Goal: Task Accomplishment & Management: Manage account settings

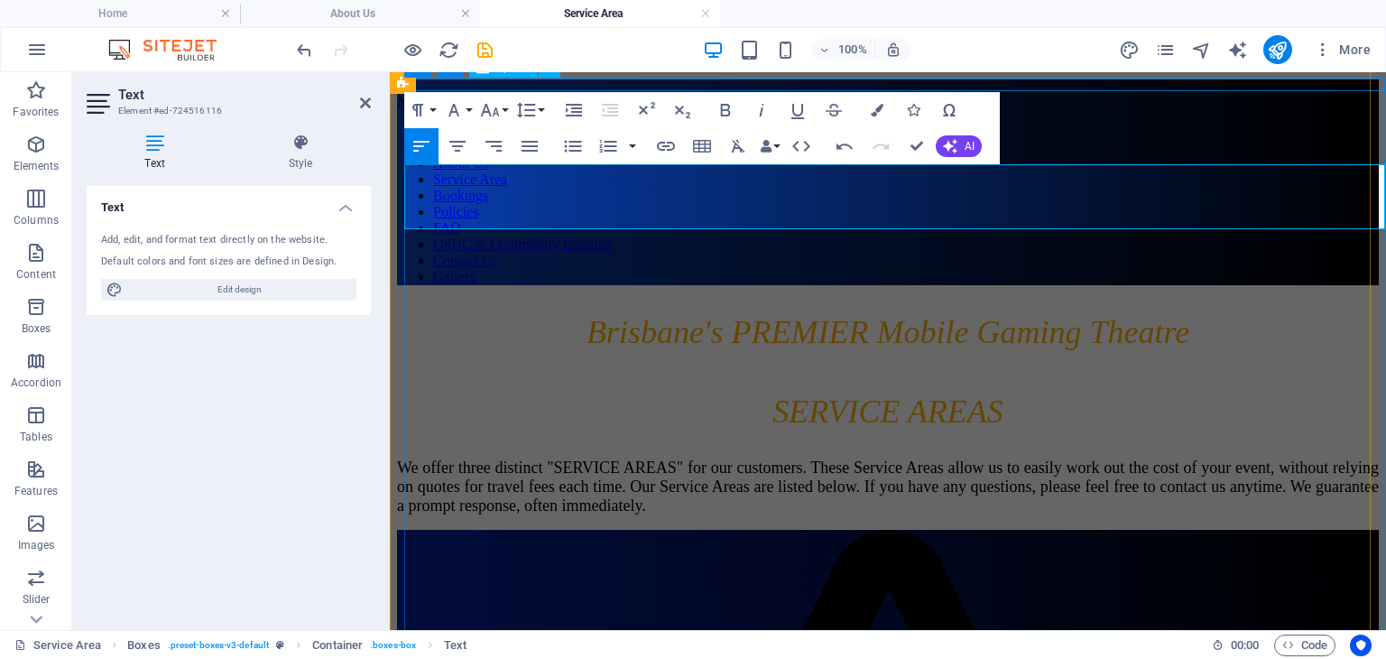
scroll to position [716, 0]
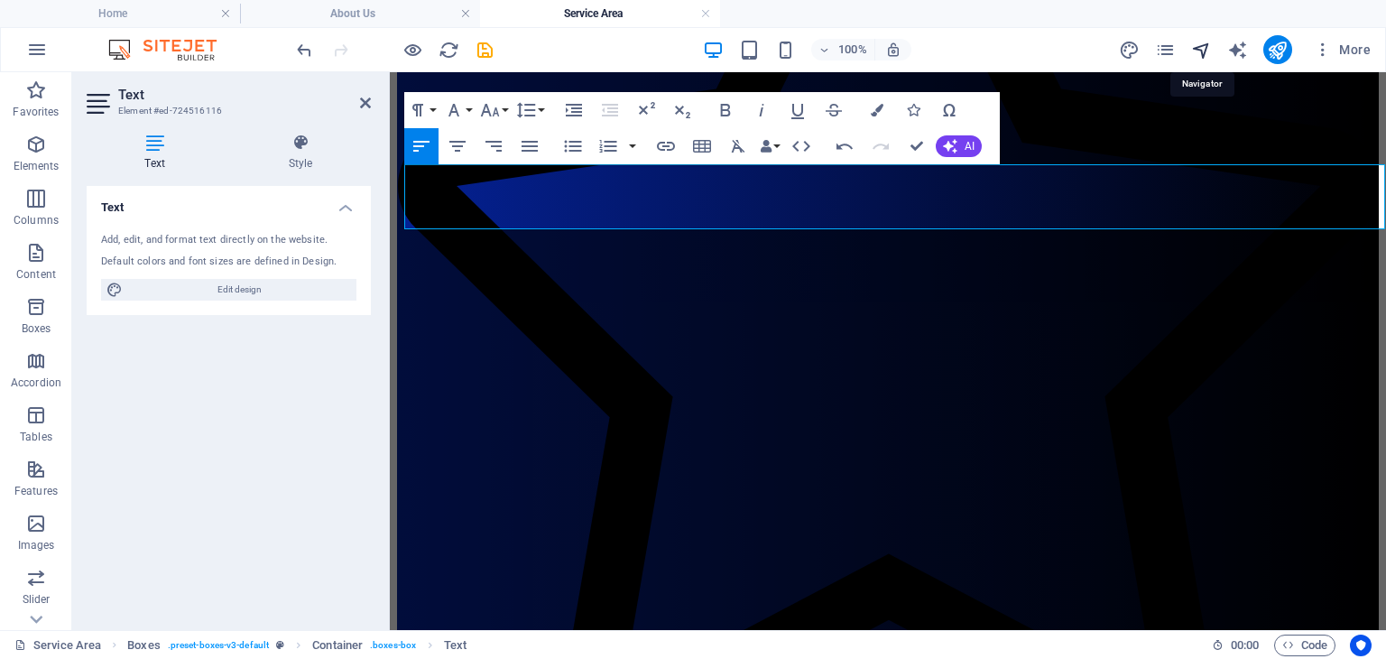
click at [1201, 50] on icon "navigator" at bounding box center [1201, 50] width 21 height 21
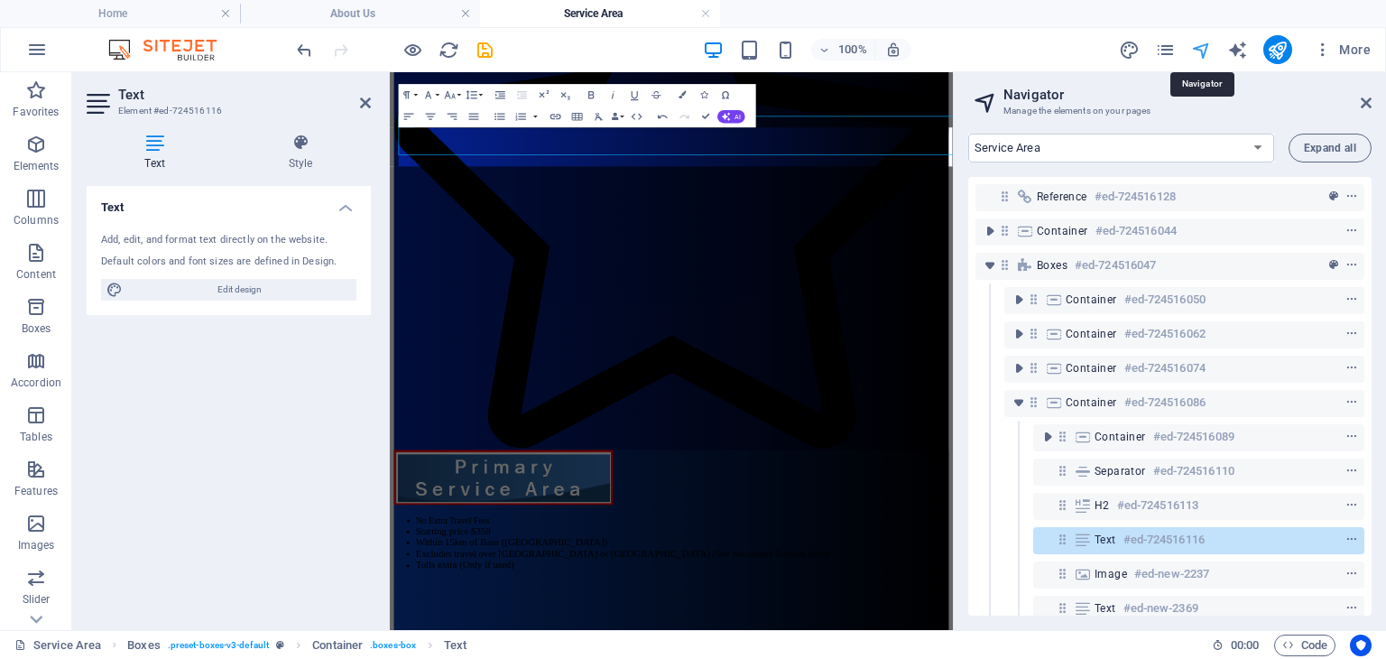
scroll to position [736, 0]
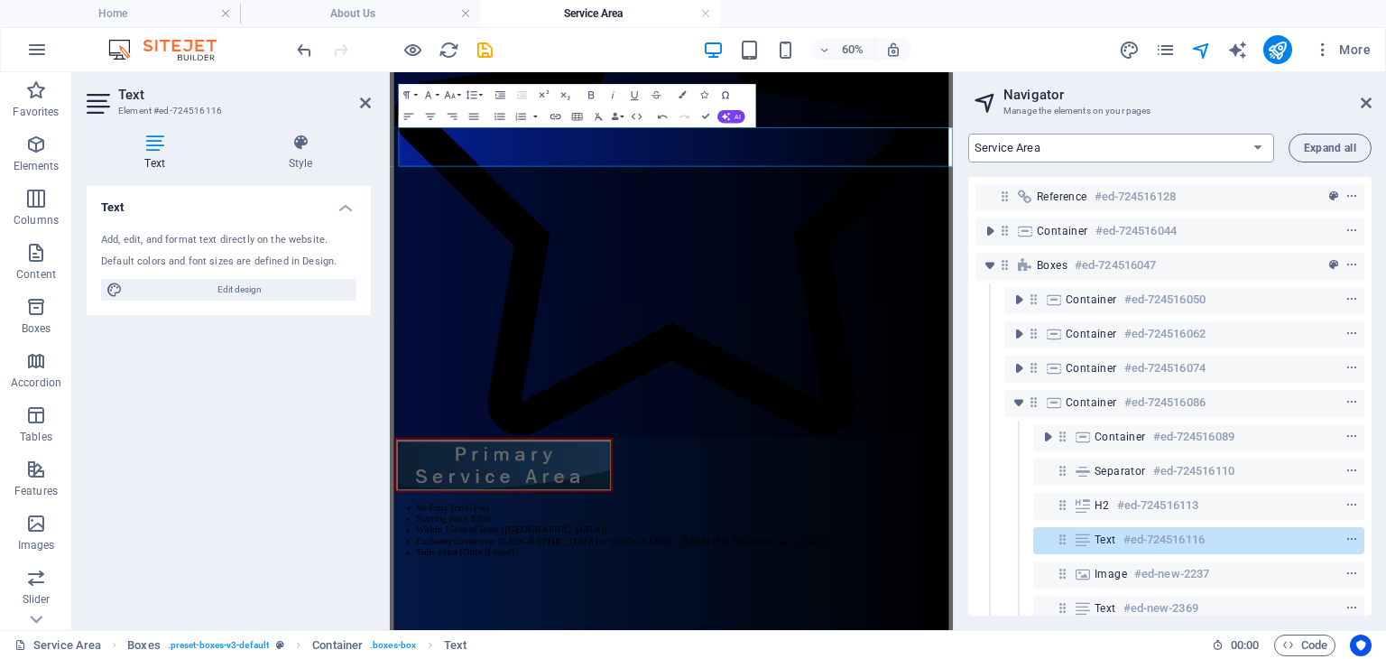
click at [1065, 146] on select "Home About Us Service Area Bookings Policies FAQ OSHC & Community Booking Conta…" at bounding box center [1121, 148] width 306 height 29
select select "14075856-en"
click at [968, 134] on select "Home About Us Service Area Bookings Policies FAQ OSHC & Community Booking Conta…" at bounding box center [1121, 148] width 306 height 29
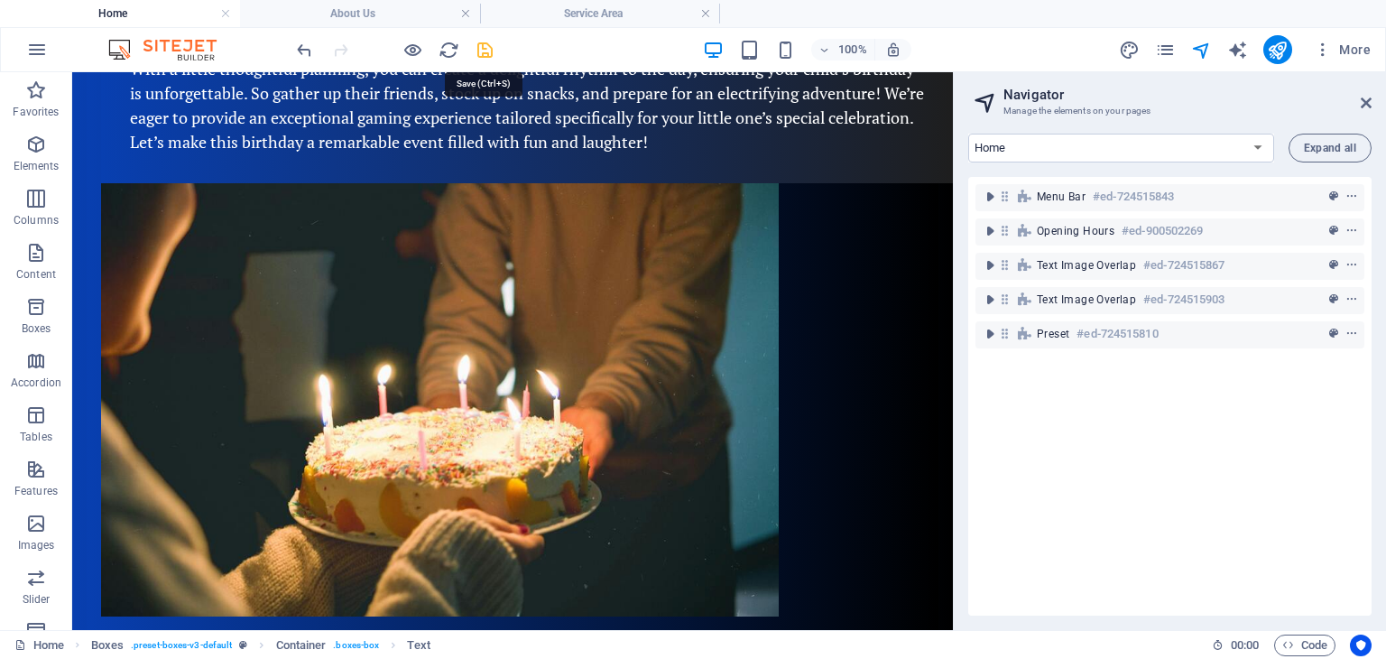
click at [480, 46] on icon "save" at bounding box center [485, 50] width 21 height 21
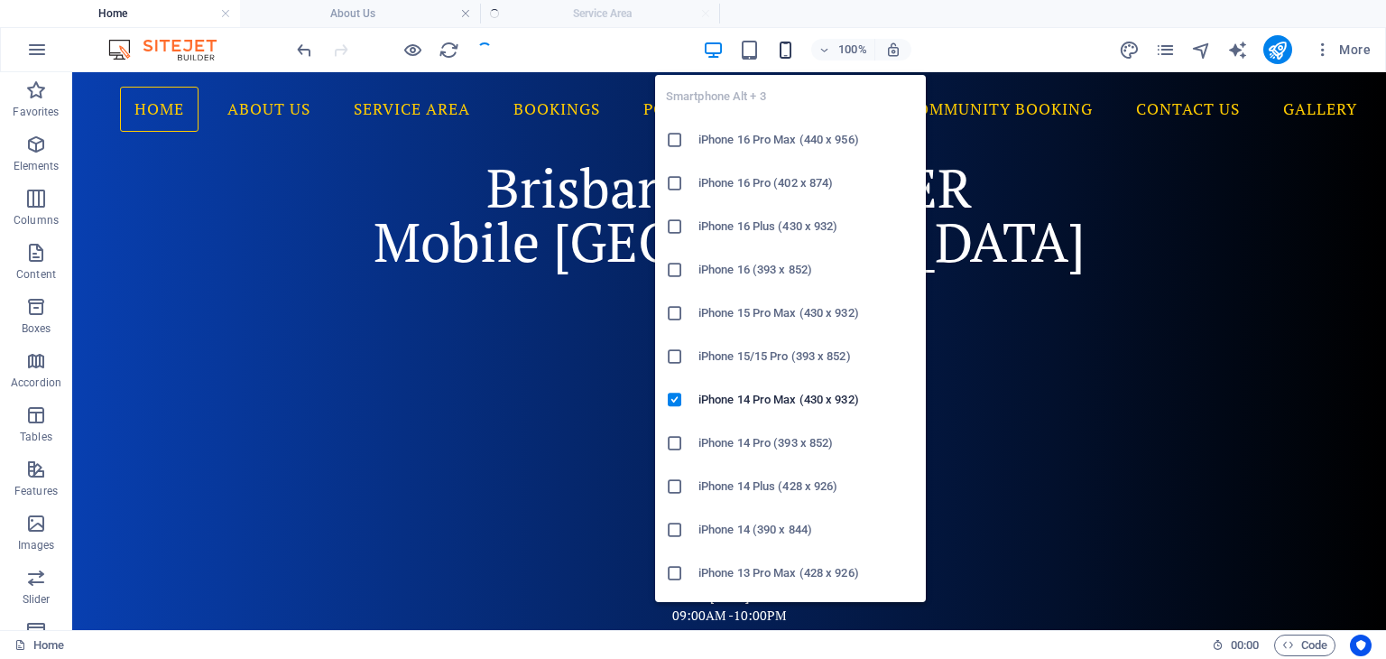
click at [787, 45] on icon "button" at bounding box center [785, 50] width 21 height 21
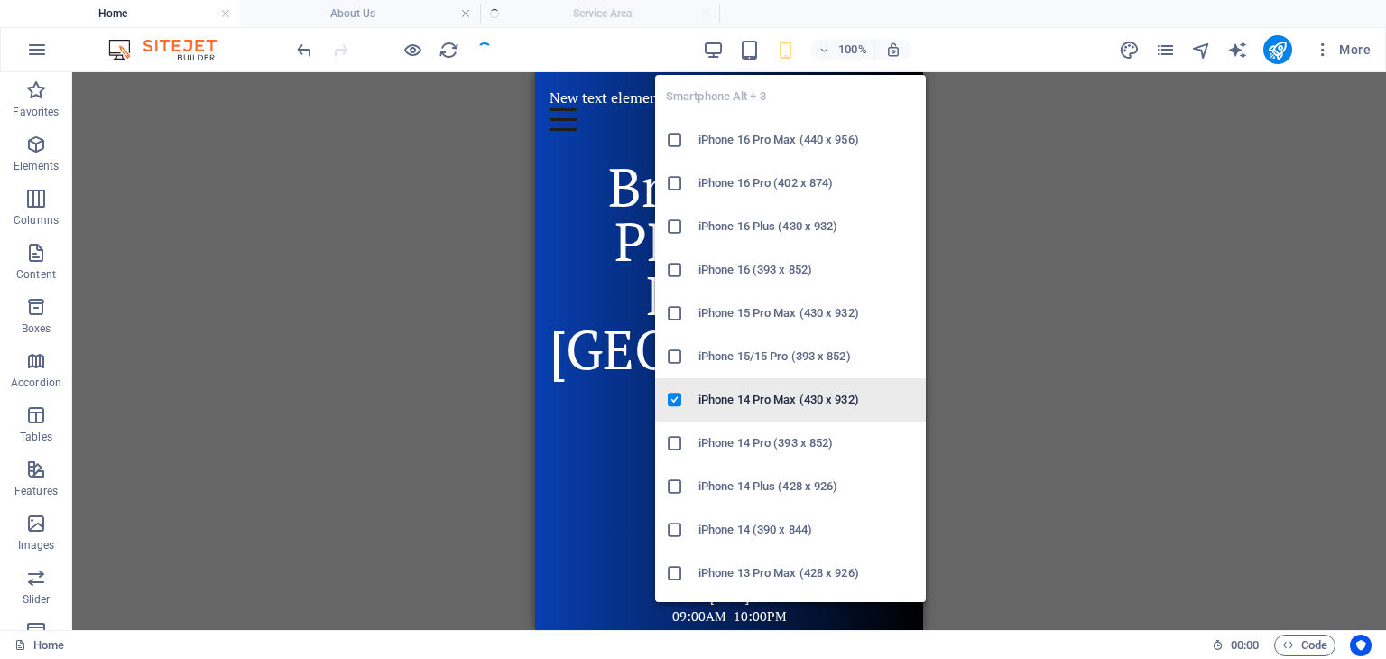
drag, startPoint x: 778, startPoint y: 400, endPoint x: 267, endPoint y: 317, distance: 517.4
click at [778, 400] on h6 "iPhone 14 Pro Max (430 x 932)" at bounding box center [806, 400] width 217 height 22
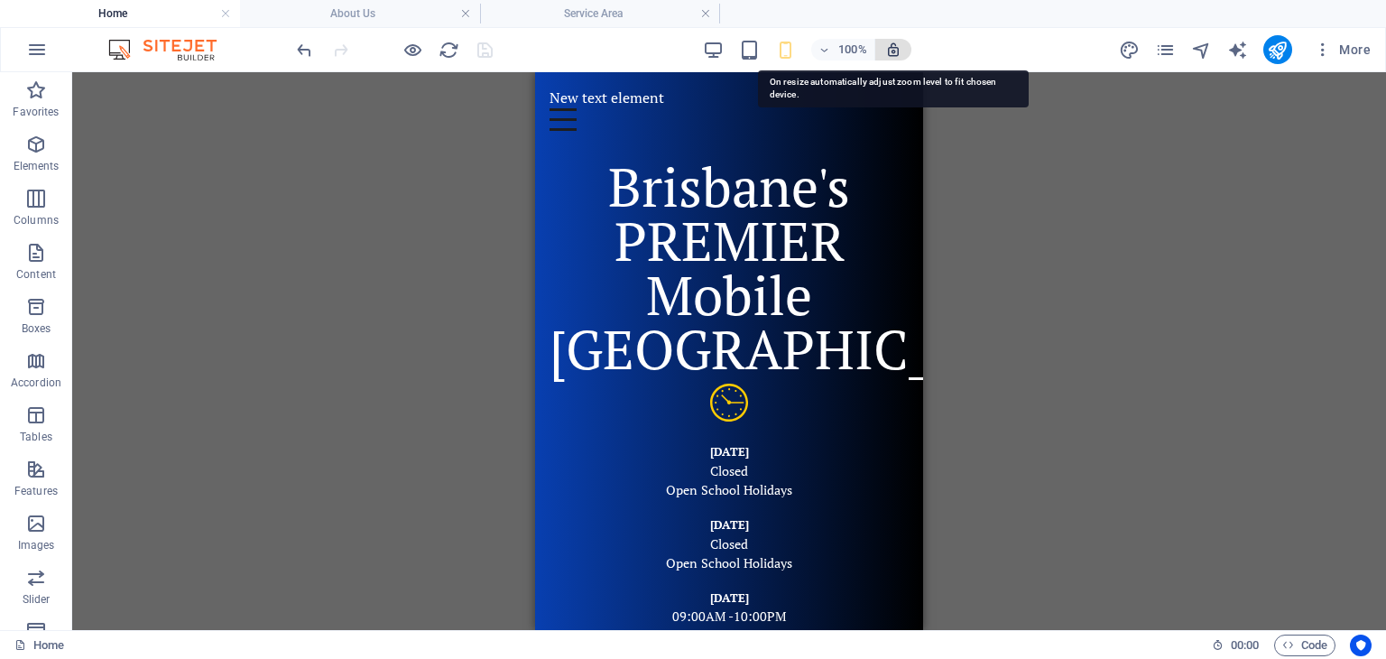
click at [892, 49] on icon "button" at bounding box center [893, 50] width 16 height 16
drag, startPoint x: 897, startPoint y: 51, endPoint x: 904, endPoint y: 70, distance: 20.3
click at [899, 54] on icon "button" at bounding box center [893, 50] width 16 height 16
drag, startPoint x: 888, startPoint y: 44, endPoint x: 888, endPoint y: 68, distance: 23.5
click at [888, 44] on icon "button" at bounding box center [893, 50] width 16 height 16
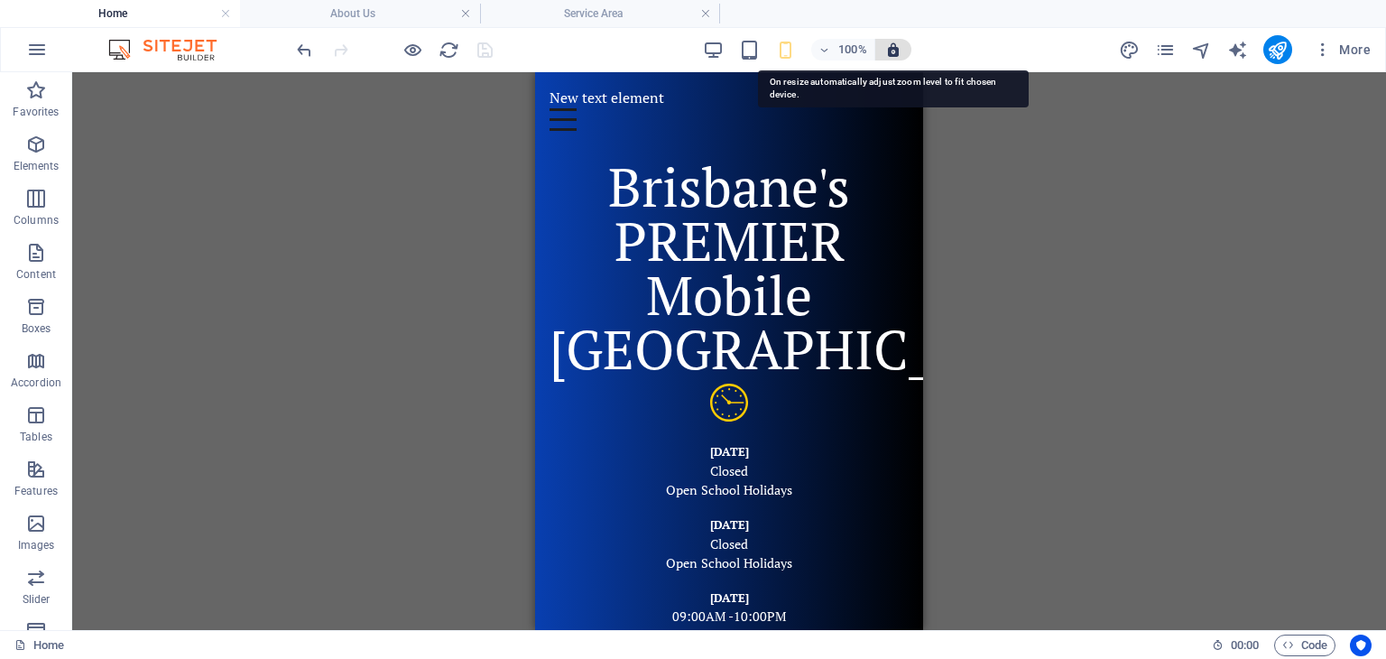
click at [893, 50] on icon "button" at bounding box center [893, 50] width 16 height 16
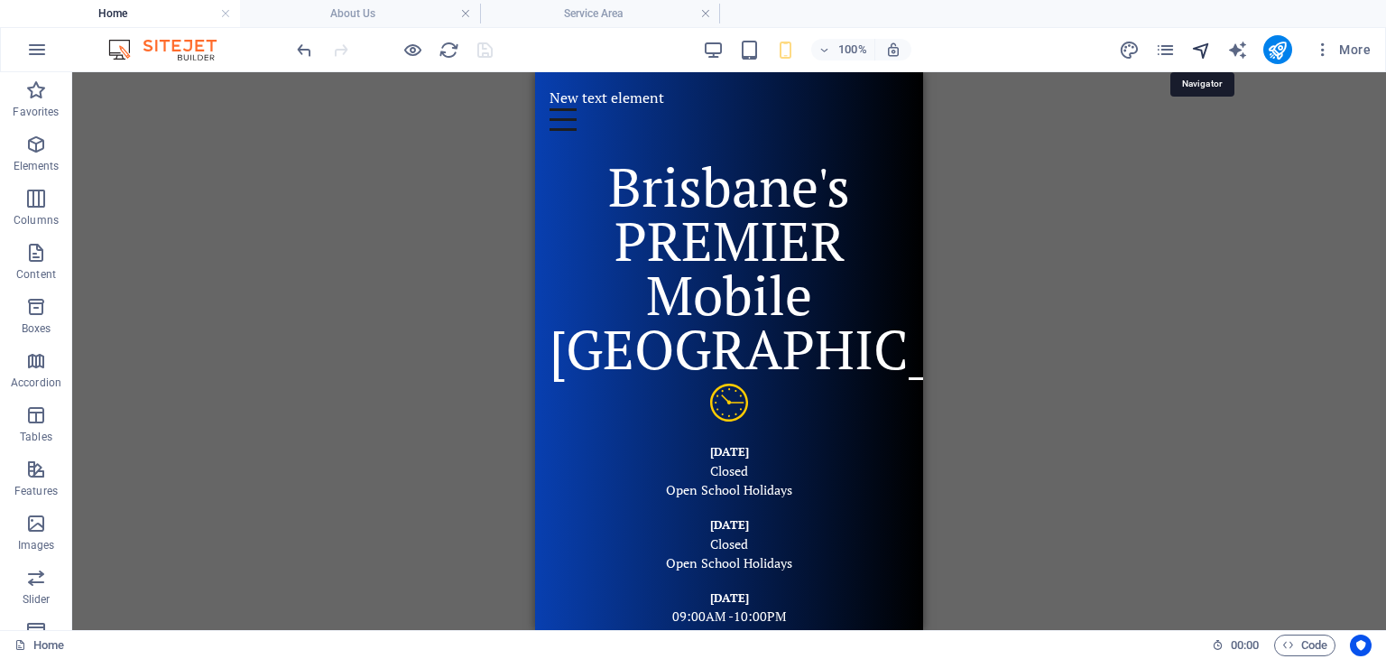
click at [1204, 42] on icon "navigator" at bounding box center [1201, 50] width 21 height 21
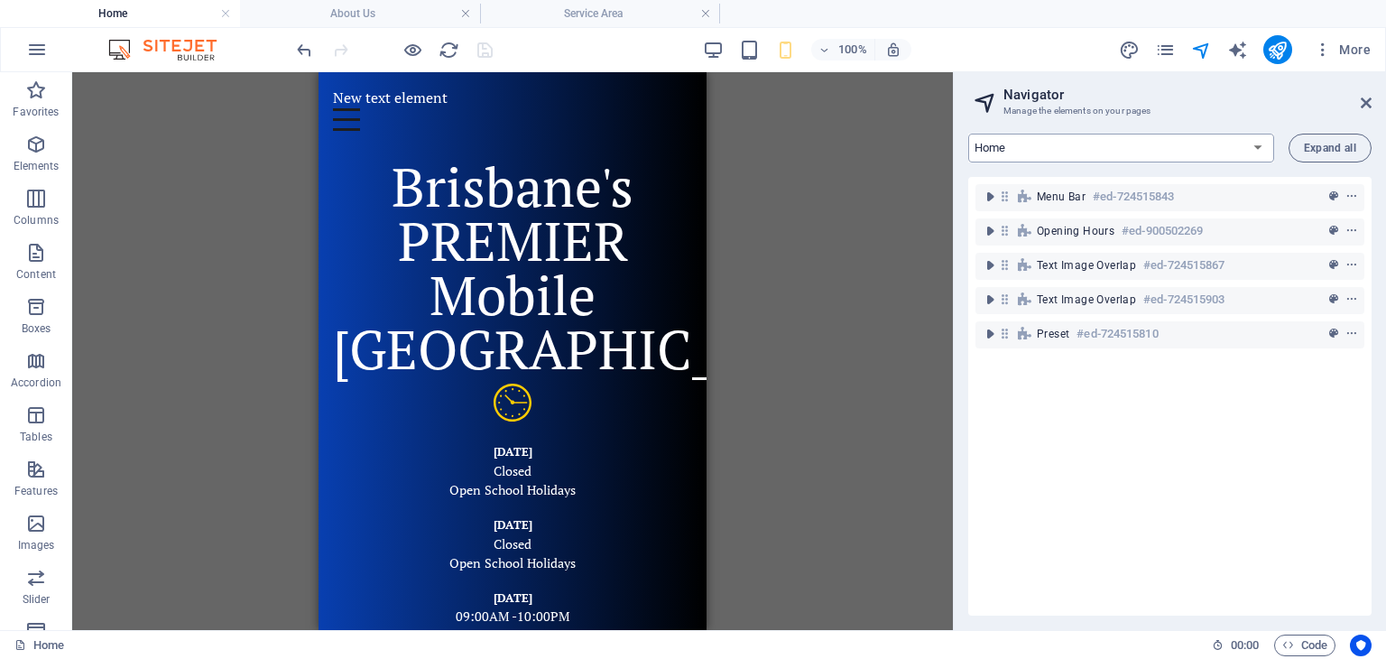
click at [1026, 148] on select "Home About Us Service Area Bookings Policies FAQ OSHC & Community Booking Conta…" at bounding box center [1121, 148] width 306 height 29
click at [968, 134] on select "Home About Us Service Area Bookings Policies FAQ OSHC & Community Booking Conta…" at bounding box center [1121, 148] width 306 height 29
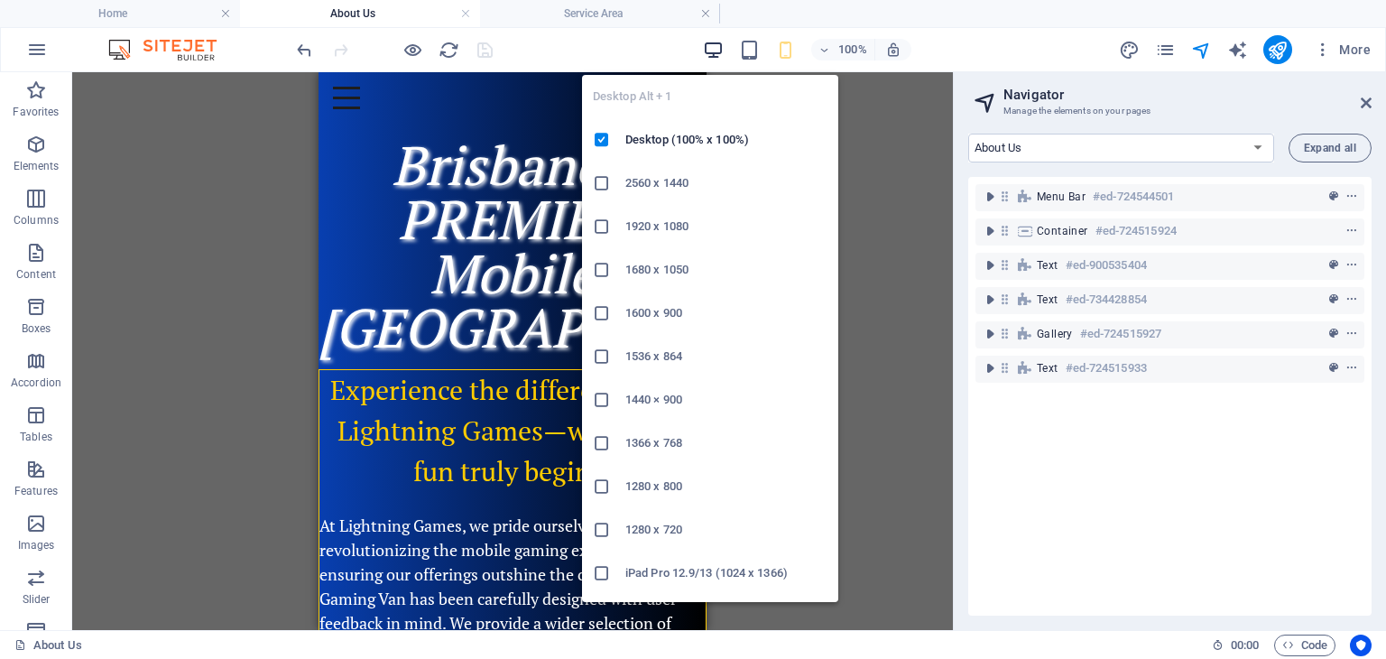
click at [712, 46] on icon "button" at bounding box center [713, 50] width 21 height 21
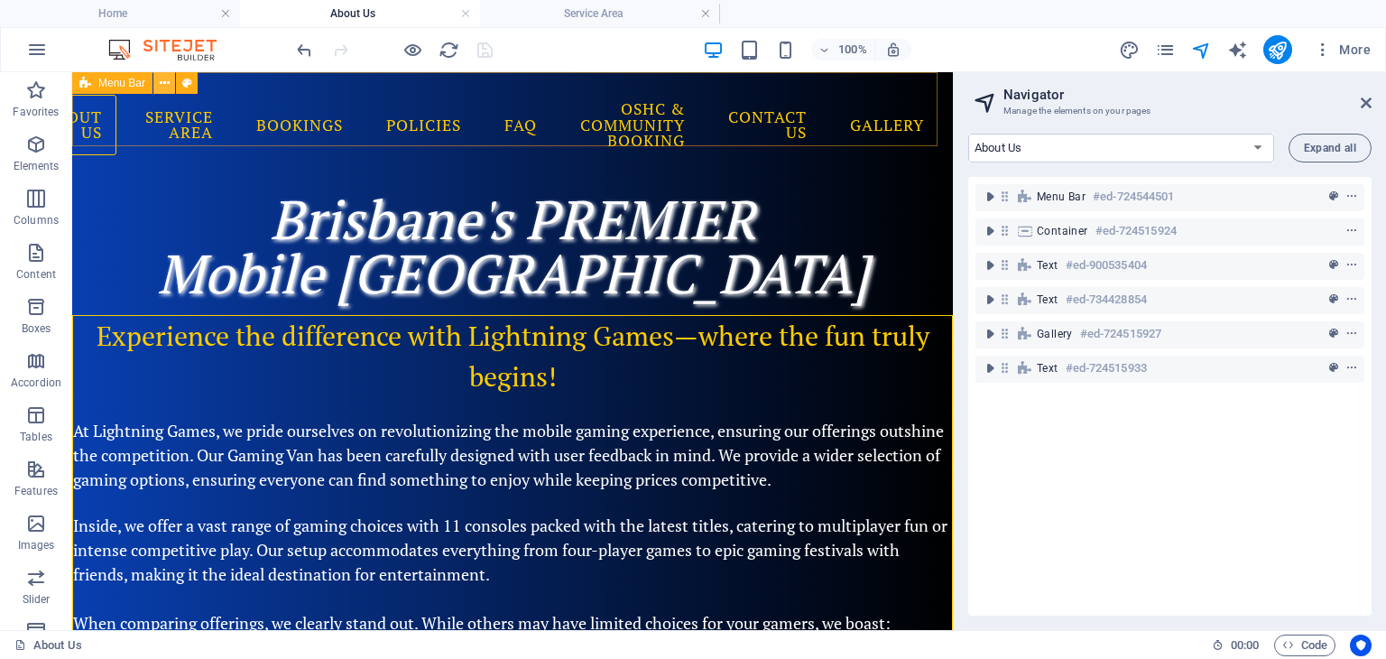
click at [162, 86] on icon at bounding box center [165, 83] width 10 height 19
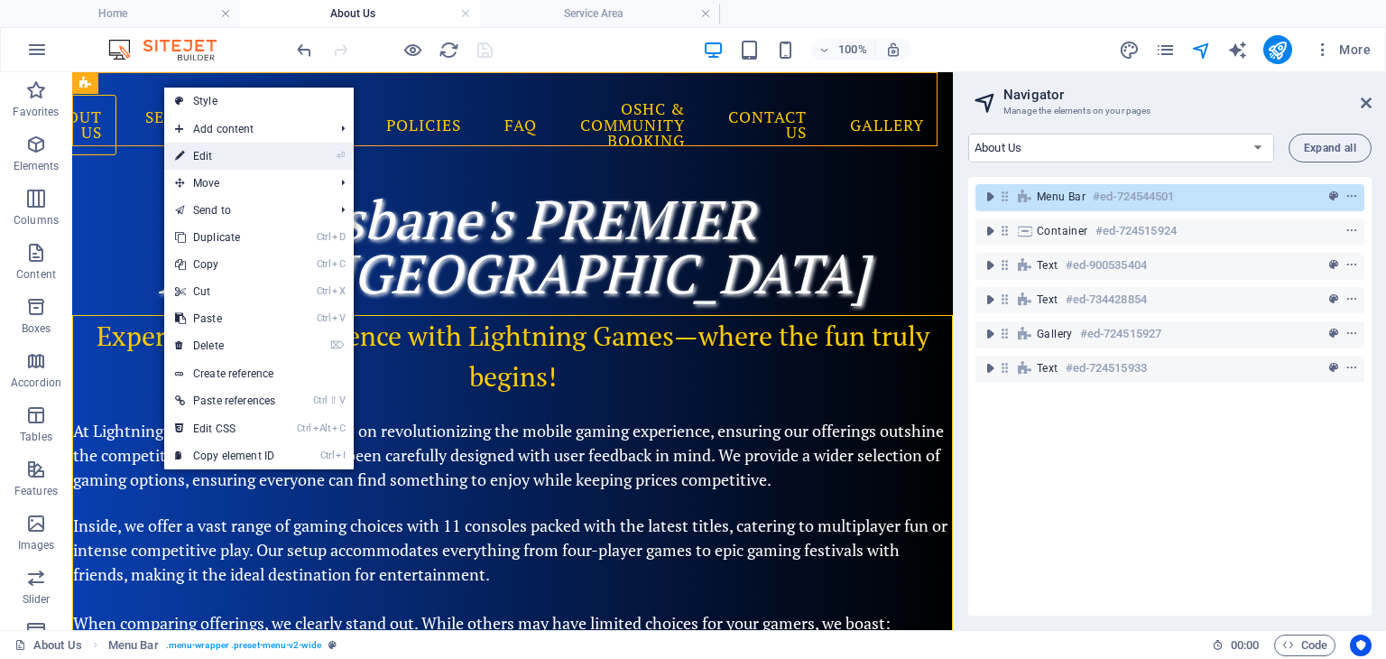
click at [208, 157] on link "⏎ Edit" at bounding box center [225, 156] width 122 height 27
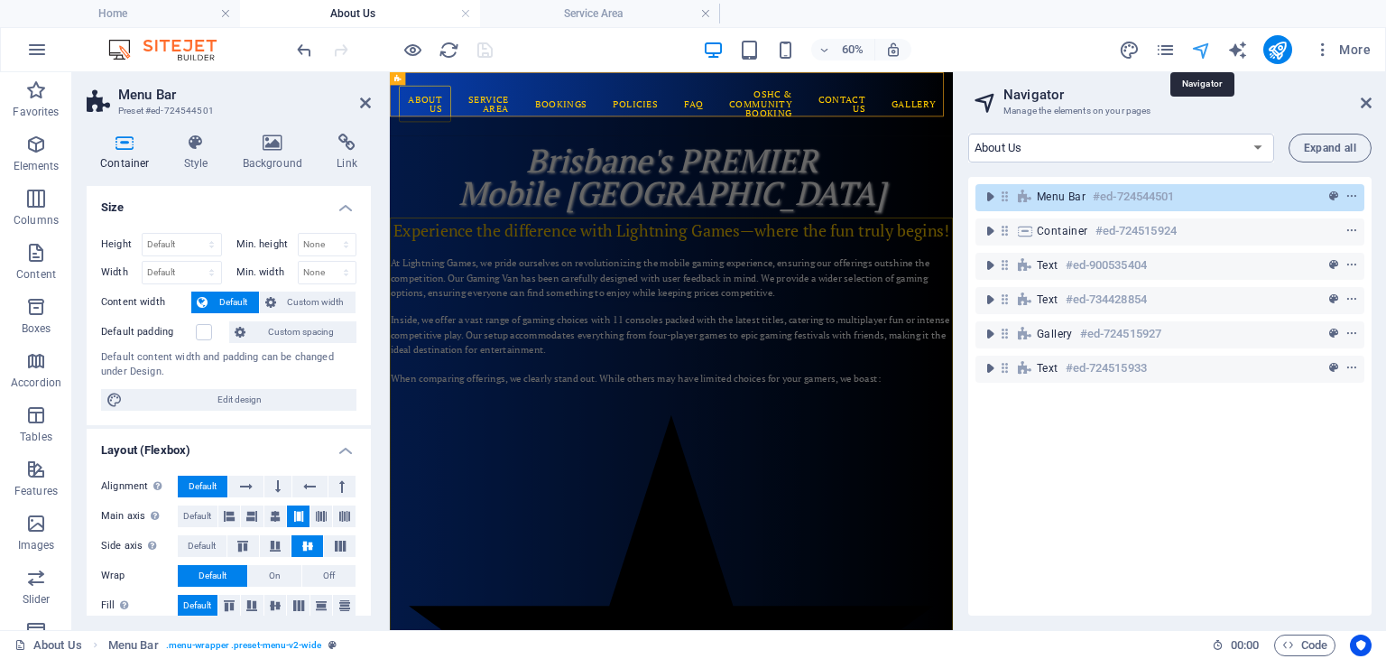
click at [1195, 51] on icon "navigator" at bounding box center [1201, 50] width 21 height 21
click at [1067, 141] on select "Home About Us Service Area Bookings Policies FAQ OSHC & Community Booking Conta…" at bounding box center [1121, 148] width 306 height 29
select select "14075865-en"
click at [968, 134] on select "Home About Us Service Area Bookings Policies FAQ OSHC & Community Booking Conta…" at bounding box center [1121, 148] width 306 height 29
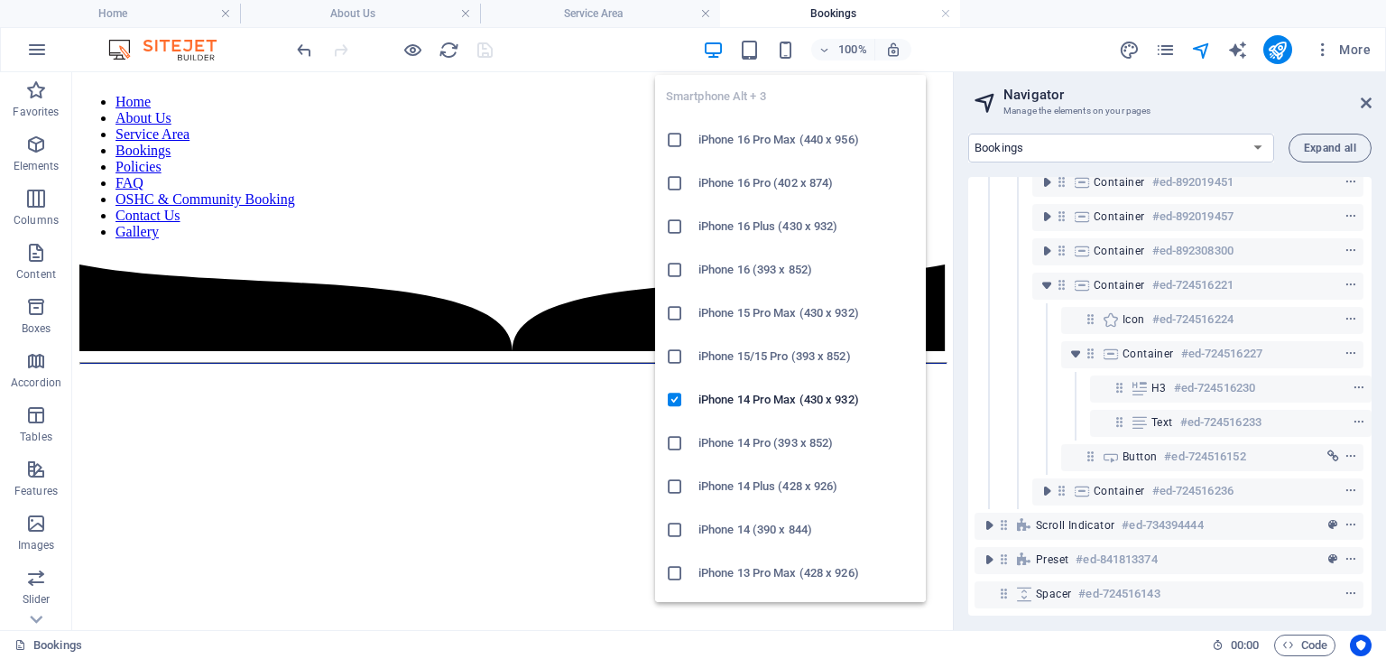
click at [763, 568] on h6 "iPhone 13 Pro Max (428 x 926)" at bounding box center [806, 573] width 217 height 22
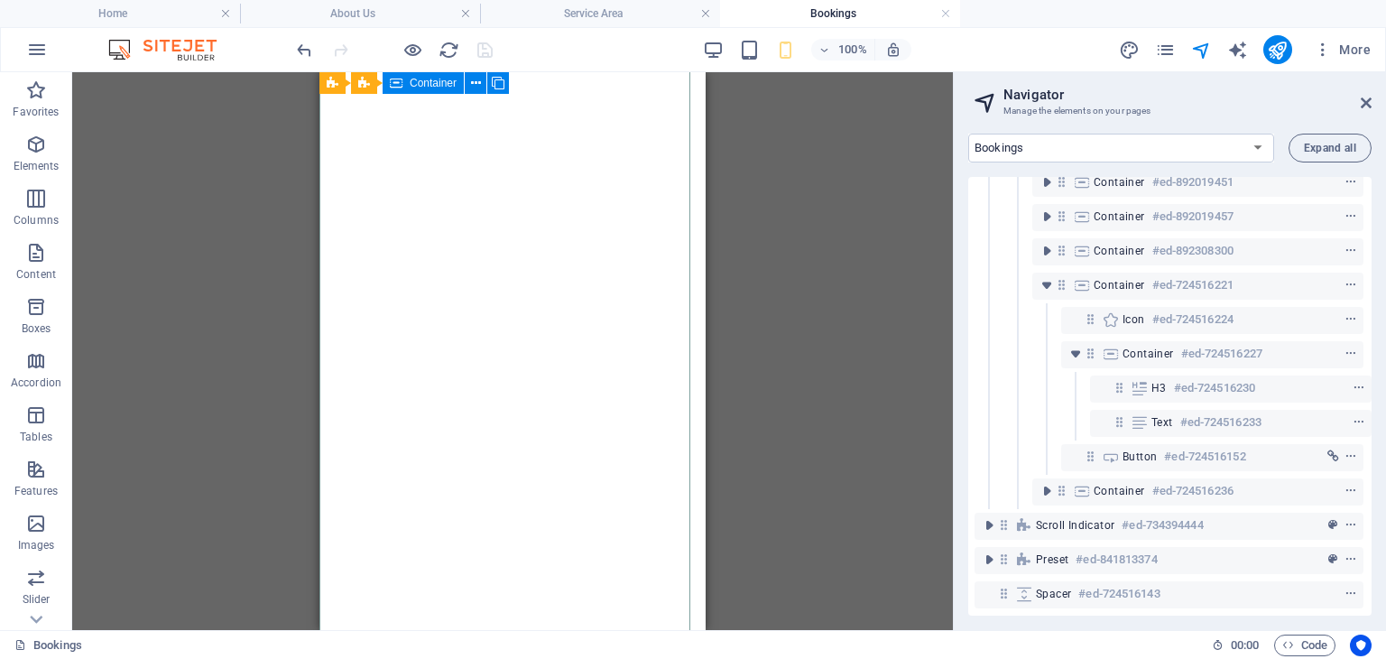
scroll to position [2415, 0]
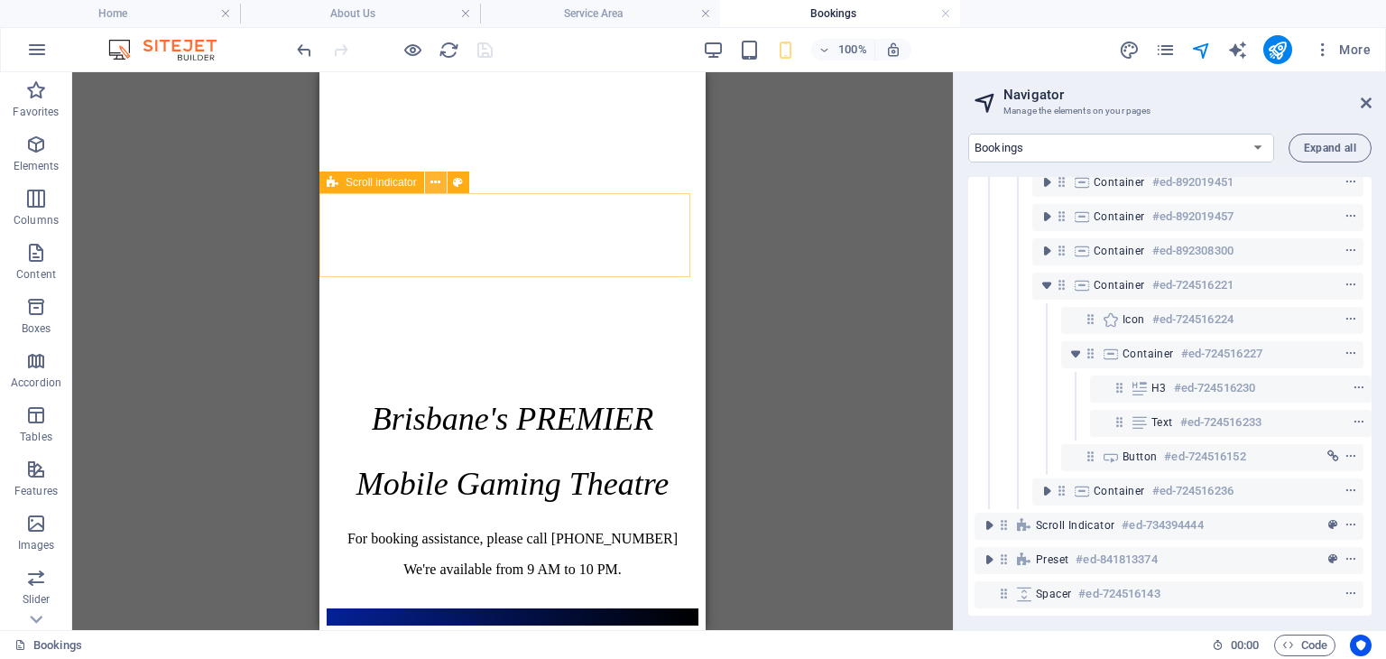
click at [433, 183] on icon at bounding box center [435, 182] width 10 height 19
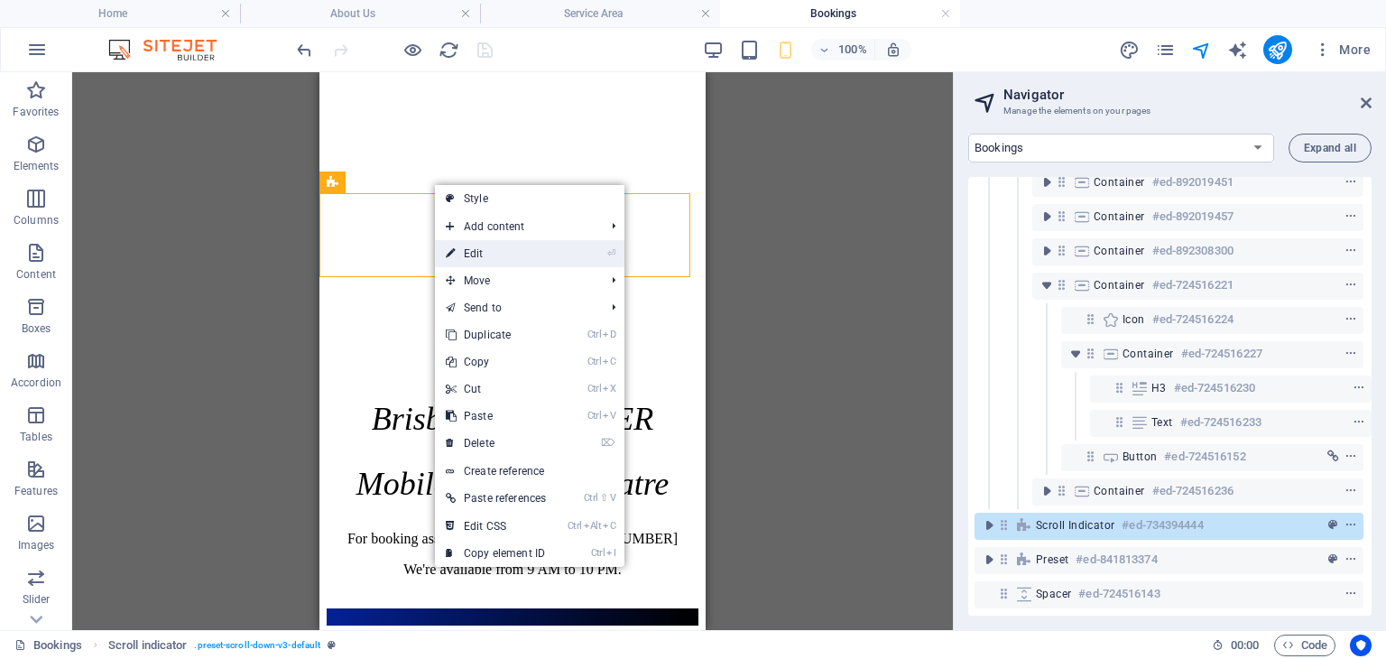
click at [469, 254] on link "⏎ Edit" at bounding box center [496, 253] width 122 height 27
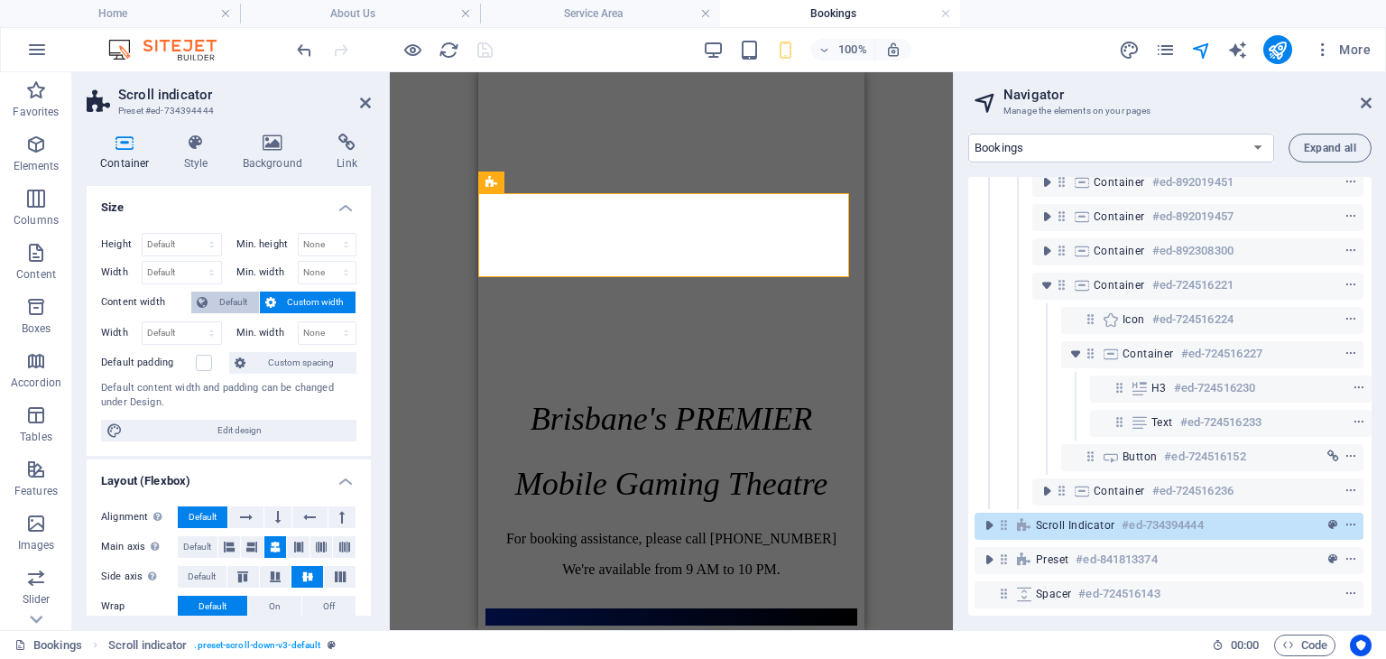
click at [231, 300] on span "Default" at bounding box center [233, 302] width 41 height 22
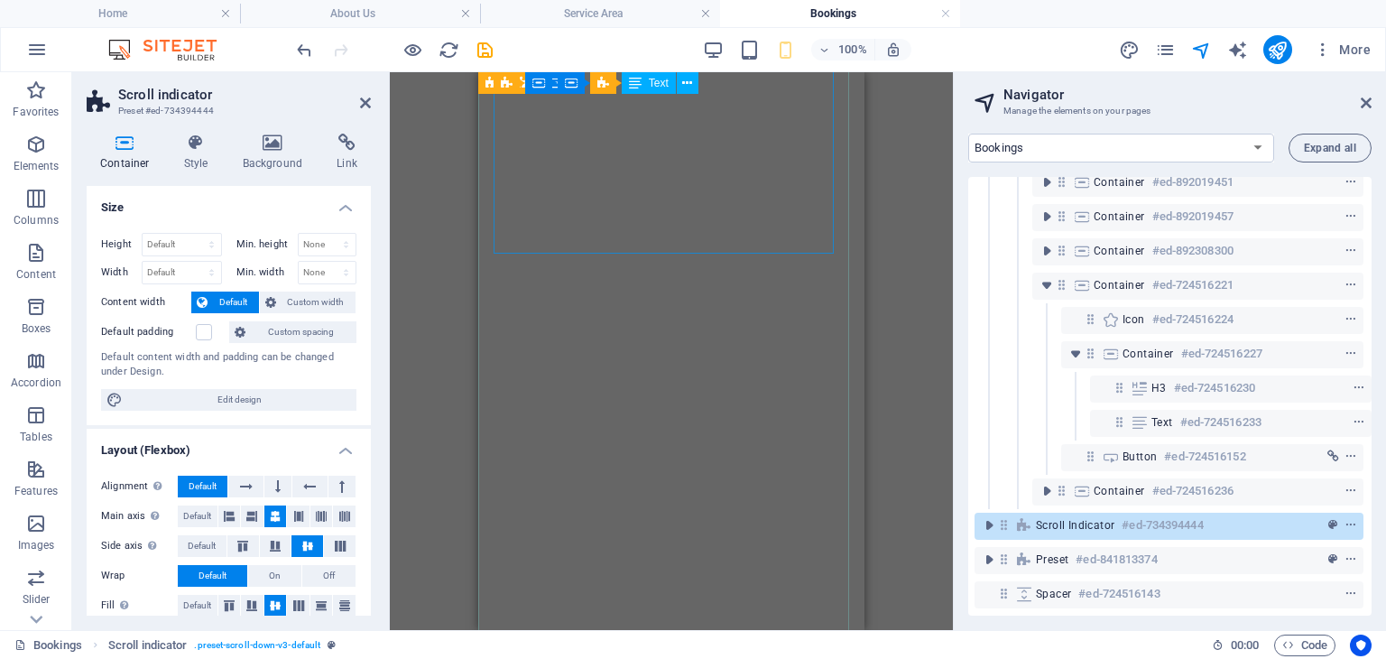
scroll to position [0, 0]
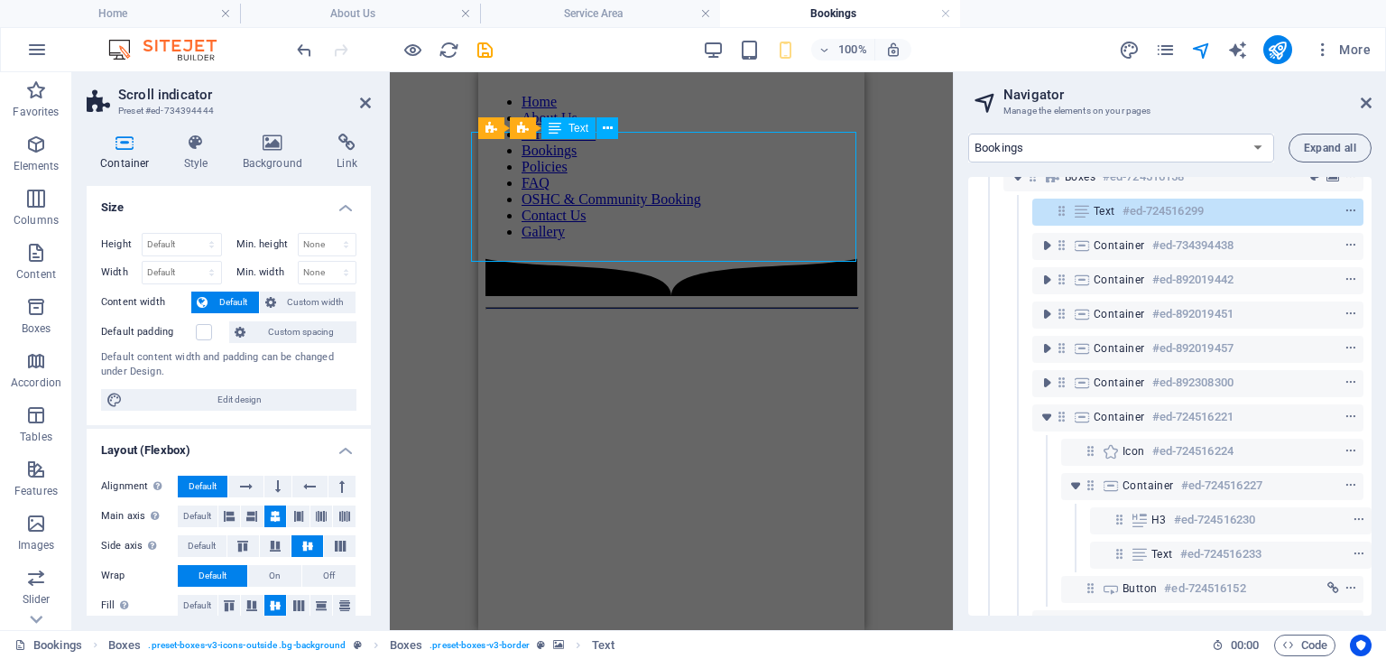
scroll to position [0, 4]
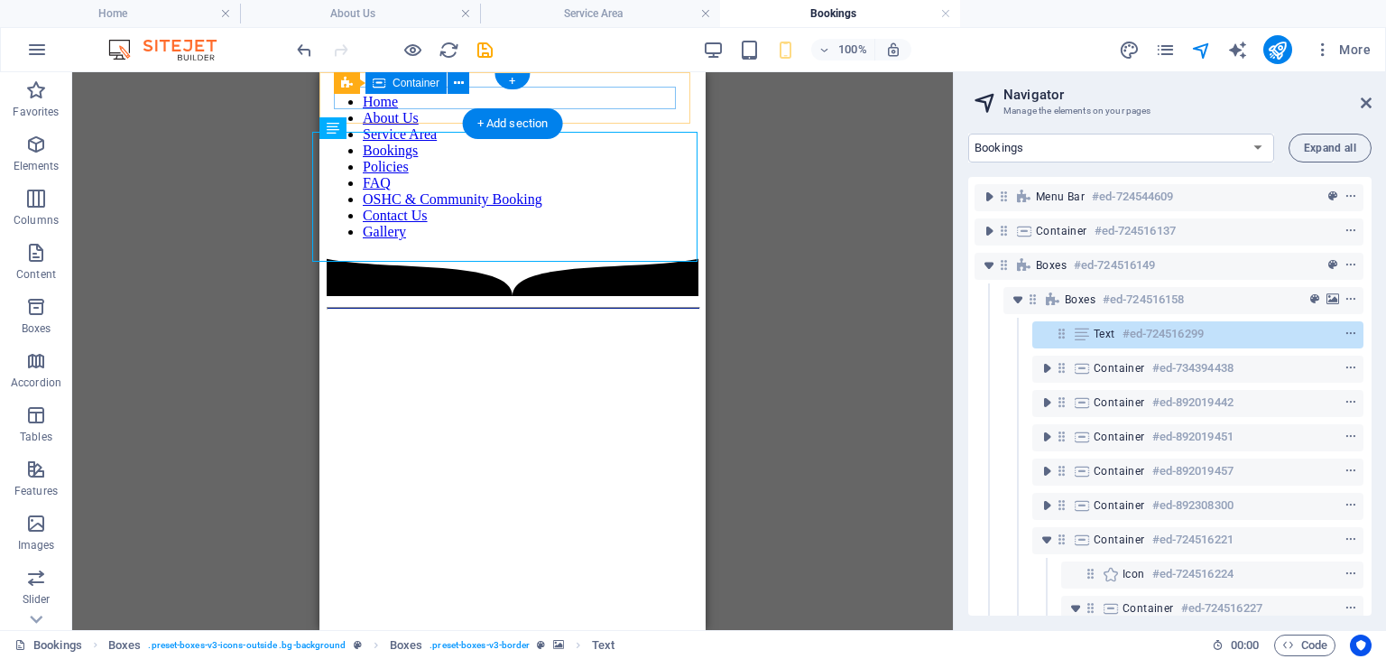
click at [387, 79] on div at bounding box center [513, 79] width 372 height 0
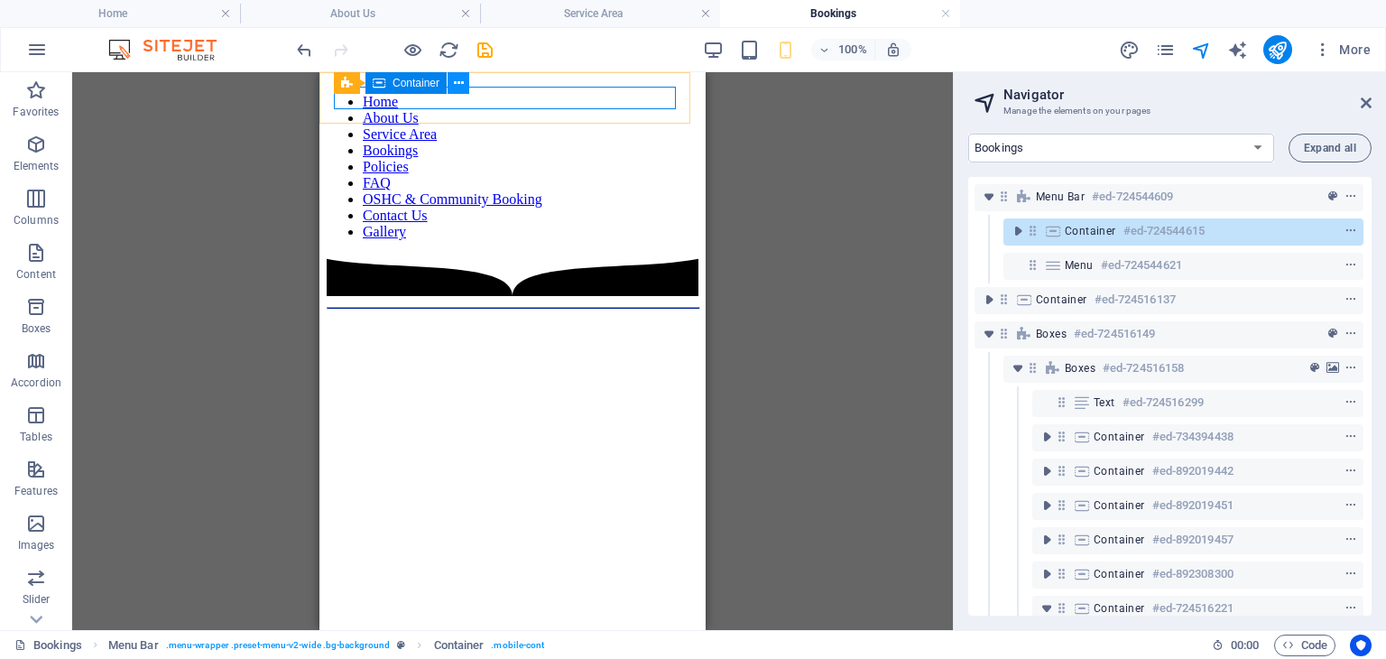
click at [457, 88] on icon at bounding box center [459, 83] width 10 height 19
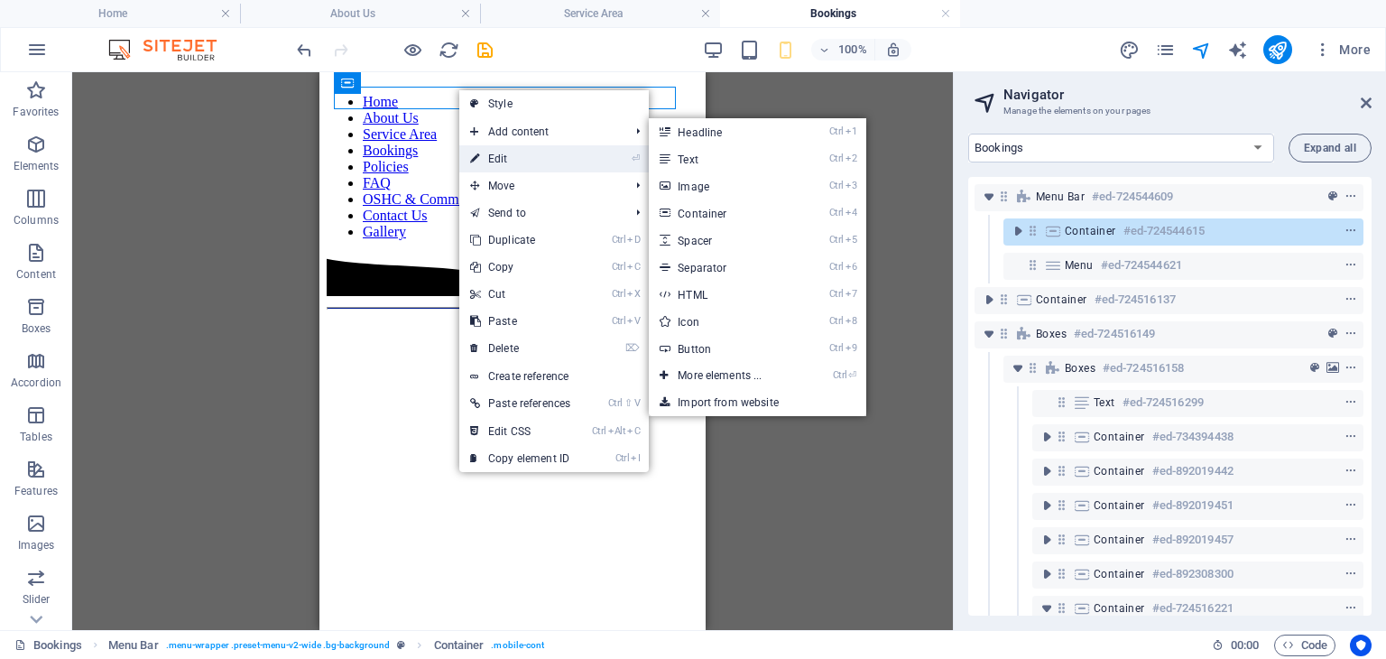
click at [484, 156] on link "⏎ Edit" at bounding box center [520, 158] width 122 height 27
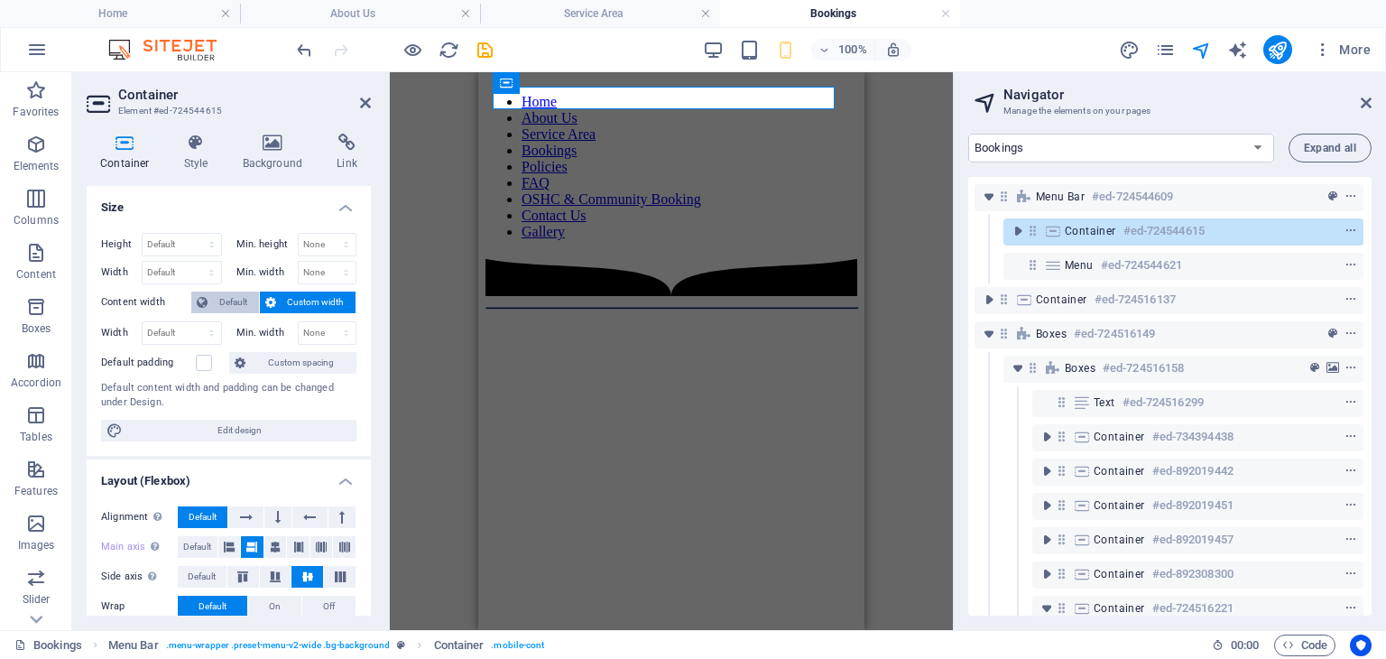
click at [227, 295] on span "Default" at bounding box center [233, 302] width 41 height 22
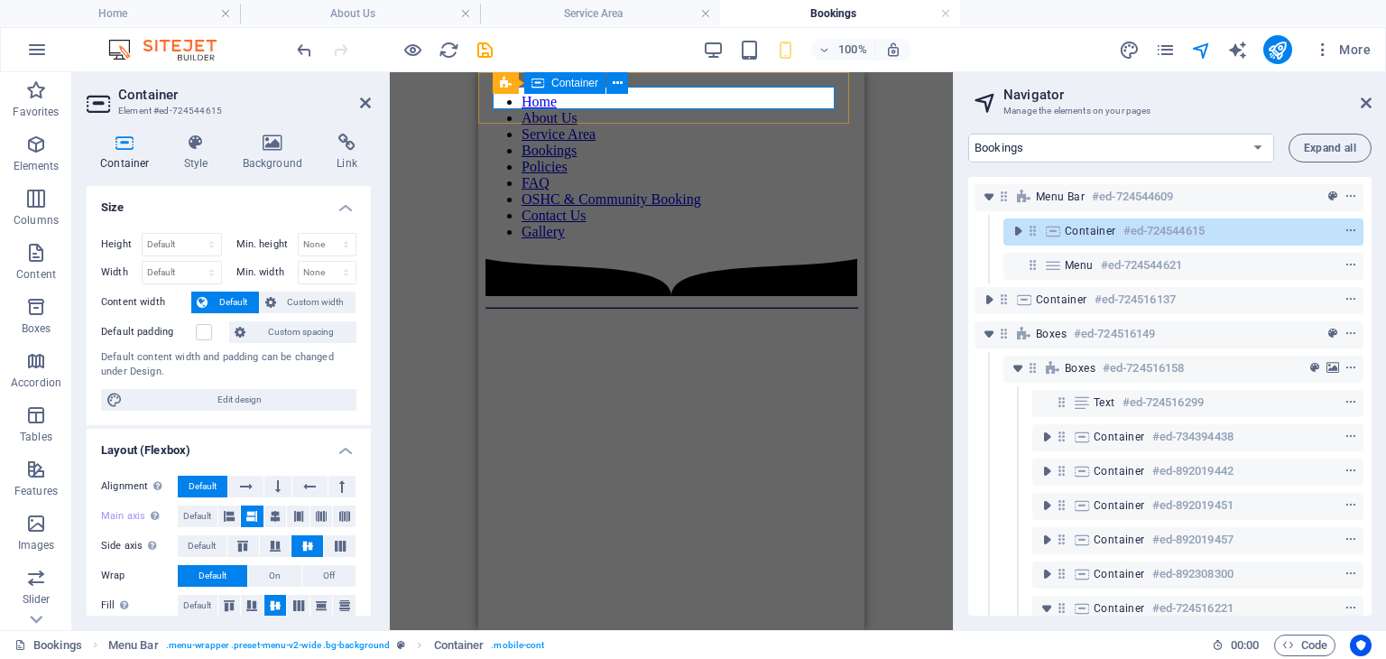
click at [645, 79] on div at bounding box center [671, 79] width 372 height 0
click at [1364, 103] on icon at bounding box center [1366, 103] width 11 height 14
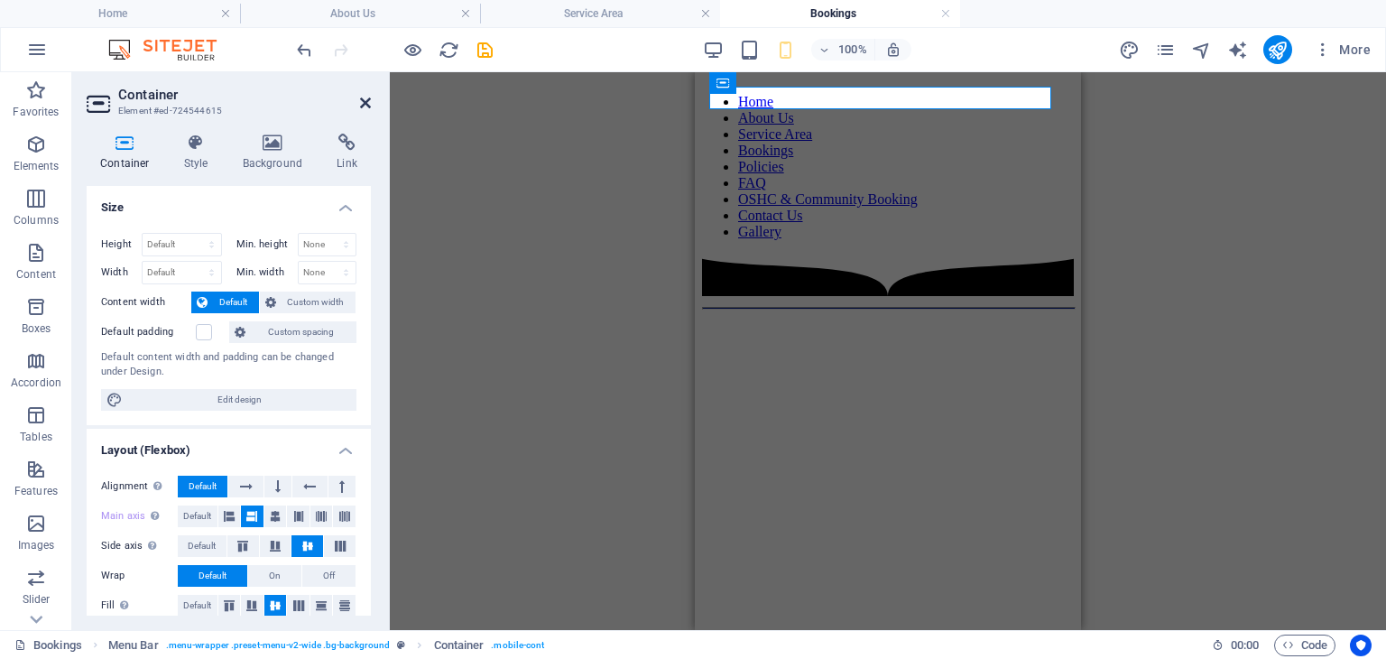
click at [361, 104] on icon at bounding box center [365, 103] width 11 height 14
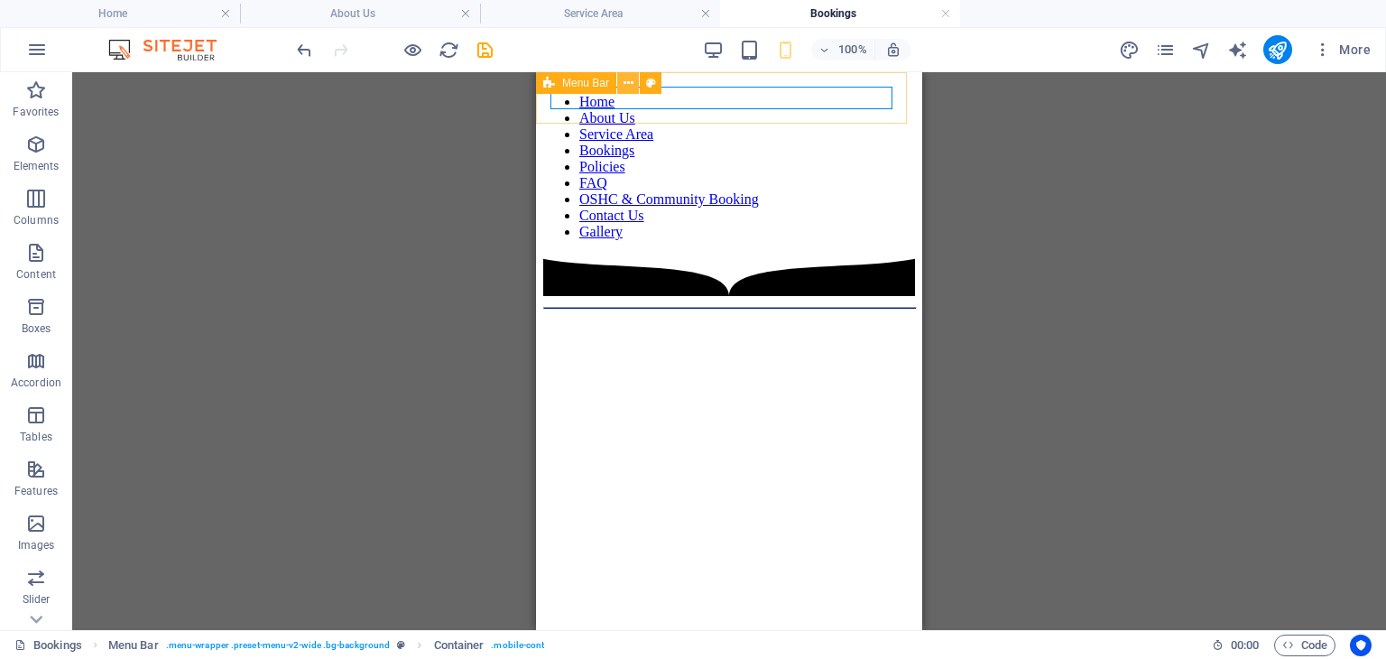
click at [631, 80] on icon at bounding box center [629, 83] width 10 height 19
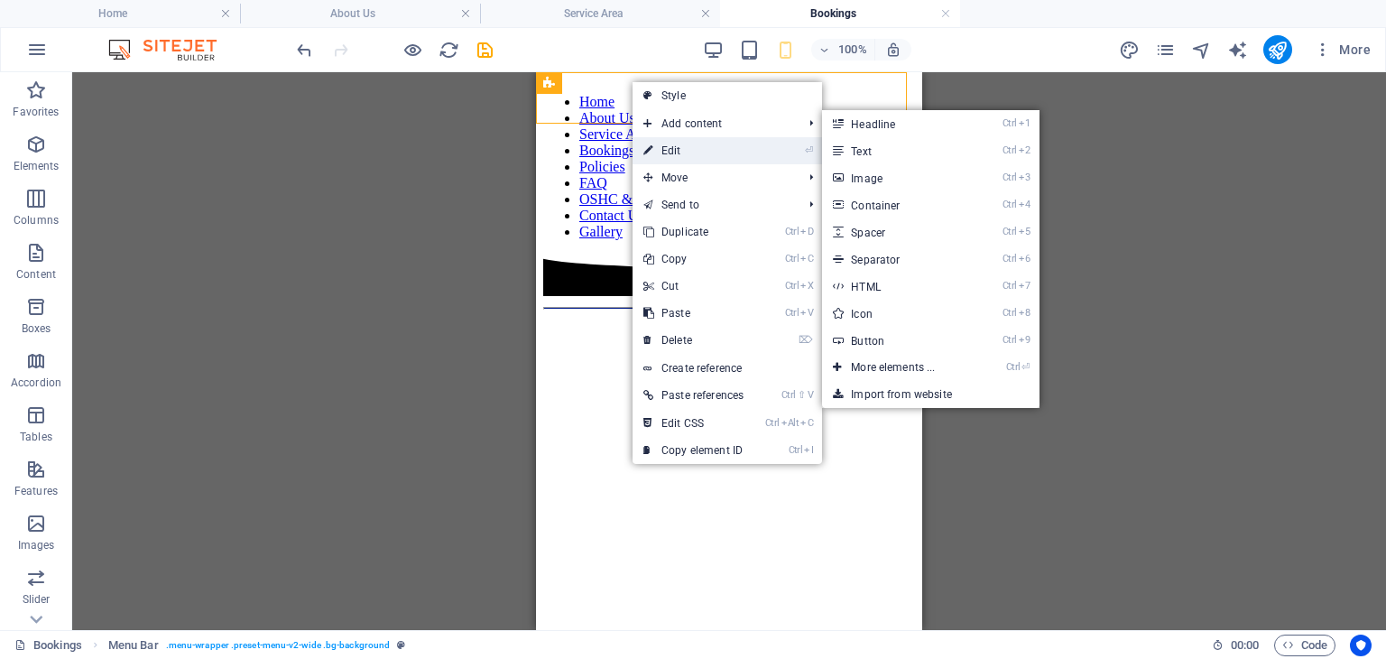
click at [668, 145] on link "⏎ Edit" at bounding box center [694, 150] width 122 height 27
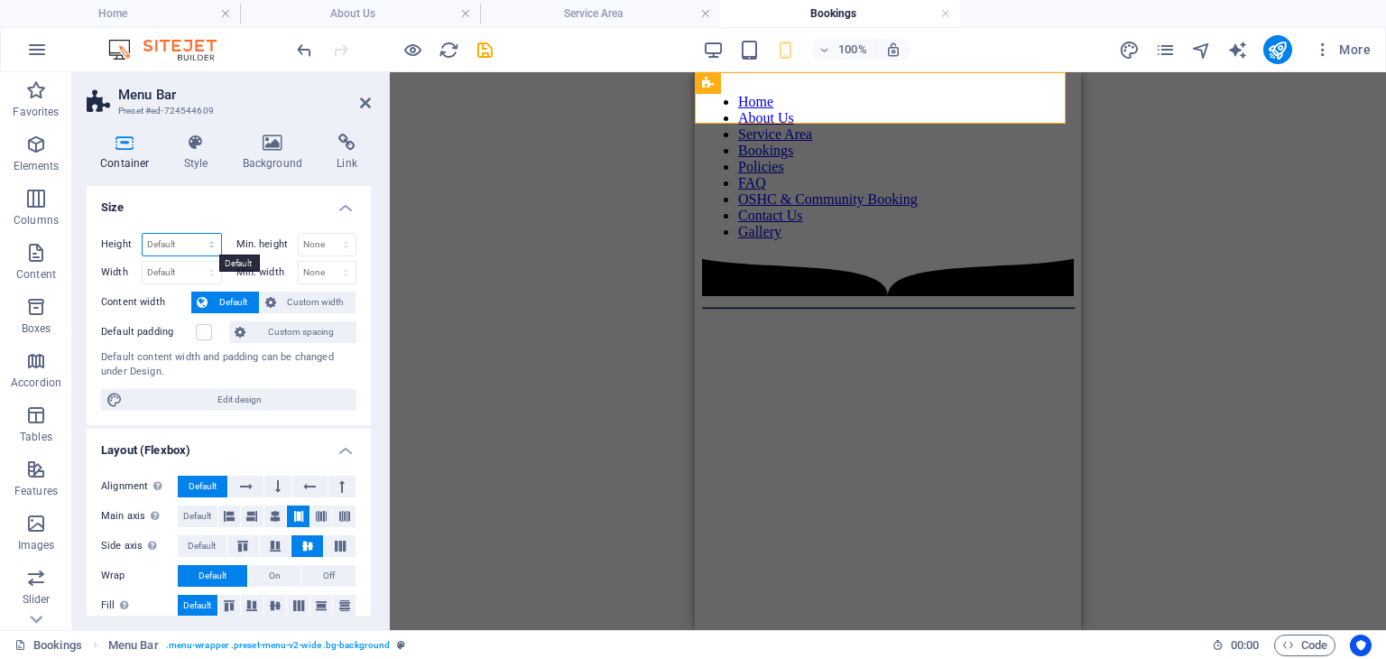
click at [189, 245] on select "Default px rem % vh vw" at bounding box center [182, 245] width 79 height 22
select select "%"
click at [193, 234] on select "Default px rem % vh vw" at bounding box center [182, 245] width 79 height 22
type input "100"
click at [185, 271] on select "Default px rem % em vh vw" at bounding box center [182, 273] width 79 height 22
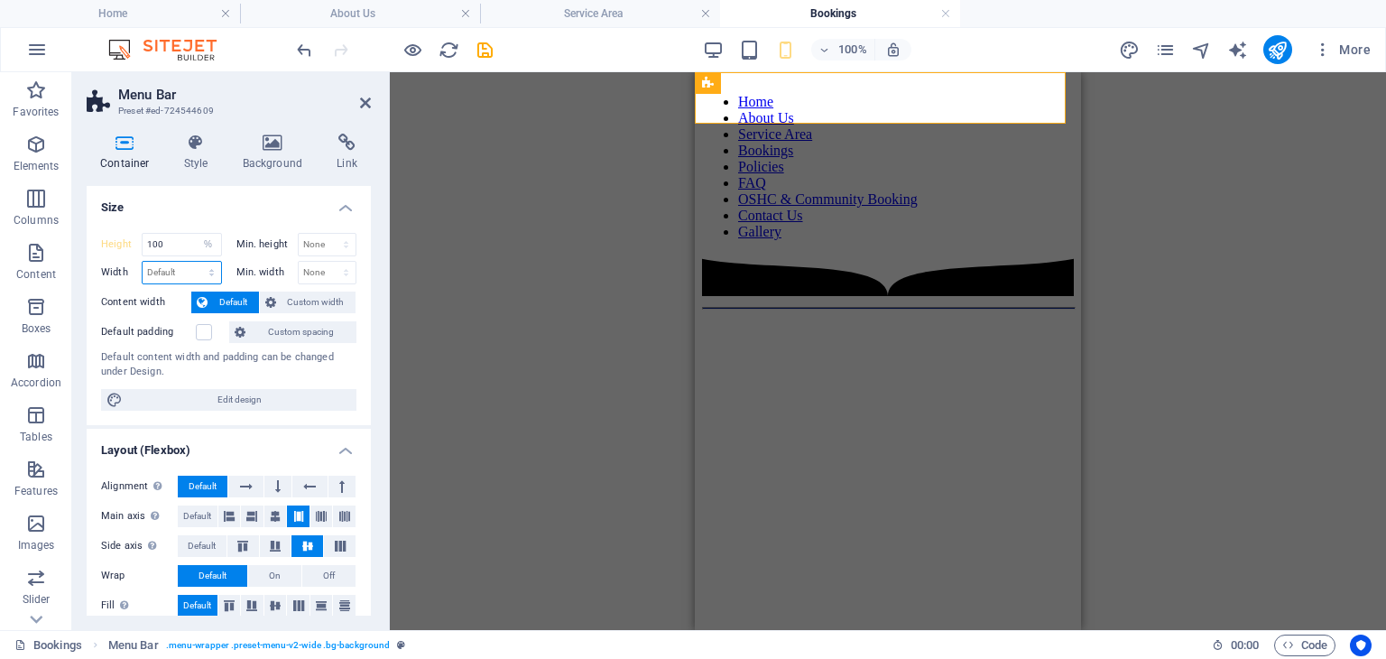
select select "%"
click at [193, 262] on select "Default px rem % em vh vw" at bounding box center [182, 273] width 79 height 22
type input "100"
click at [220, 396] on span "Edit design" at bounding box center [239, 400] width 223 height 22
select select "rem"
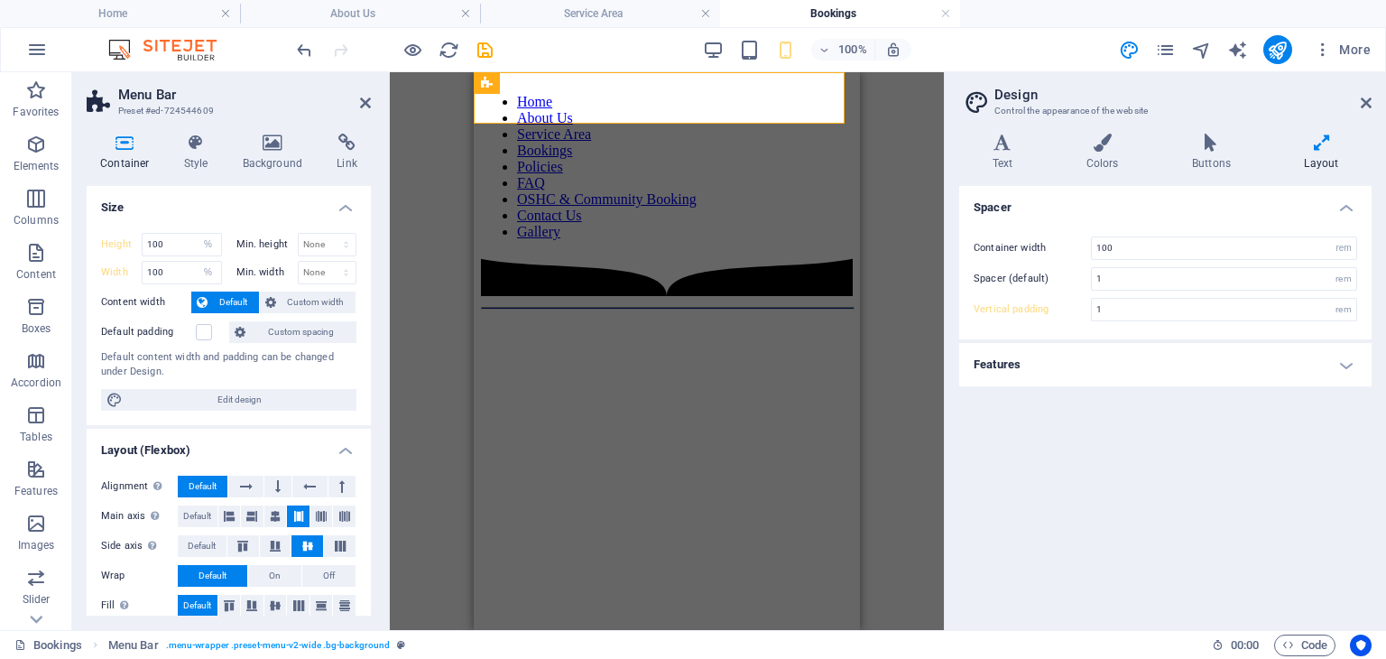
drag, startPoint x: 1278, startPoint y: 42, endPoint x: 959, endPoint y: 48, distance: 318.6
click at [976, 46] on div "100% More" at bounding box center [835, 49] width 1085 height 29
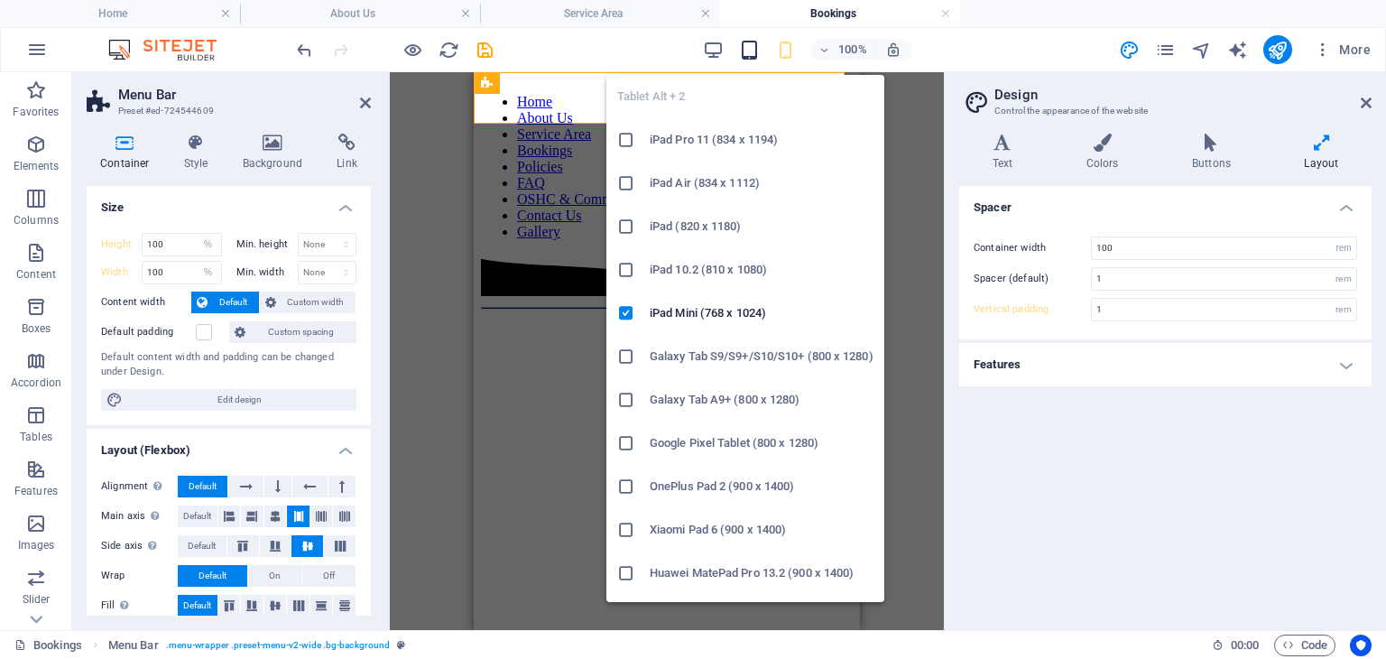
click at [751, 46] on icon "button" at bounding box center [749, 50] width 21 height 21
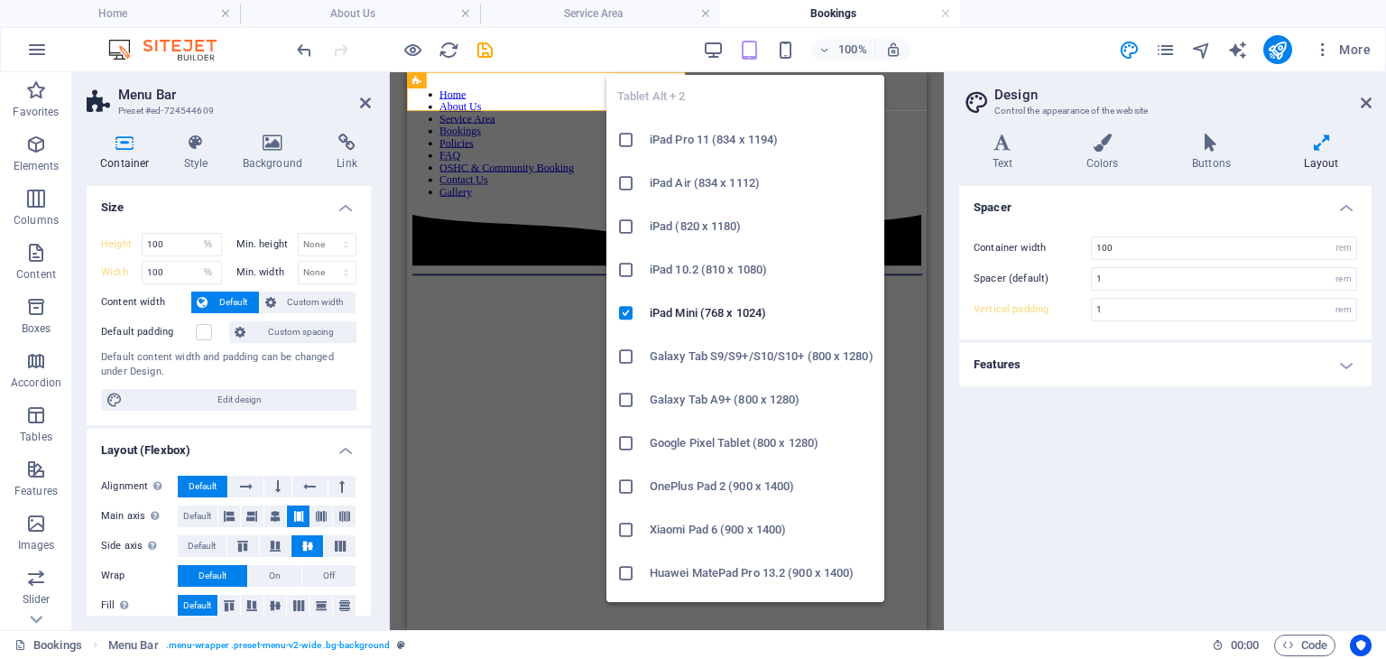
type input "2"
select select "DISABLED_OPTION_VALUE"
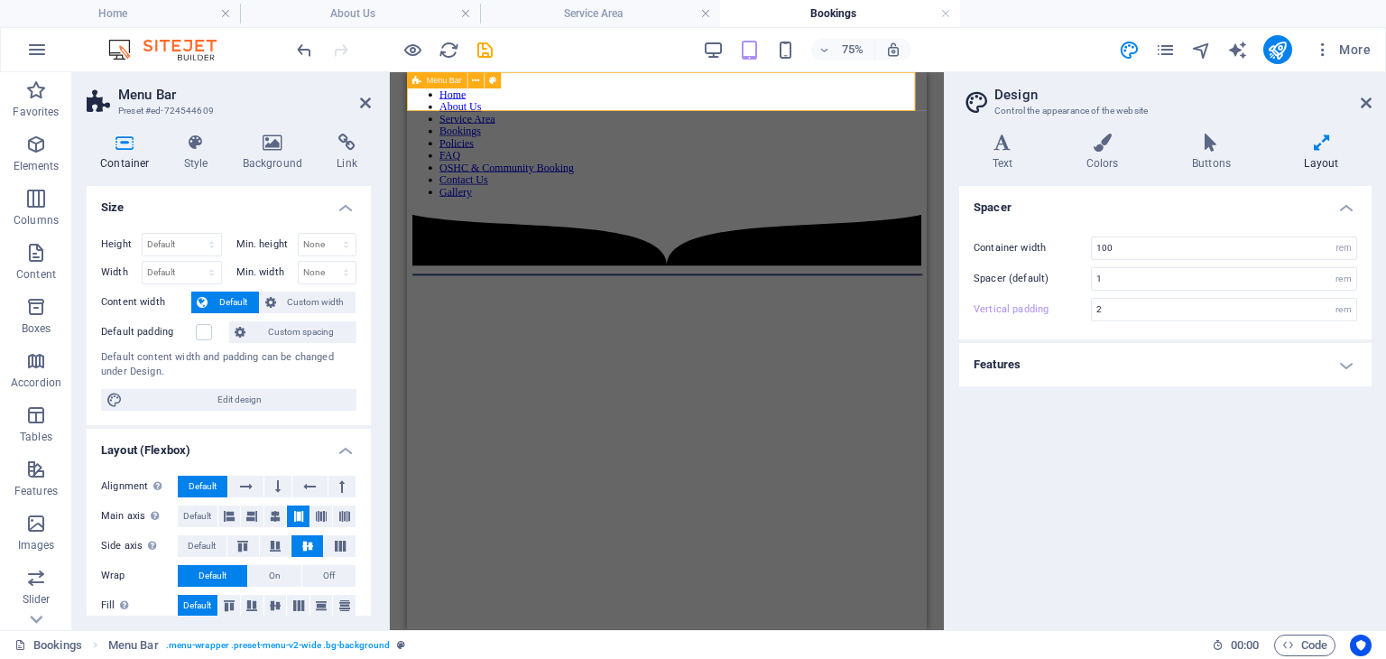
click at [642, 84] on div "Home About Us Service Area Bookings Policies FAQ OSHC & Community Booking Conta…" at bounding box center [753, 159] width 679 height 161
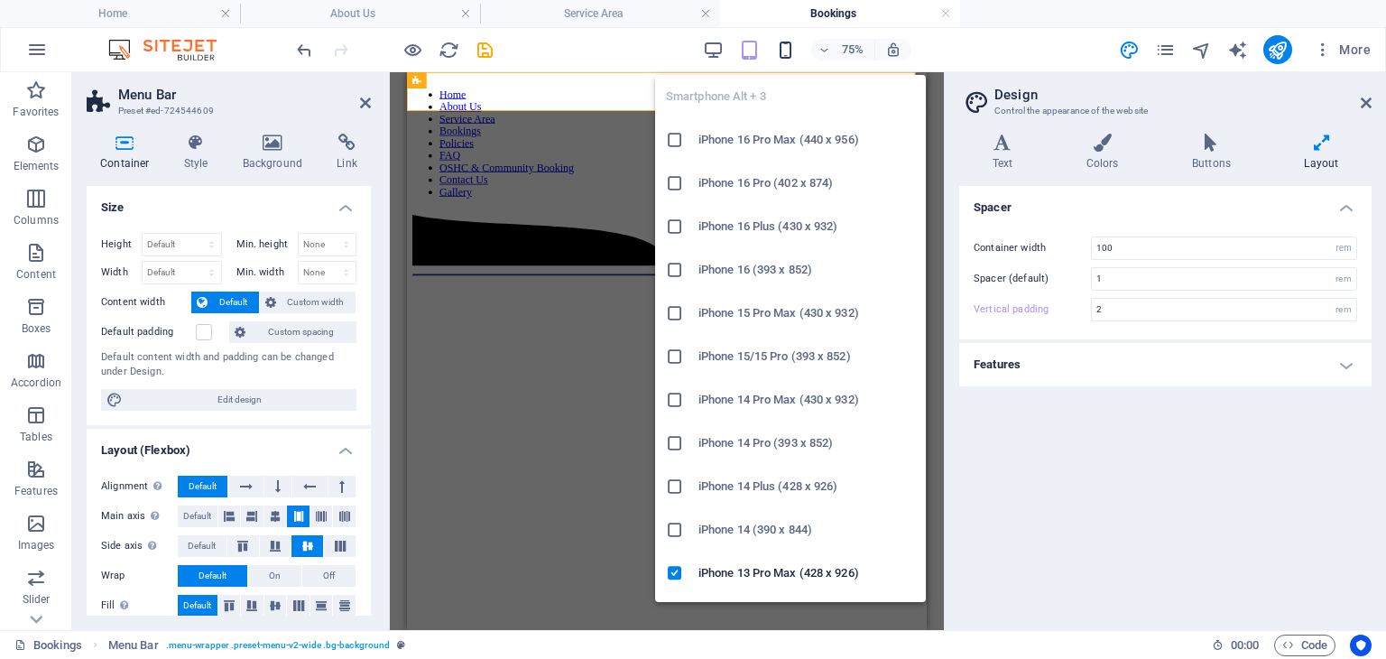
click at [785, 47] on icon "button" at bounding box center [785, 50] width 21 height 21
type input "1"
type input "100"
select select "%"
type input "100"
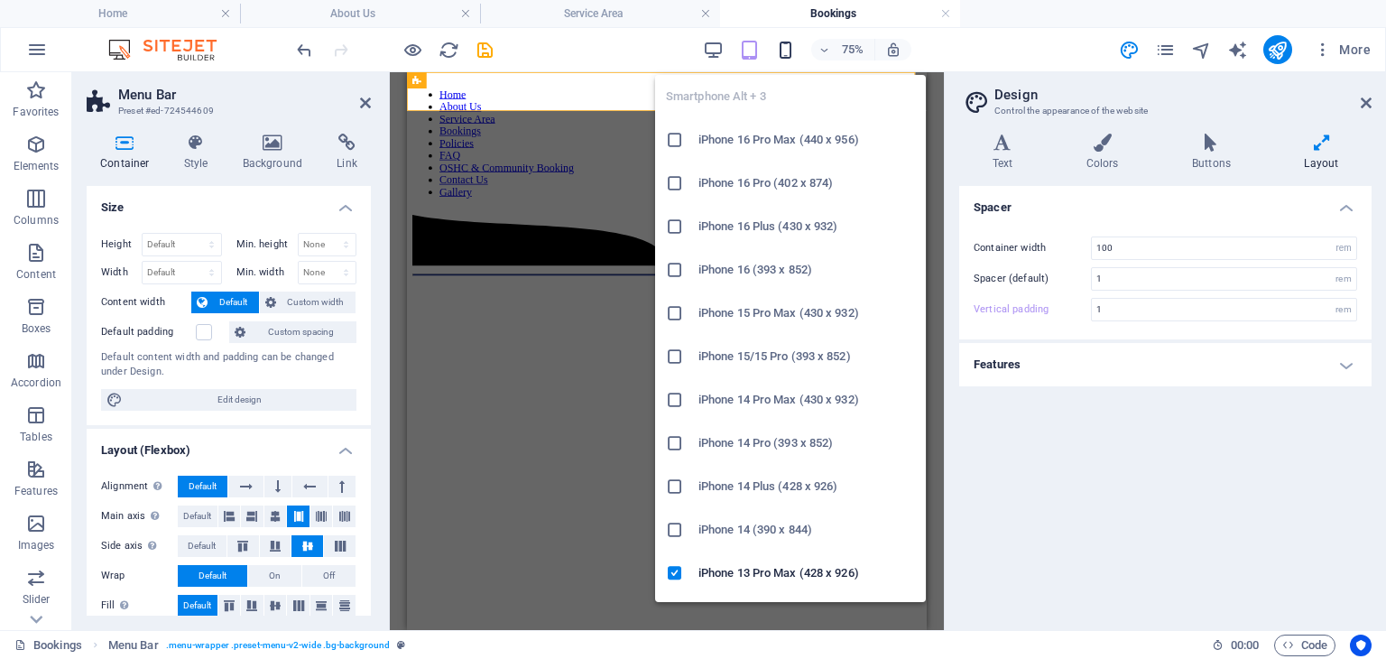
select select "%"
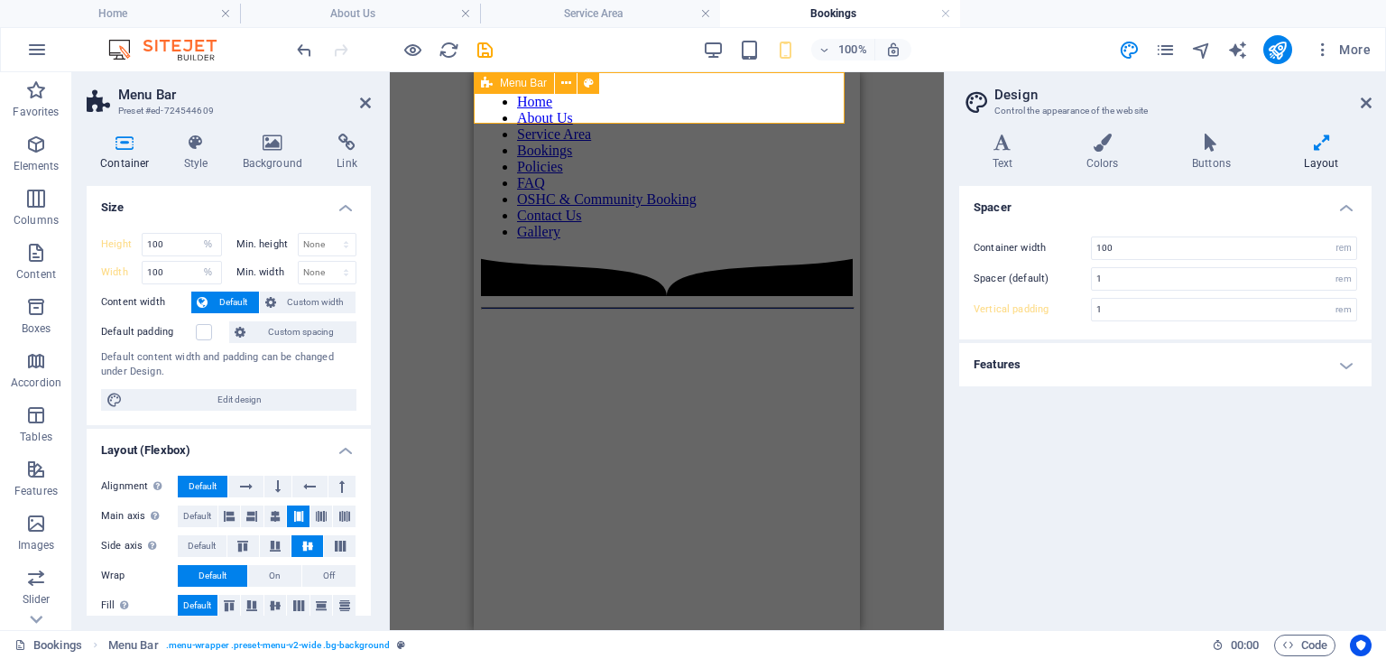
click at [624, 116] on div "Home About Us Service Area Bookings Policies FAQ OSHC & Community Booking Conta…" at bounding box center [667, 159] width 372 height 161
click at [199, 243] on select "Default px rem % vh vw" at bounding box center [208, 245] width 25 height 22
select select "default"
click at [196, 234] on select "Default px rem % vh vw" at bounding box center [208, 245] width 25 height 22
type input "100"
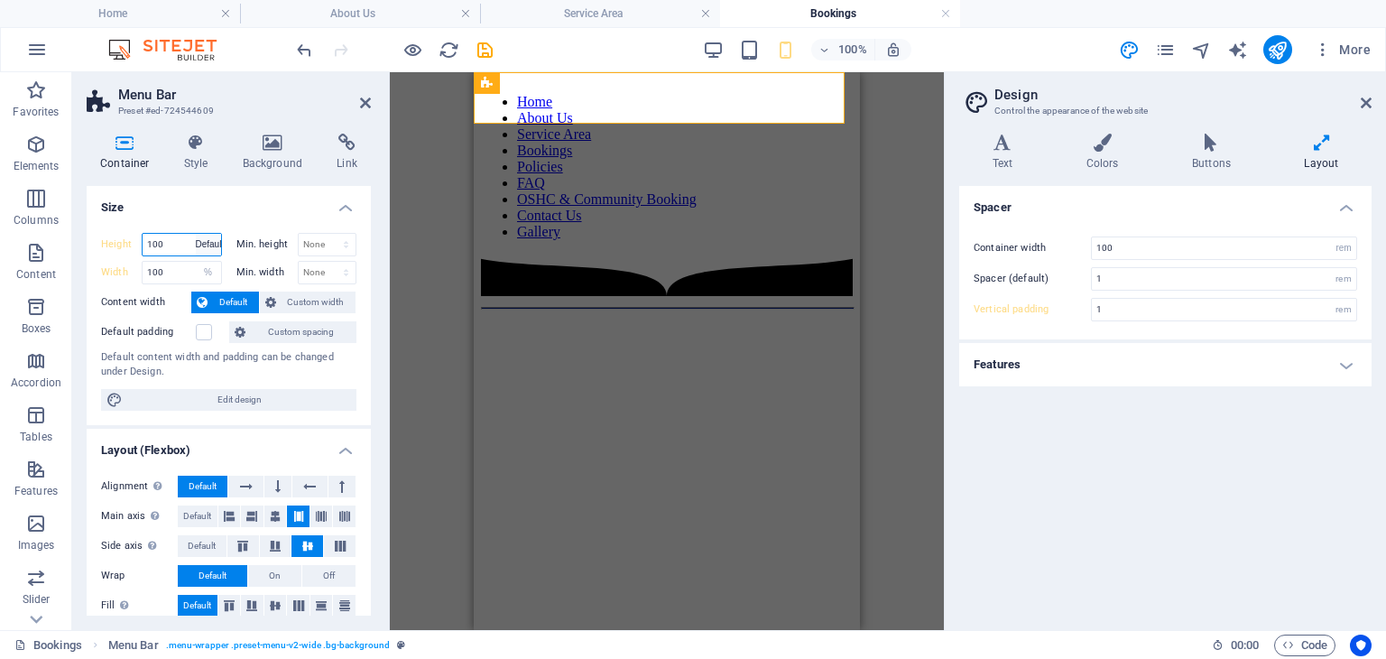
select select "%"
click at [210, 272] on select "Default px rem % em vh vw" at bounding box center [208, 273] width 25 height 22
select select "default"
click at [196, 262] on select "Default px rem % em vh vw" at bounding box center [208, 273] width 25 height 22
type input "100"
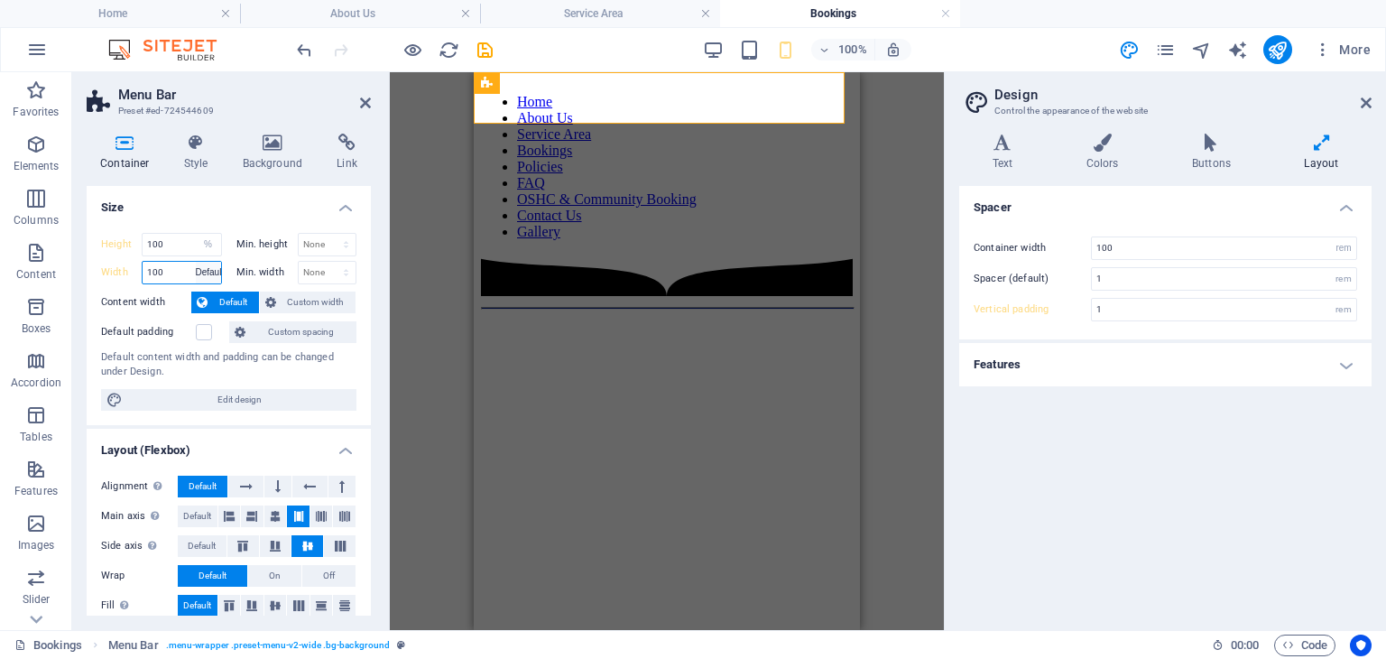
select select "%"
click at [345, 245] on select "None px rem % vh vw" at bounding box center [328, 245] width 58 height 22
click at [344, 248] on select "None px rem % vh vw" at bounding box center [328, 245] width 58 height 22
click at [196, 516] on span "Default" at bounding box center [197, 516] width 28 height 22
click at [199, 540] on span "Default" at bounding box center [202, 546] width 28 height 22
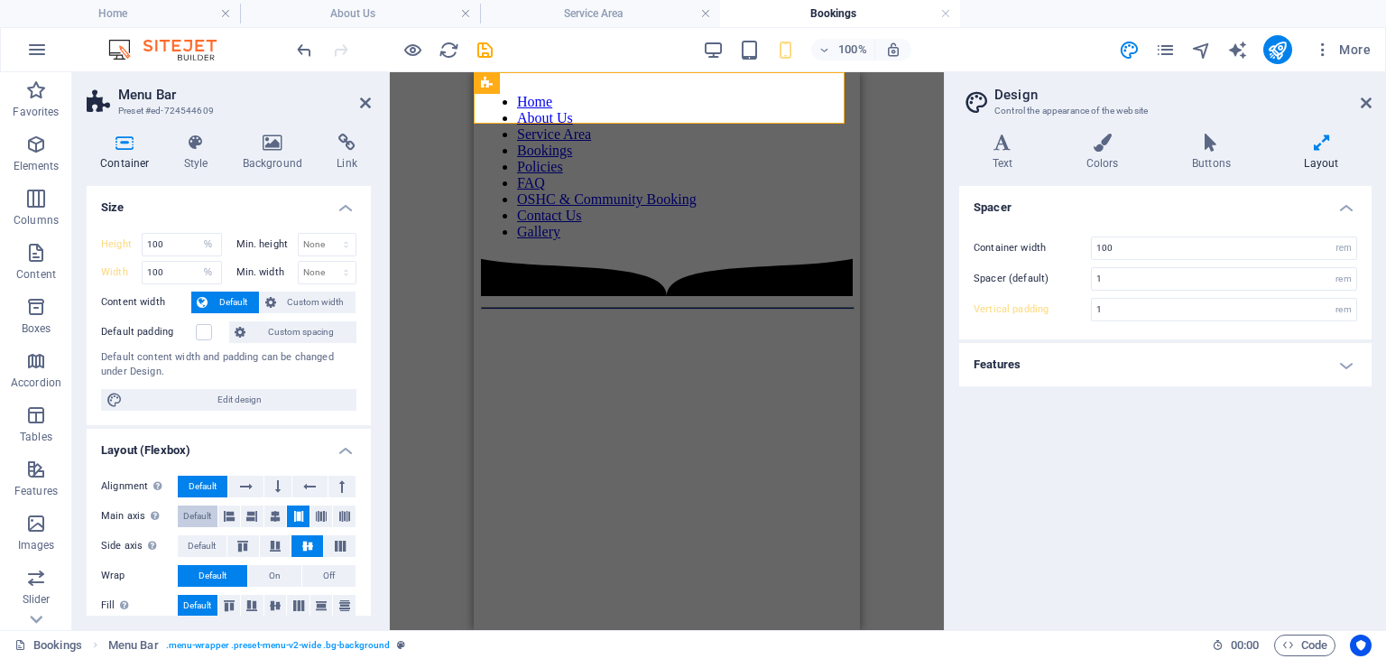
click at [199, 517] on span "Default" at bounding box center [197, 516] width 28 height 22
click at [199, 544] on span "Default" at bounding box center [202, 546] width 28 height 22
click at [271, 517] on icon at bounding box center [275, 516] width 11 height 22
drag, startPoint x: 252, startPoint y: 513, endPoint x: 229, endPoint y: 510, distance: 22.8
click at [251, 513] on icon at bounding box center [251, 516] width 11 height 22
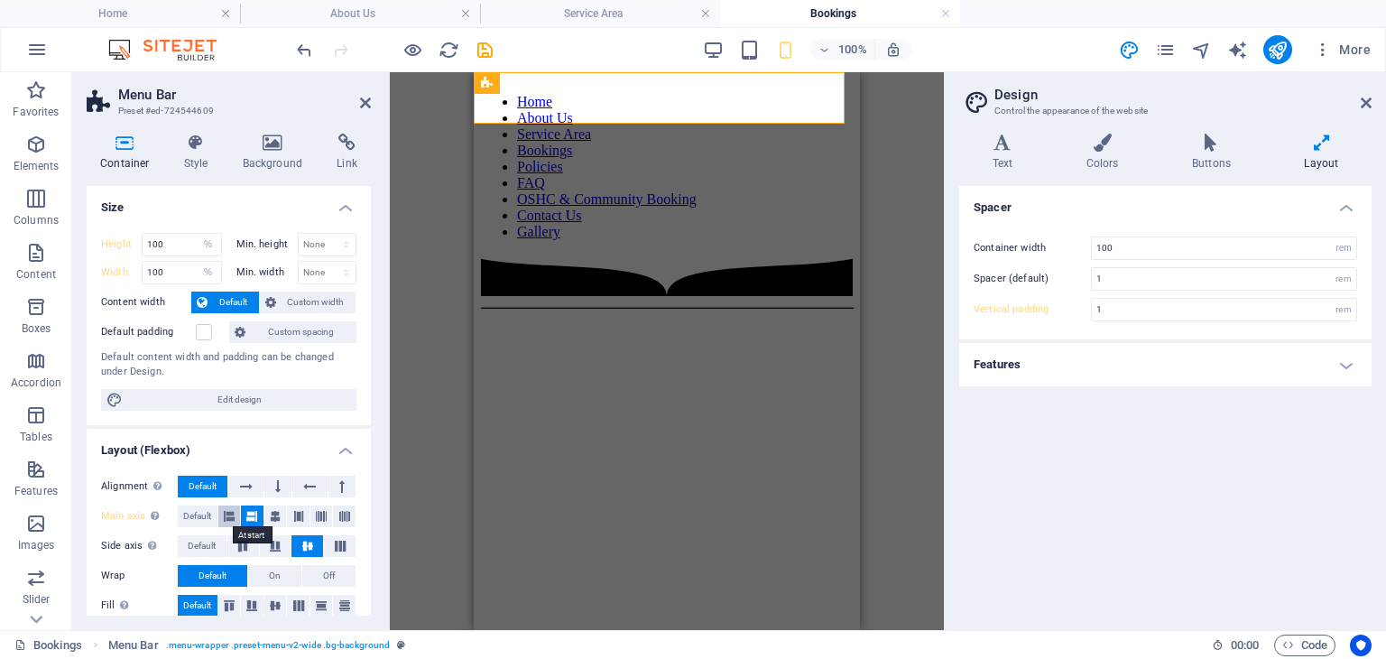
click at [224, 510] on icon at bounding box center [229, 516] width 11 height 22
click at [245, 545] on icon at bounding box center [243, 546] width 22 height 11
click at [197, 541] on span "Default" at bounding box center [202, 546] width 28 height 22
click at [198, 517] on span "Default" at bounding box center [197, 516] width 28 height 22
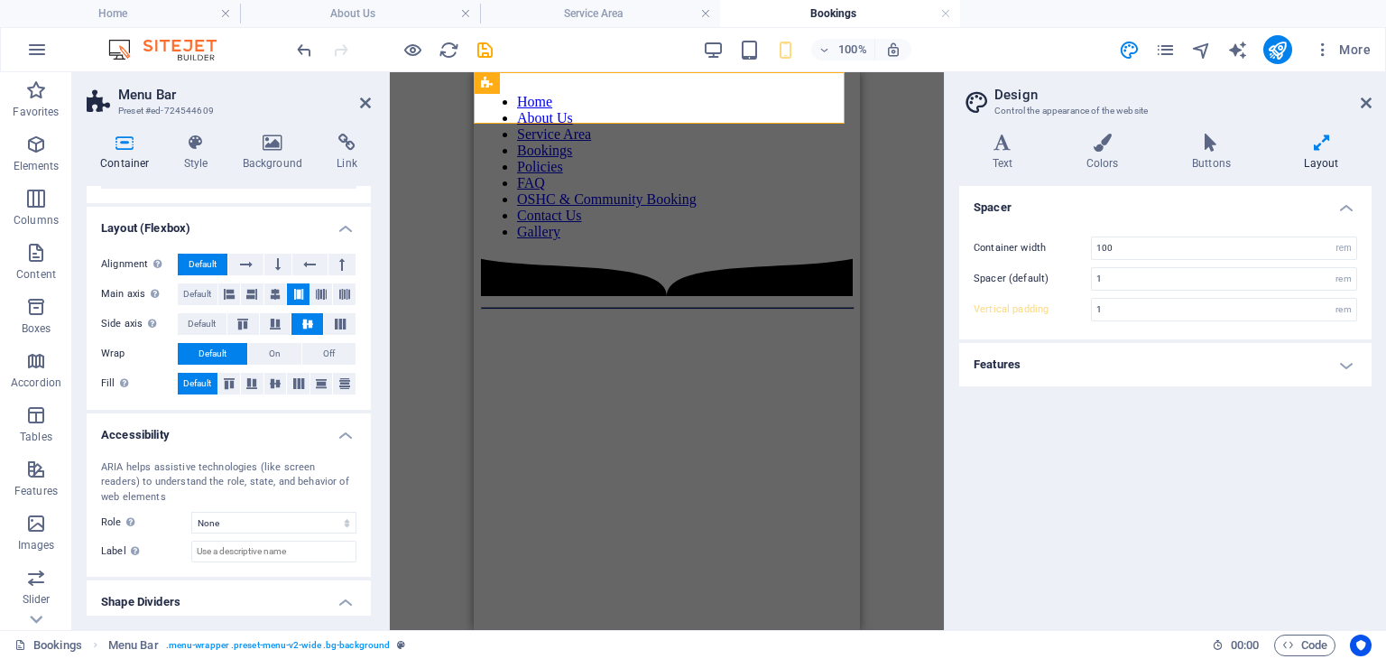
scroll to position [269, 0]
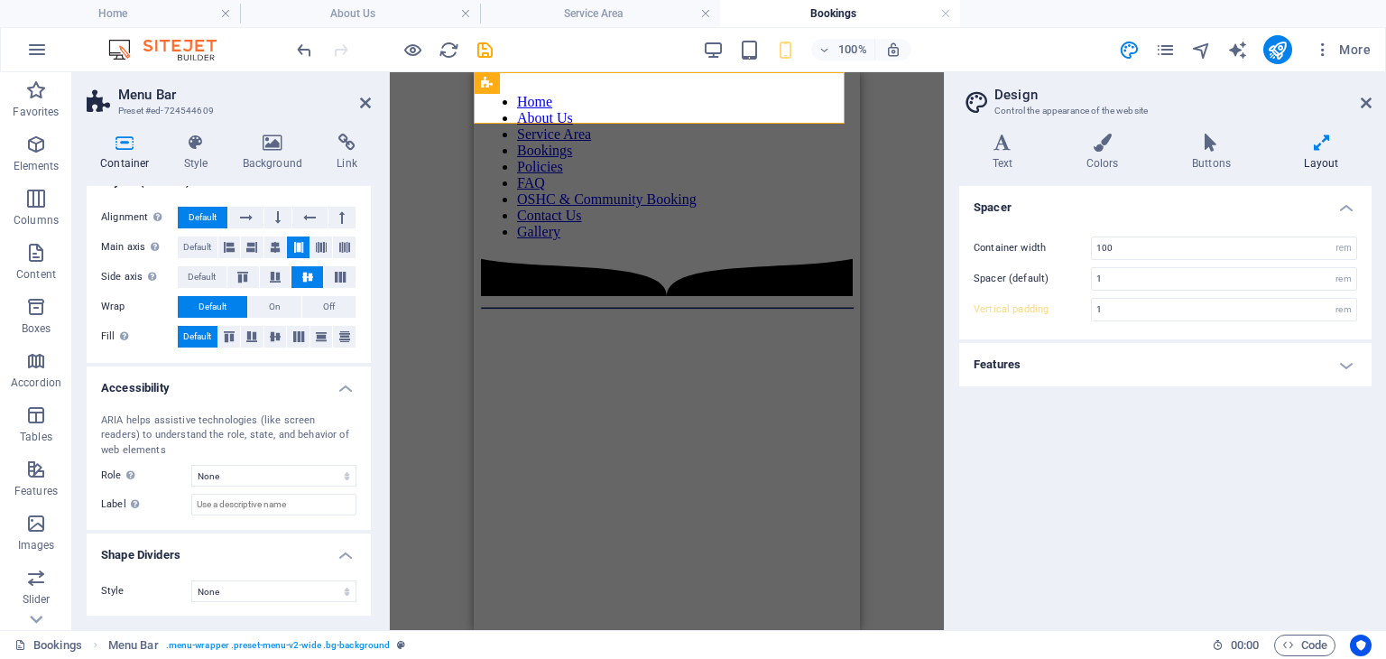
click at [1307, 143] on icon at bounding box center [1321, 143] width 100 height 18
click at [1220, 145] on icon at bounding box center [1211, 143] width 105 height 18
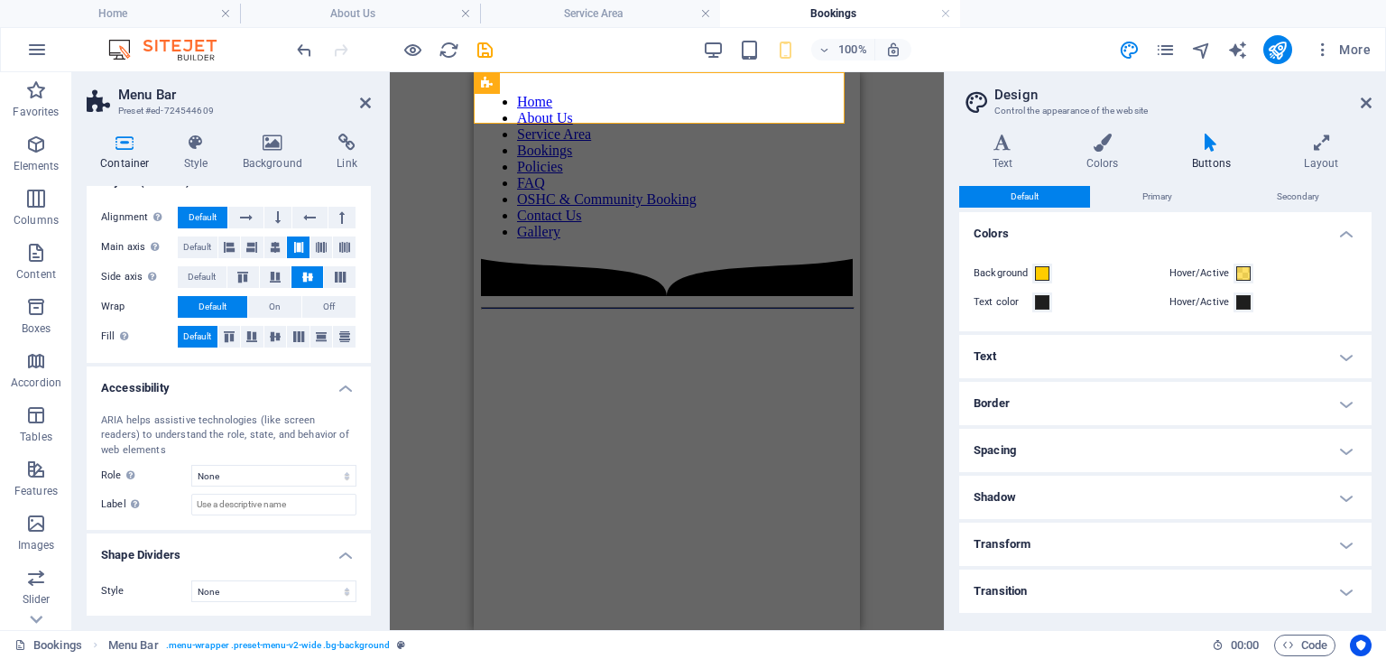
click at [1007, 586] on h4 "Transition" at bounding box center [1165, 590] width 412 height 43
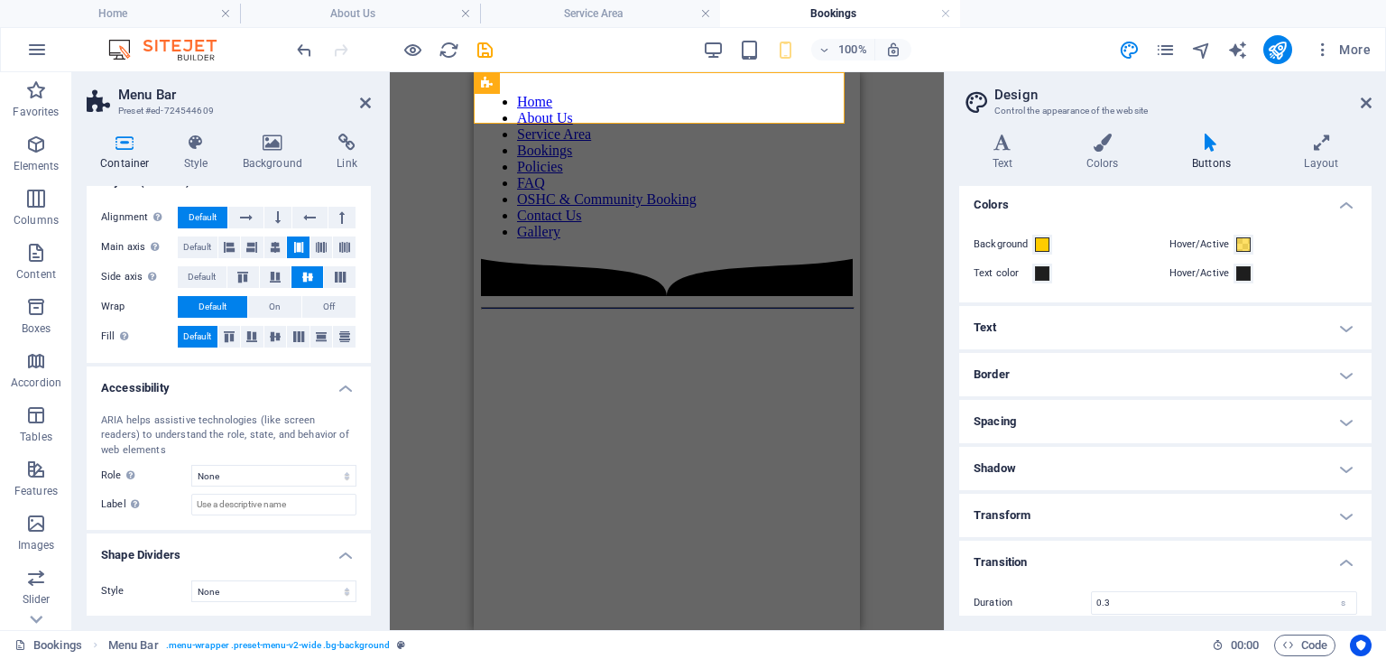
scroll to position [74, 0]
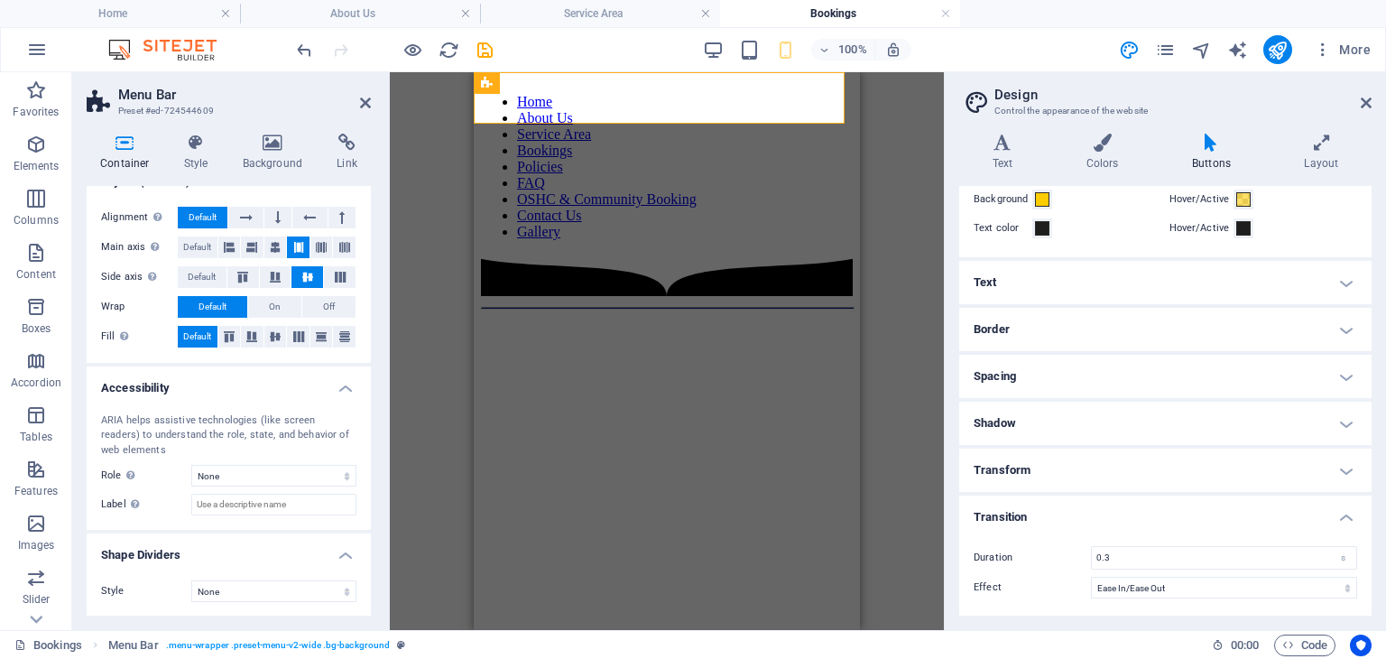
click at [1052, 456] on h4 "Transform" at bounding box center [1165, 469] width 412 height 43
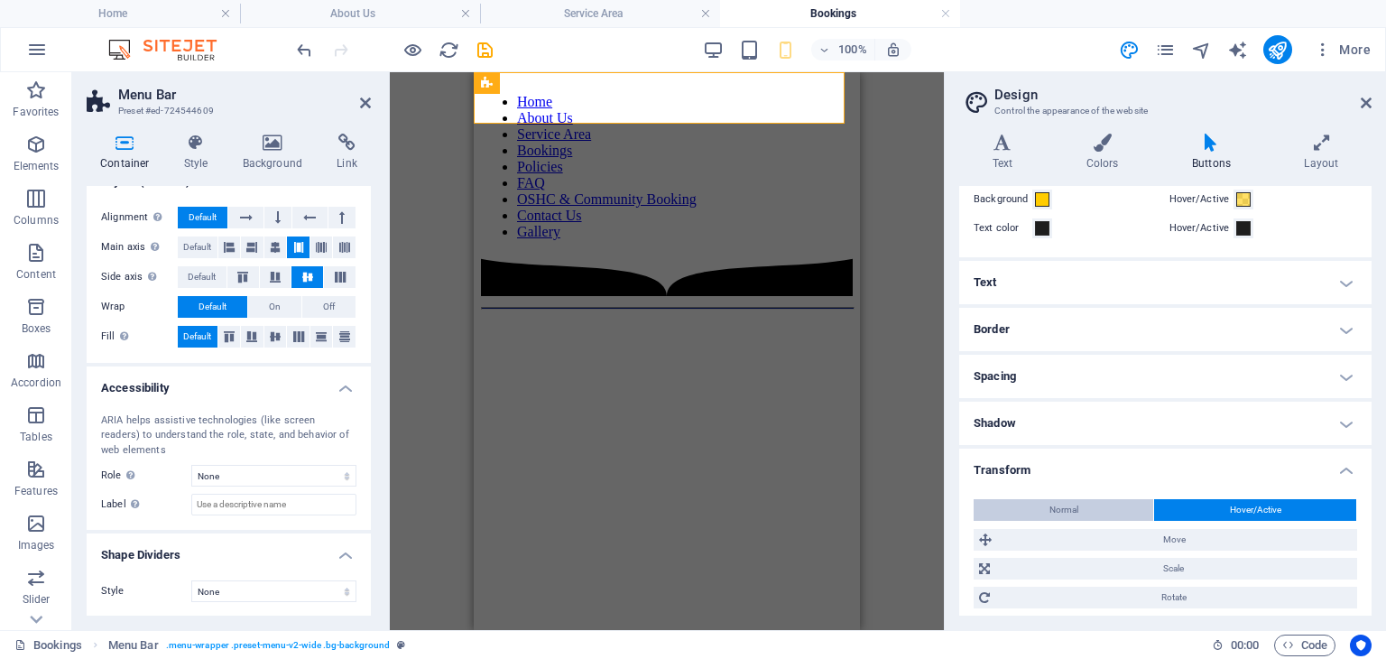
click at [1064, 503] on span "Normal" at bounding box center [1063, 510] width 29 height 22
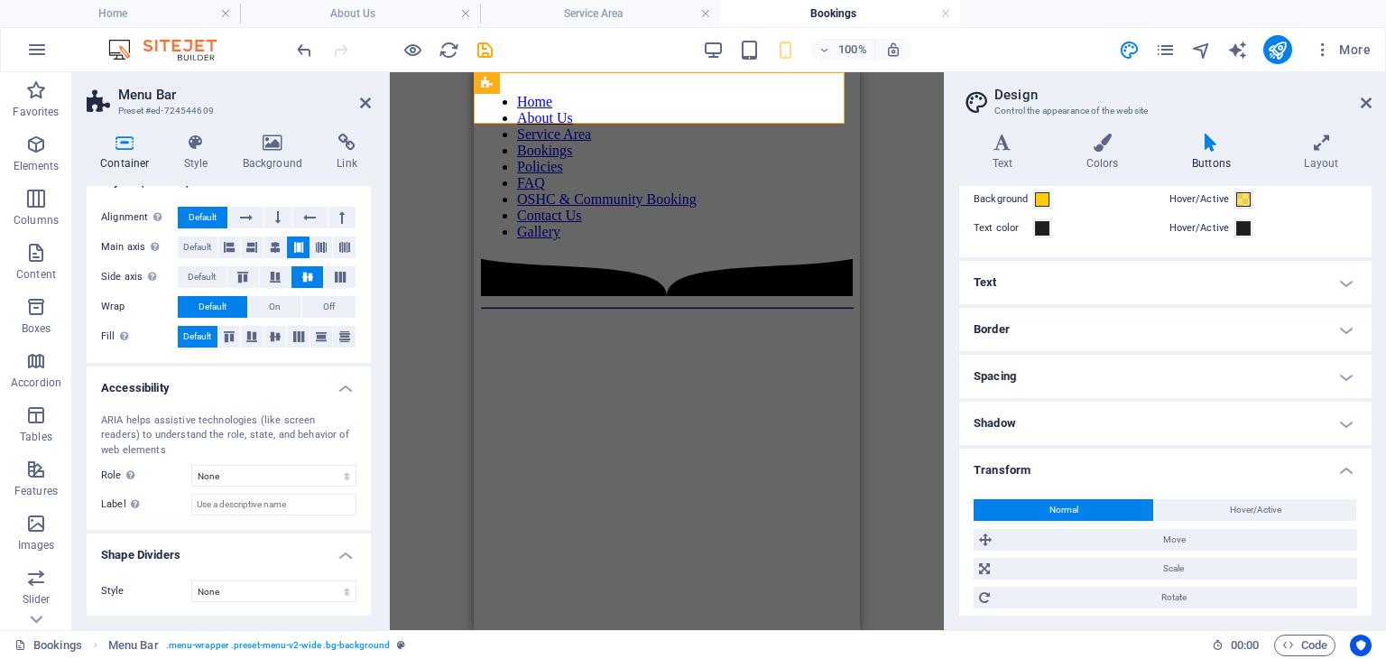
click at [1040, 427] on h4 "Shadow" at bounding box center [1165, 423] width 412 height 43
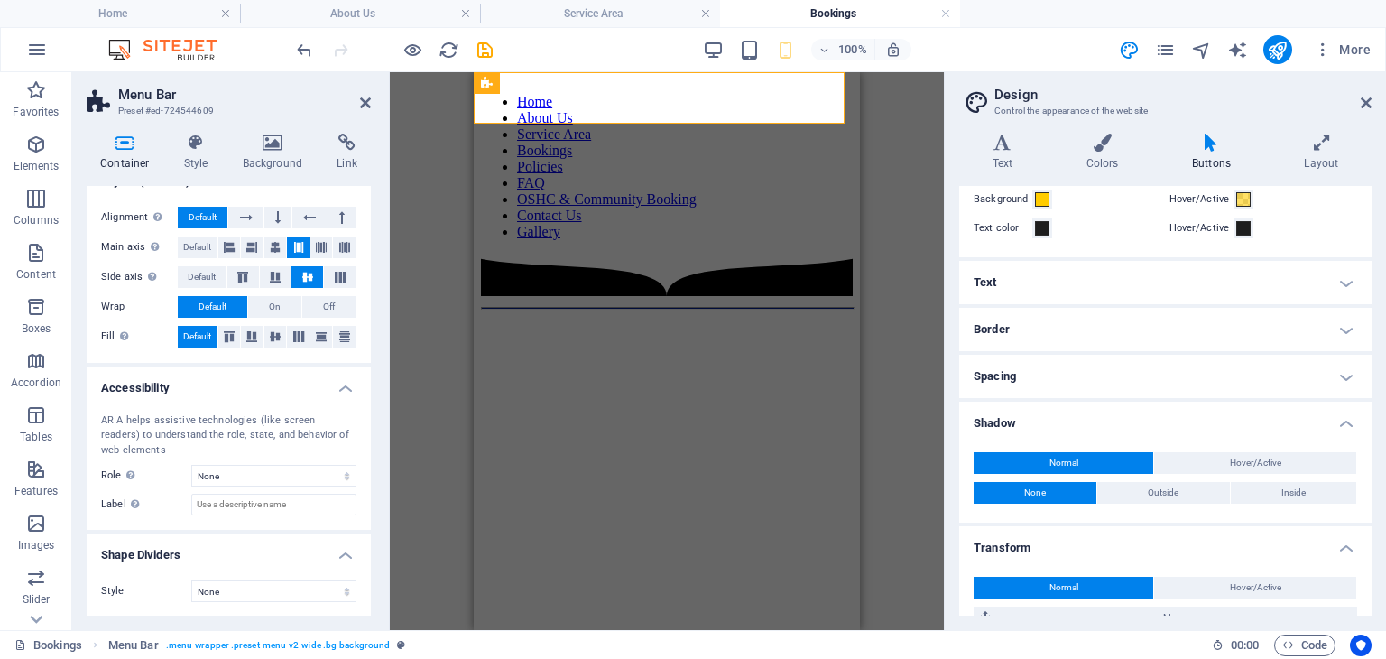
click at [1060, 371] on h4 "Spacing" at bounding box center [1165, 376] width 412 height 43
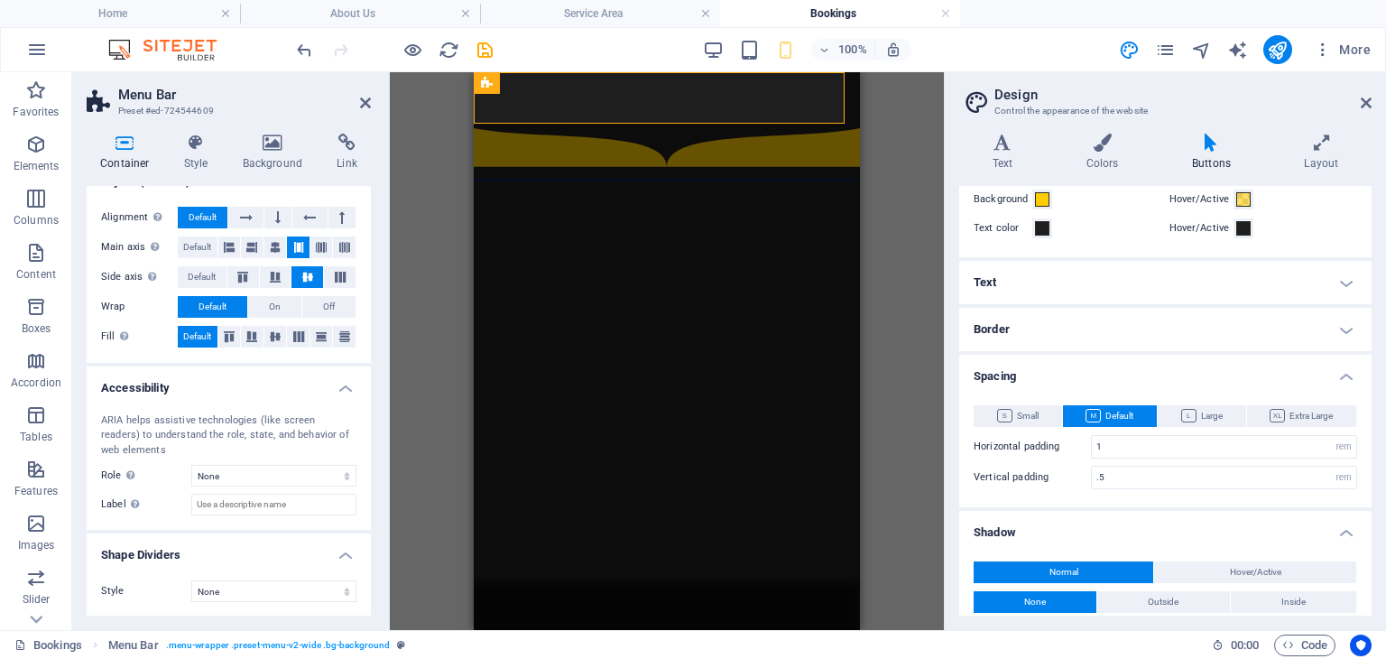
click at [1058, 319] on h4 "Border" at bounding box center [1165, 329] width 412 height 43
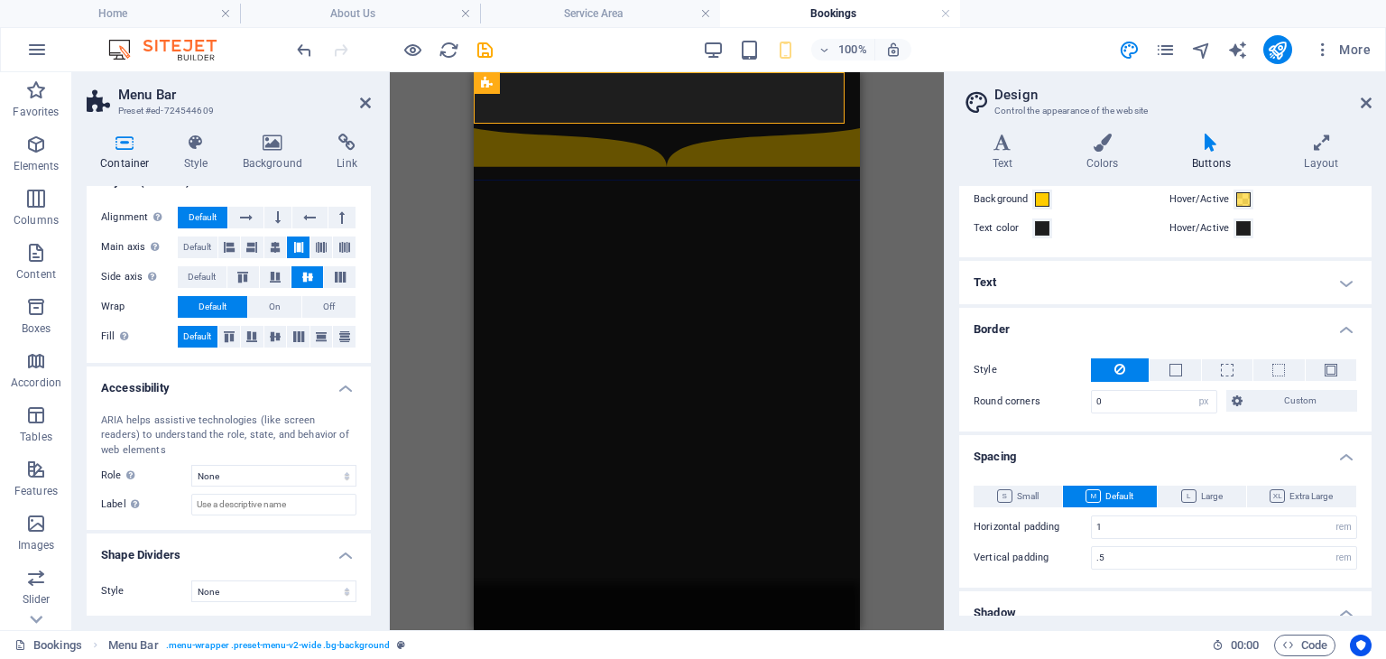
click at [1047, 276] on h4 "Text" at bounding box center [1165, 282] width 412 height 43
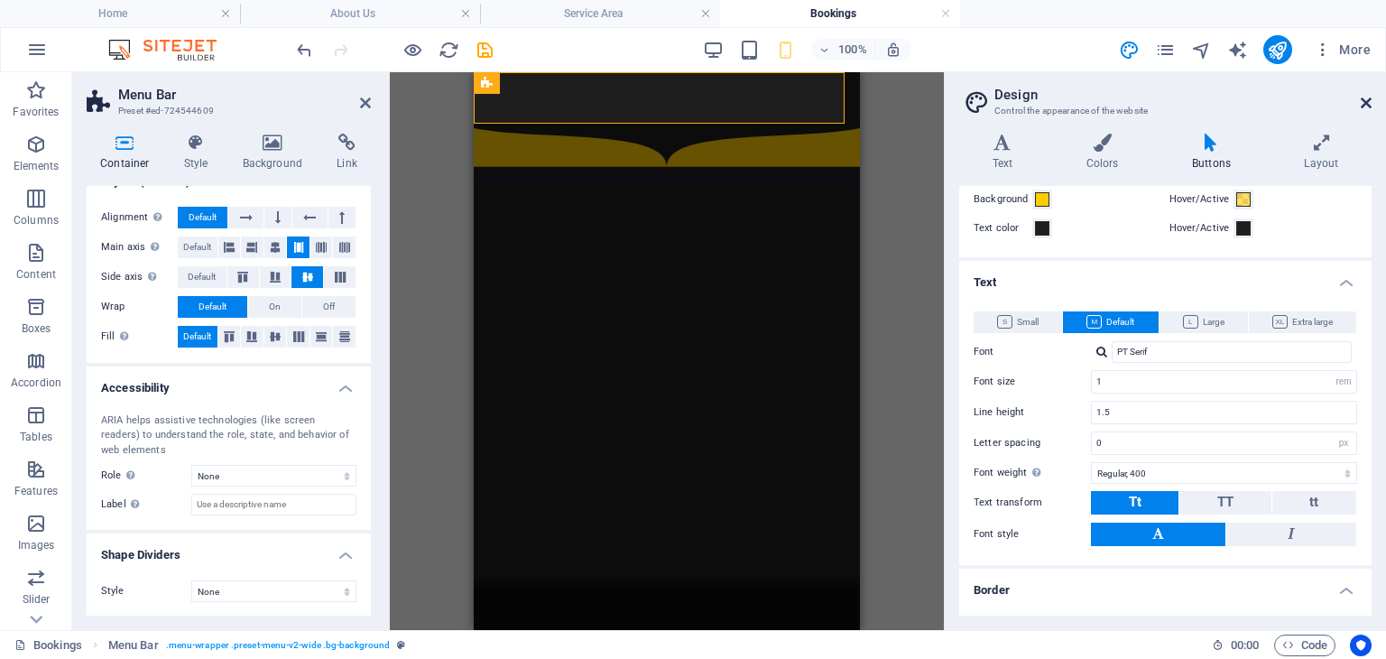
click at [1363, 102] on icon at bounding box center [1366, 103] width 11 height 14
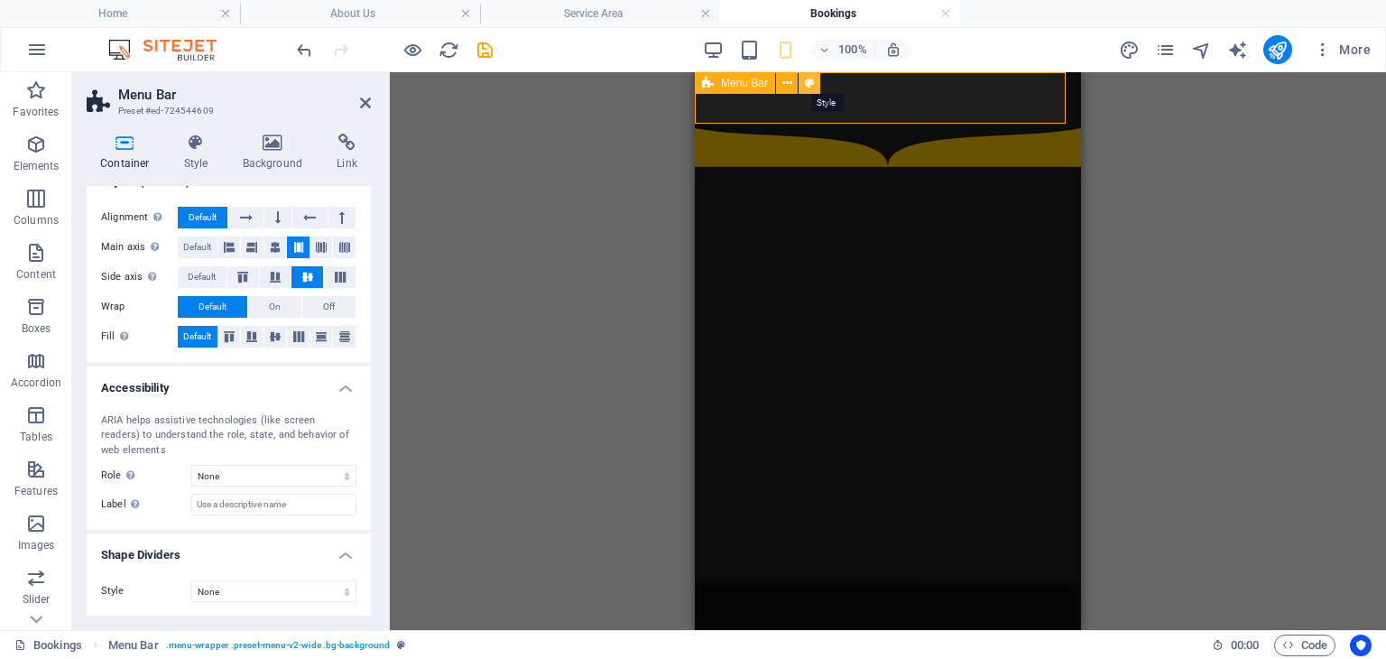
click at [806, 79] on icon at bounding box center [810, 83] width 10 height 19
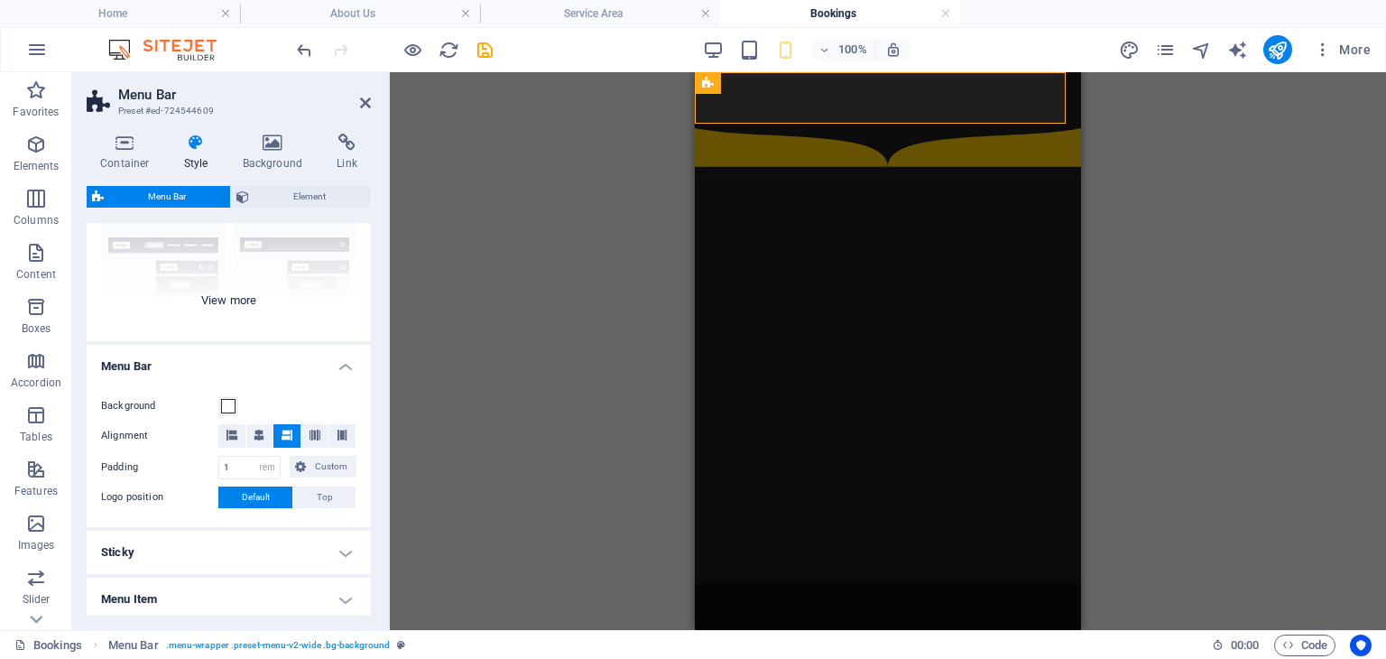
scroll to position [271, 0]
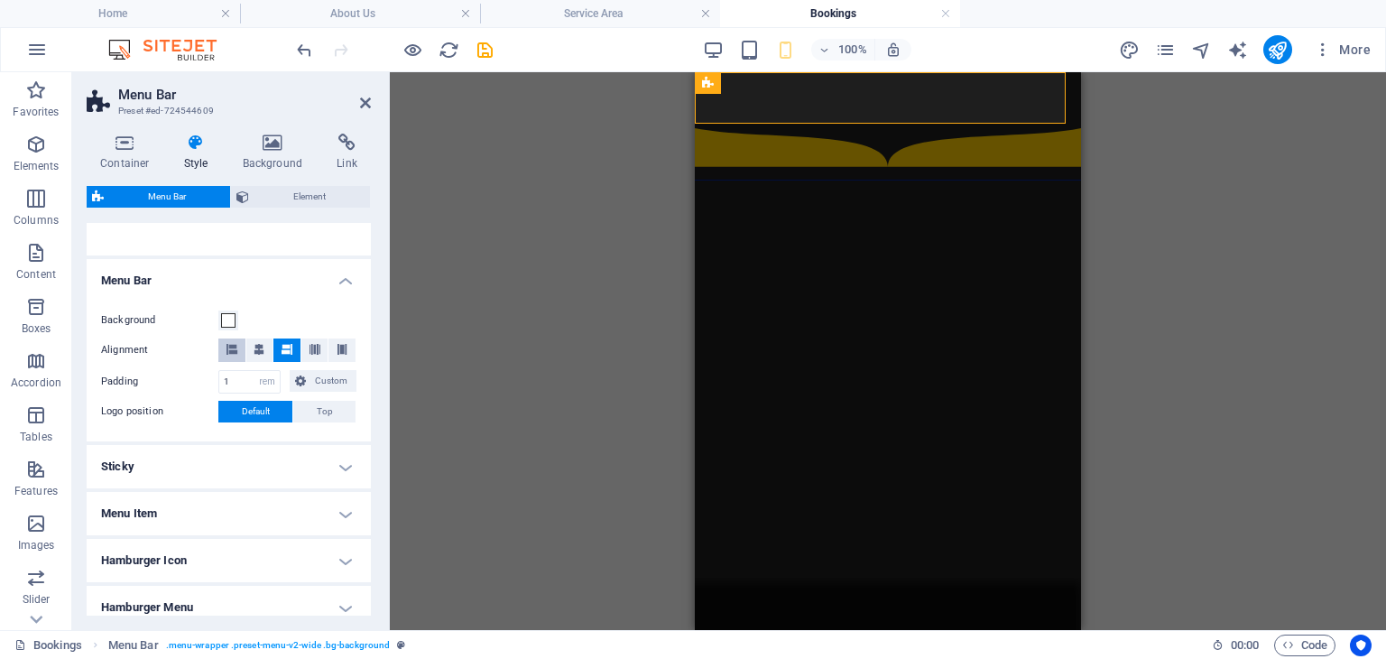
click at [233, 350] on icon at bounding box center [231, 349] width 11 height 11
click at [257, 405] on span "Default" at bounding box center [256, 412] width 28 height 22
click at [317, 405] on span "Top" at bounding box center [325, 412] width 16 height 22
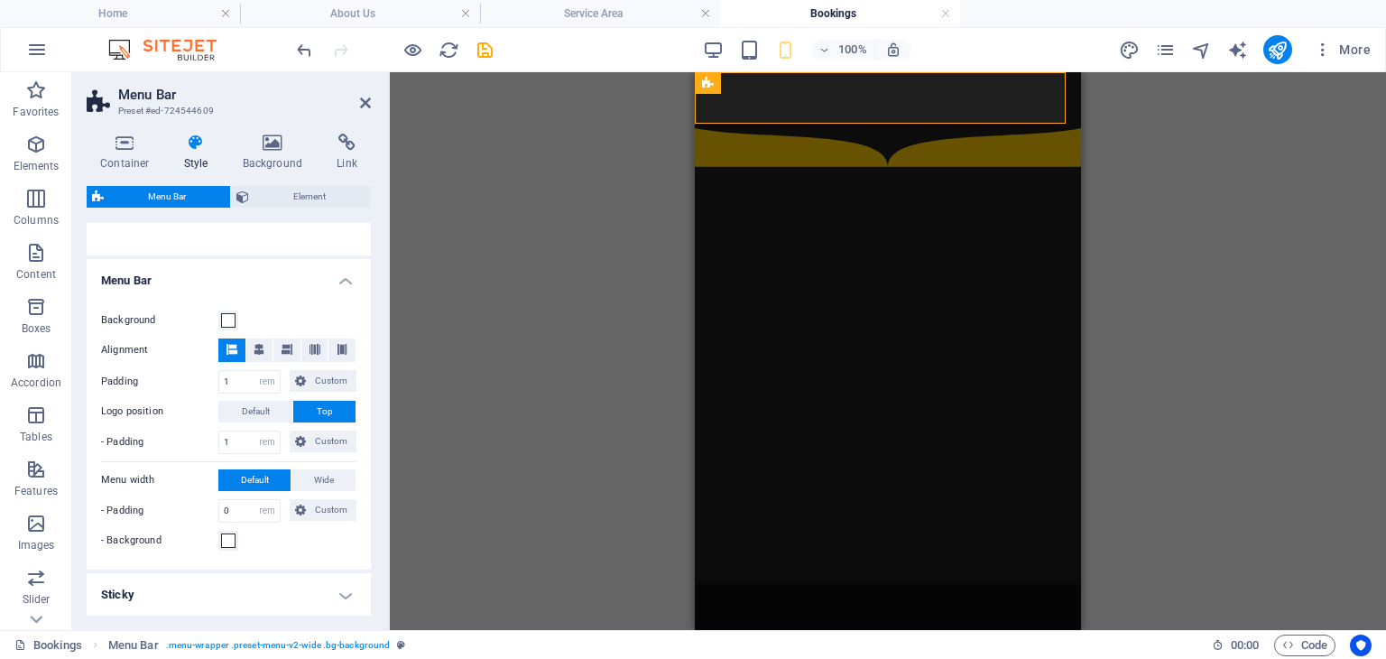
click at [277, 477] on button "Default" at bounding box center [254, 480] width 72 height 22
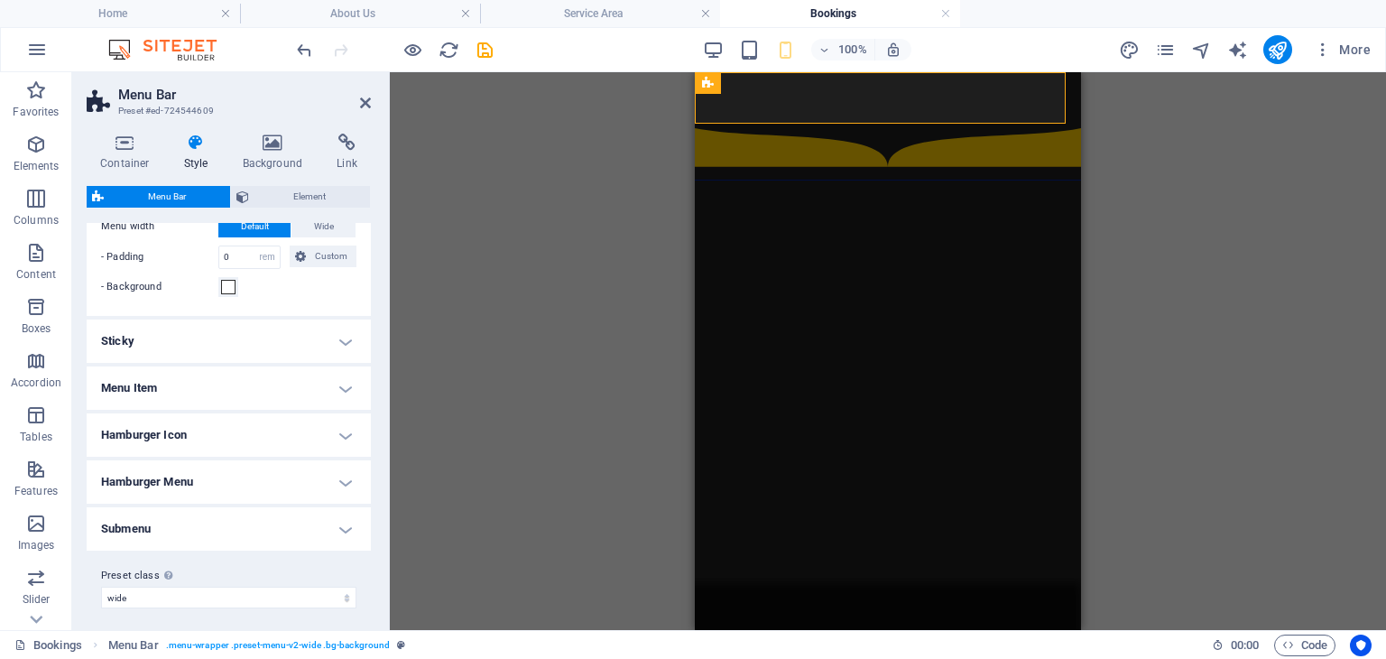
scroll to position [530, 0]
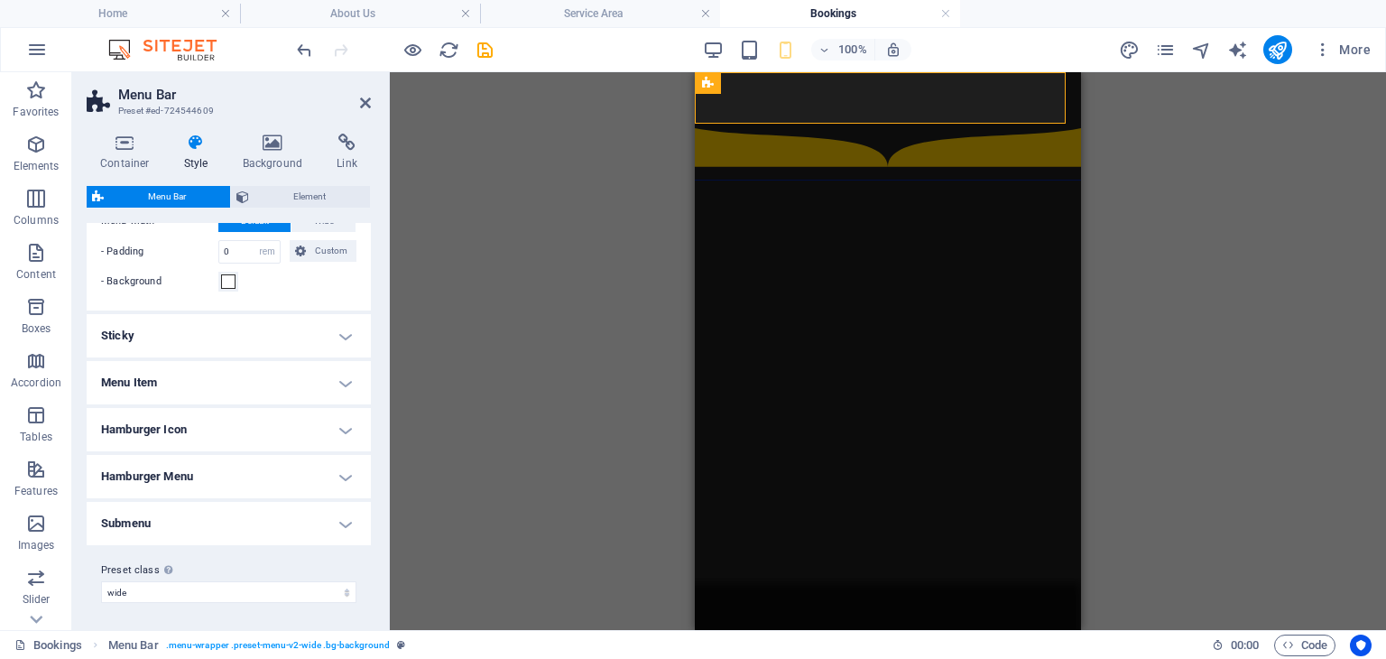
click at [263, 329] on h4 "Sticky" at bounding box center [229, 335] width 284 height 43
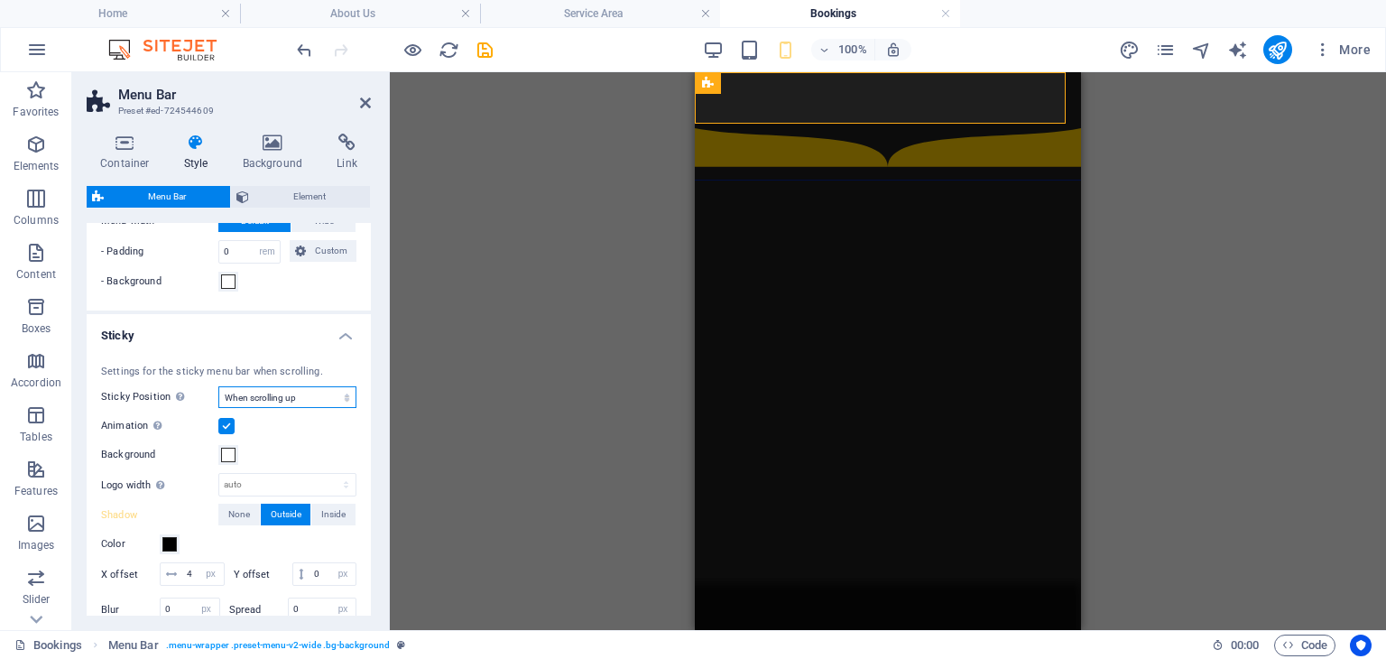
click at [343, 396] on select "Off Instant After menu After banner When scrolling up" at bounding box center [287, 397] width 138 height 22
select select "sticky_none"
click at [218, 386] on select "Off Instant After menu After banner When scrolling up" at bounding box center [287, 397] width 138 height 22
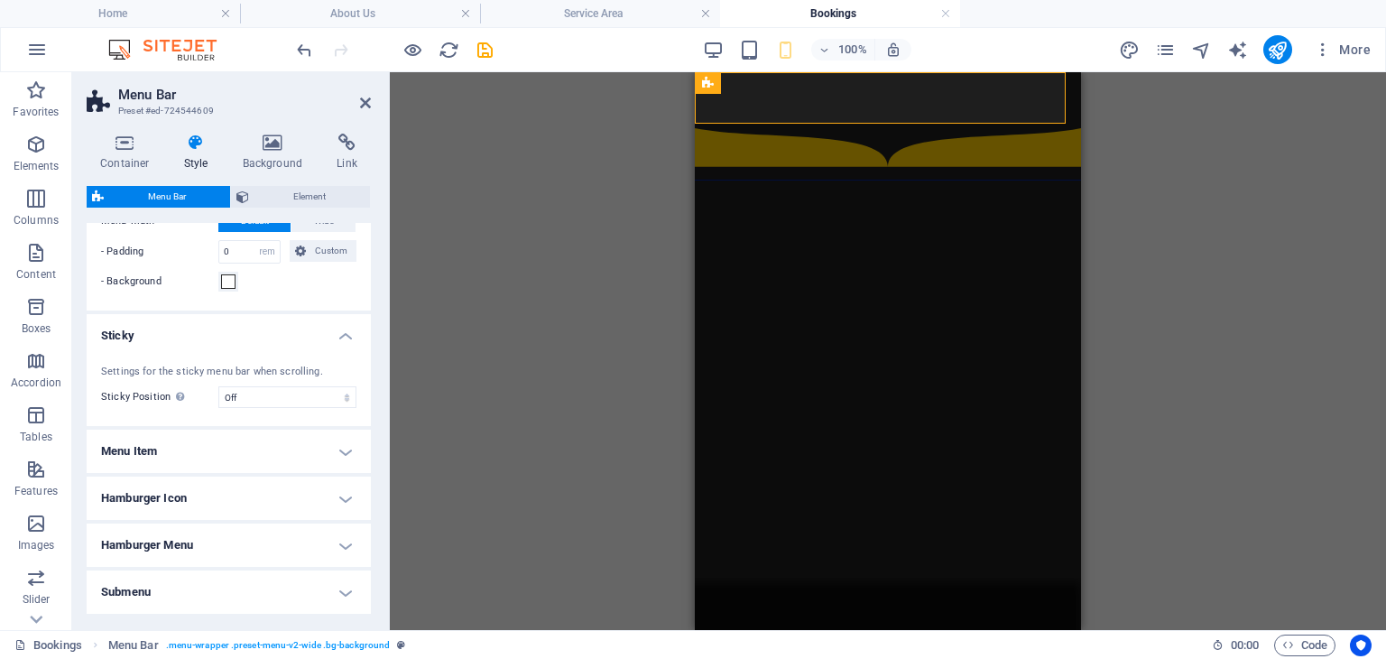
click at [299, 414] on div "Settings for the sticky menu bar when scrolling. Sticky Position Affects the sc…" at bounding box center [228, 386] width 291 height 80
click at [289, 448] on h4 "Menu Item" at bounding box center [229, 451] width 284 height 43
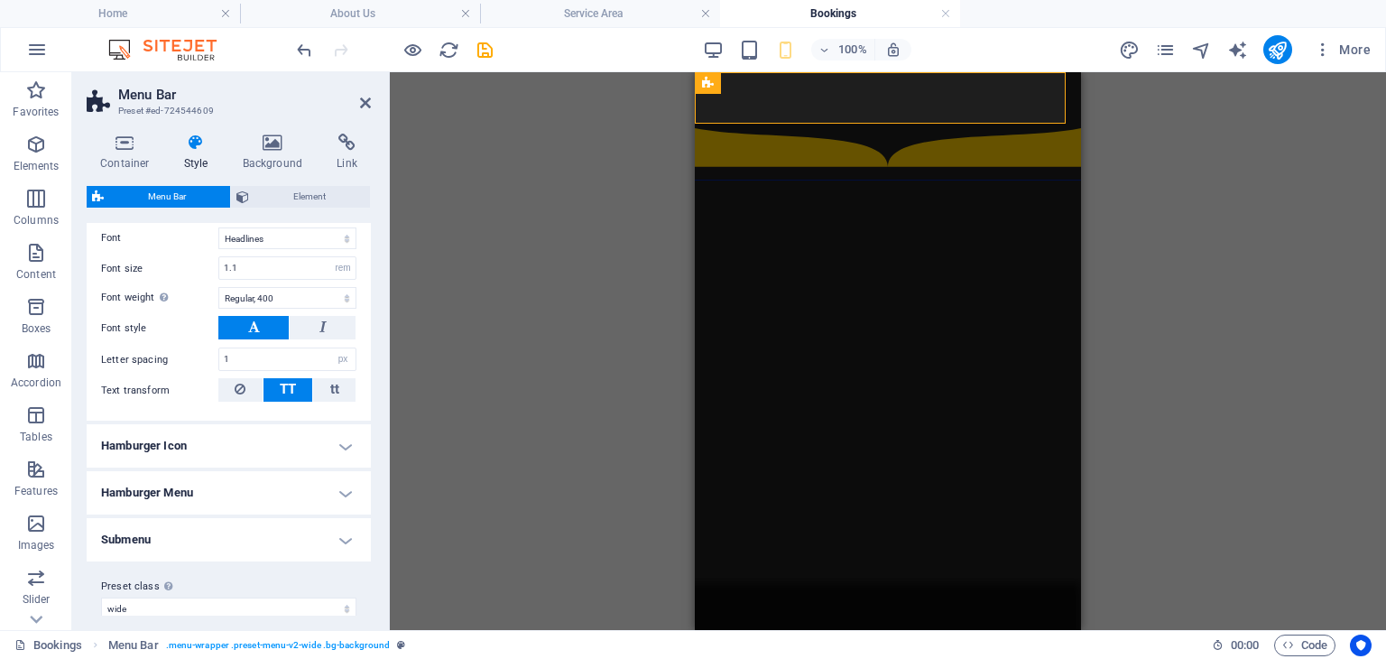
scroll to position [1035, 0]
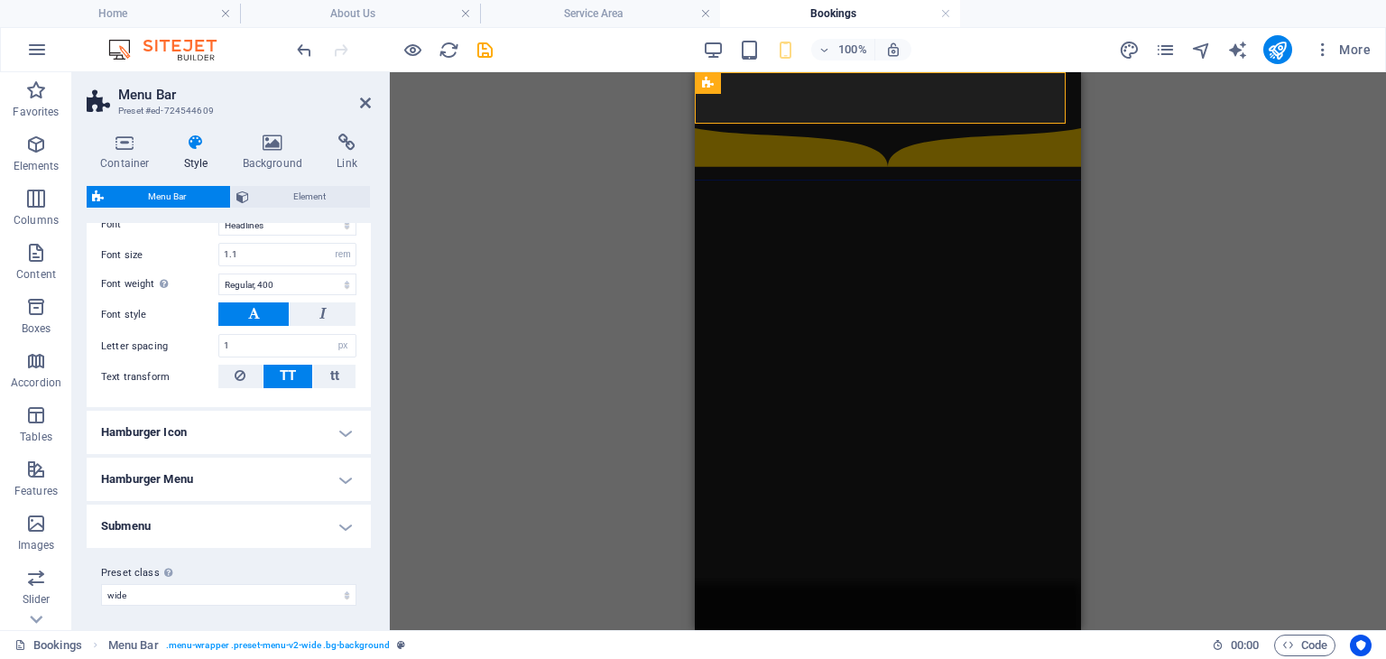
click at [264, 432] on h4 "Hamburger Icon" at bounding box center [229, 432] width 284 height 43
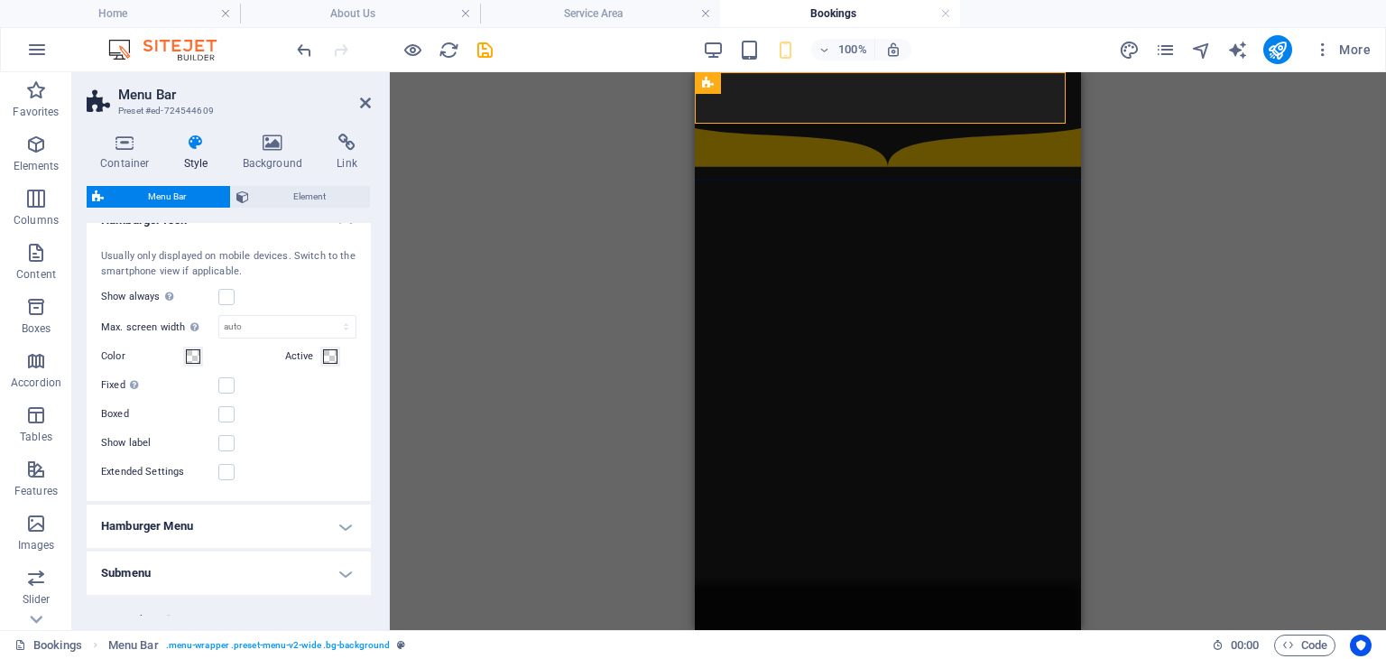
scroll to position [1293, 0]
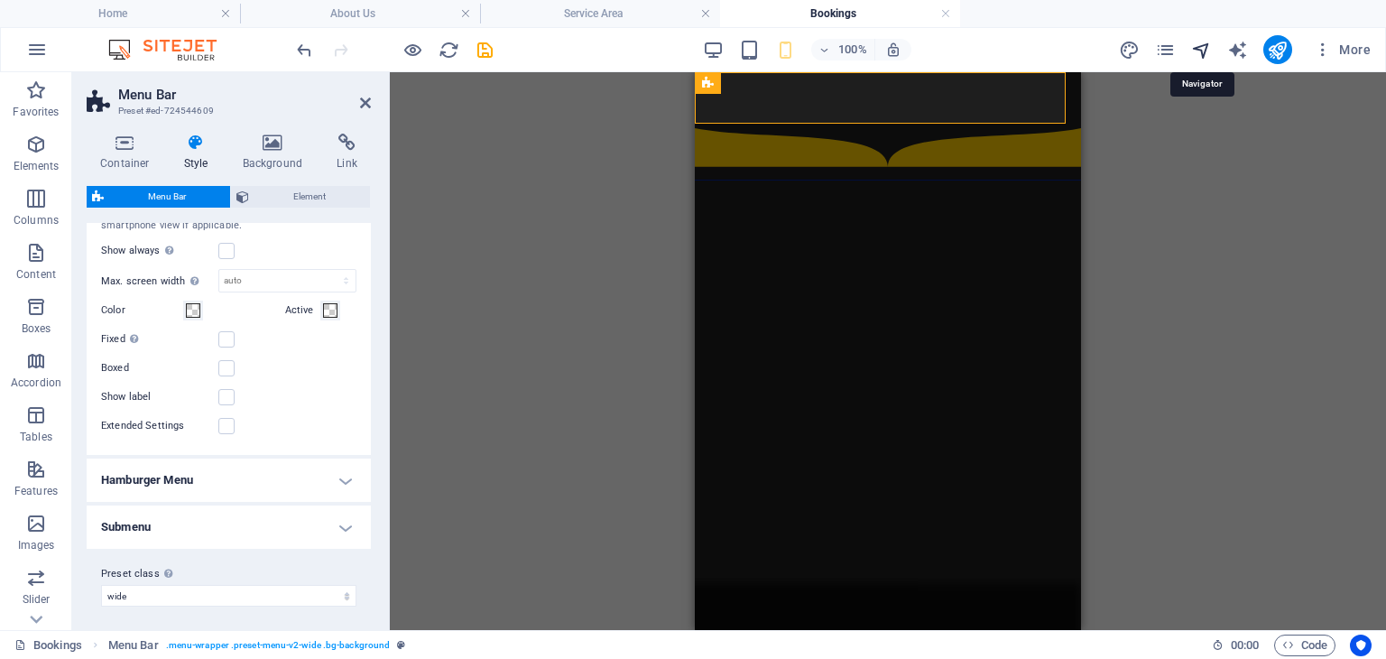
click at [1205, 48] on icon "navigator" at bounding box center [1201, 50] width 21 height 21
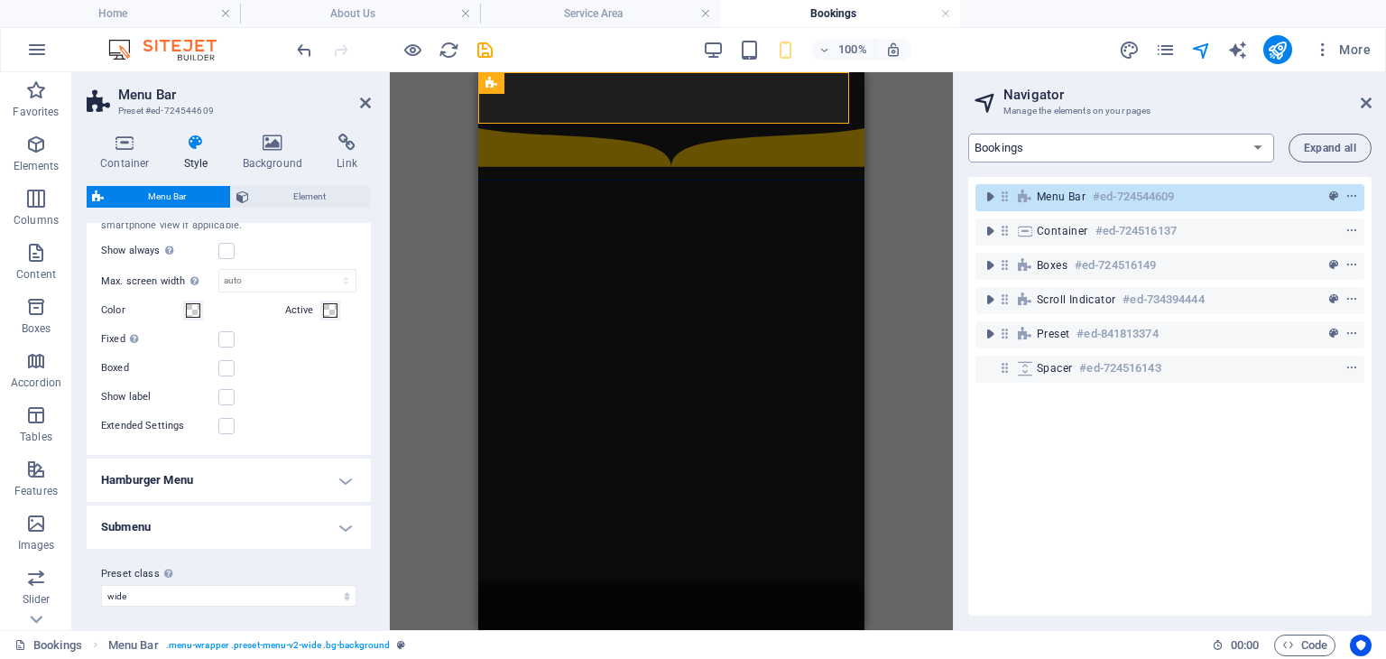
click at [1005, 142] on select "Home About Us Service Area Bookings Policies FAQ OSHC & Community Booking Conta…" at bounding box center [1121, 148] width 306 height 29
select select "14075856-en"
click at [968, 134] on select "Home About Us Service Area Bookings Policies FAQ OSHC & Community Booking Conta…" at bounding box center [1121, 148] width 306 height 29
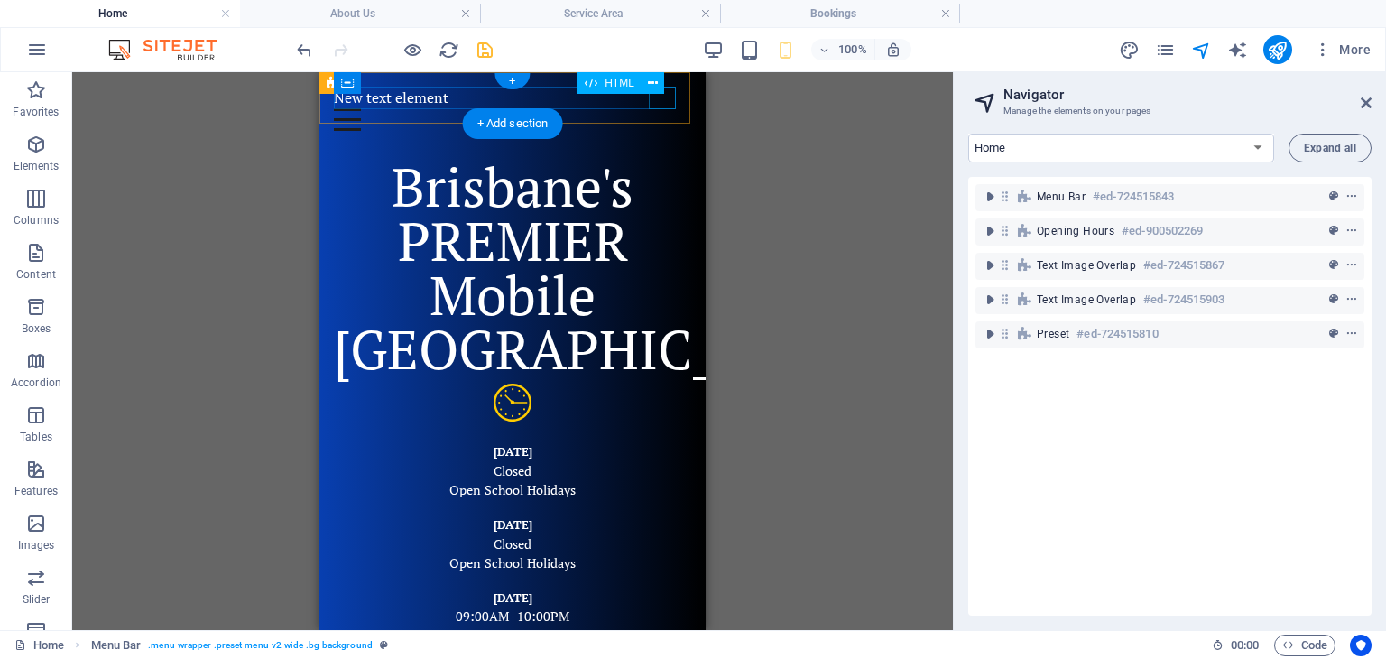
click at [666, 108] on div at bounding box center [512, 119] width 357 height 23
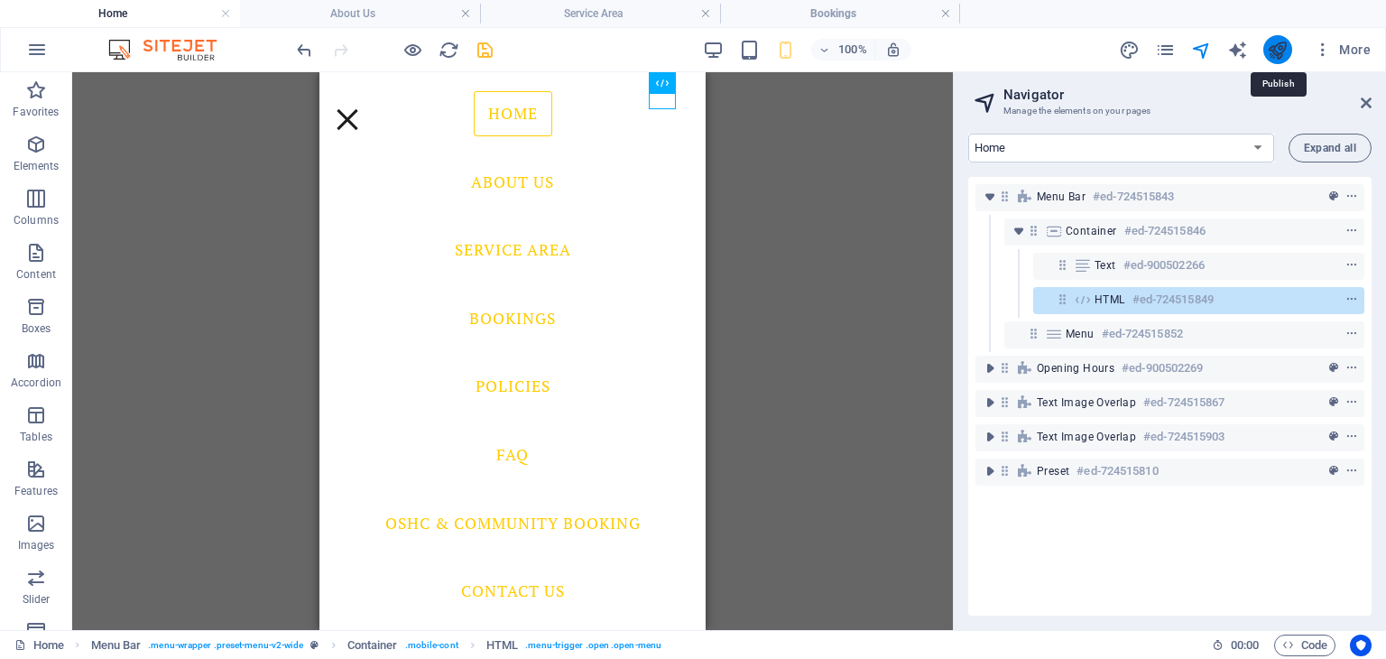
click at [1277, 44] on icon "publish" at bounding box center [1277, 50] width 21 height 21
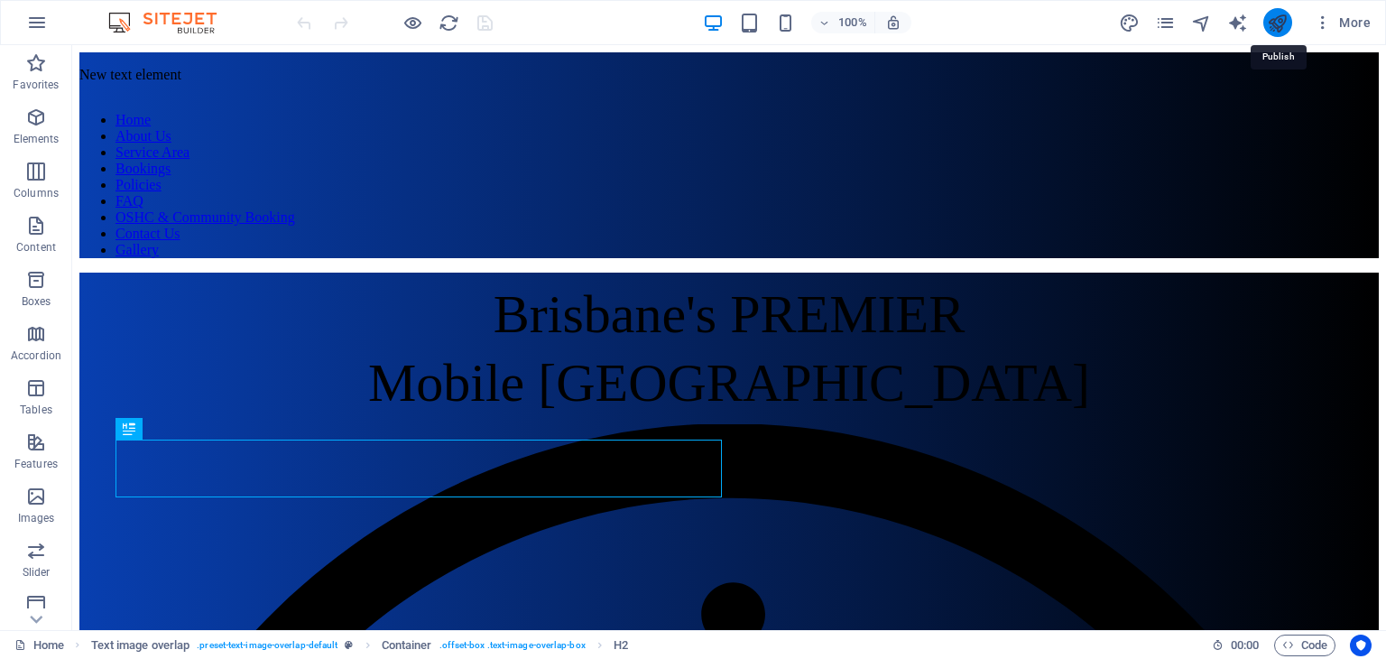
click at [1275, 16] on icon "publish" at bounding box center [1277, 23] width 21 height 21
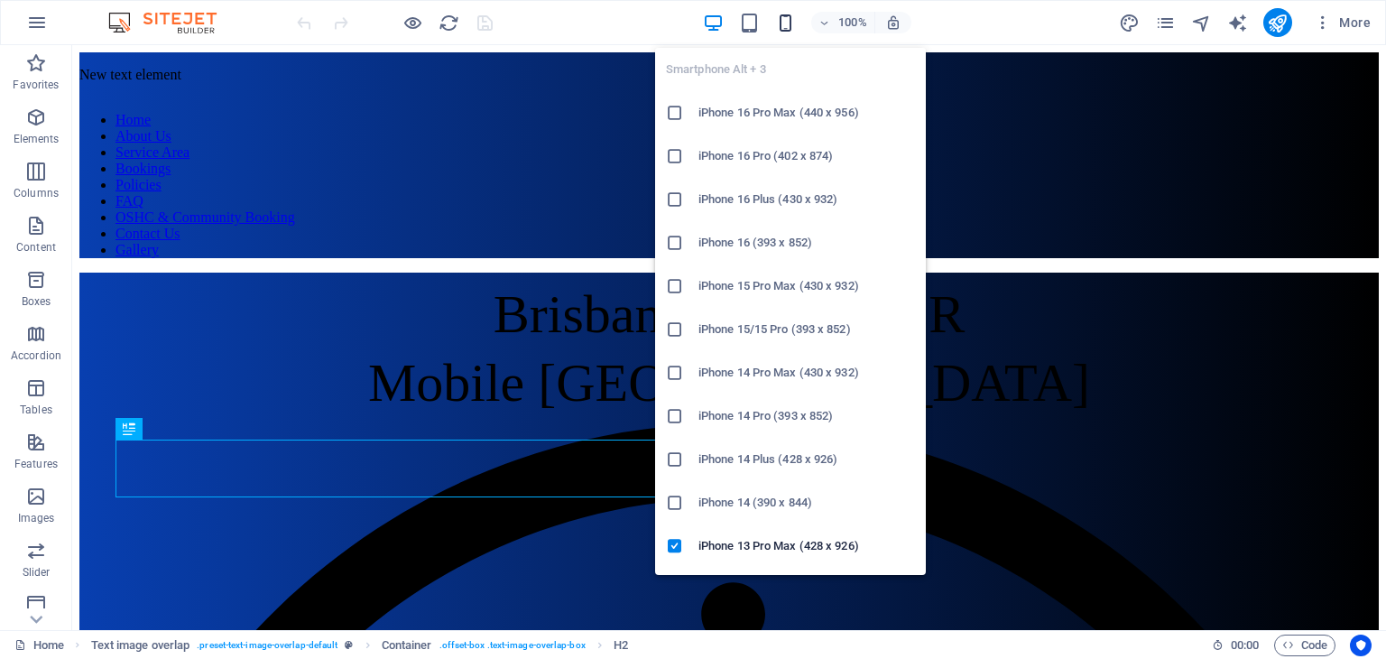
click at [787, 15] on icon "button" at bounding box center [785, 23] width 21 height 21
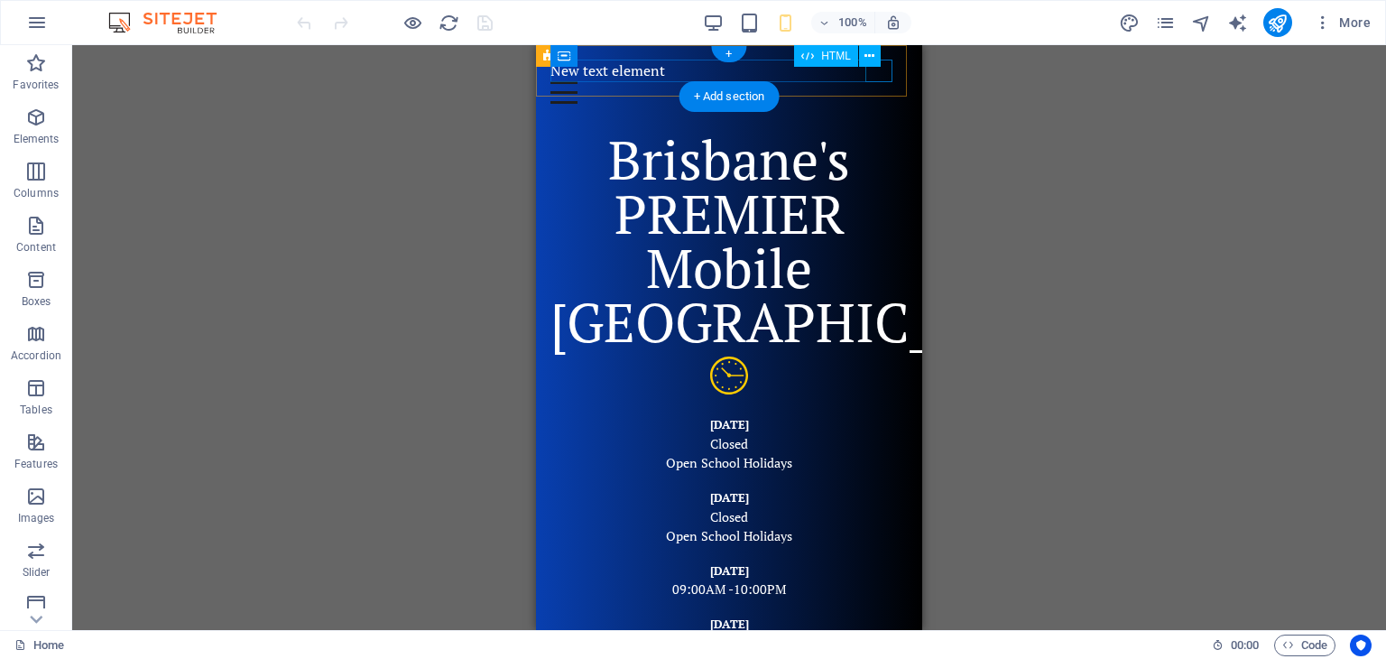
click at [881, 81] on div at bounding box center [728, 92] width 357 height 23
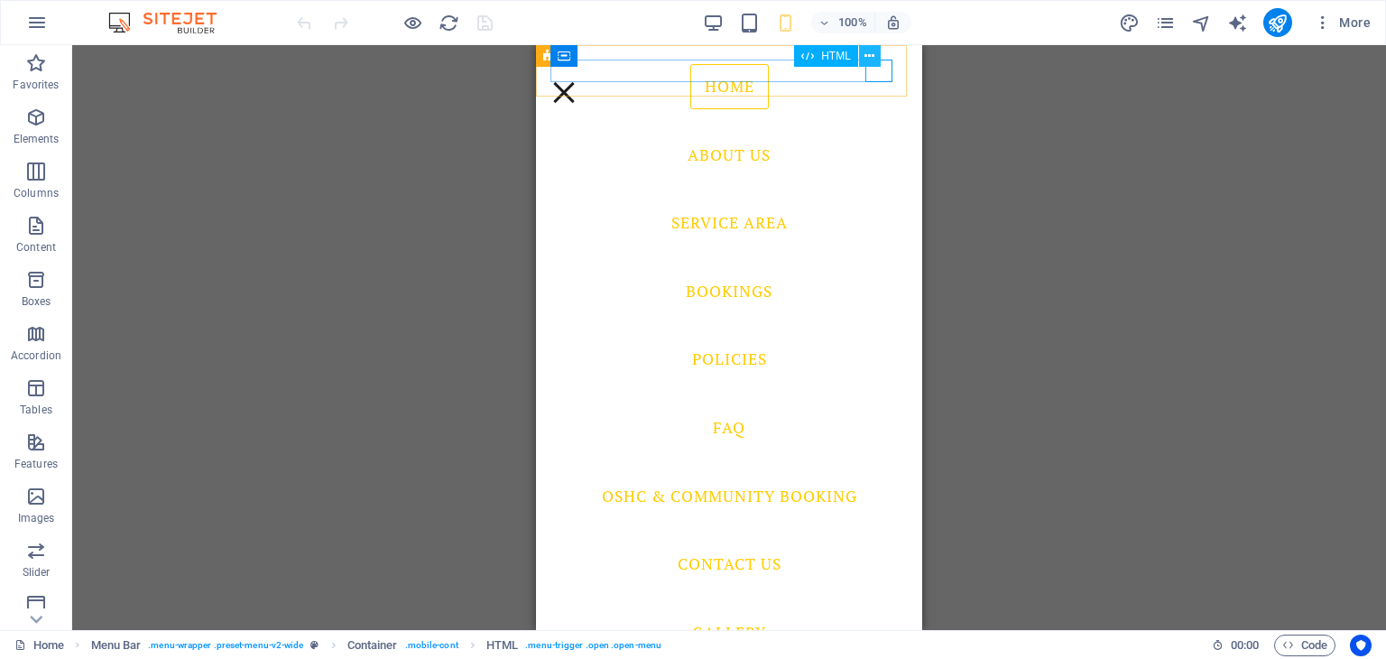
click at [871, 59] on icon at bounding box center [869, 56] width 10 height 19
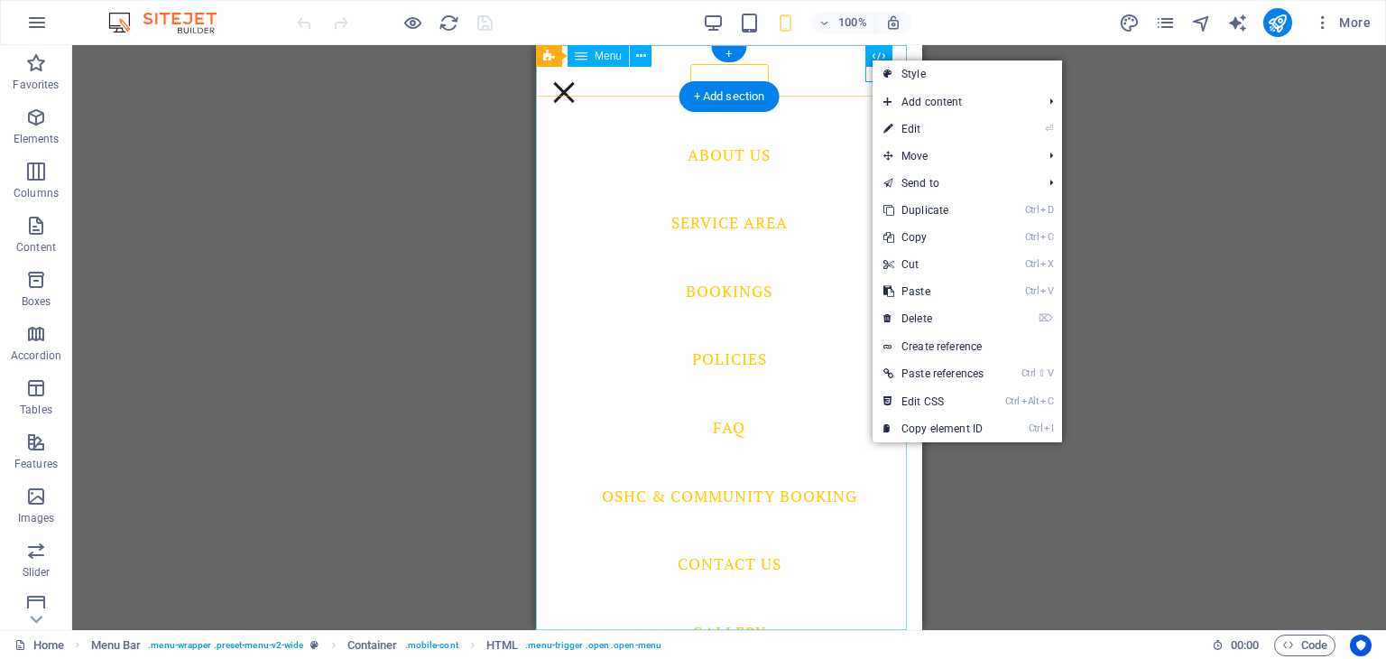
click at [845, 140] on nav "Home About Us Service Area Bookings Policies FAQ OSHC & Community Booking Conta…" at bounding box center [729, 337] width 386 height 585
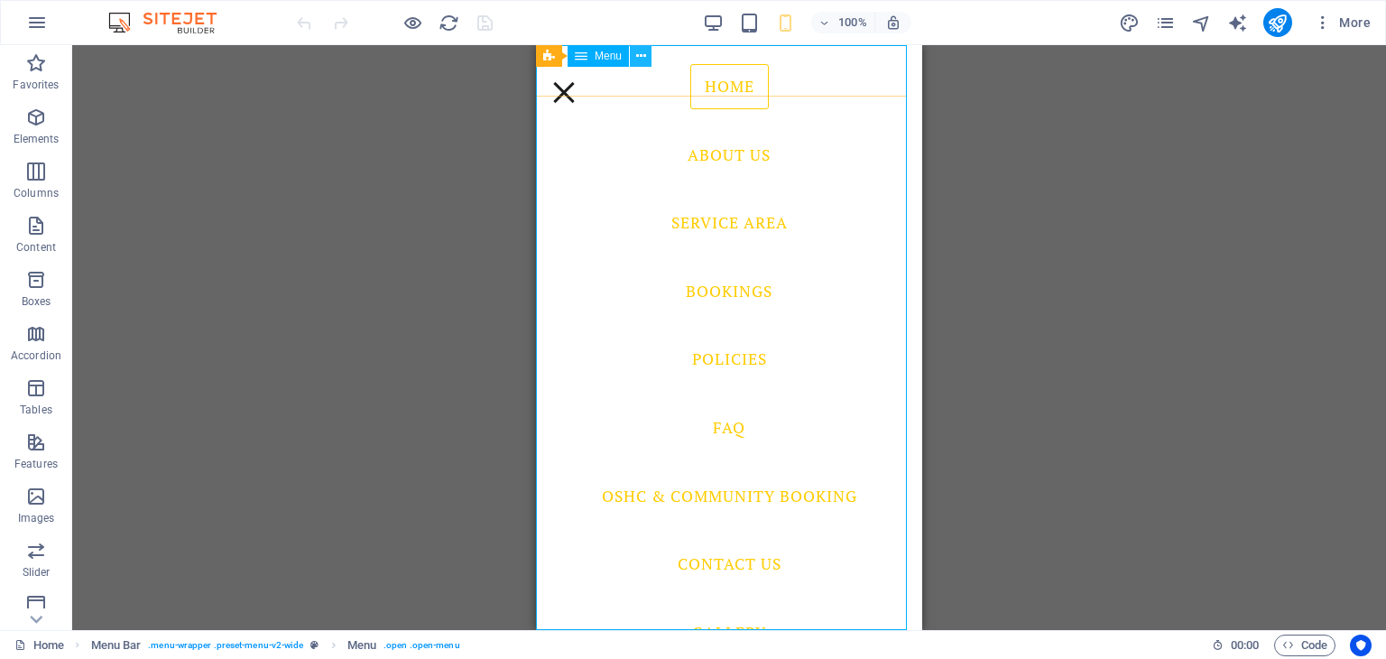
click at [640, 59] on icon at bounding box center [641, 56] width 10 height 19
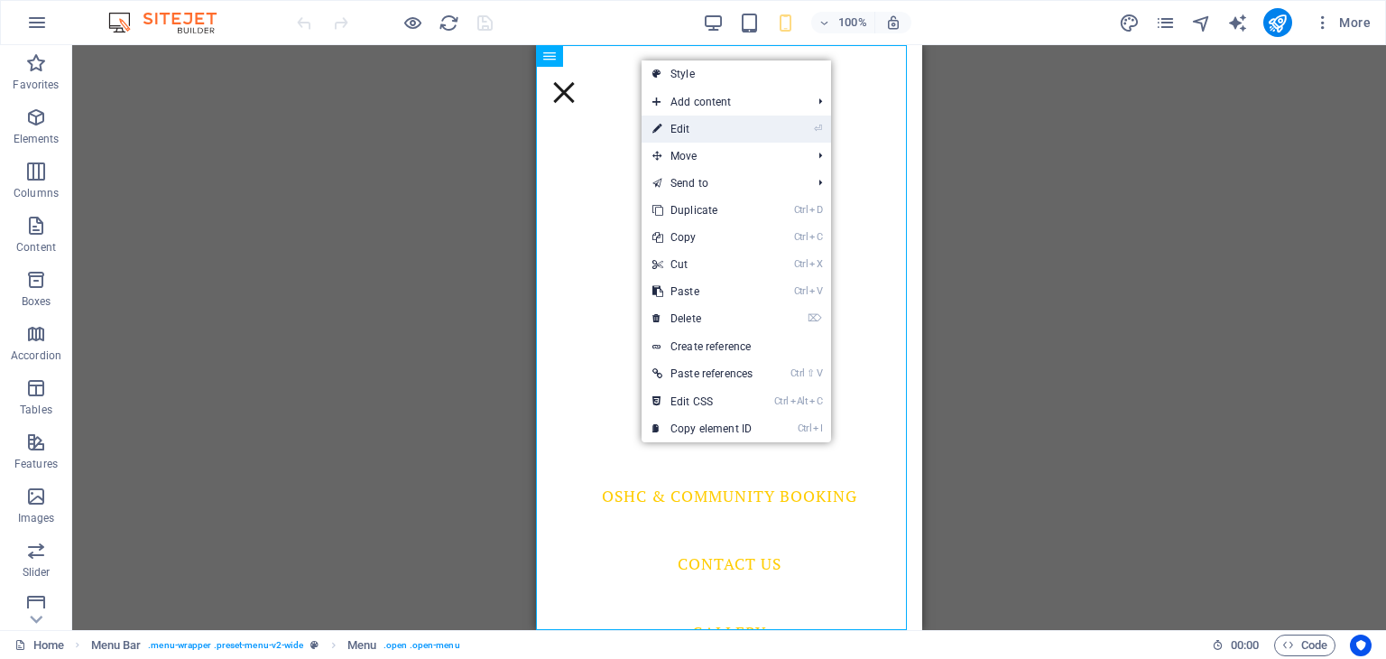
click at [668, 122] on link "⏎ Edit" at bounding box center [703, 128] width 122 height 27
select select
select select "1"
select select
select select "2"
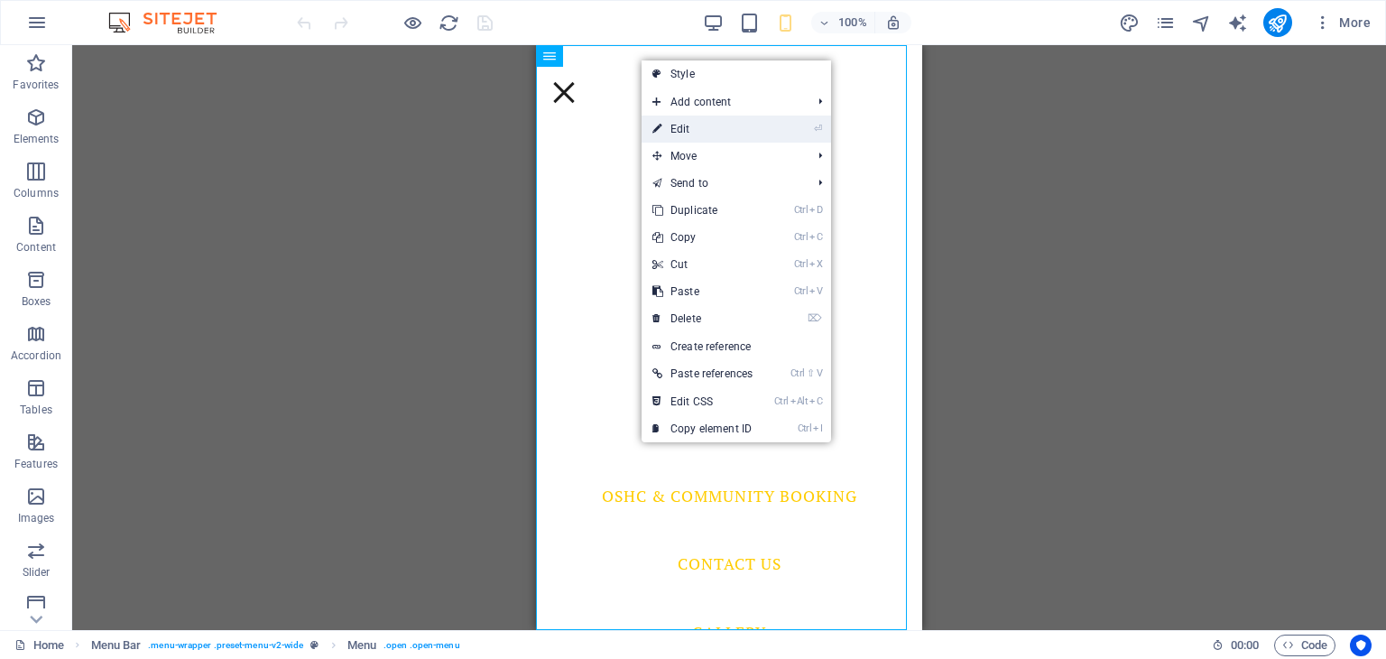
select select
select select "3"
select select
select select "4"
select select
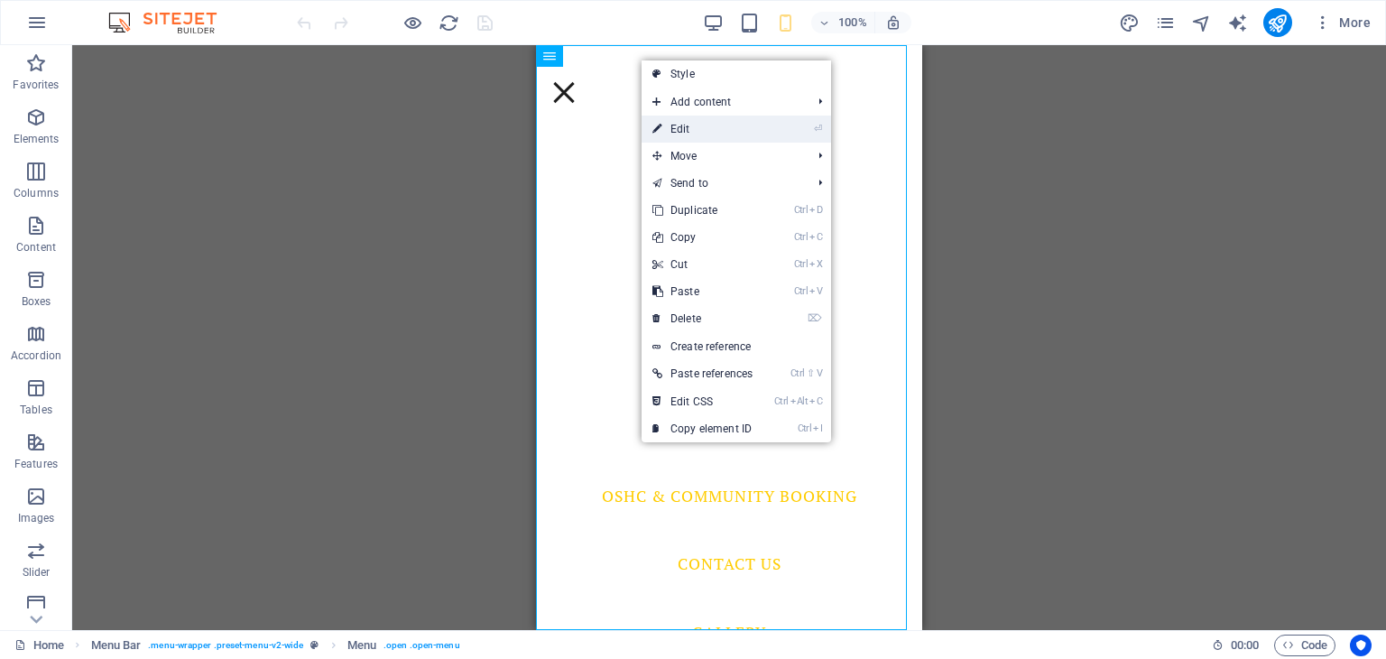
select select "5"
select select
select select "6"
select select
select select "7"
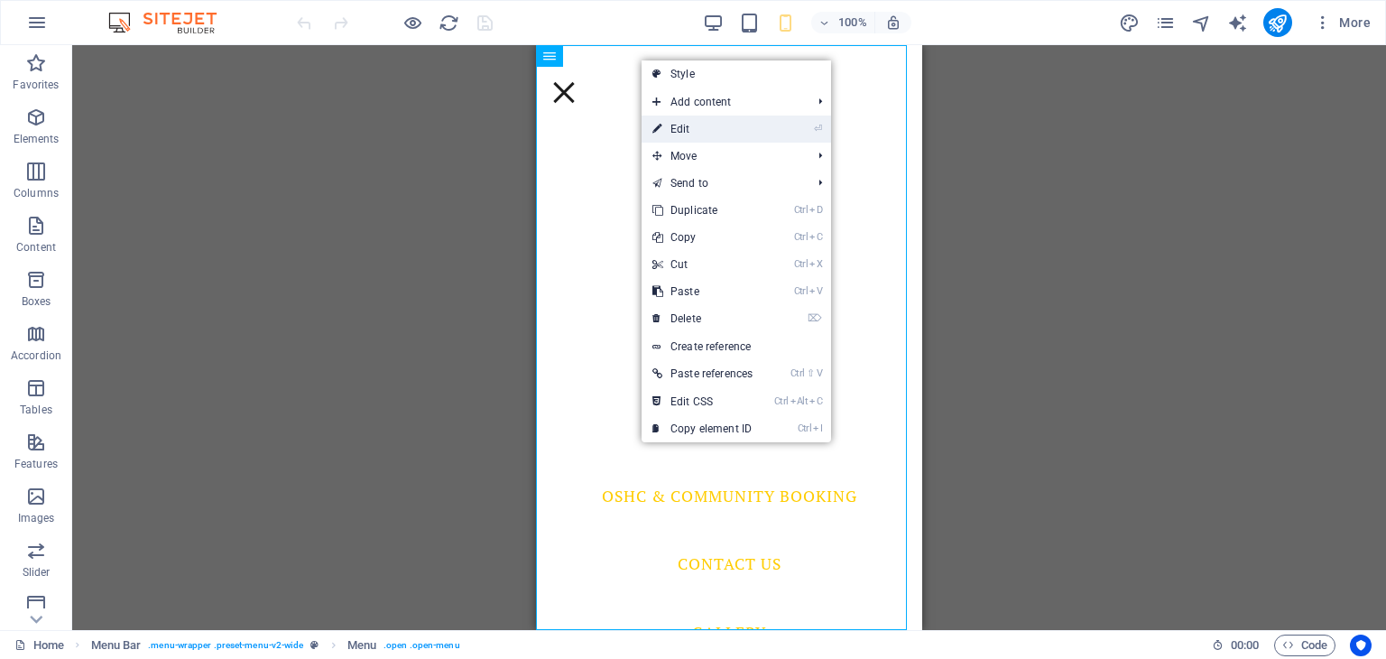
select select
select select "8"
select select
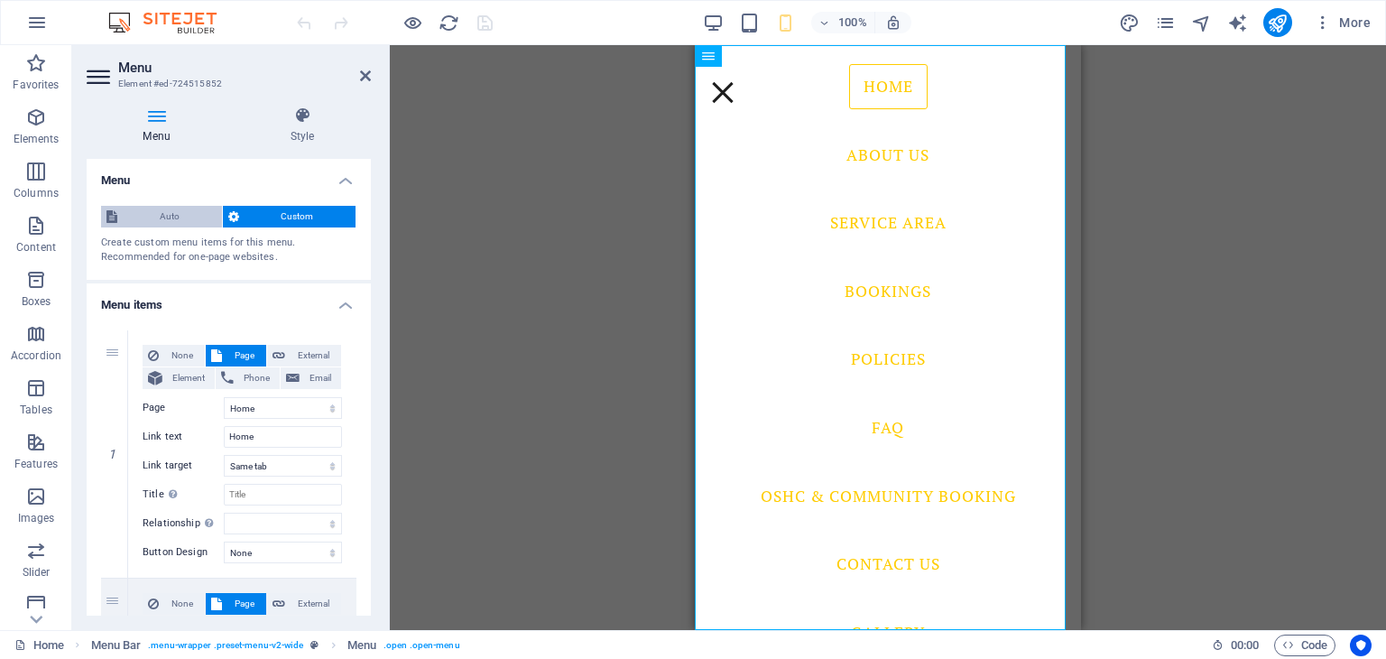
click at [166, 216] on span "Auto" at bounding box center [170, 217] width 94 height 22
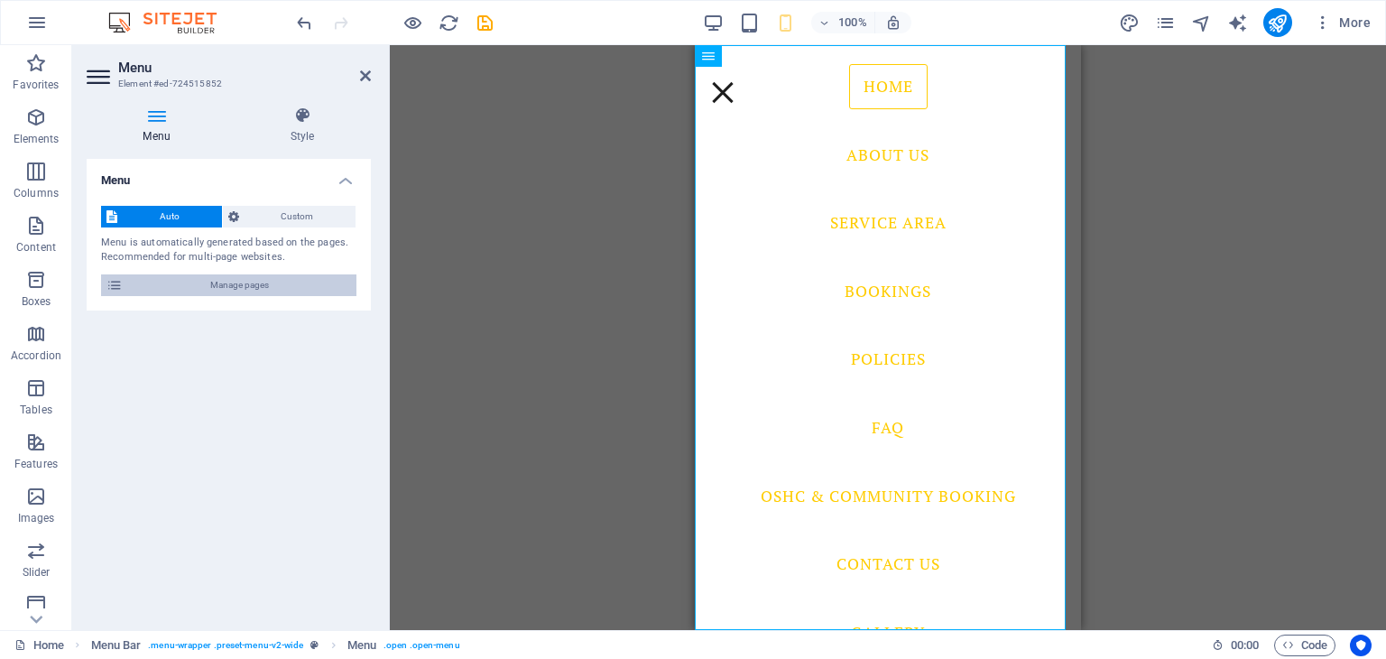
click at [215, 282] on span "Manage pages" at bounding box center [239, 285] width 223 height 22
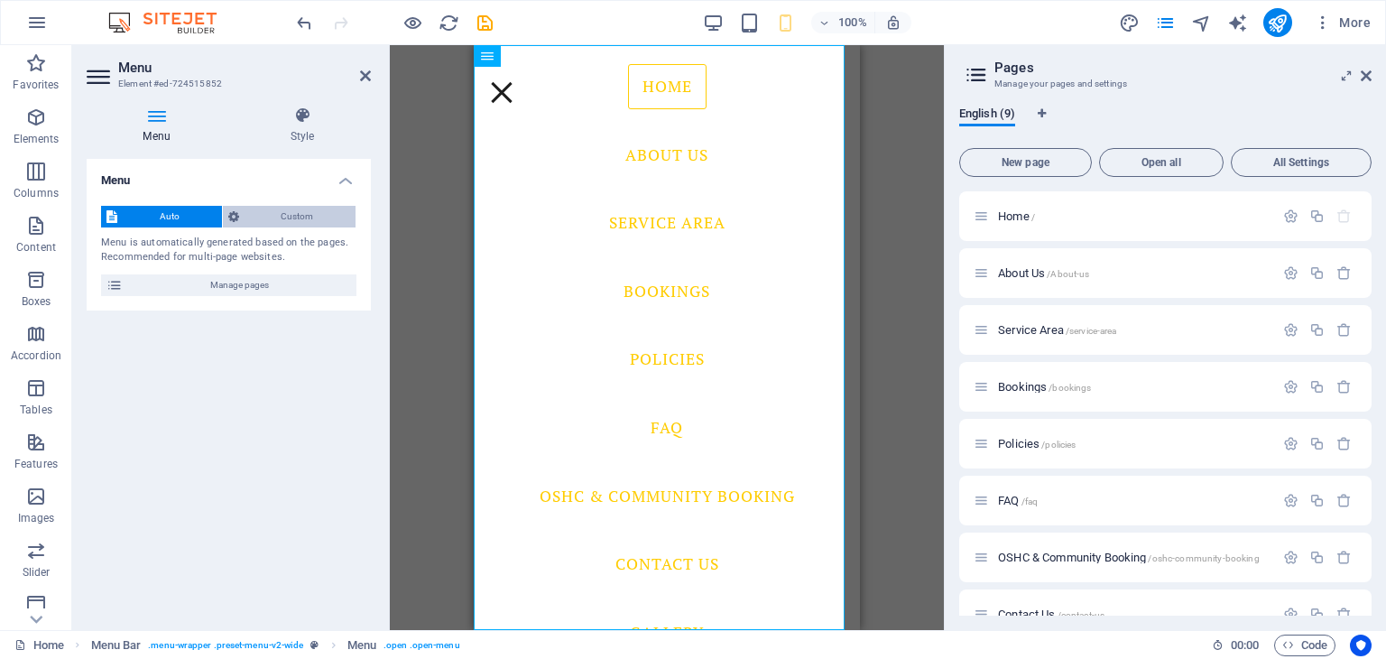
click at [291, 214] on span "Custom" at bounding box center [298, 217] width 106 height 22
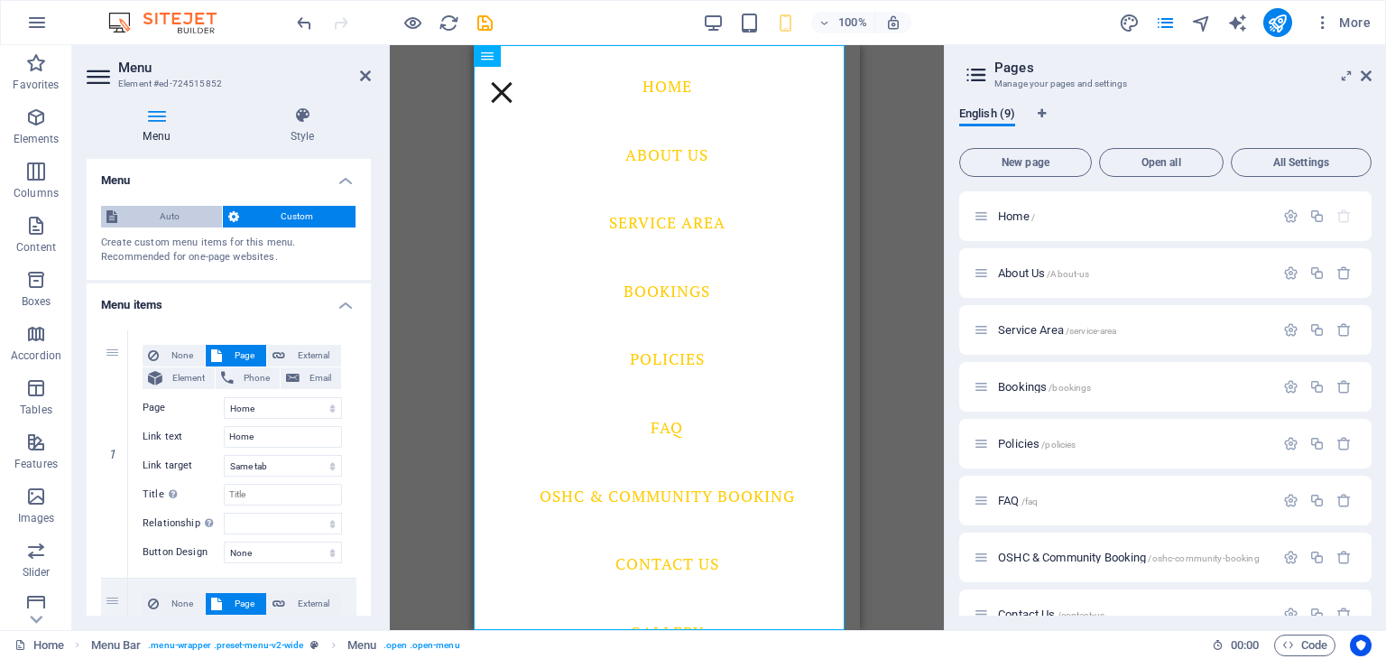
click at [148, 210] on span "Auto" at bounding box center [170, 217] width 94 height 22
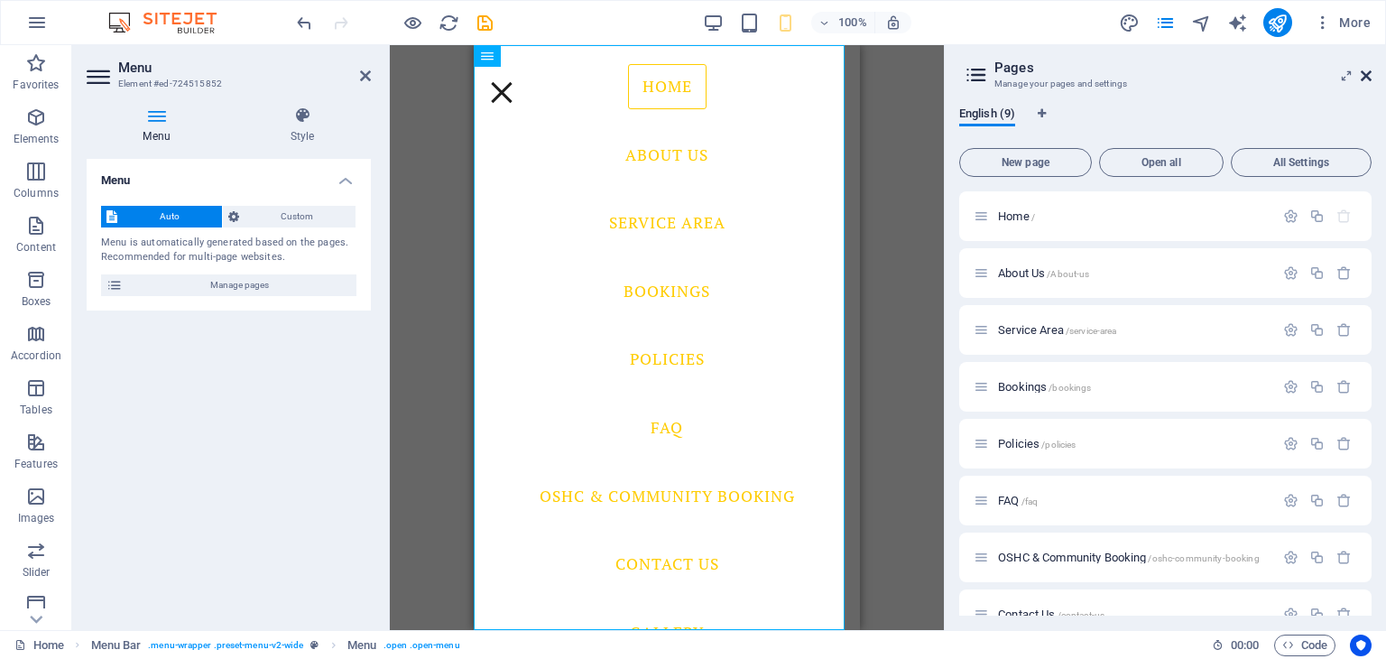
click at [1366, 73] on icon at bounding box center [1366, 76] width 11 height 14
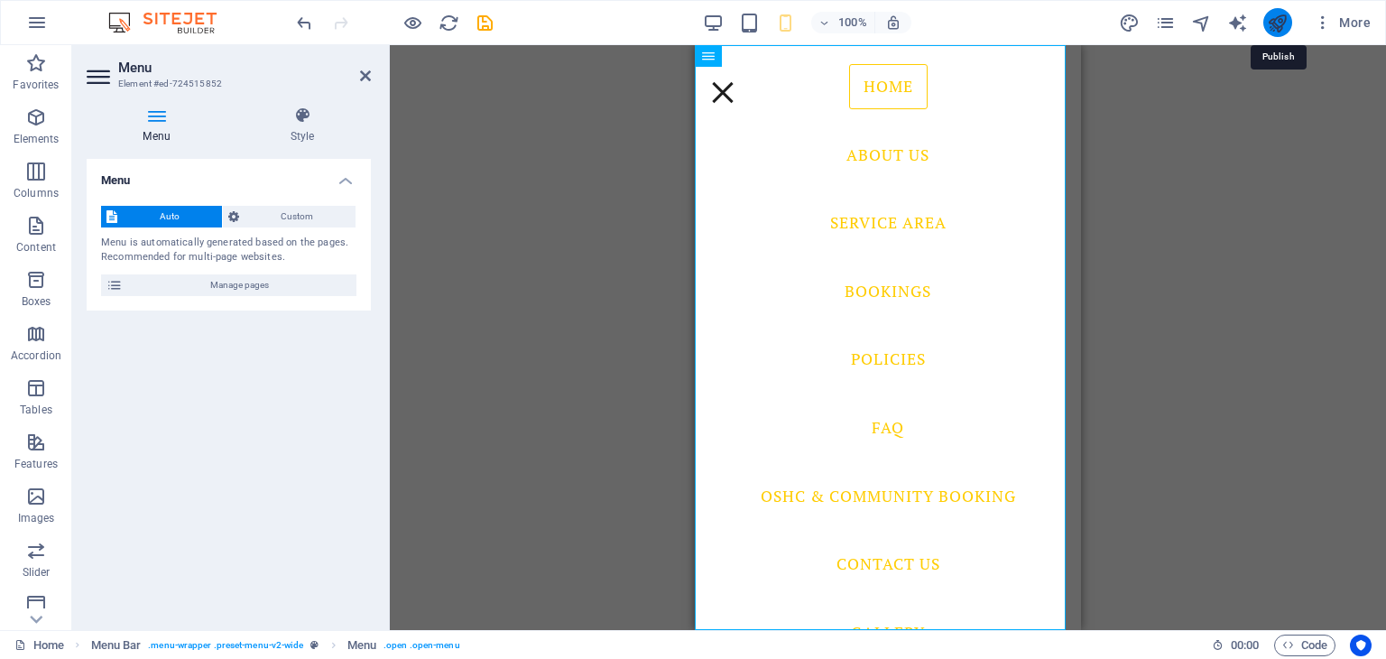
click at [1281, 17] on icon "publish" at bounding box center [1277, 23] width 21 height 21
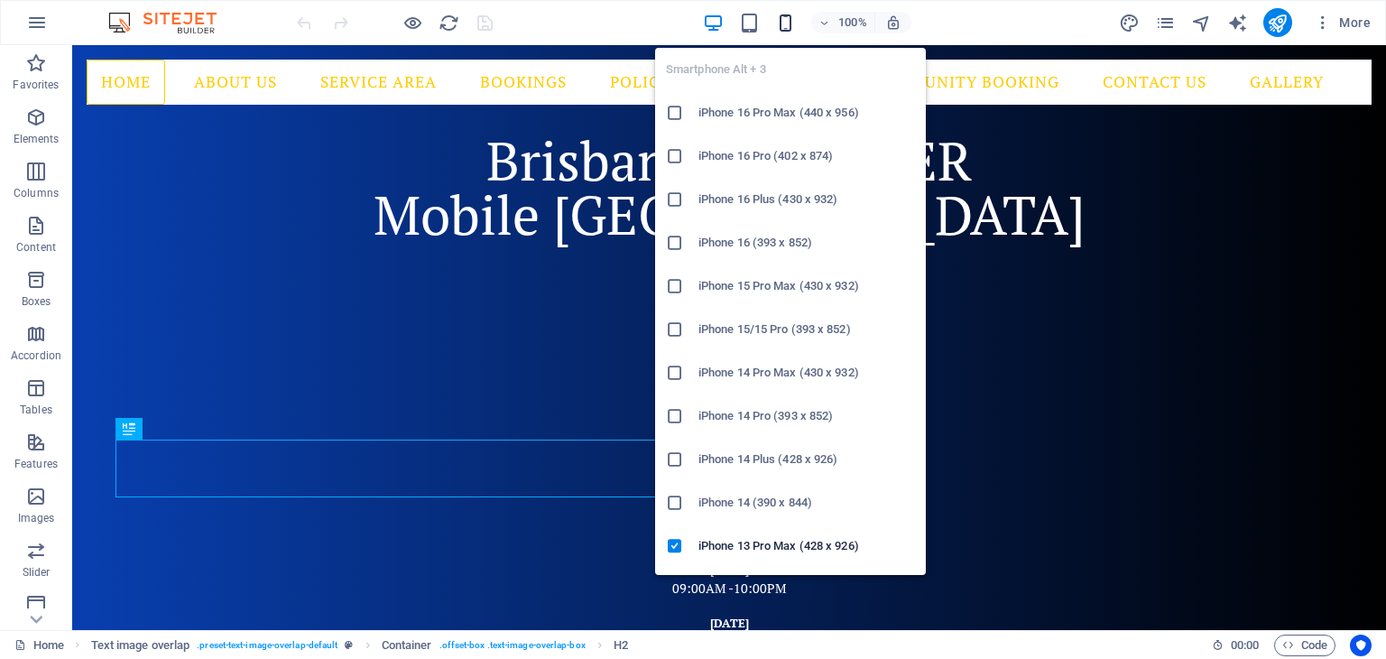
click at [780, 16] on icon "button" at bounding box center [785, 23] width 21 height 21
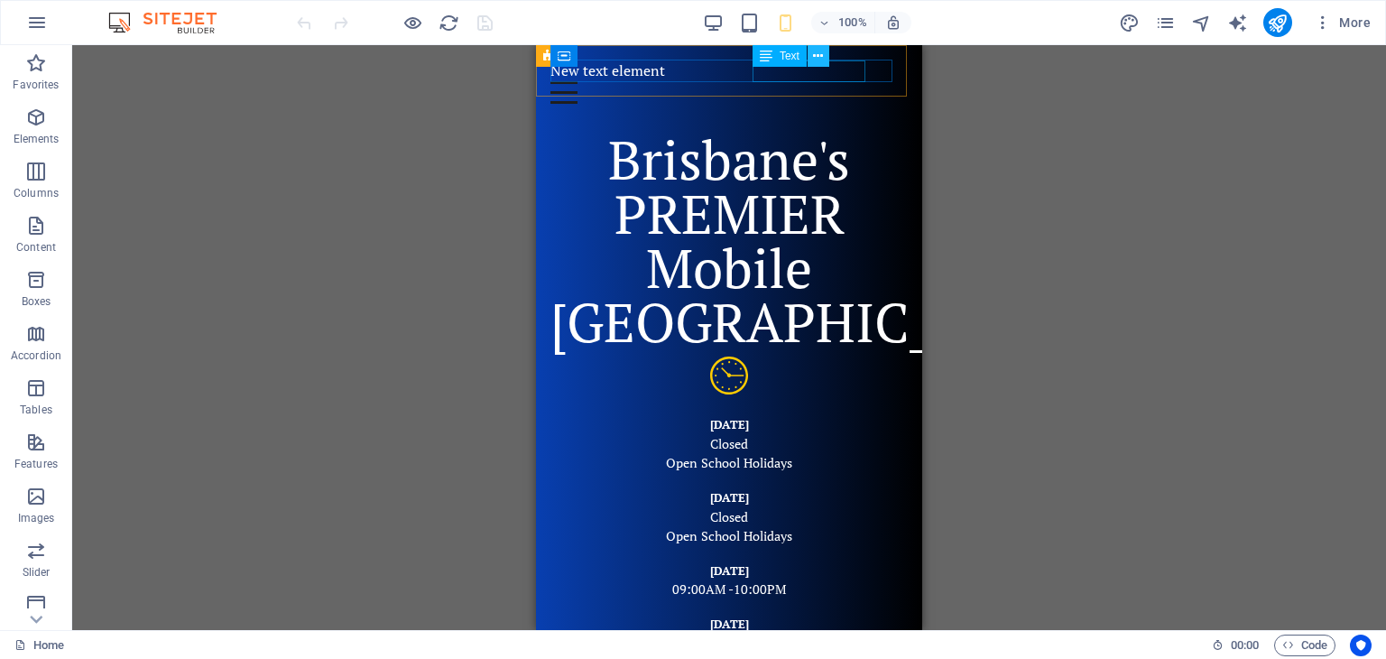
click at [815, 62] on icon at bounding box center [818, 56] width 10 height 19
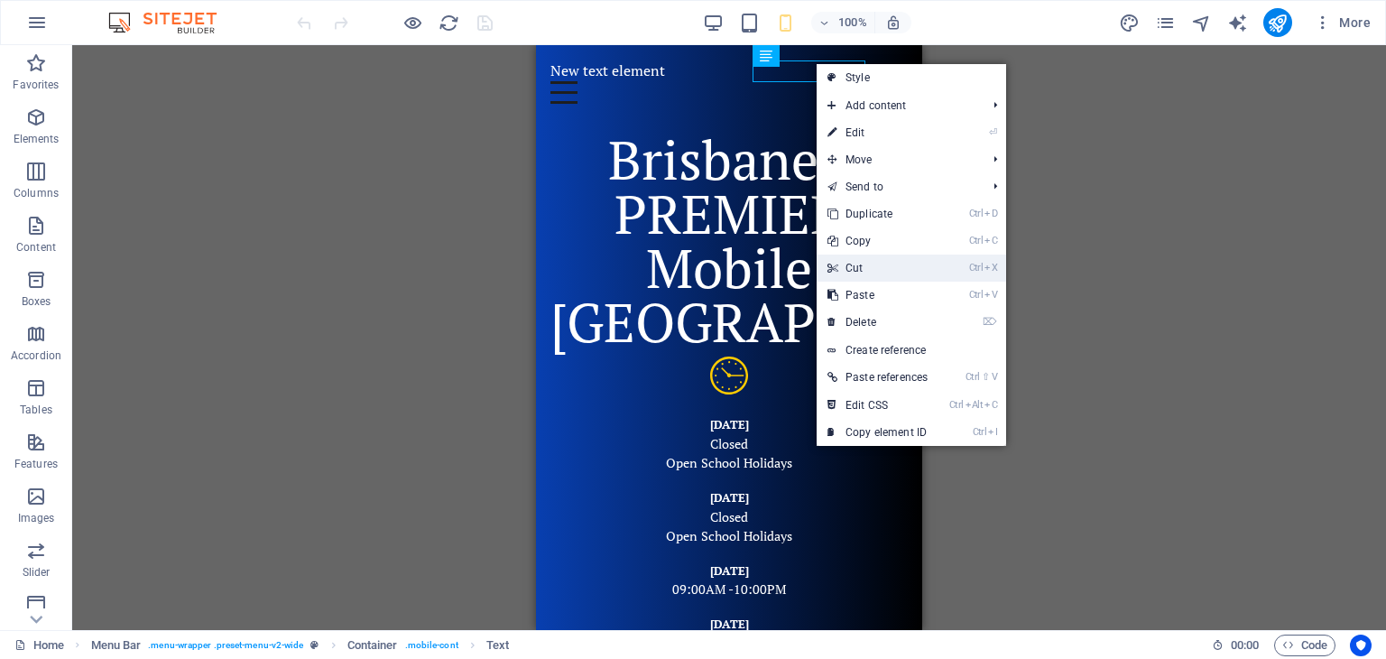
click at [864, 265] on link "Ctrl X Cut" at bounding box center [878, 267] width 122 height 27
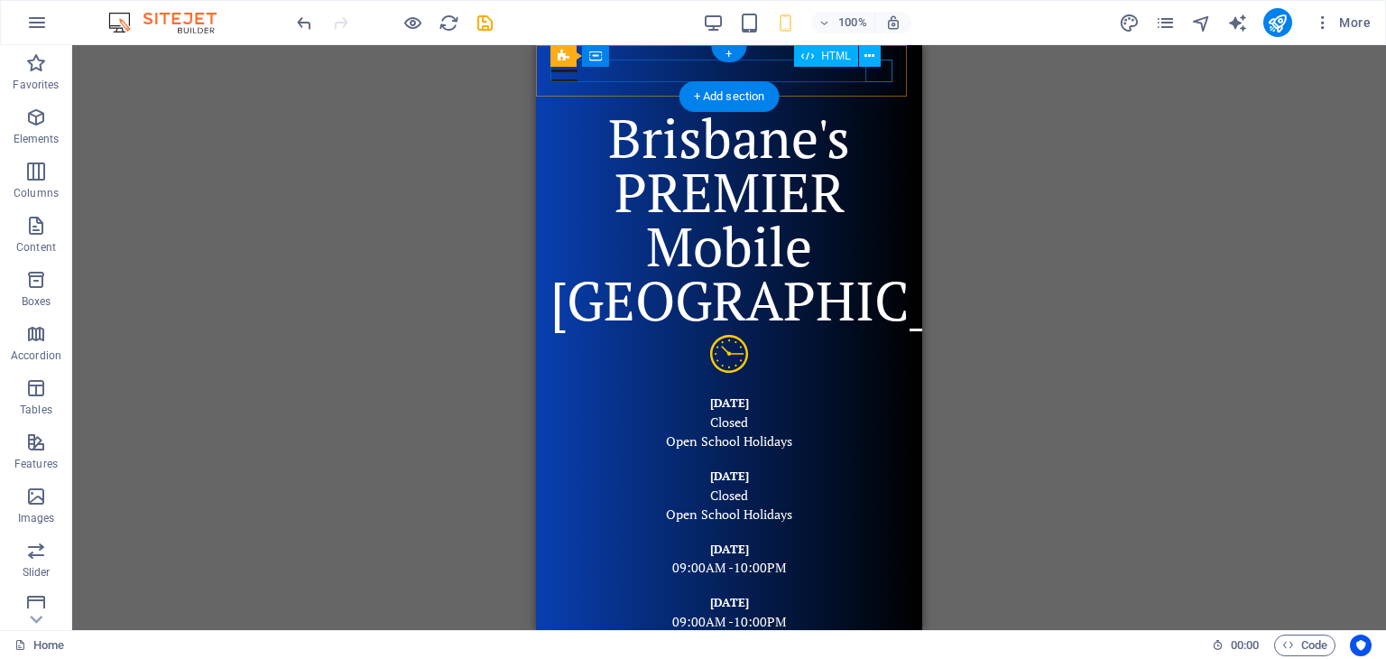
click at [881, 71] on div at bounding box center [728, 71] width 357 height 23
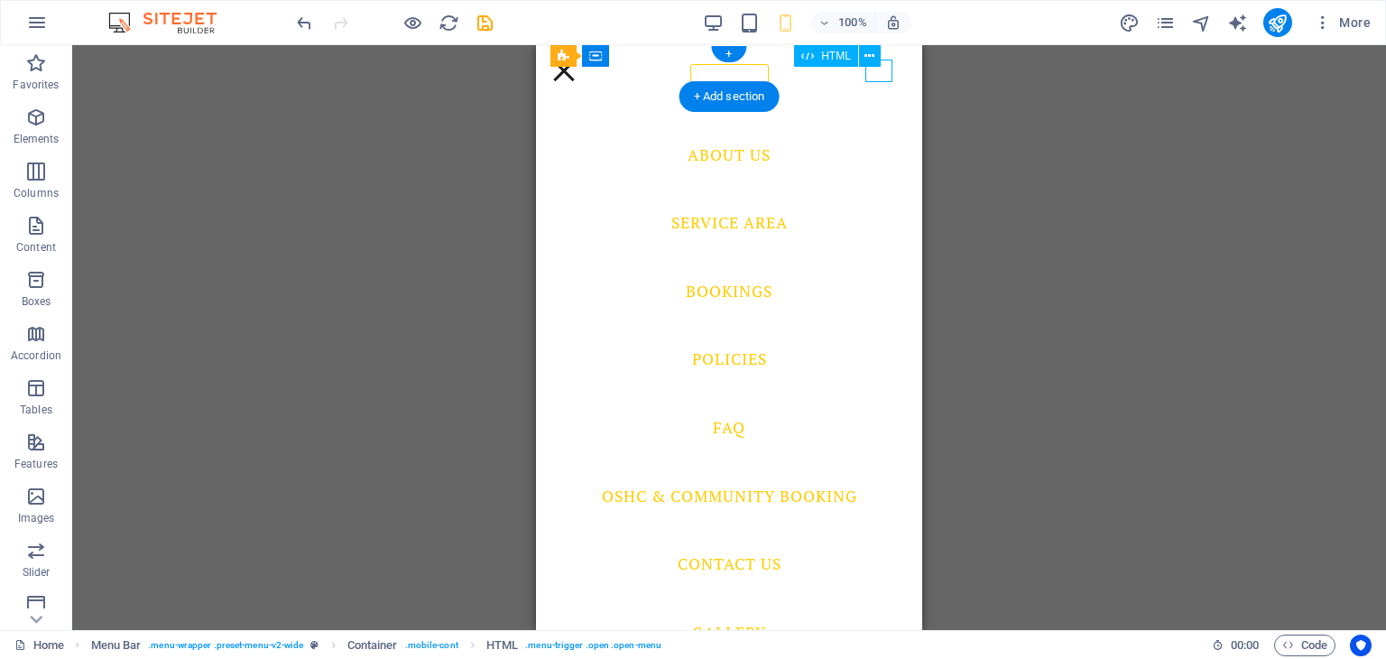
click at [881, 71] on div at bounding box center [728, 71] width 357 height 23
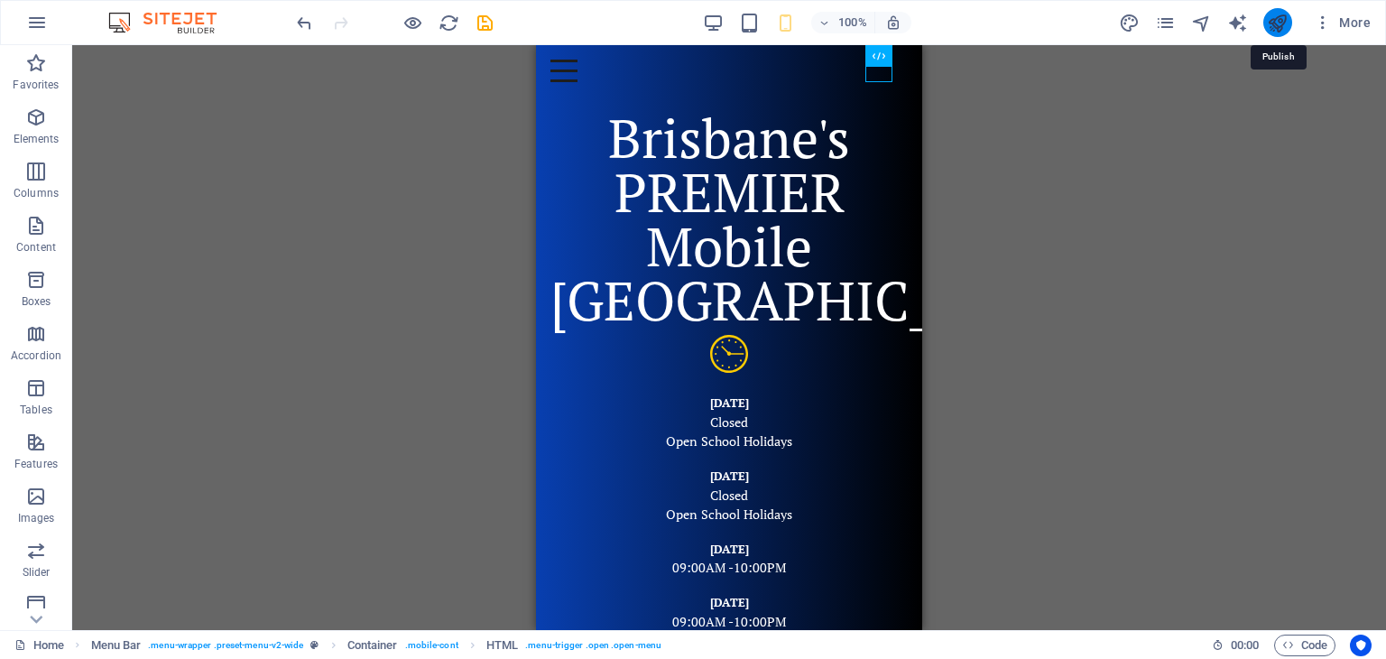
click at [1277, 19] on icon "publish" at bounding box center [1277, 23] width 21 height 21
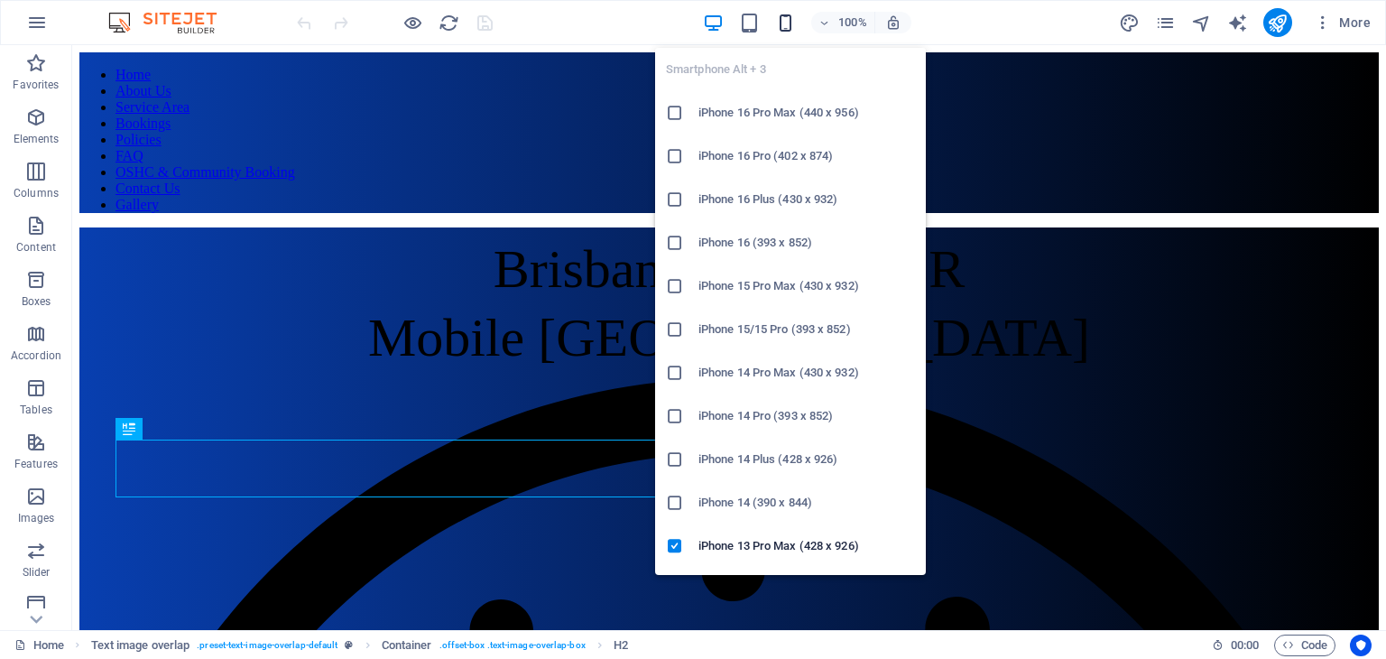
click at [787, 16] on icon "button" at bounding box center [785, 23] width 21 height 21
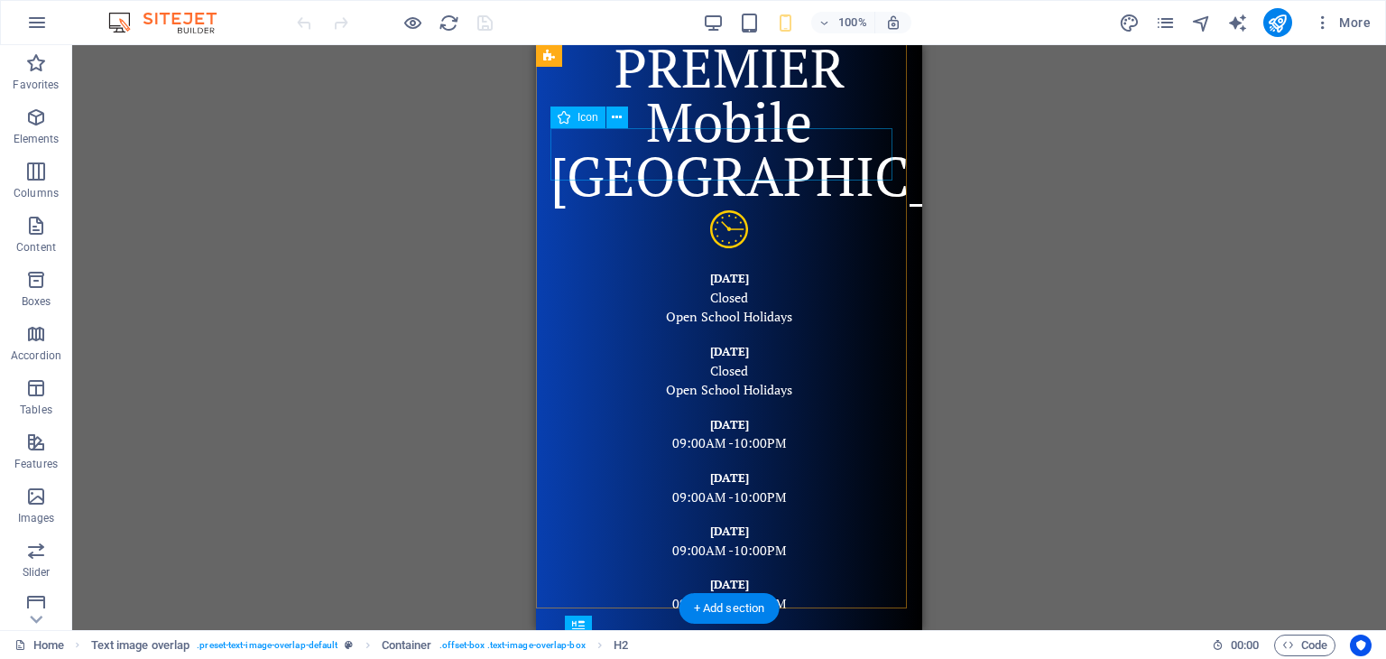
scroll to position [25, 0]
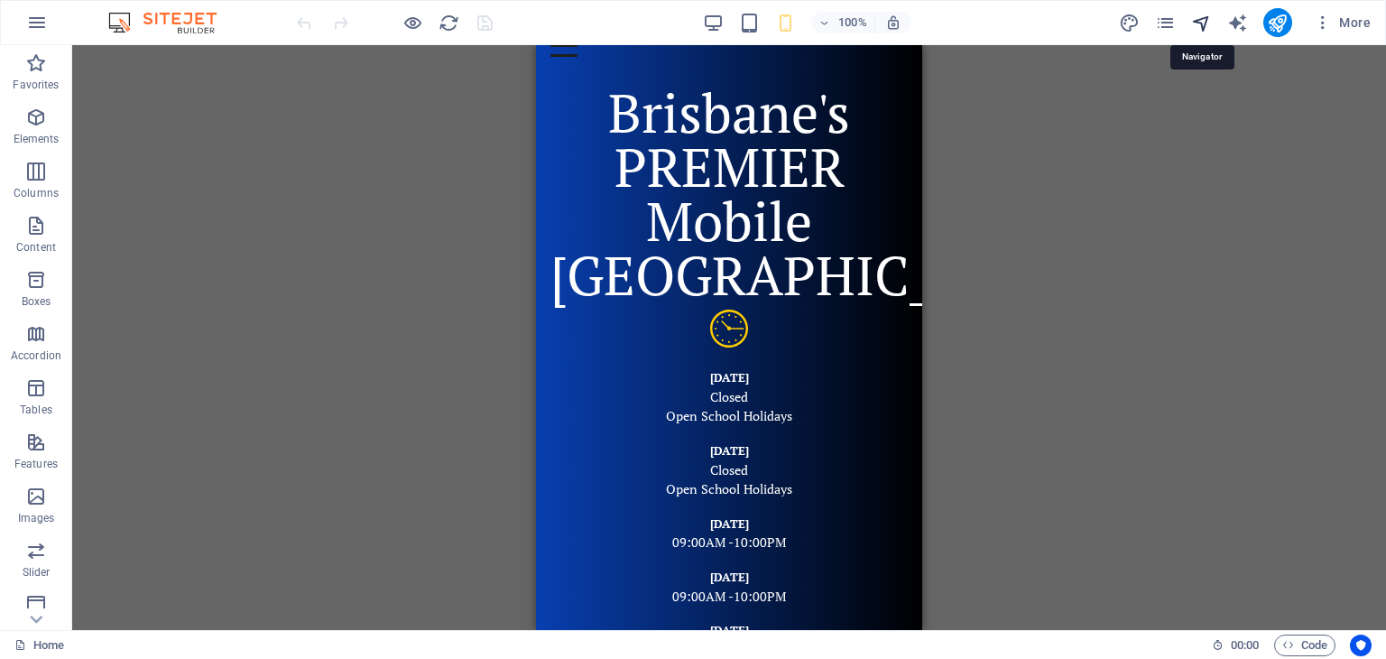
click at [1201, 15] on icon "navigator" at bounding box center [1201, 23] width 21 height 21
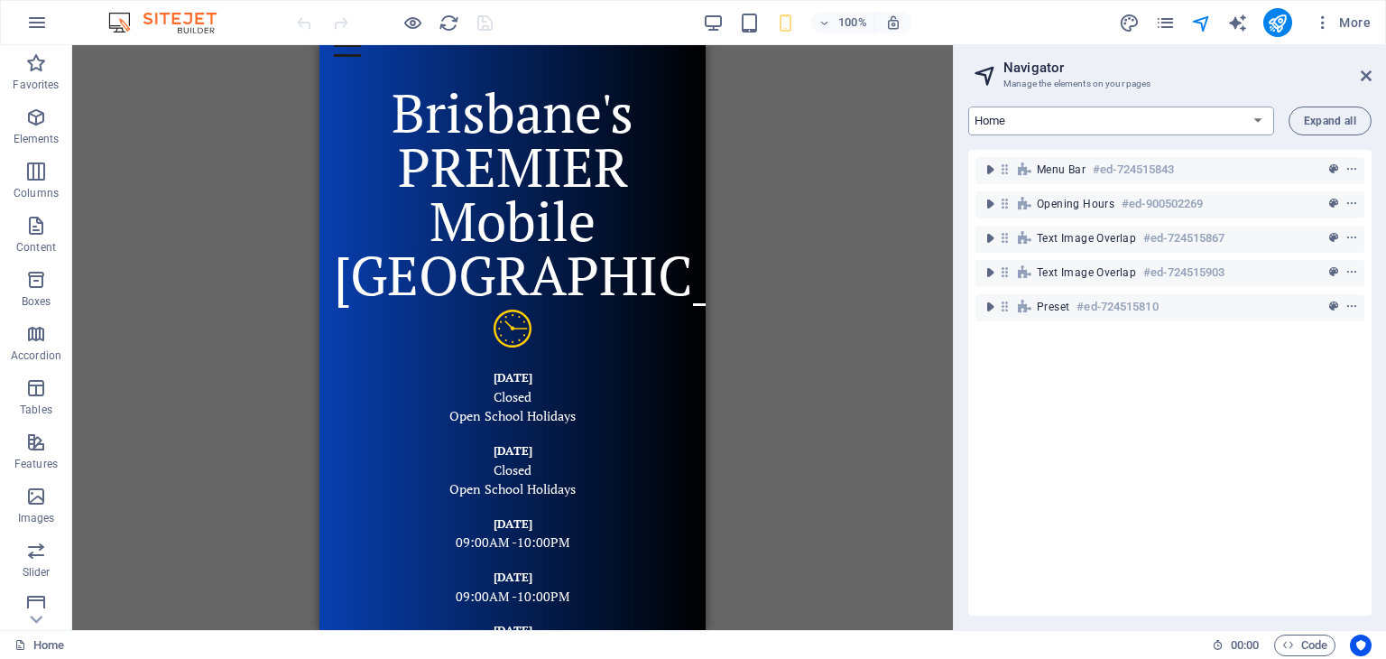
click at [1070, 123] on select "Home About Us Service Area Bookings Policies FAQ OSHC & Community Booking Conta…" at bounding box center [1121, 120] width 306 height 29
select select "14075865-en"
click at [968, 106] on select "Home About Us Service Area Bookings Policies FAQ OSHC & Community Booking Conta…" at bounding box center [1121, 120] width 306 height 29
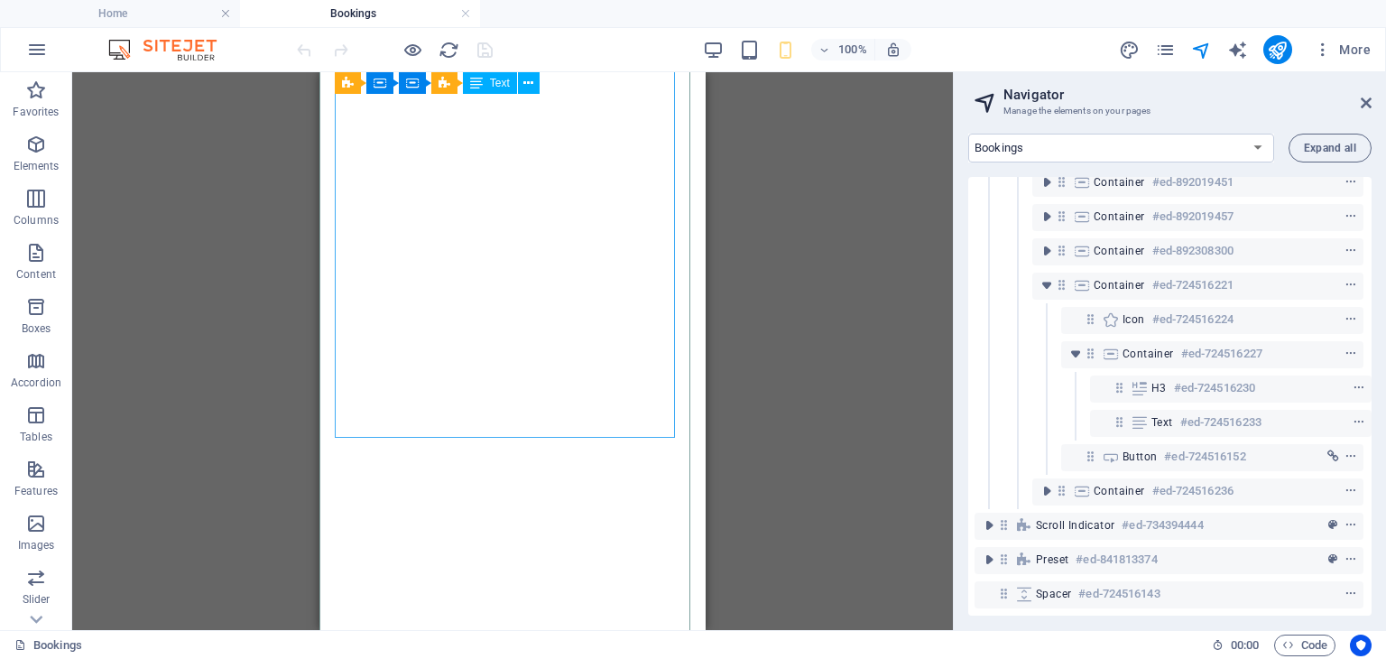
scroll to position [180, 0]
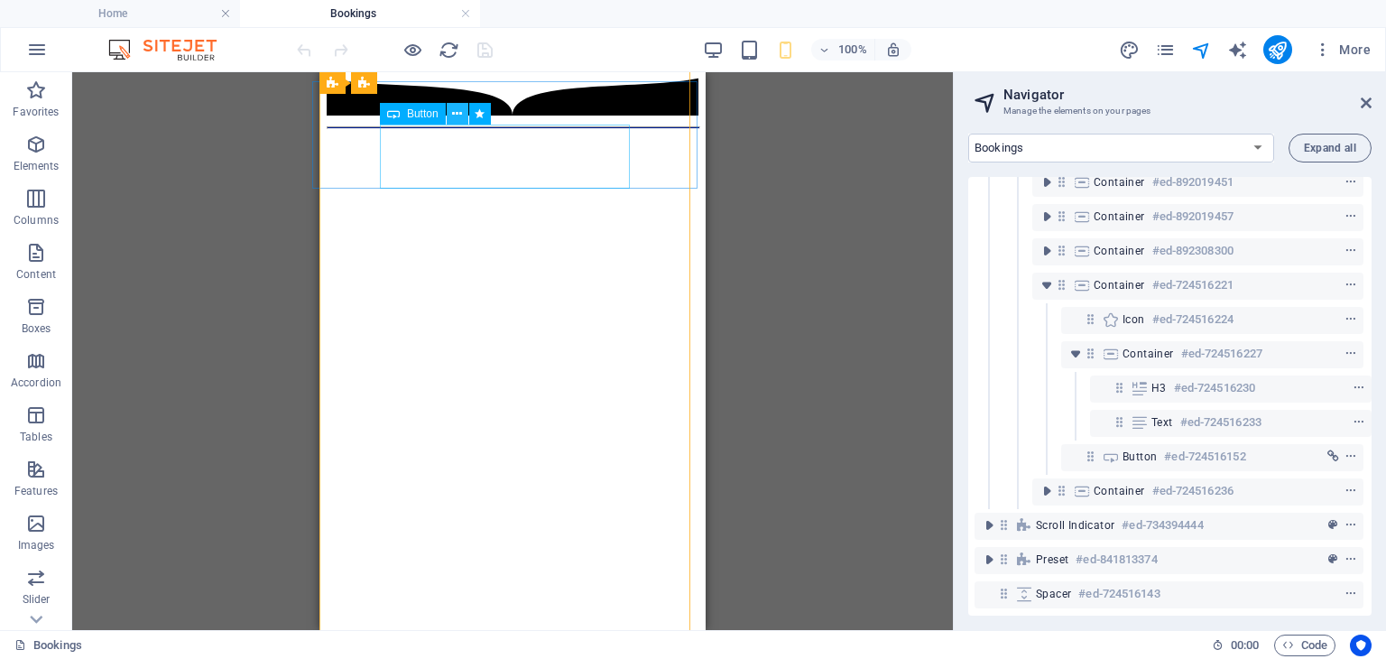
click at [456, 121] on icon at bounding box center [457, 114] width 10 height 19
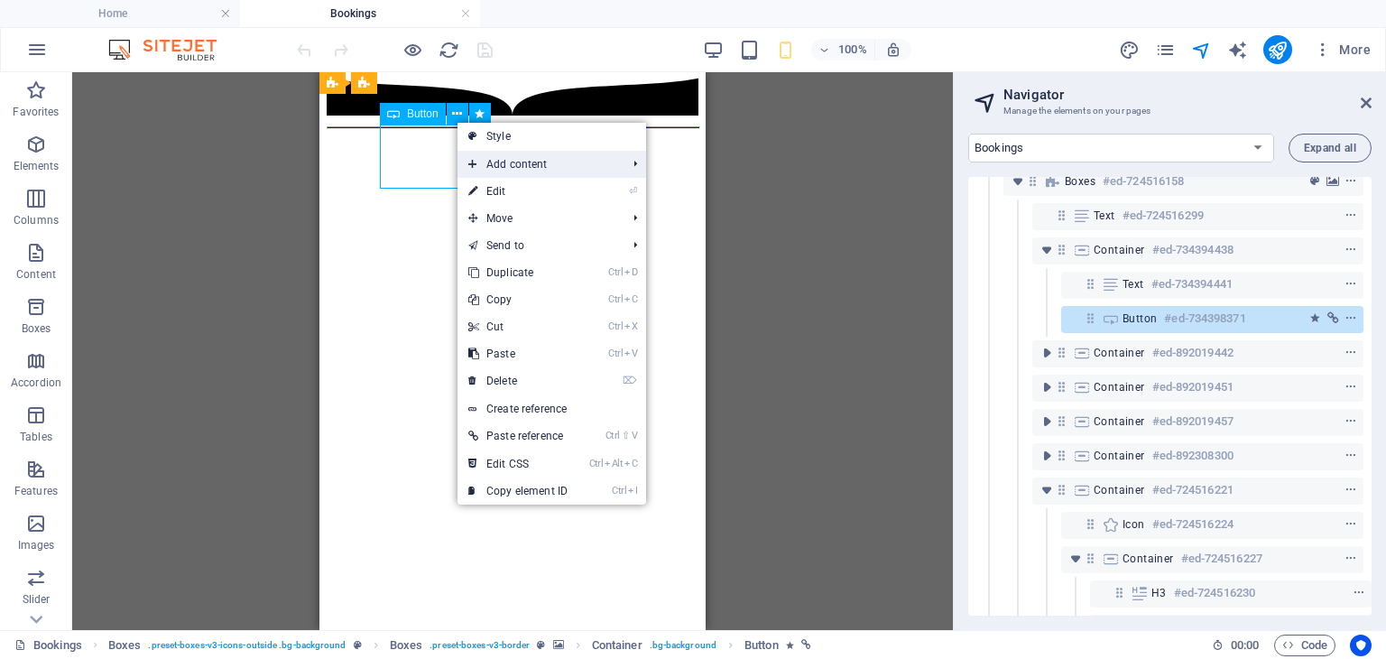
scroll to position [49, 4]
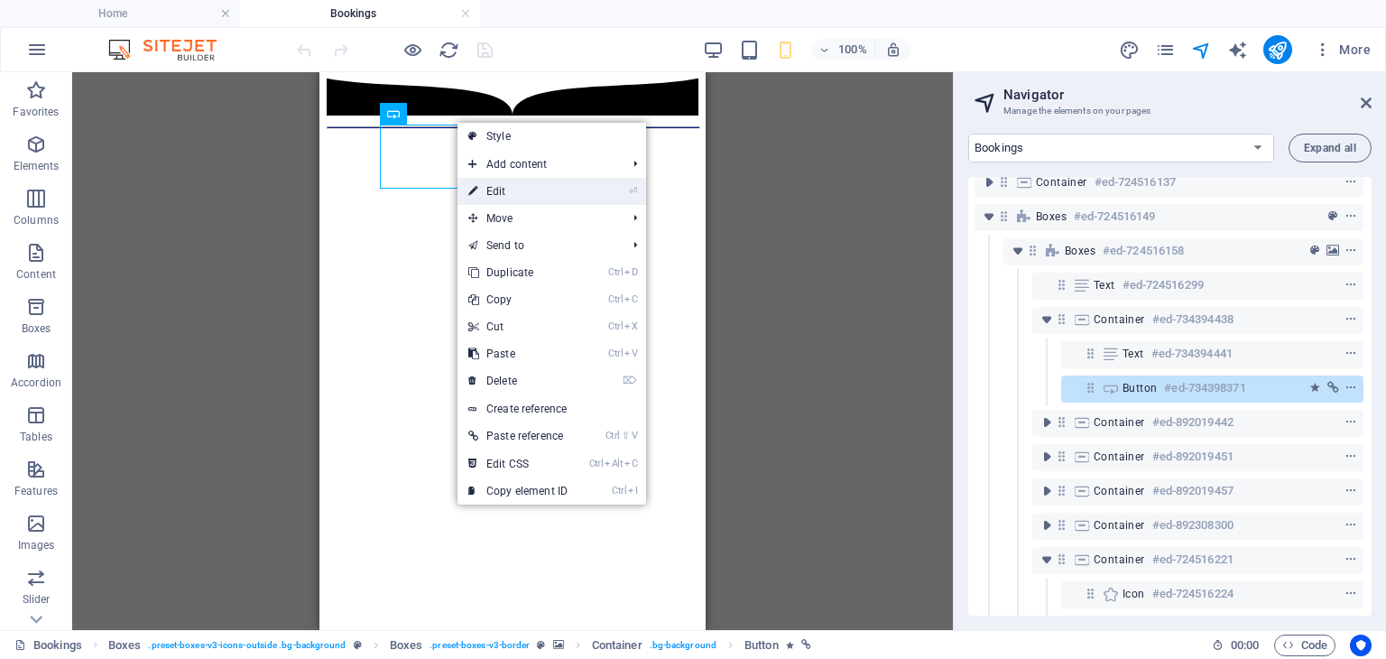
click at [494, 191] on link "⏎ Edit" at bounding box center [517, 191] width 121 height 27
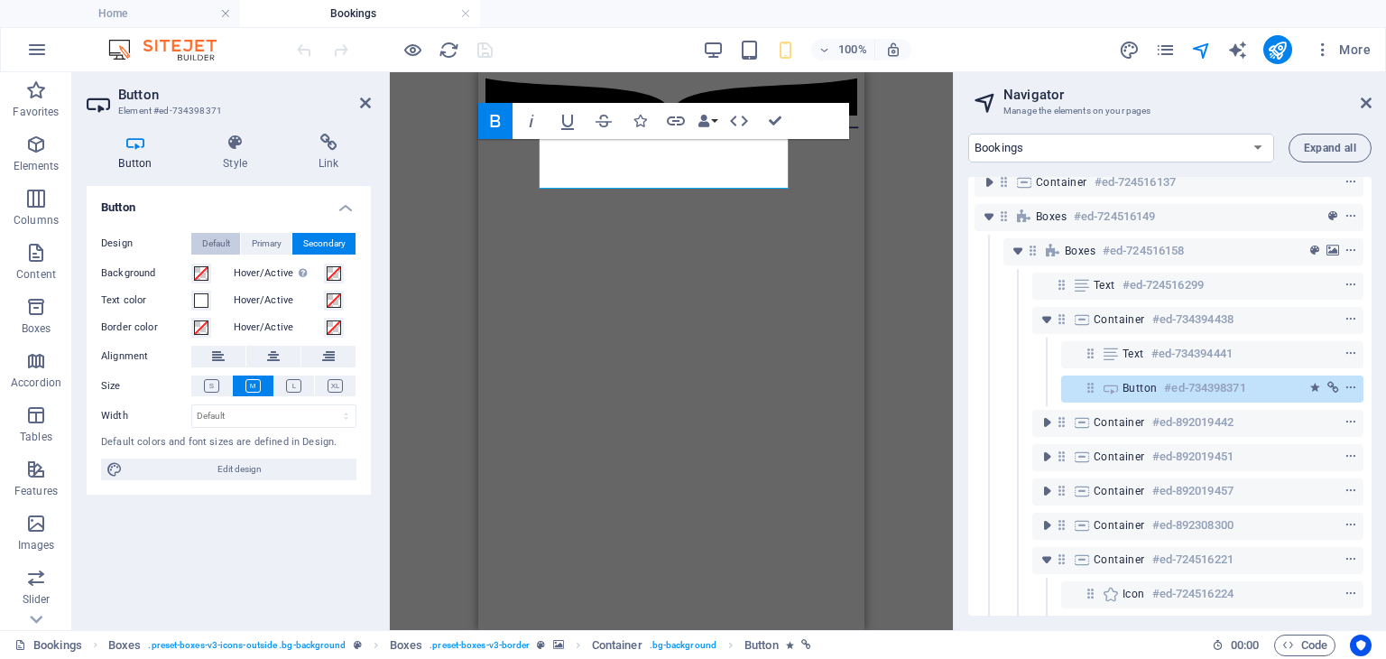
click at [231, 245] on button "Default" at bounding box center [215, 244] width 49 height 22
drag, startPoint x: 592, startPoint y: 162, endPoint x: 559, endPoint y: 159, distance: 33.6
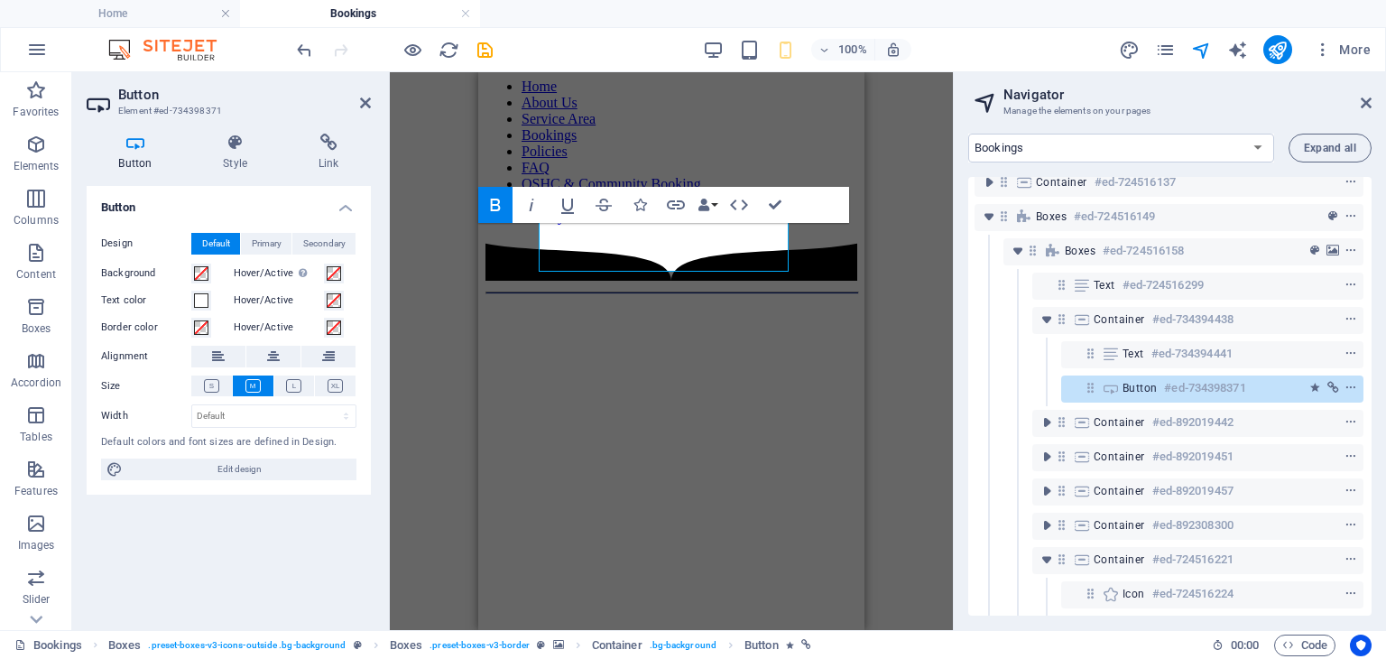
scroll to position [0, 0]
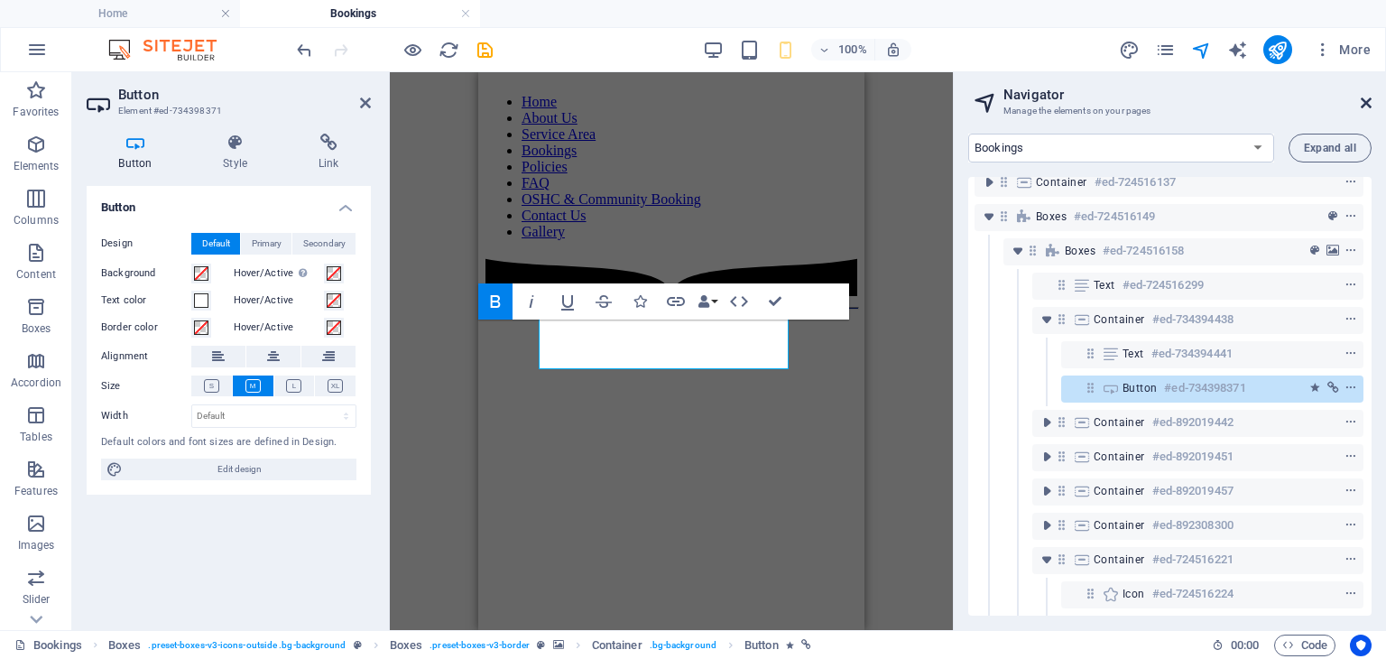
click at [1365, 104] on icon at bounding box center [1366, 103] width 11 height 14
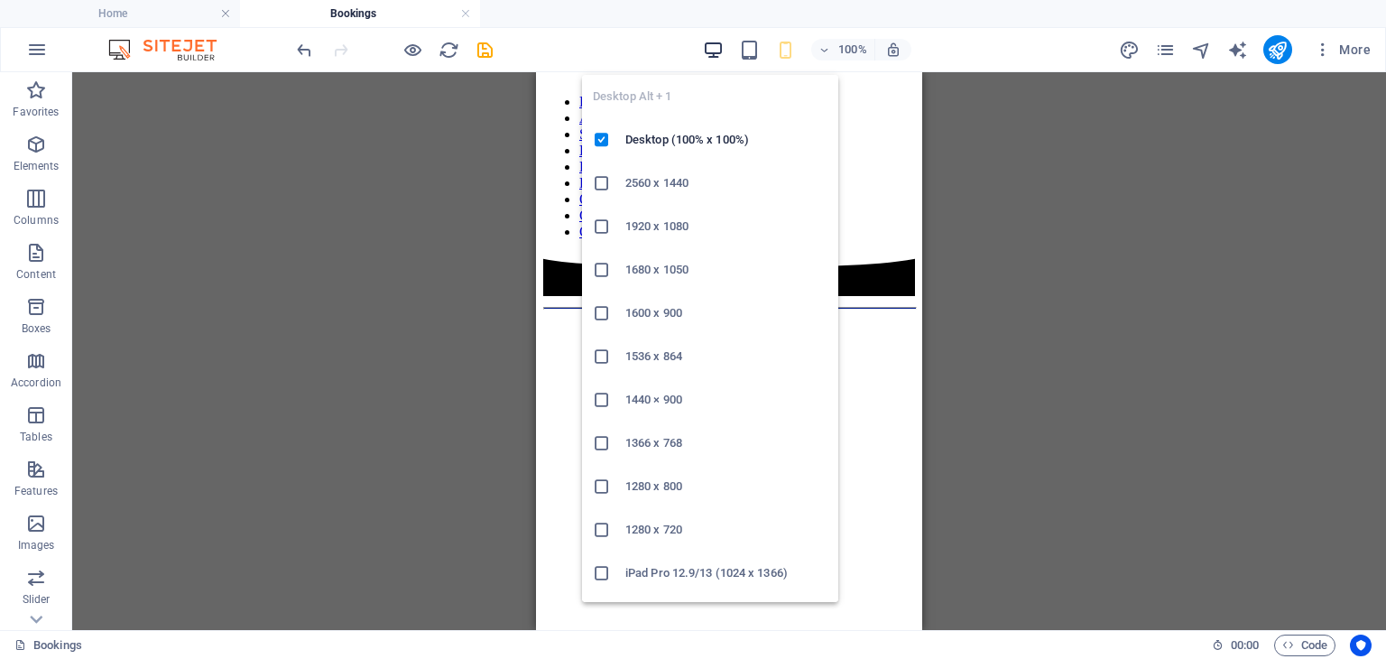
click at [712, 43] on icon "button" at bounding box center [713, 50] width 21 height 21
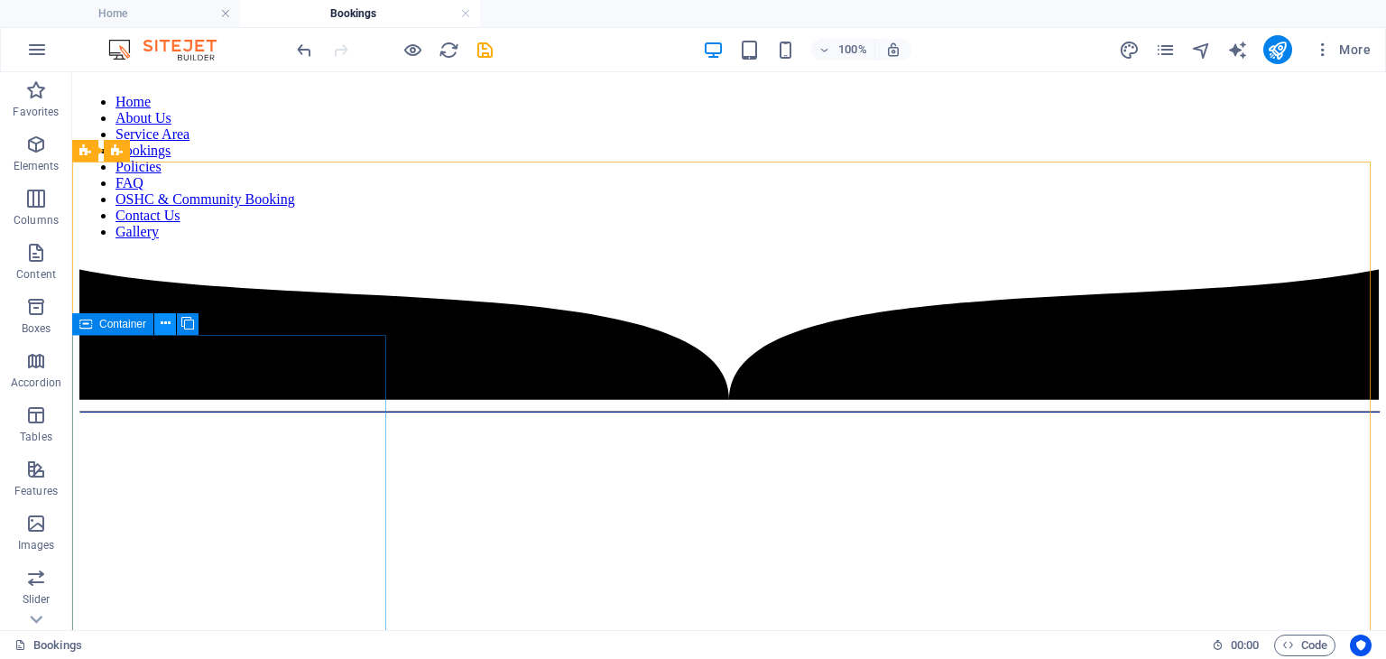
click at [169, 324] on icon at bounding box center [166, 323] width 10 height 19
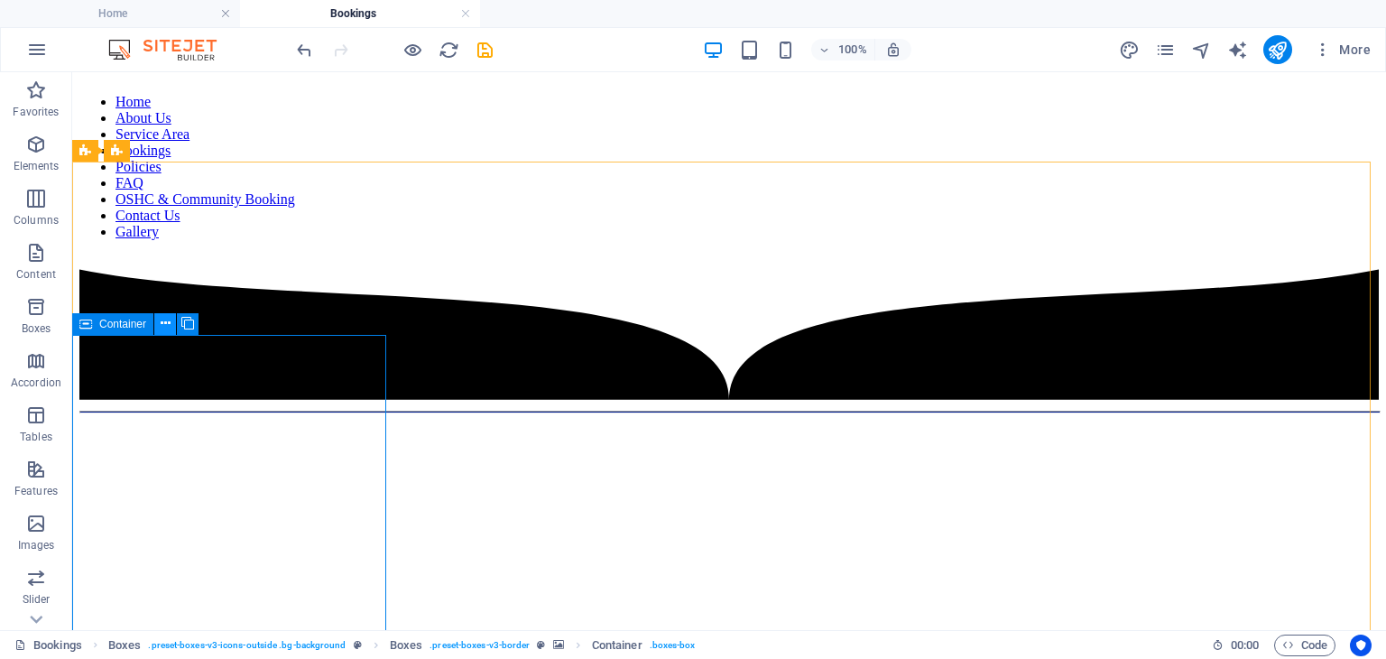
click at [162, 328] on icon at bounding box center [166, 323] width 10 height 19
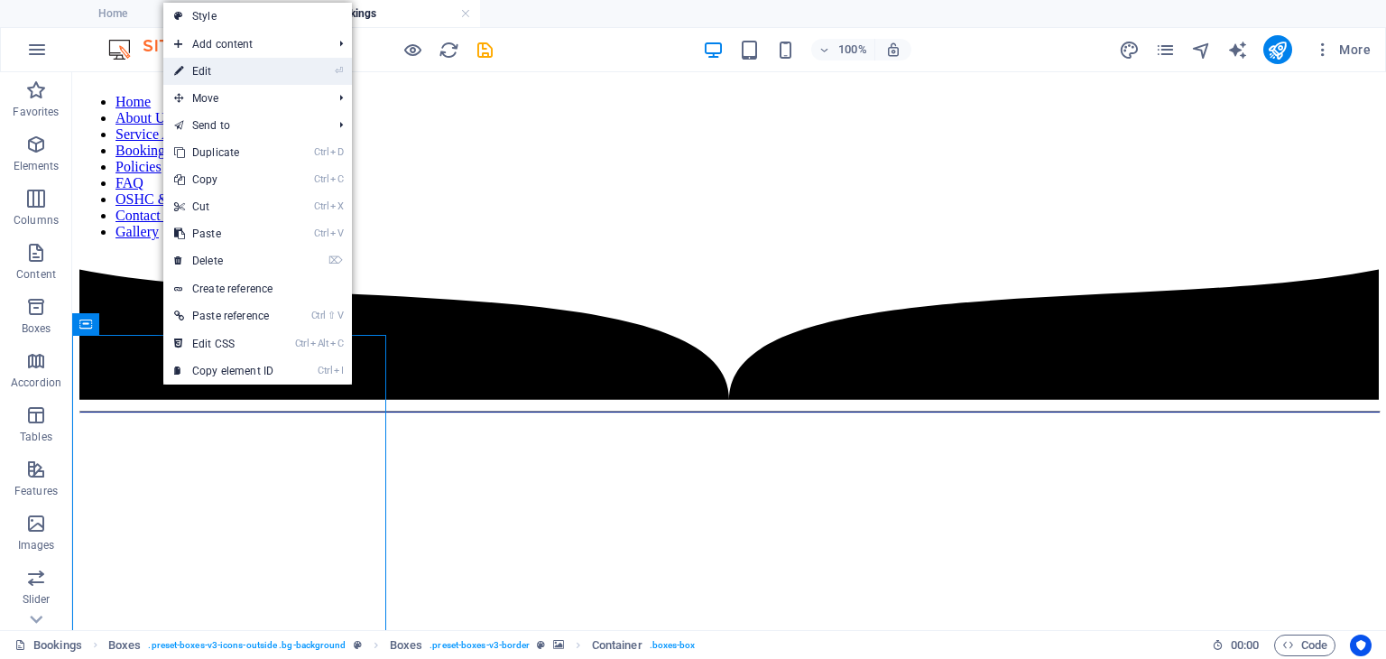
click at [227, 74] on link "⏎ Edit" at bounding box center [223, 71] width 121 height 27
select select "%"
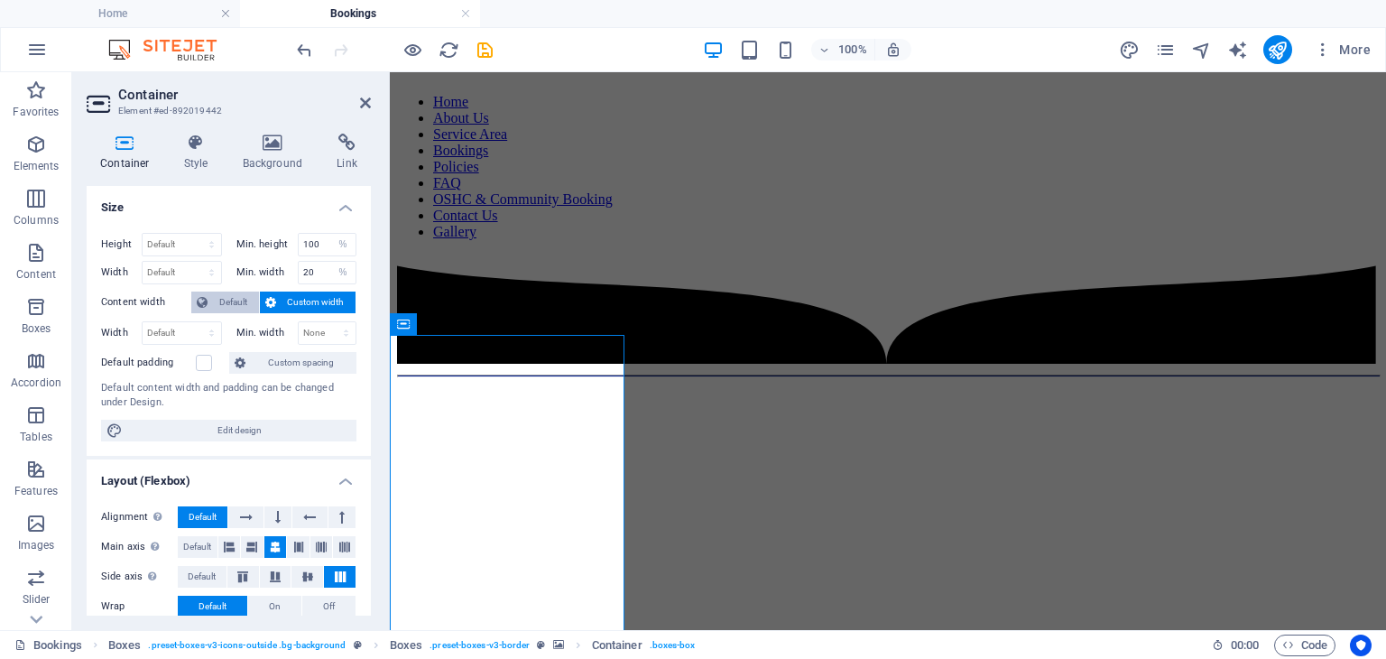
click at [226, 300] on span "Default" at bounding box center [233, 302] width 41 height 22
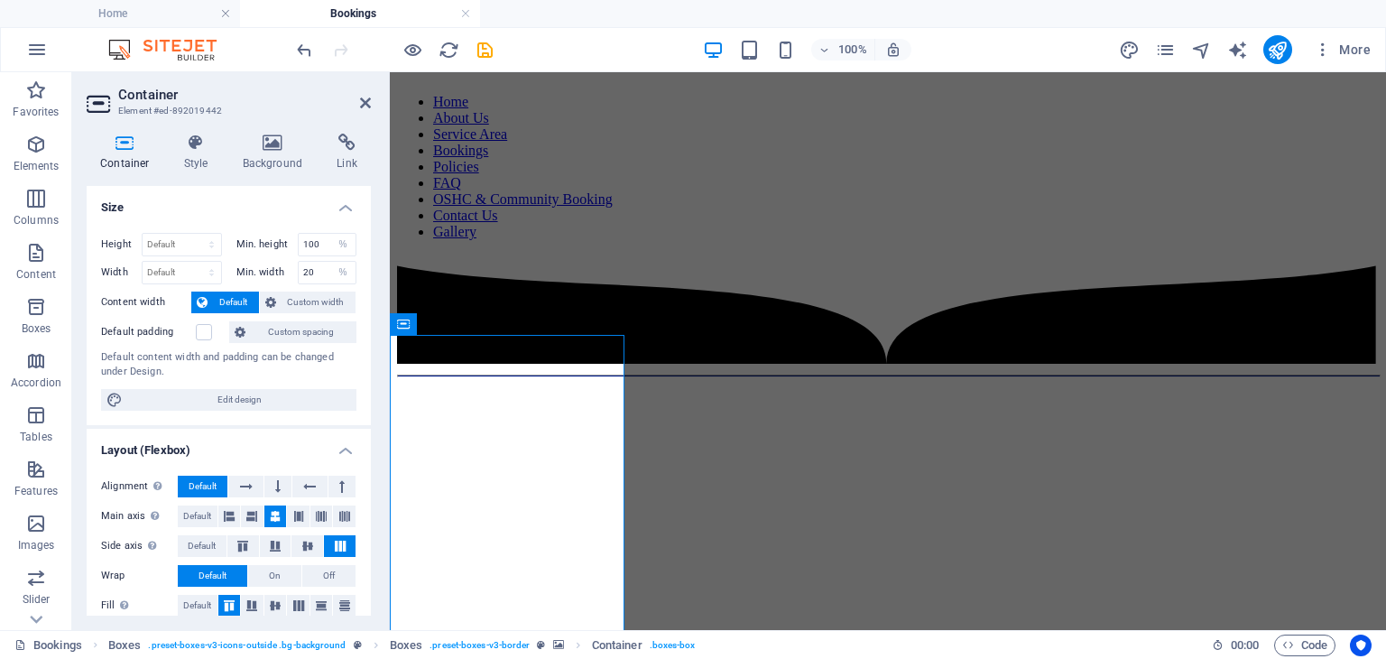
scroll to position [269, 0]
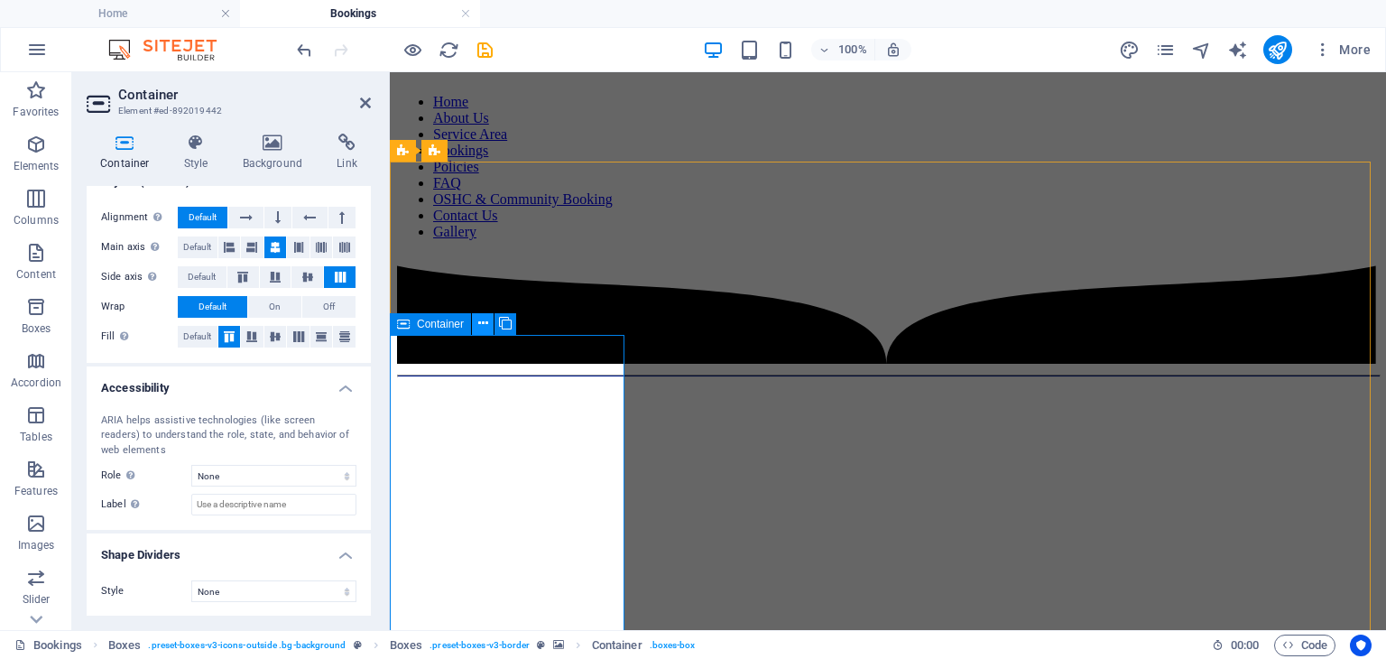
click at [480, 323] on icon at bounding box center [483, 323] width 10 height 19
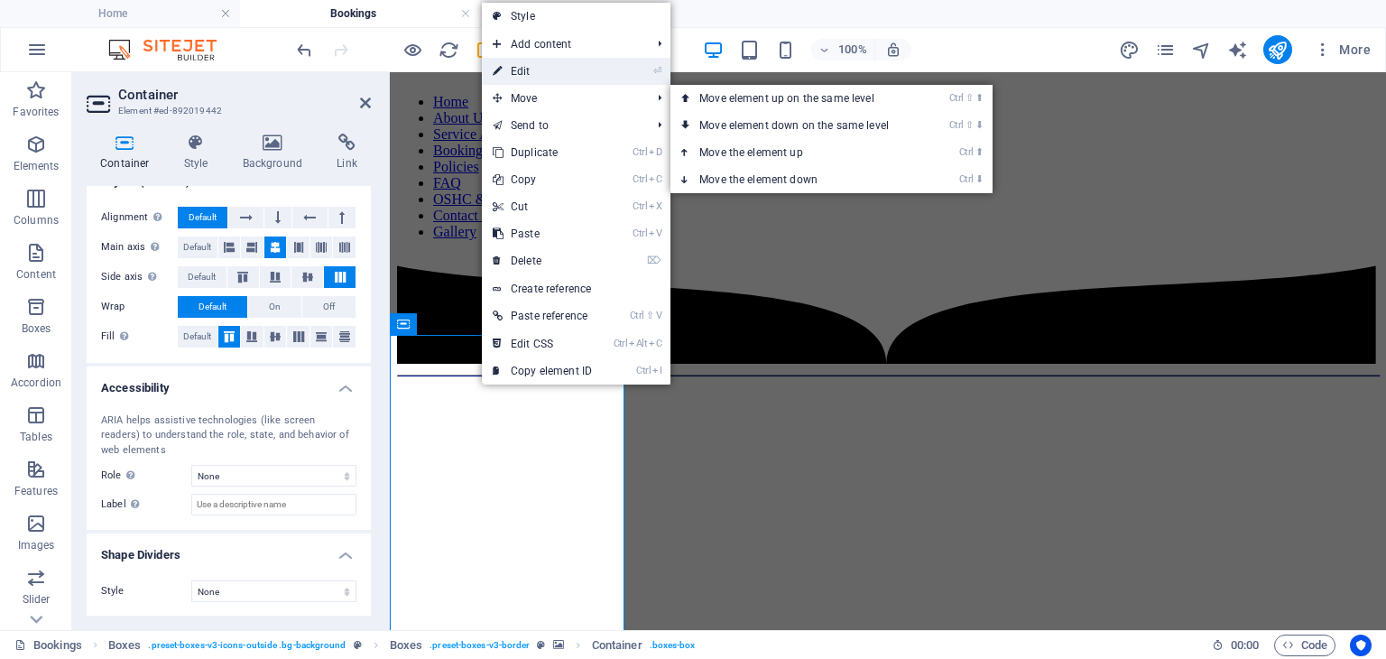
click at [563, 69] on link "⏎ Edit" at bounding box center [542, 71] width 121 height 27
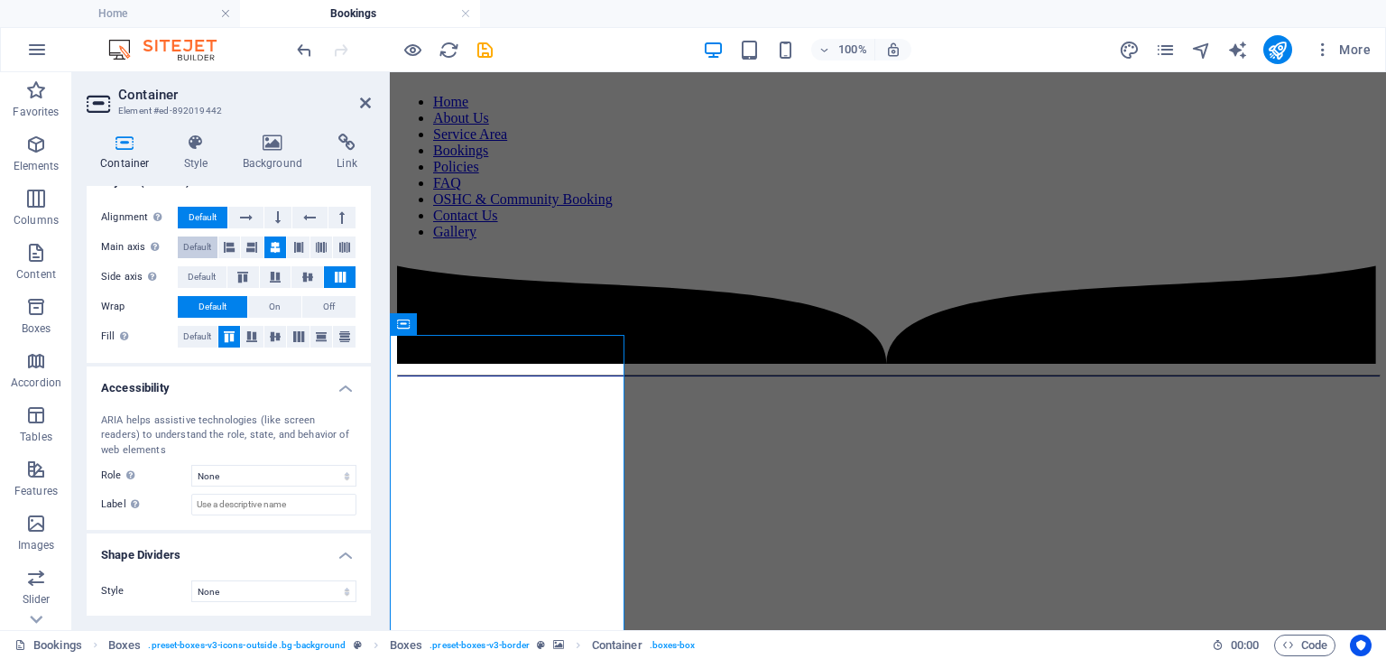
click at [194, 240] on span "Default" at bounding box center [197, 247] width 28 height 22
click at [194, 278] on span "Default" at bounding box center [202, 277] width 28 height 22
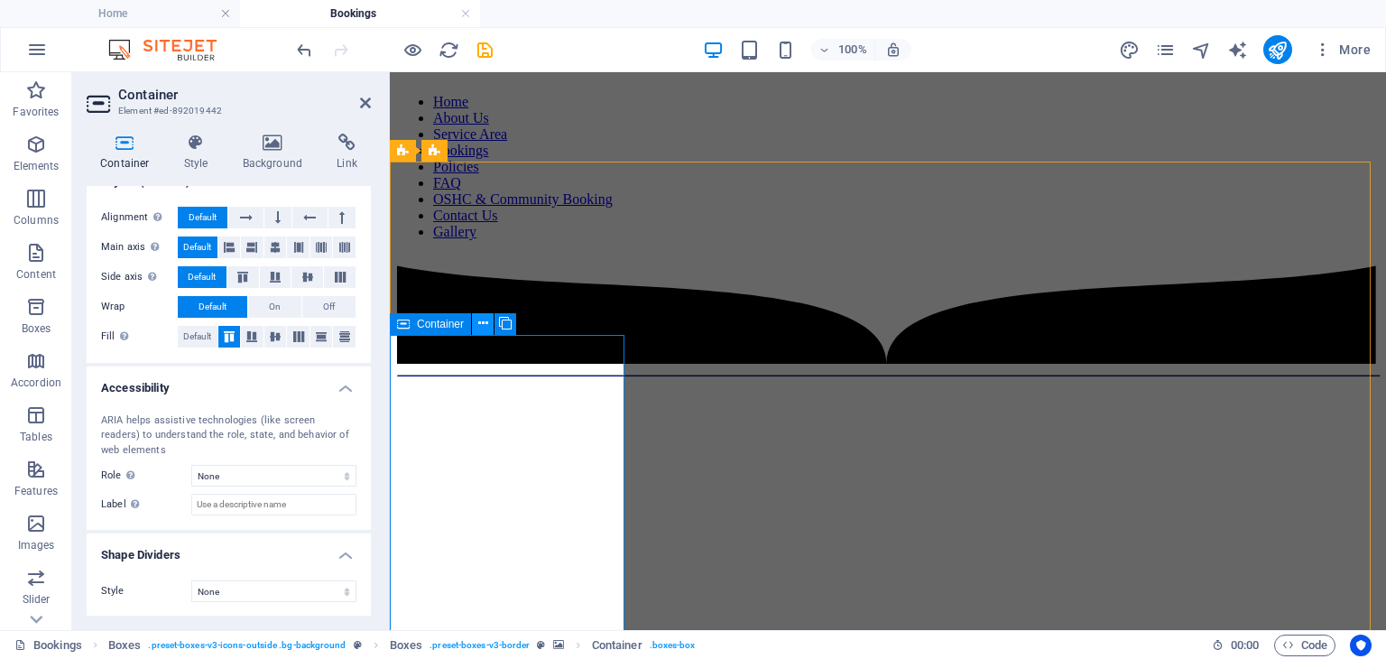
click at [480, 322] on icon at bounding box center [483, 323] width 10 height 19
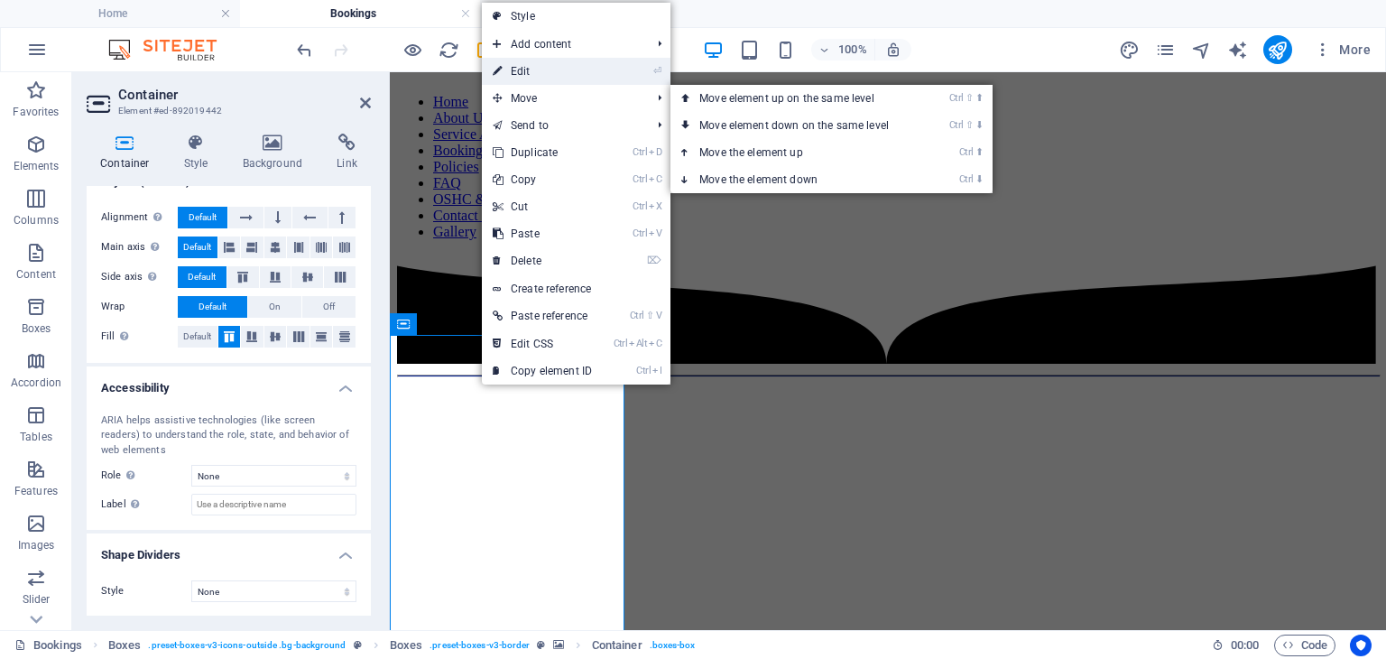
click at [546, 68] on link "⏎ Edit" at bounding box center [542, 71] width 121 height 27
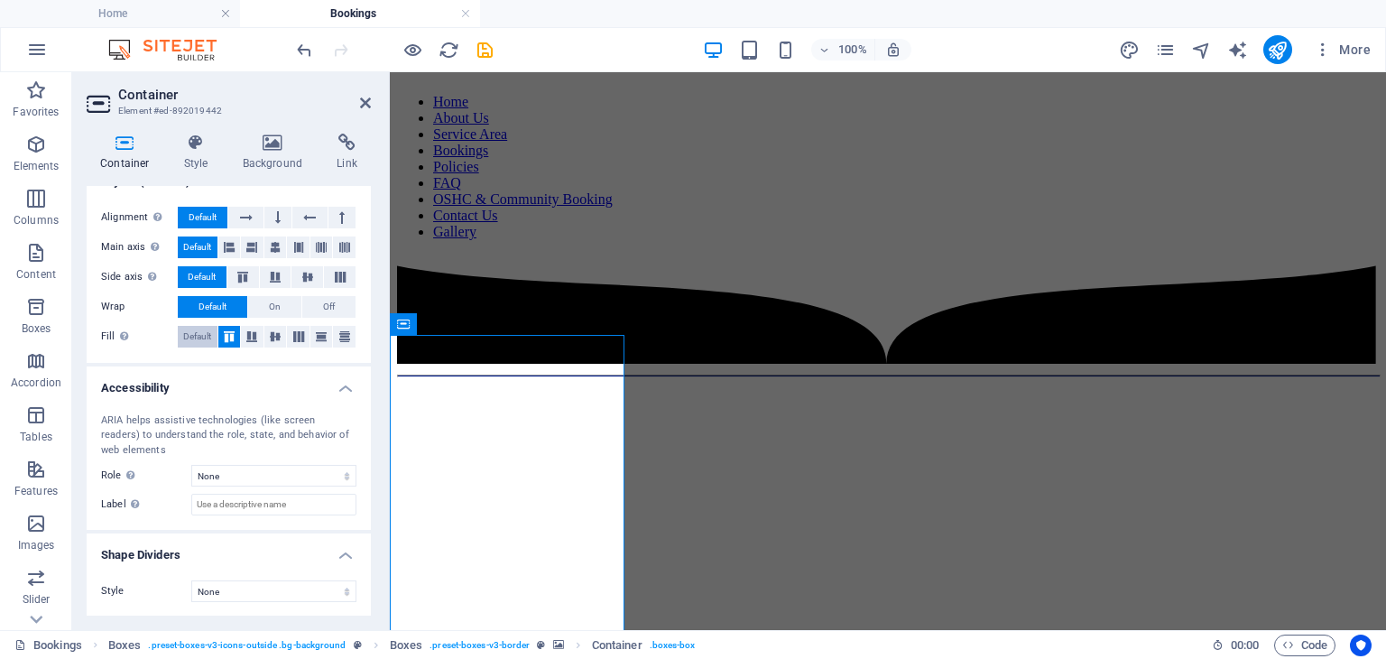
click at [196, 330] on span "Default" at bounding box center [197, 337] width 28 height 22
click at [733, 324] on icon at bounding box center [731, 323] width 10 height 19
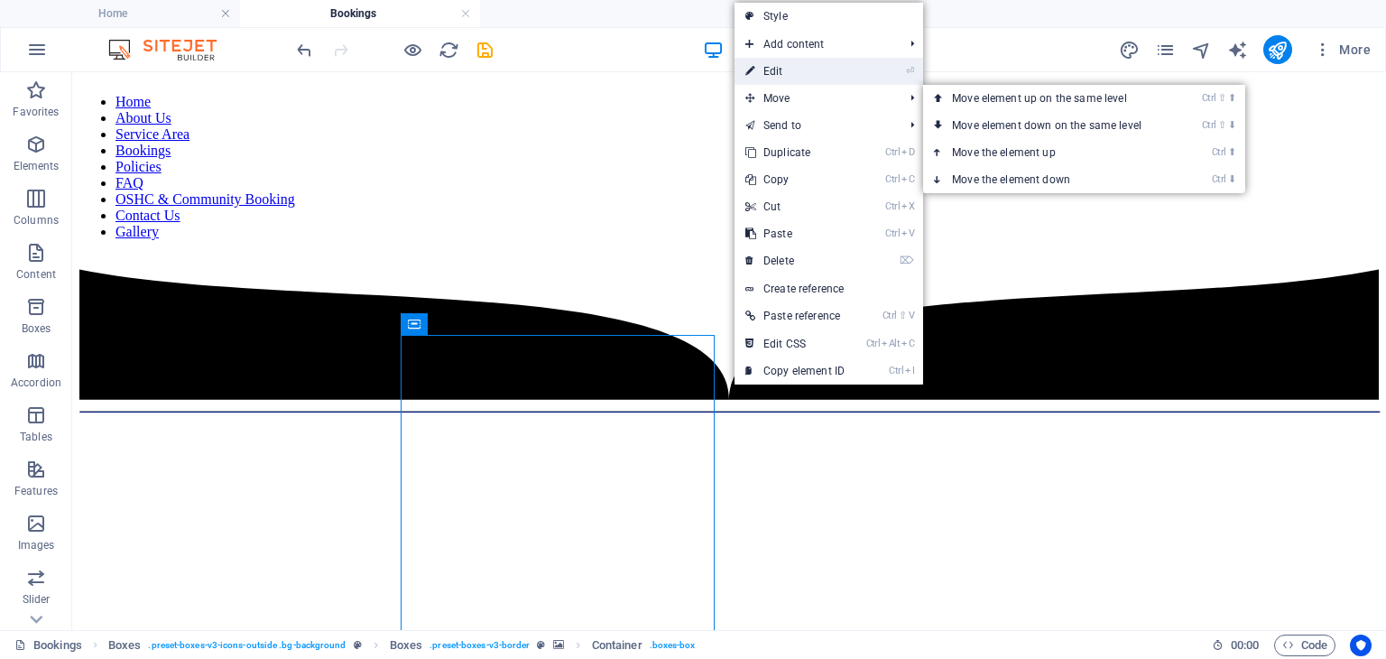
click at [799, 73] on link "⏎ Edit" at bounding box center [795, 71] width 121 height 27
select select "%"
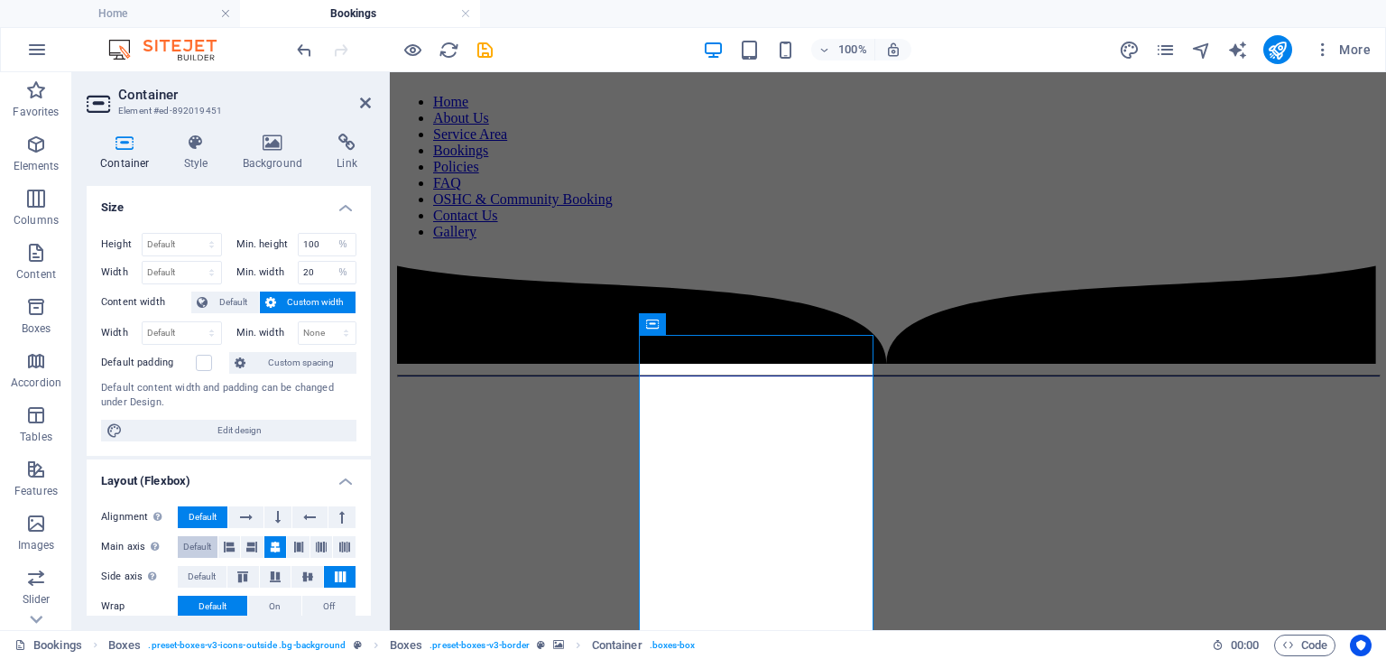
click at [195, 544] on span "Default" at bounding box center [197, 547] width 28 height 22
click at [200, 575] on span "Default" at bounding box center [202, 577] width 28 height 22
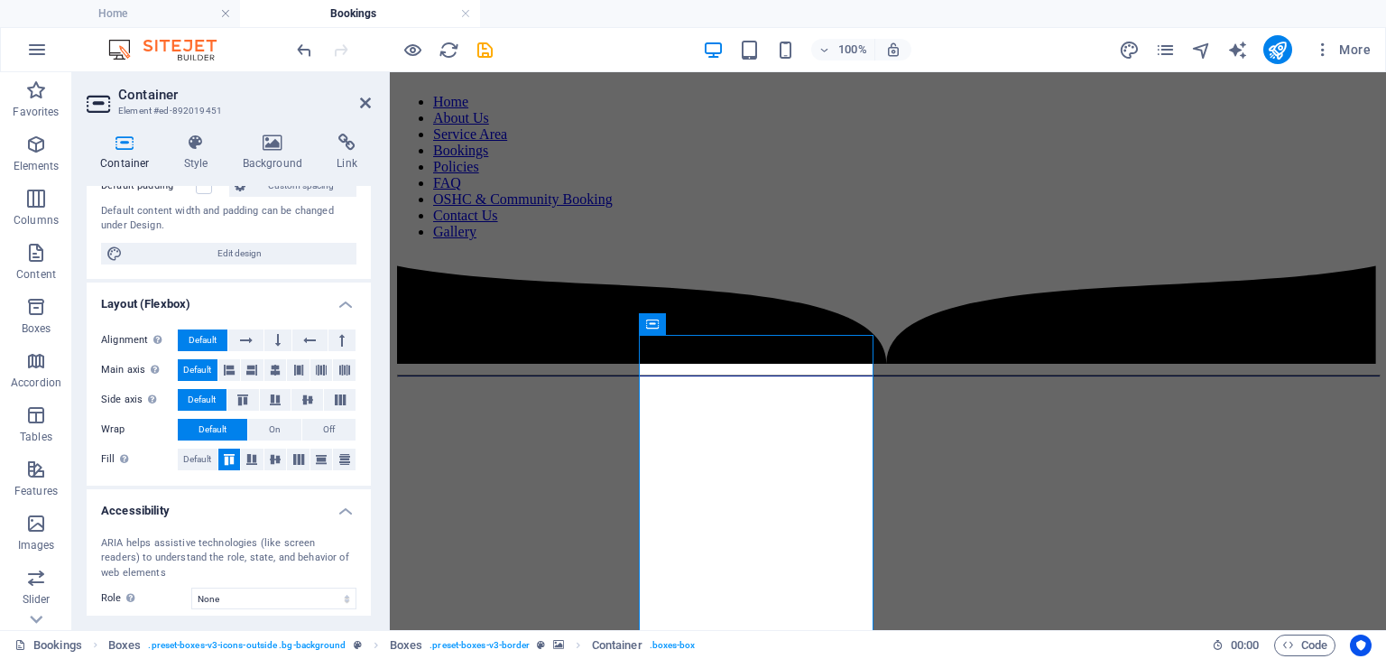
scroll to position [180, 0]
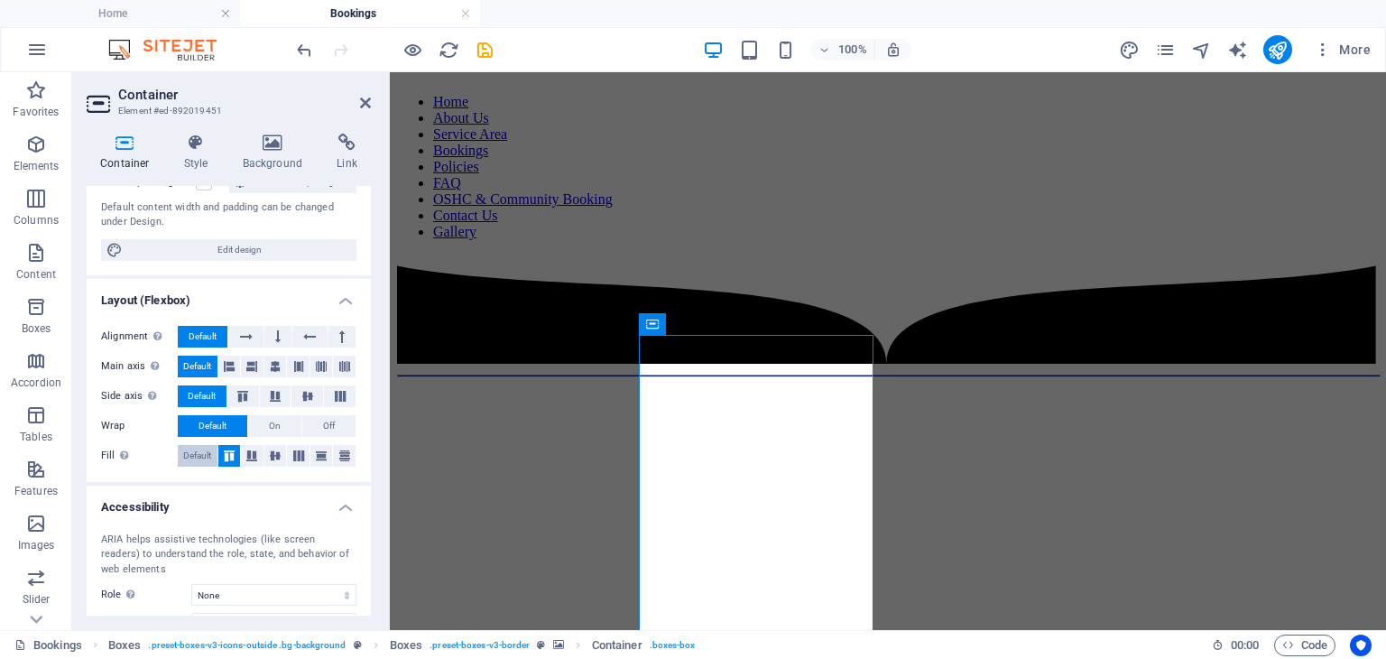
click at [192, 452] on span "Default" at bounding box center [197, 456] width 28 height 22
click at [981, 327] on icon at bounding box center [980, 323] width 10 height 19
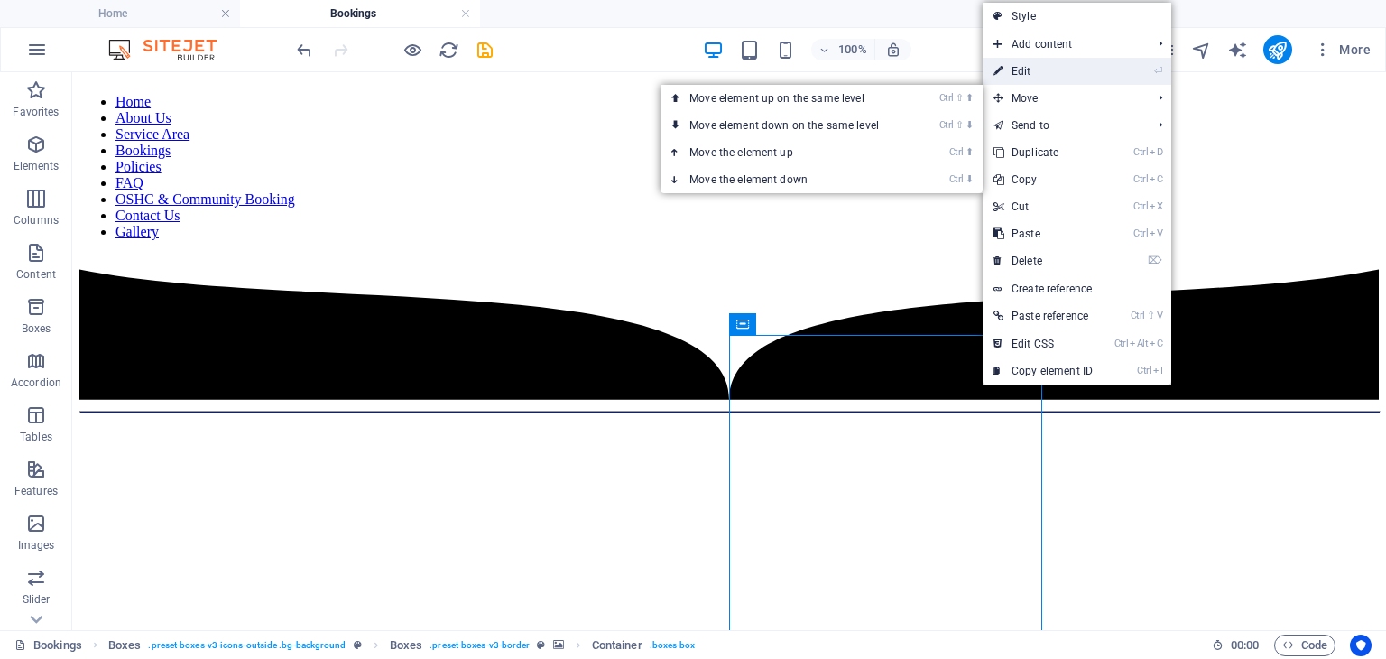
click at [1040, 71] on link "⏎ Edit" at bounding box center [1043, 71] width 121 height 27
select select "%"
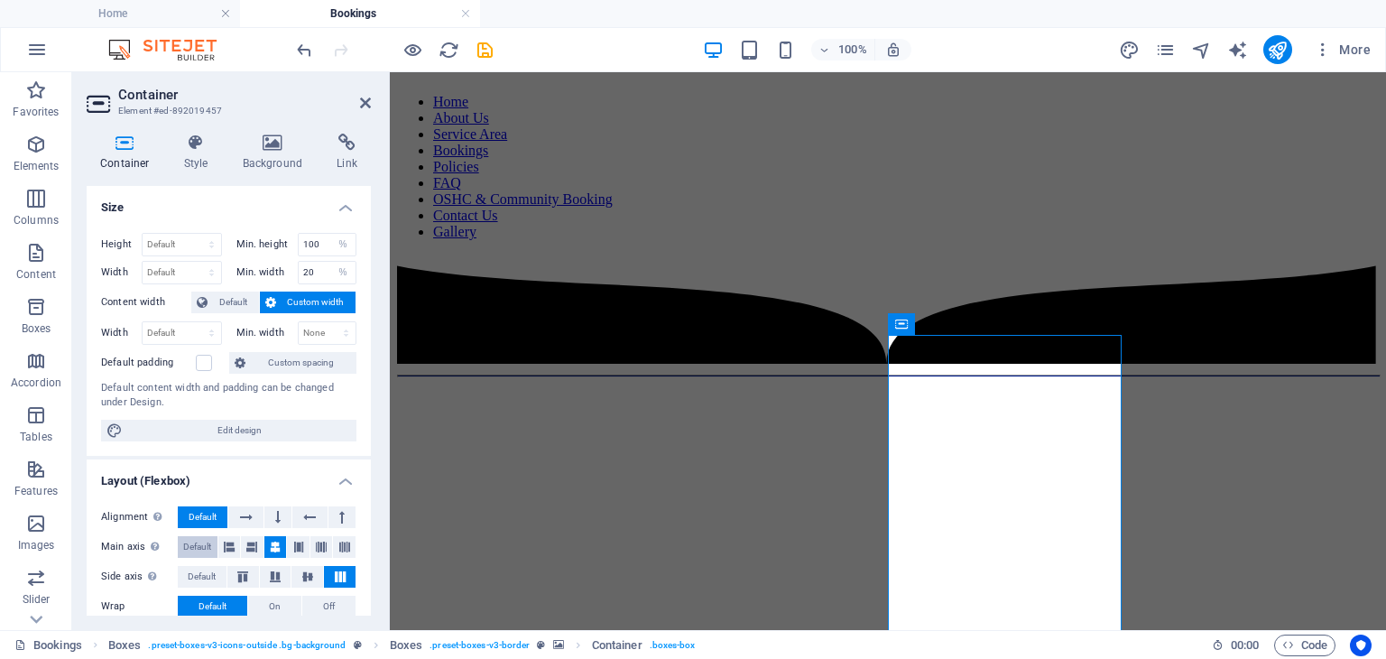
click at [198, 542] on span "Default" at bounding box center [197, 547] width 28 height 22
click at [198, 568] on span "Default" at bounding box center [202, 577] width 28 height 22
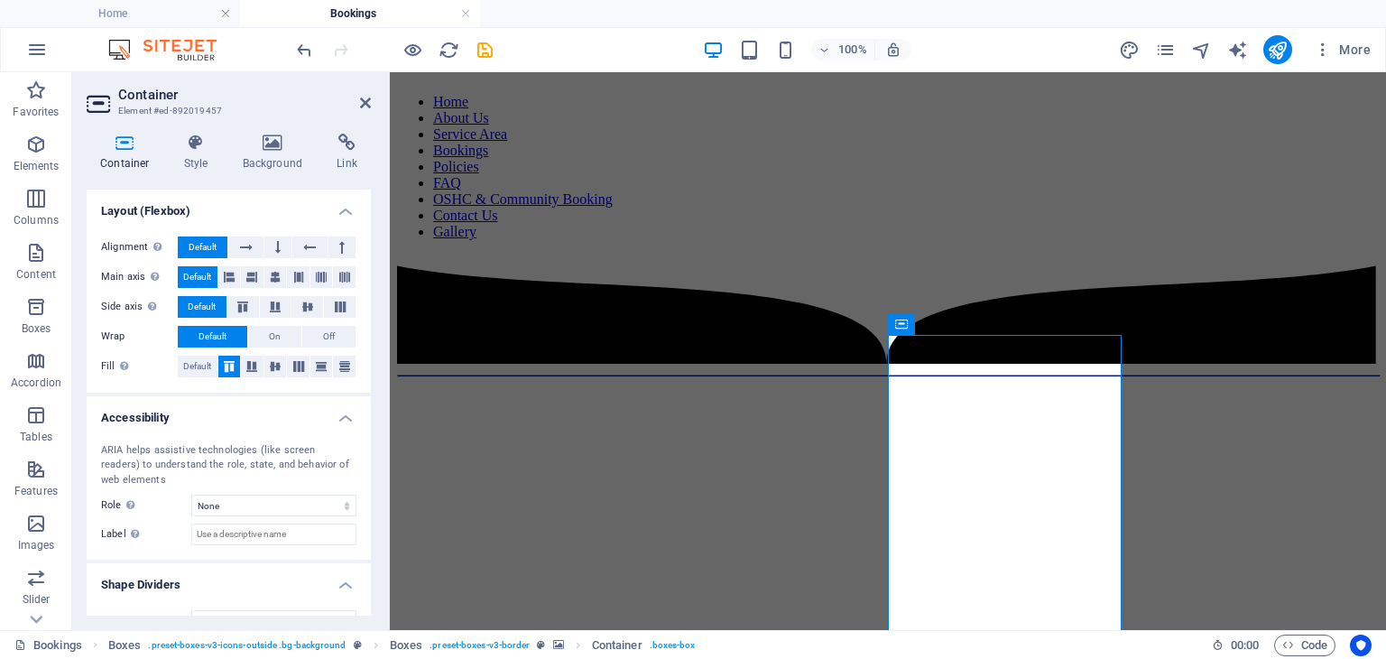
scroll to position [271, 0]
click at [199, 364] on span "Default" at bounding box center [197, 366] width 28 height 22
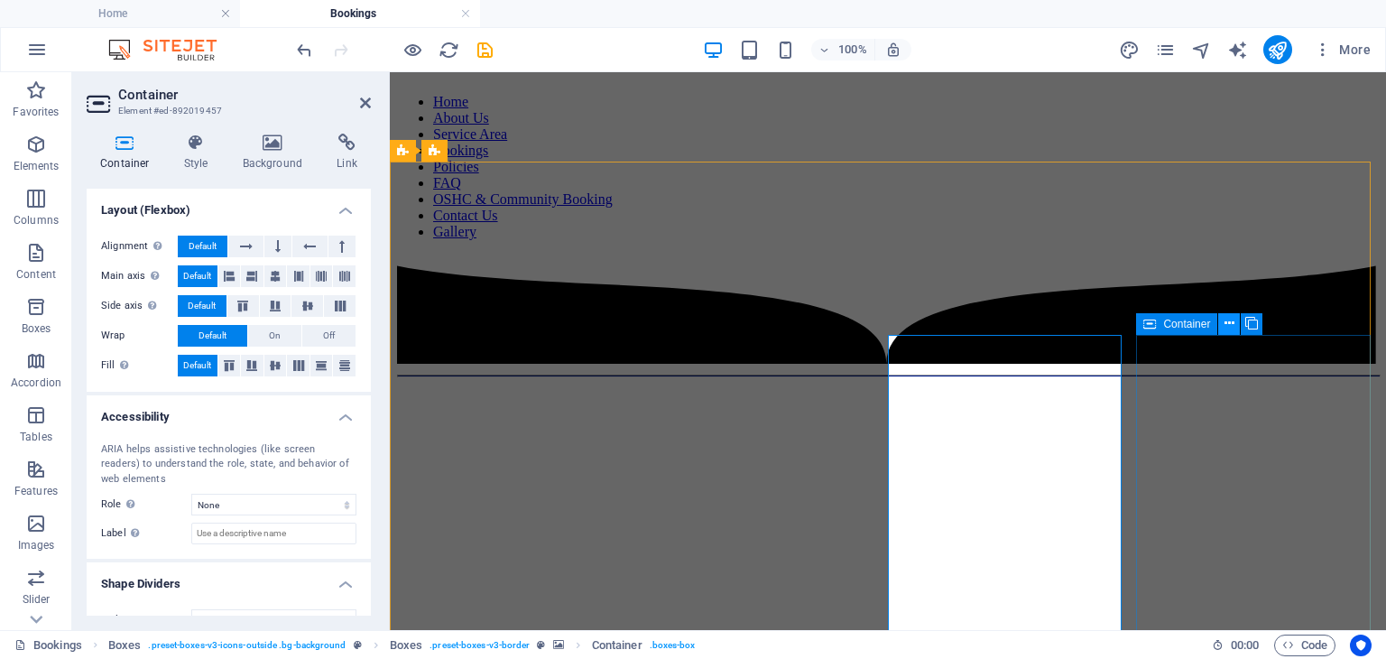
click at [1228, 322] on icon at bounding box center [1229, 323] width 10 height 19
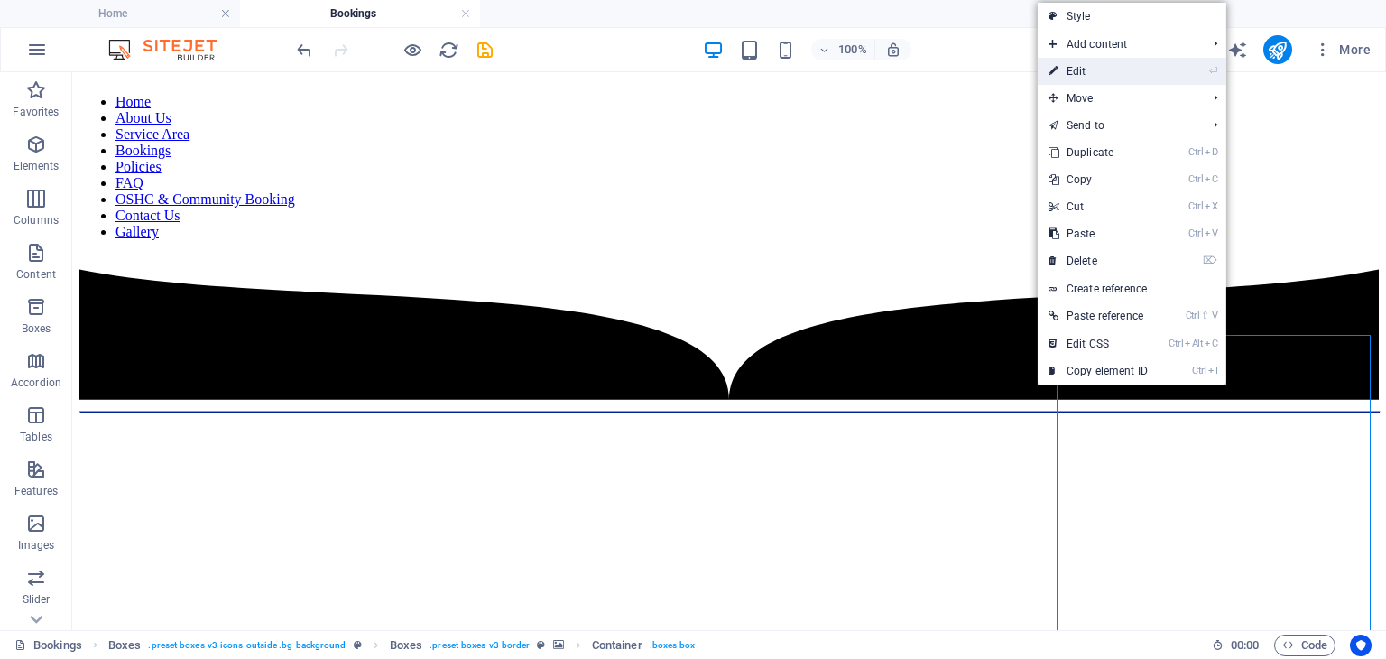
drag, startPoint x: 1086, startPoint y: 66, endPoint x: 669, endPoint y: 25, distance: 419.8
click at [1086, 66] on link "⏎ Edit" at bounding box center [1098, 71] width 121 height 27
select select "%"
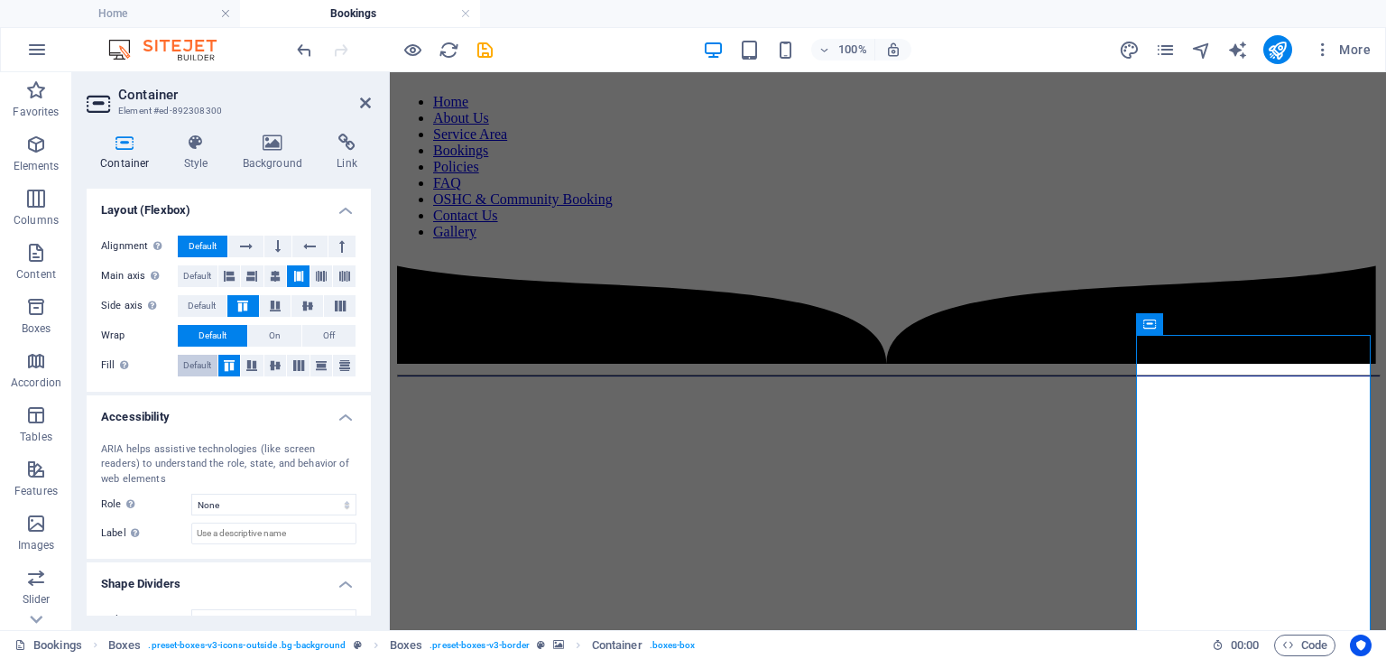
click at [194, 363] on span "Default" at bounding box center [197, 366] width 28 height 22
click at [199, 300] on span "Default" at bounding box center [202, 306] width 28 height 22
click at [199, 273] on span "Default" at bounding box center [197, 276] width 28 height 22
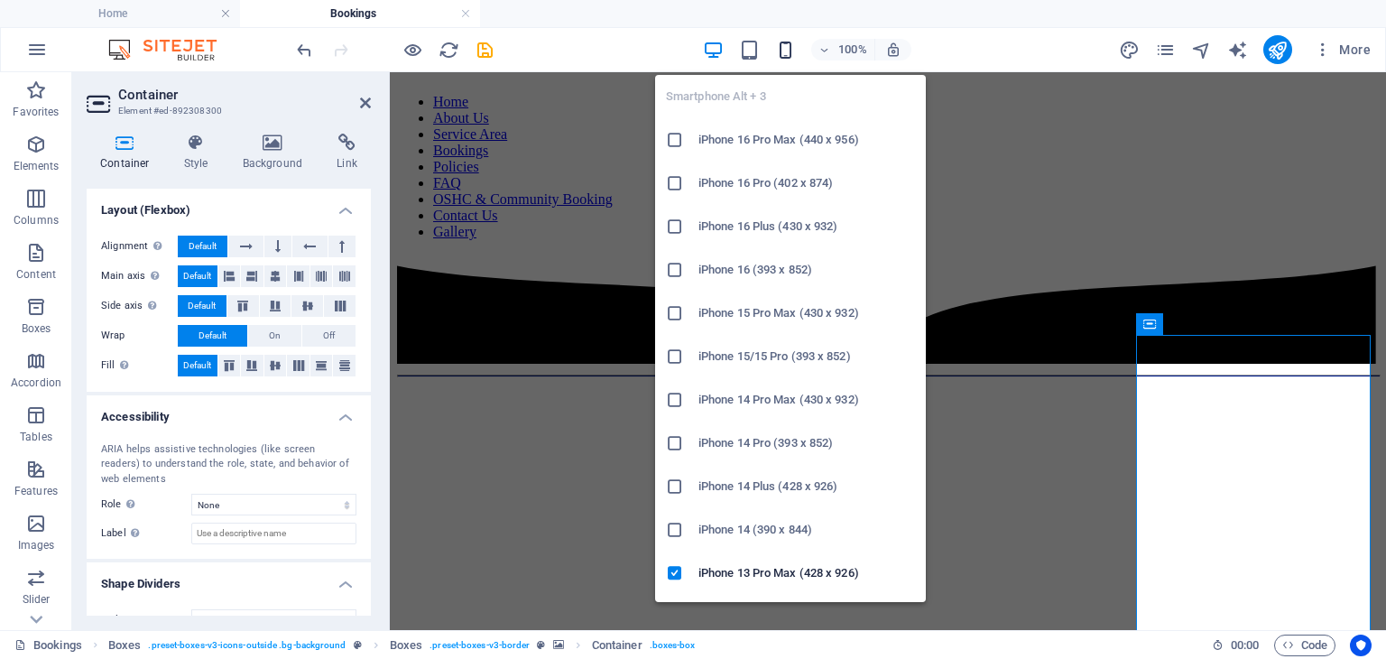
click at [790, 52] on icon "button" at bounding box center [785, 50] width 21 height 21
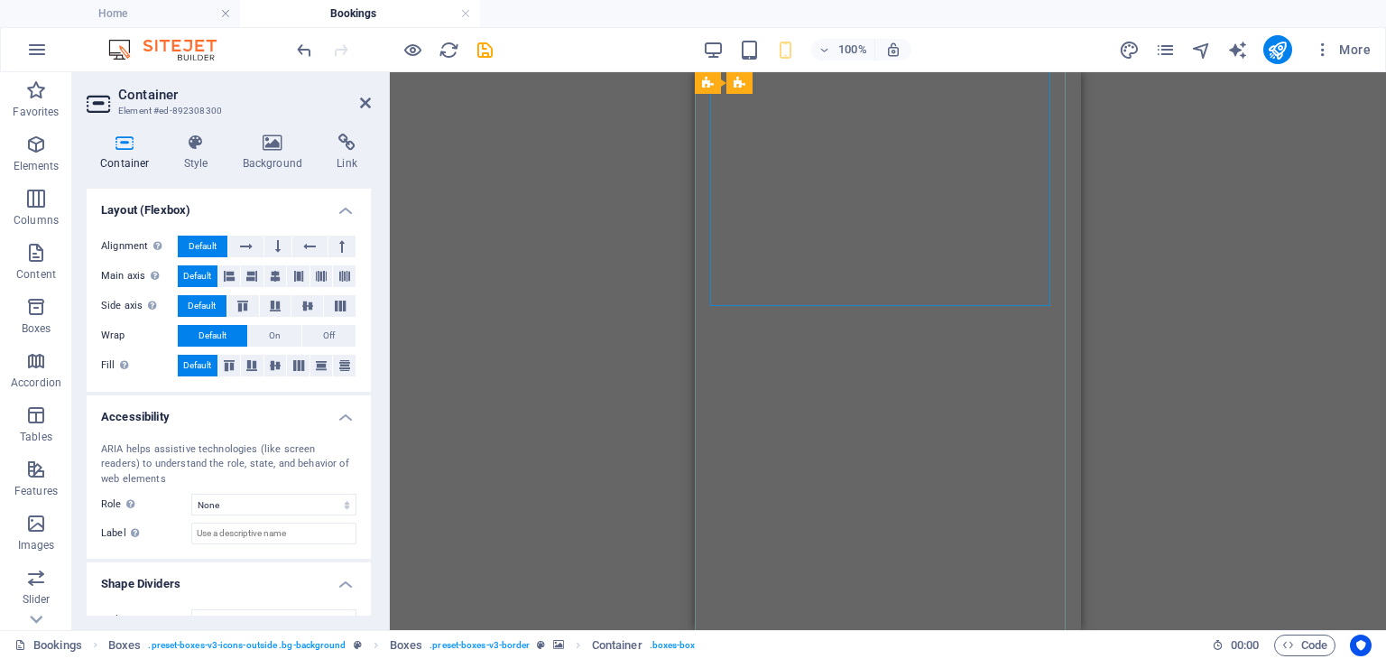
scroll to position [541, 0]
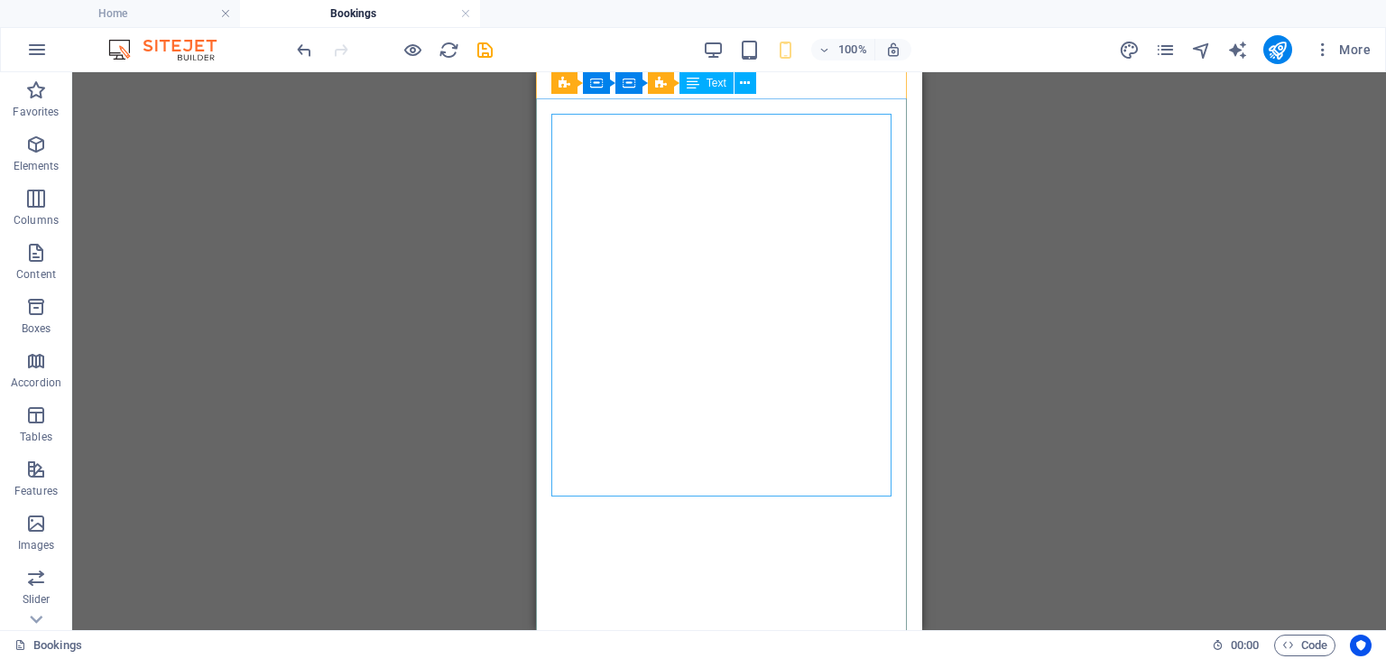
scroll to position [0, 0]
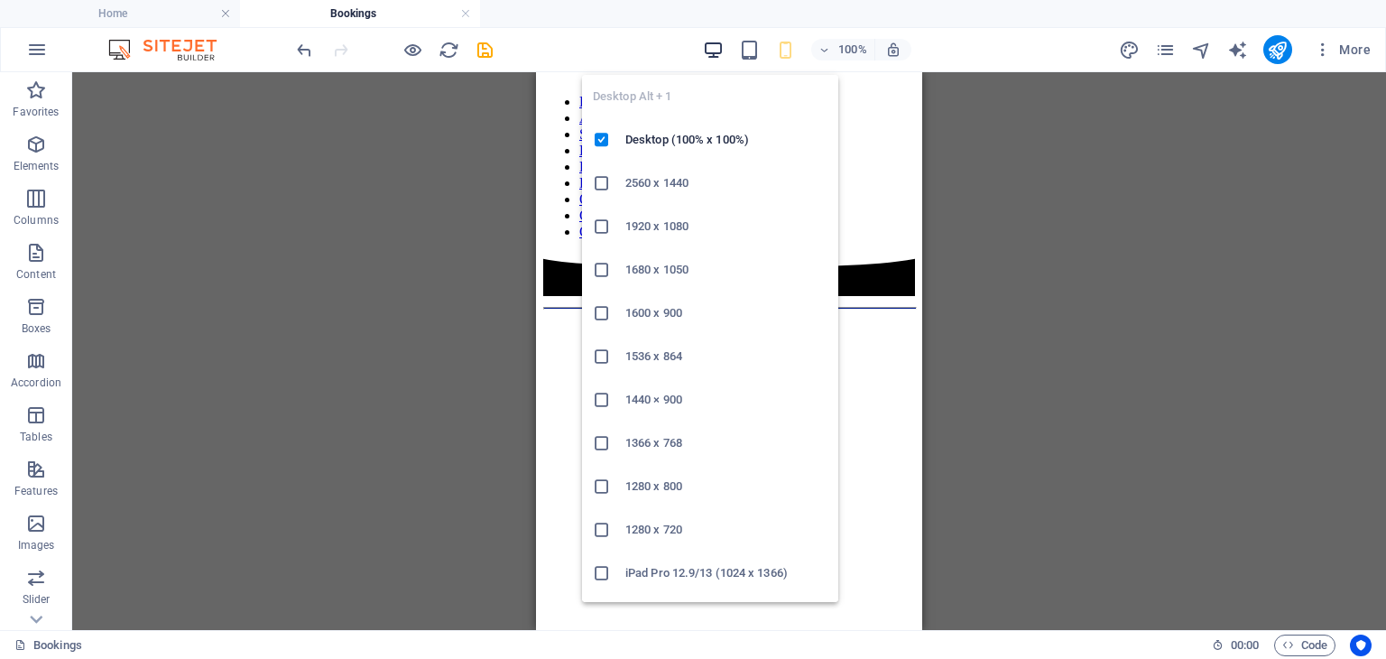
click at [711, 46] on icon "button" at bounding box center [713, 50] width 21 height 21
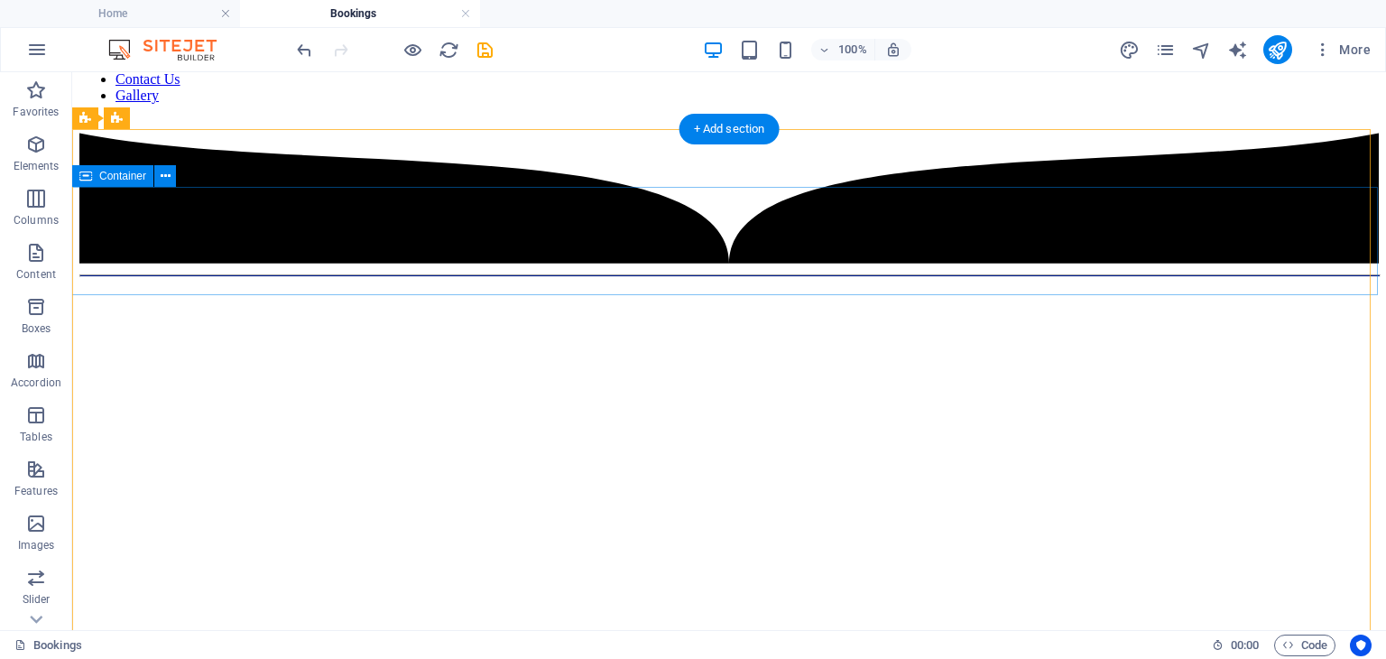
scroll to position [180, 0]
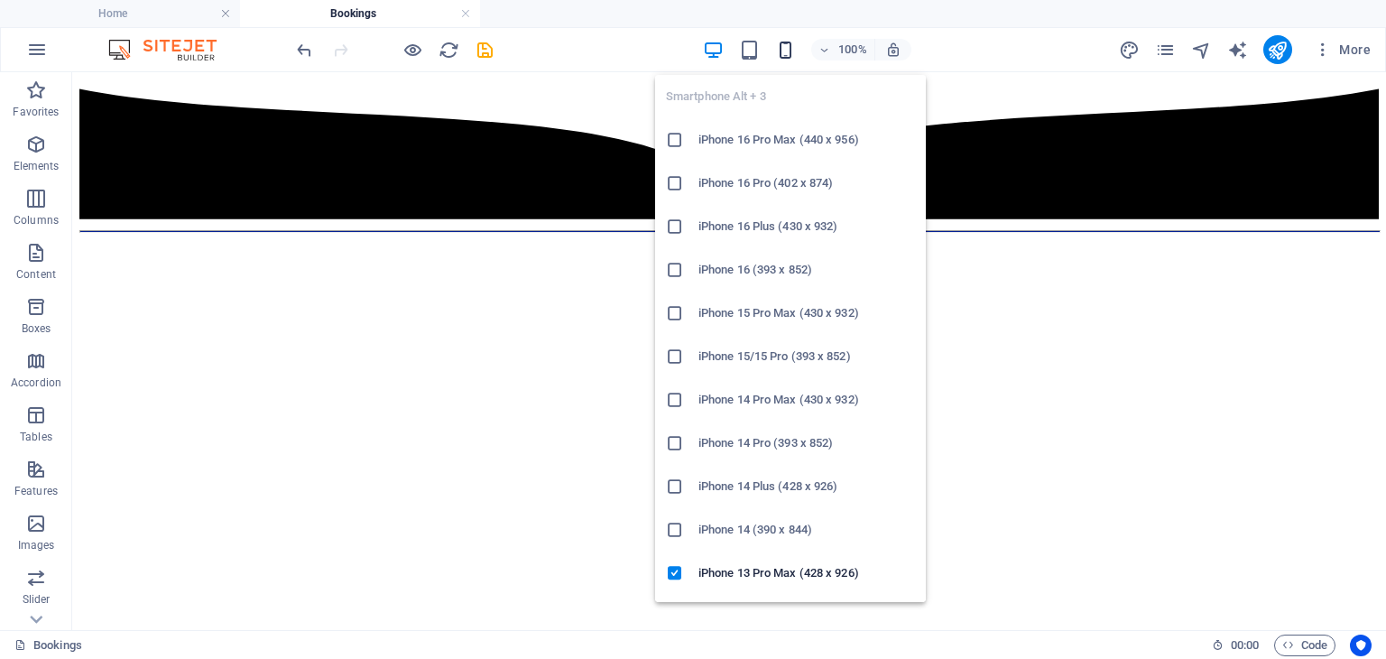
click at [786, 45] on icon "button" at bounding box center [785, 50] width 21 height 21
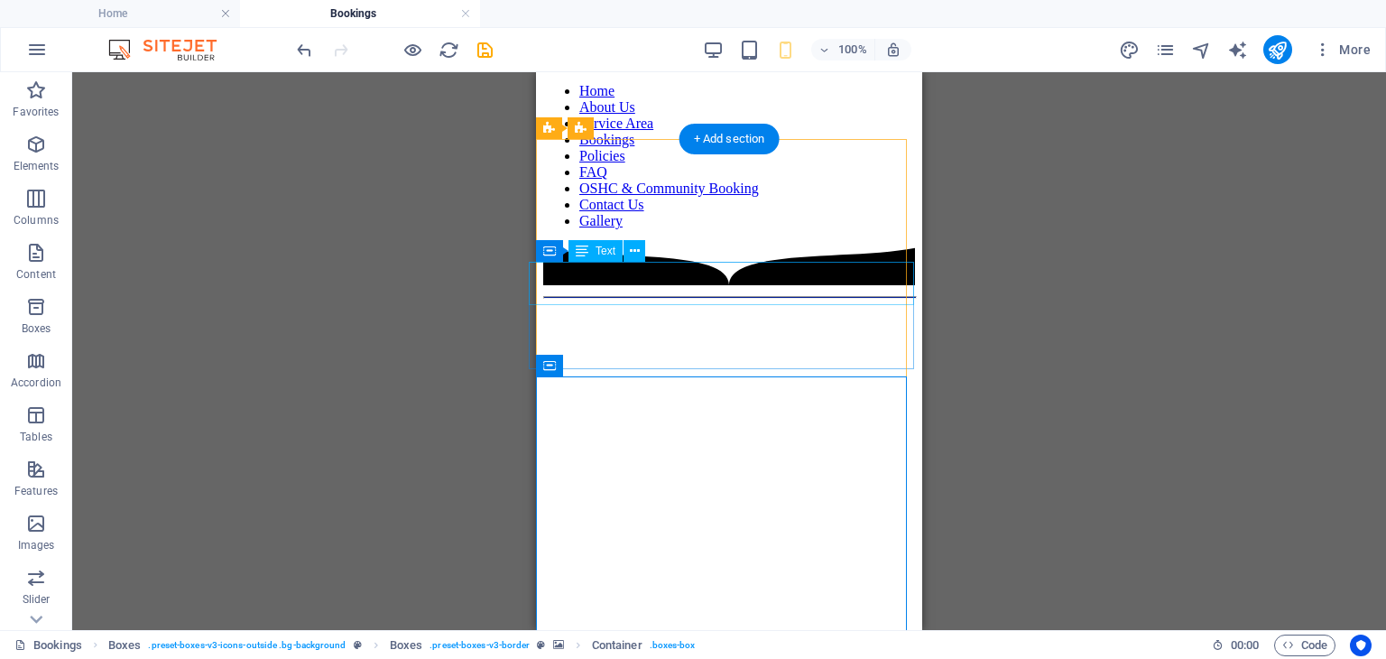
scroll to position [0, 0]
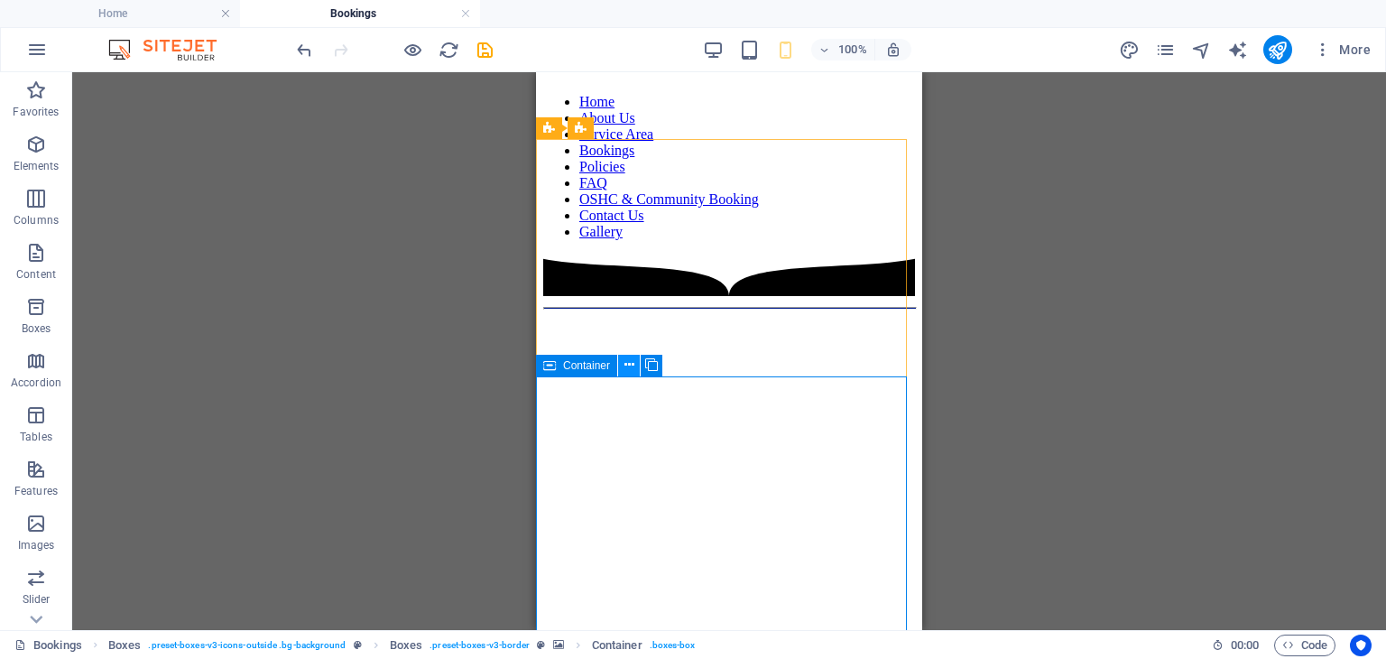
click at [624, 365] on icon at bounding box center [629, 365] width 10 height 19
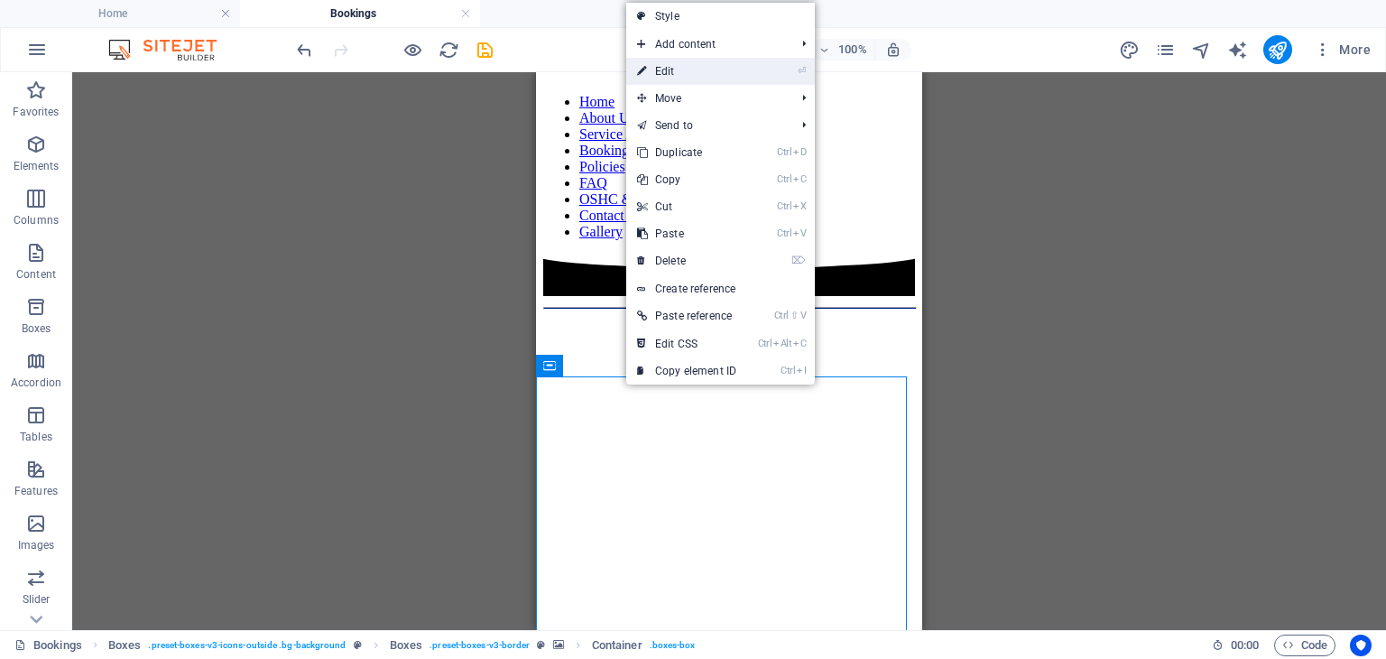
click at [722, 68] on link "⏎ Edit" at bounding box center [686, 71] width 121 height 27
select select "%"
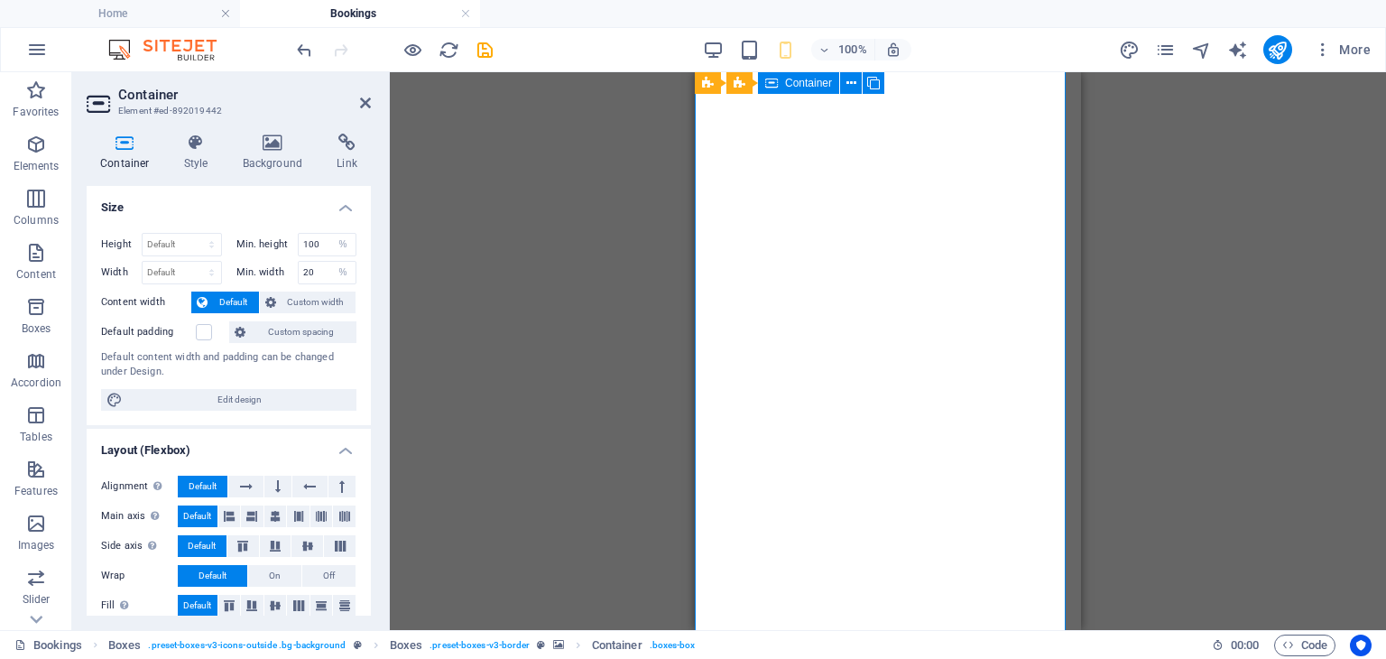
scroll to position [271, 0]
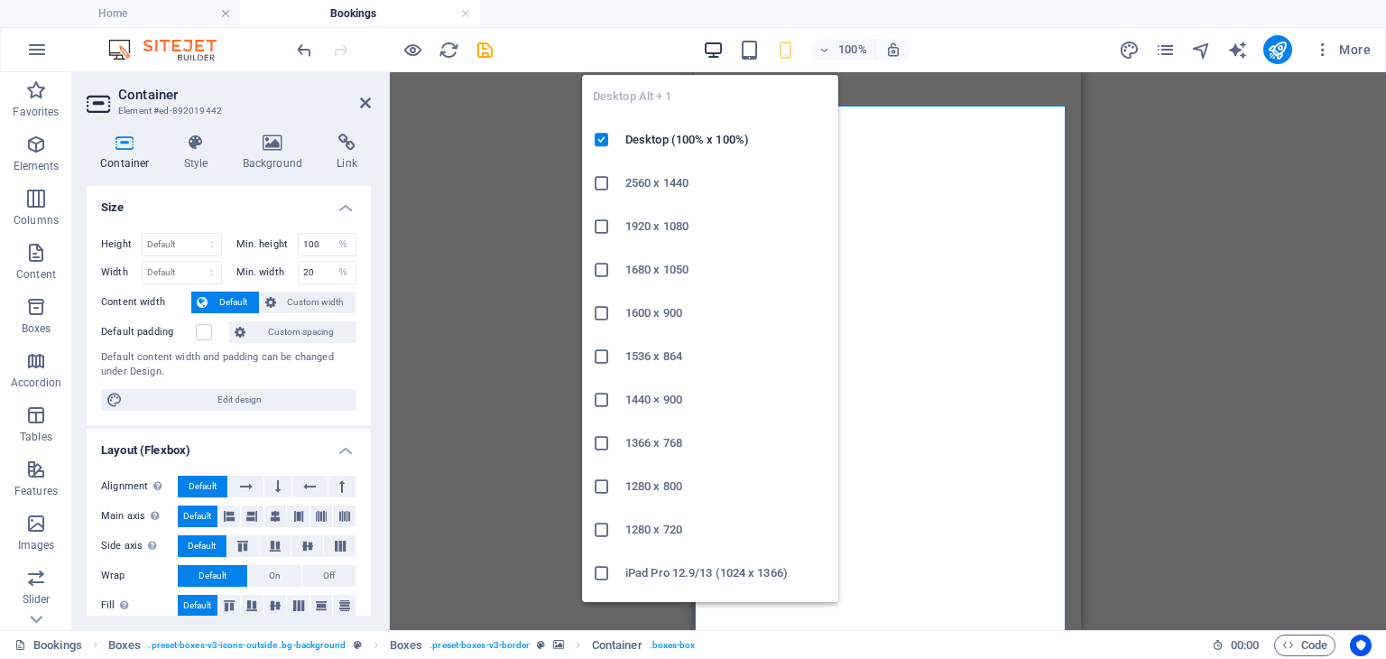
click at [711, 44] on icon "button" at bounding box center [713, 50] width 21 height 21
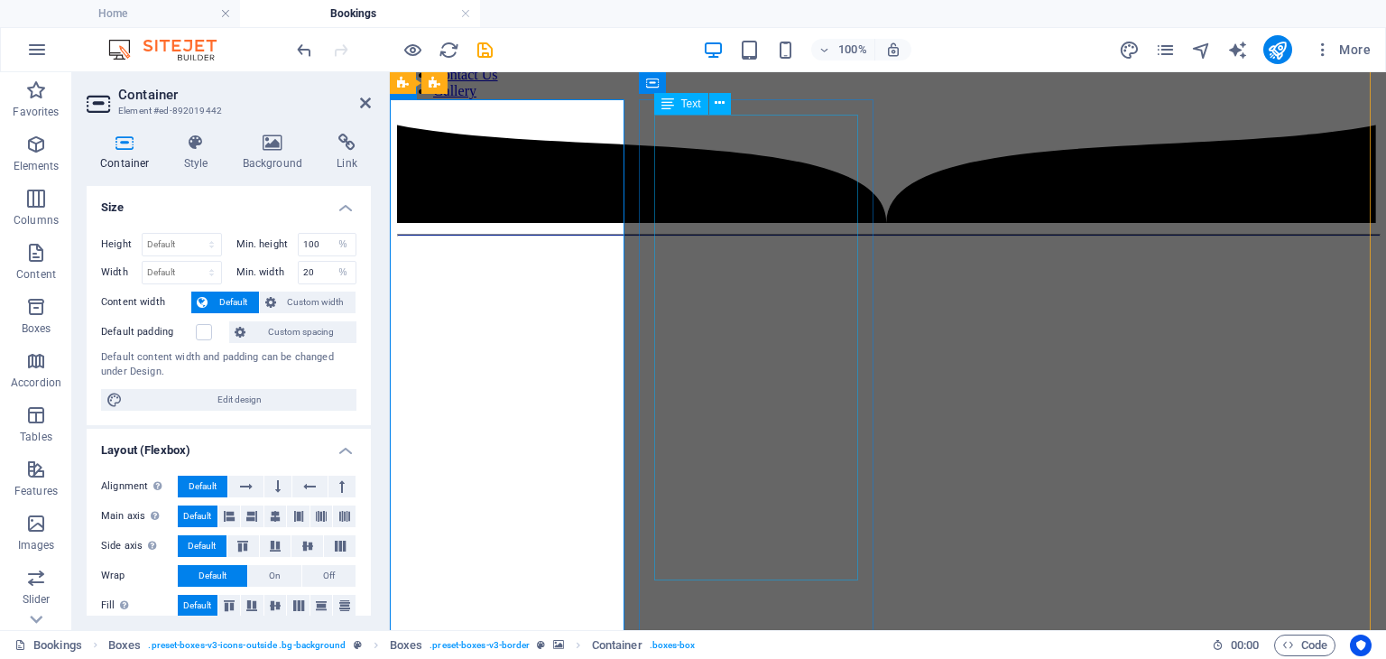
scroll to position [90, 0]
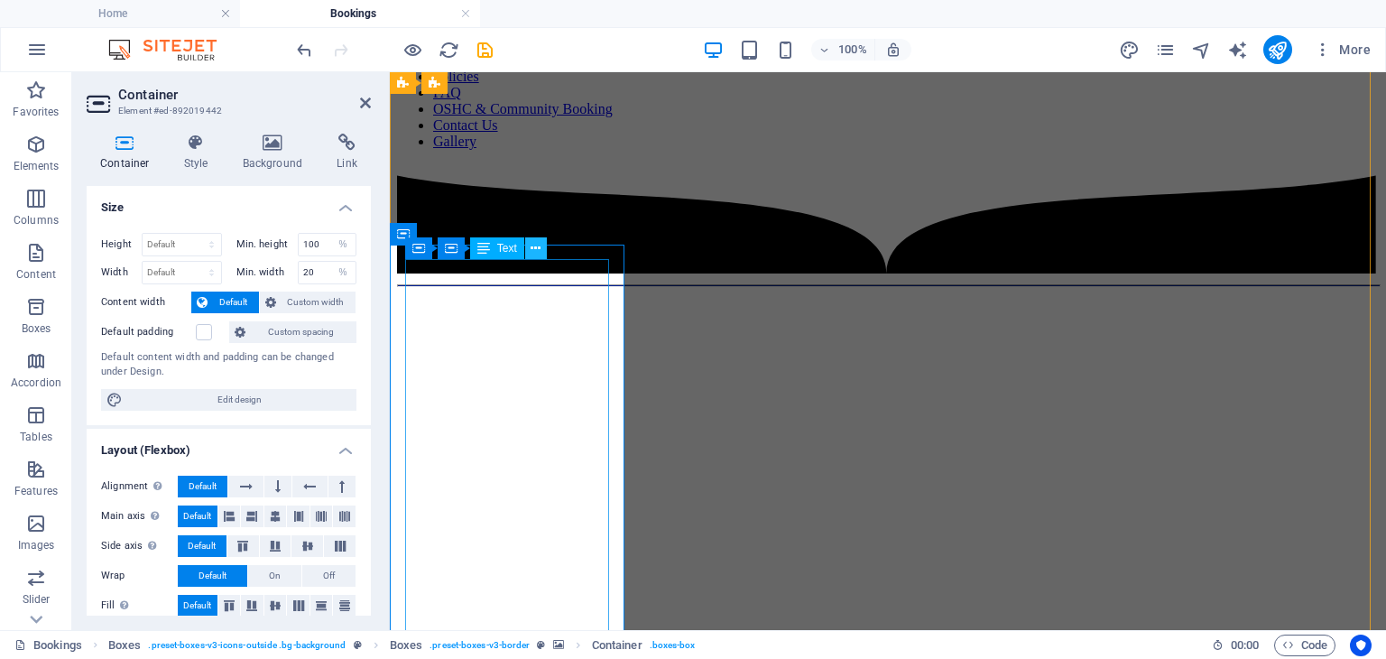
click at [531, 249] on icon at bounding box center [536, 248] width 10 height 19
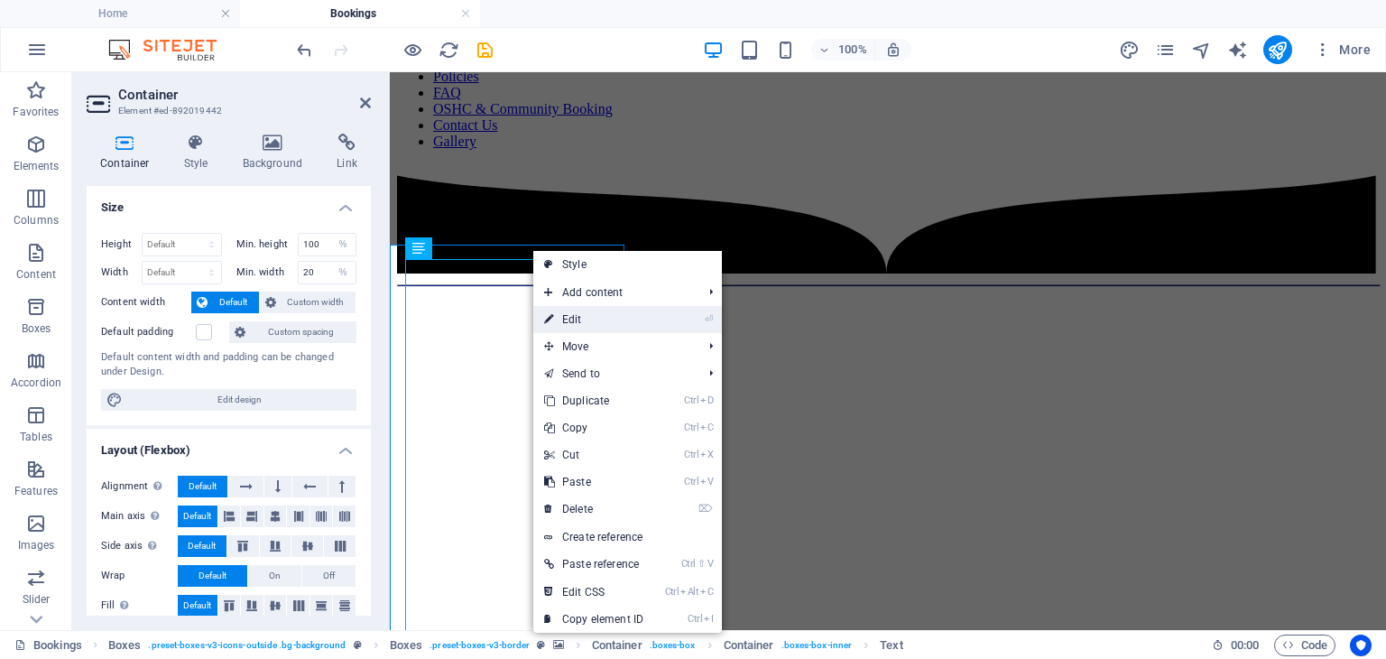
click at [555, 319] on link "⏎ Edit" at bounding box center [593, 319] width 121 height 27
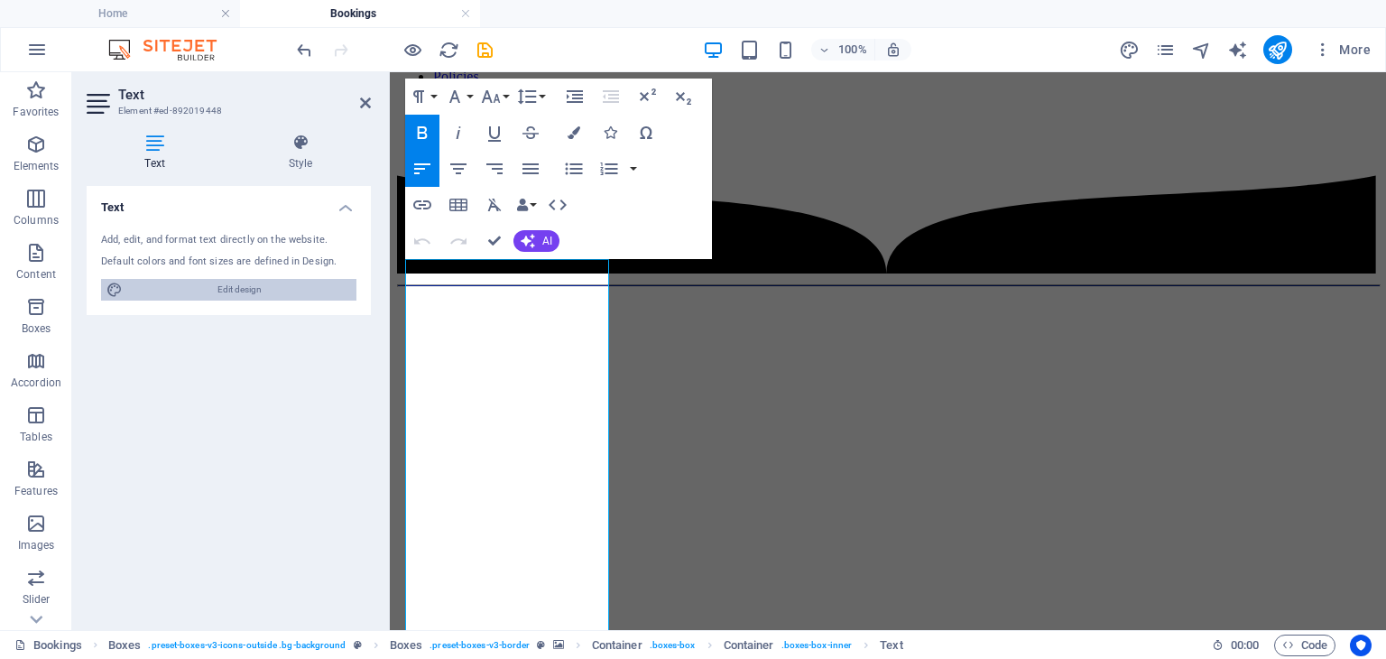
click at [240, 289] on span "Edit design" at bounding box center [239, 290] width 223 height 22
select select "rem"
select select "400"
select select "px"
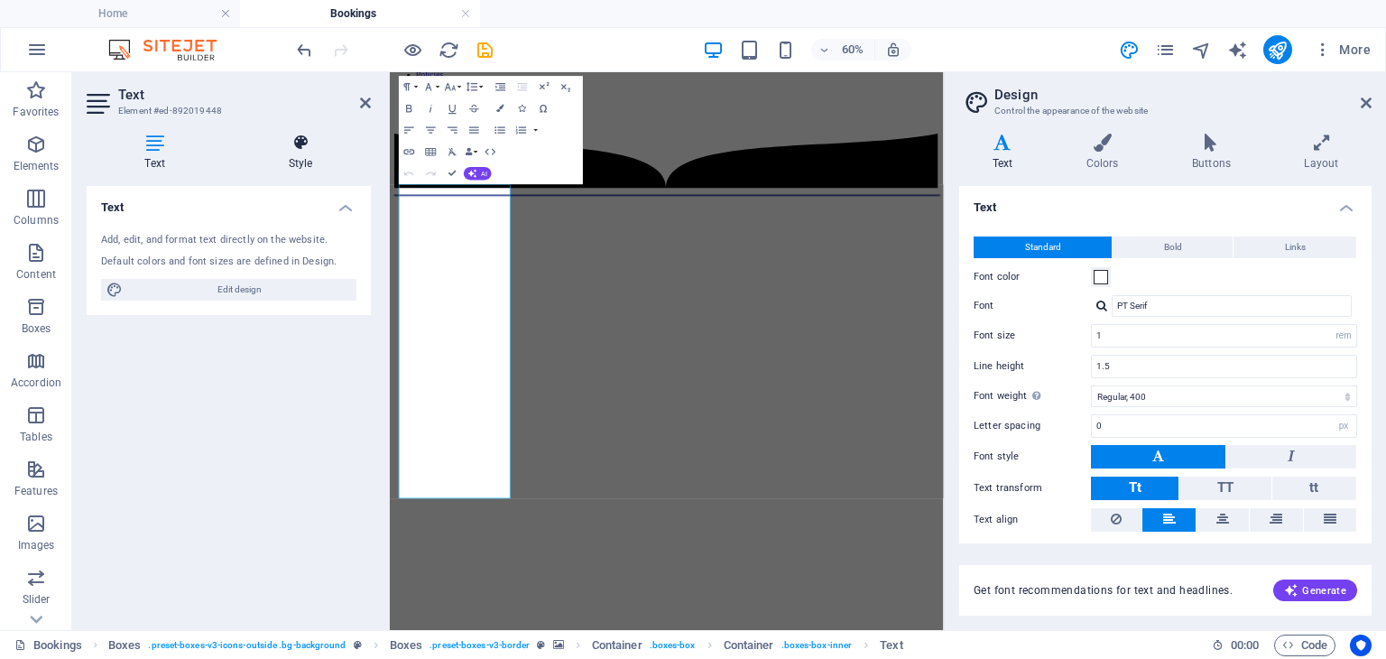
click at [302, 142] on icon at bounding box center [300, 143] width 141 height 18
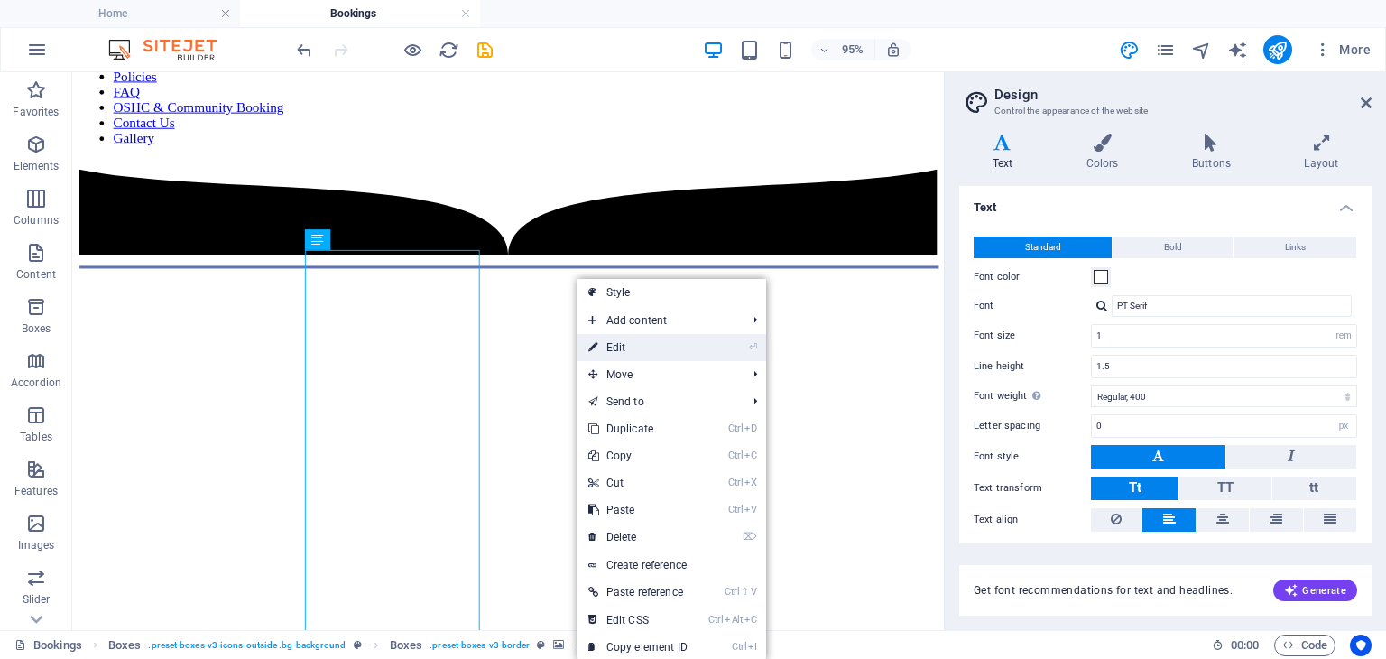
click at [592, 346] on icon at bounding box center [592, 347] width 9 height 27
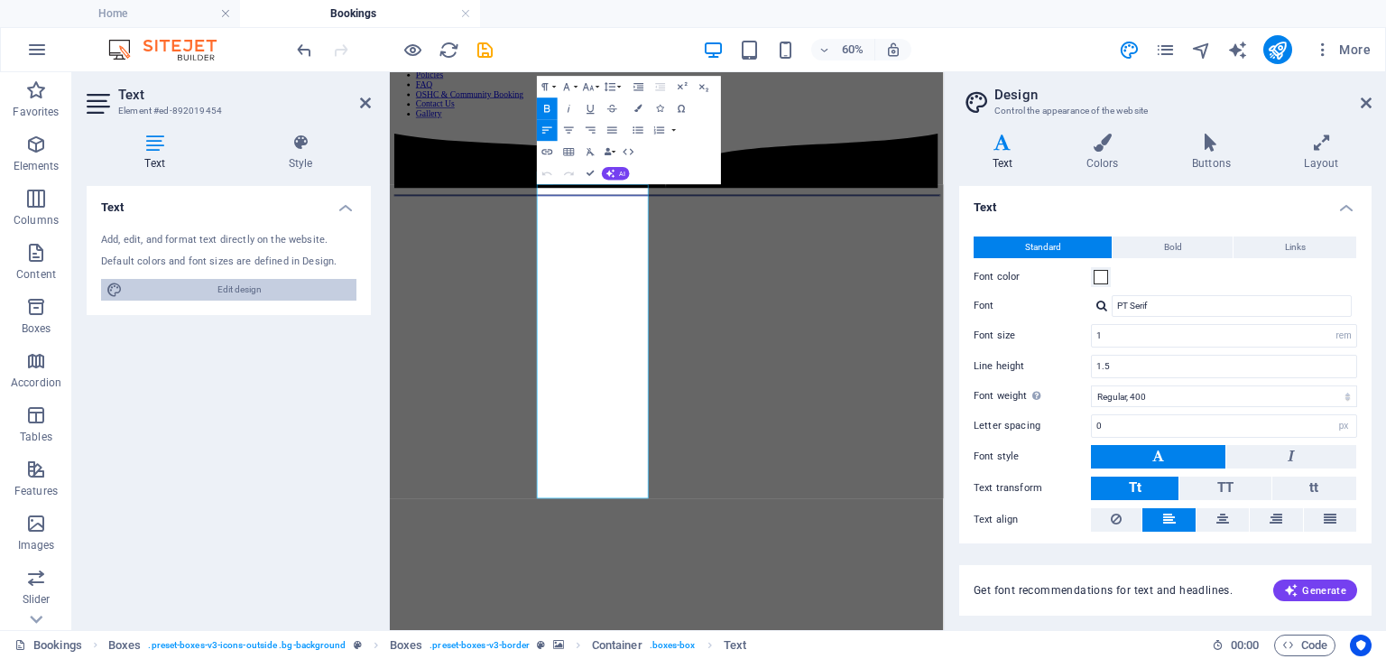
click at [259, 285] on span "Edit design" at bounding box center [239, 290] width 223 height 22
click at [307, 146] on icon at bounding box center [300, 143] width 141 height 18
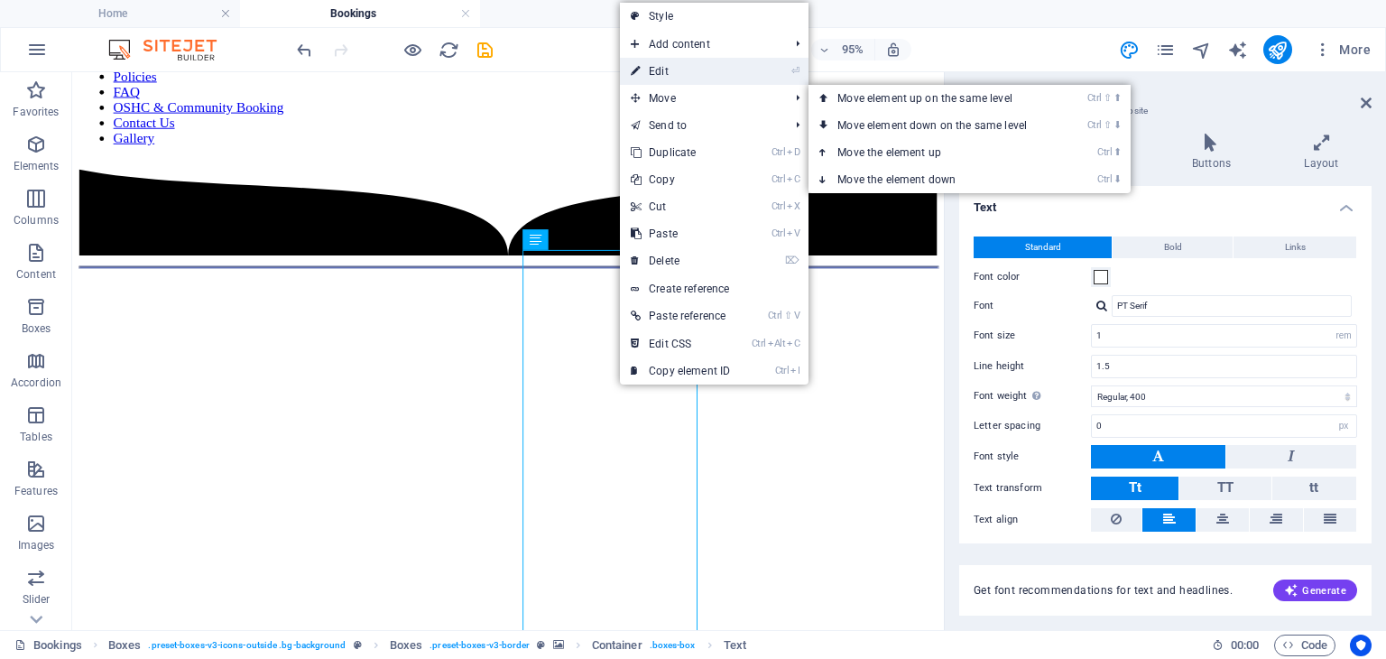
click at [668, 66] on link "⏎ Edit" at bounding box center [680, 71] width 121 height 27
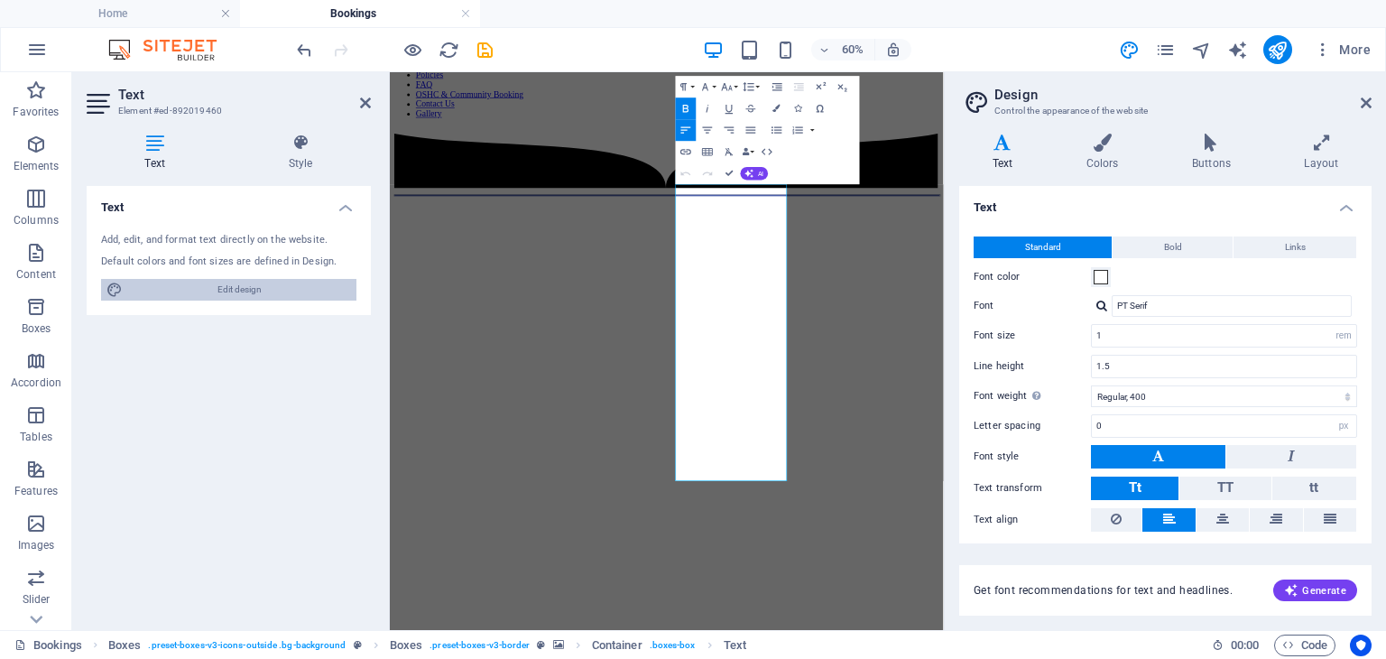
click at [242, 285] on span "Edit design" at bounding box center [239, 290] width 223 height 22
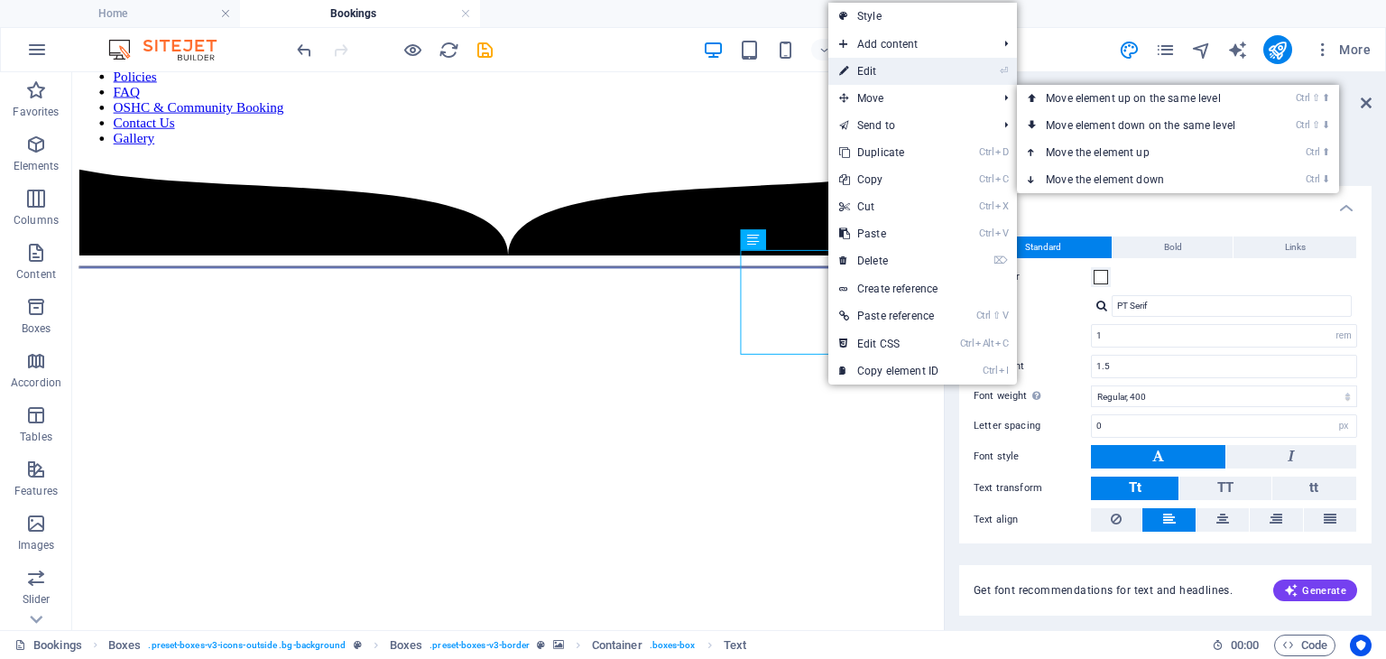
click at [886, 65] on link "⏎ Edit" at bounding box center [888, 71] width 121 height 27
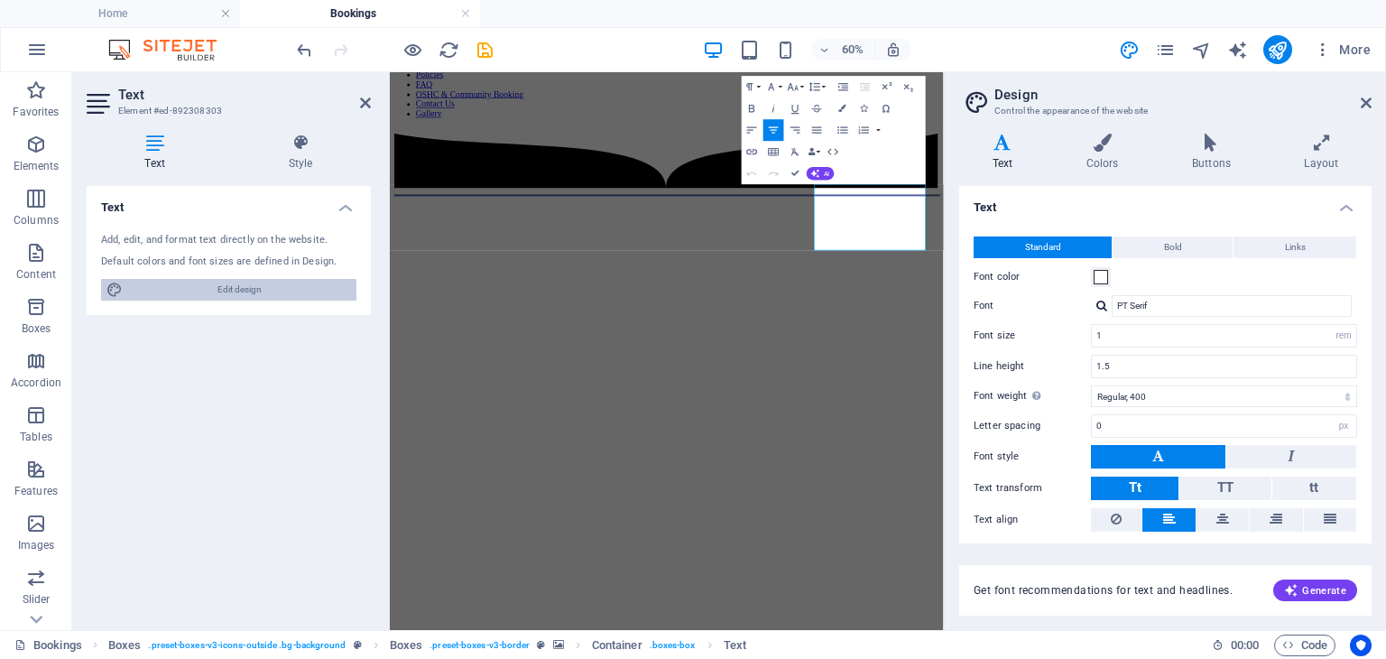
click at [258, 293] on span "Edit design" at bounding box center [239, 290] width 223 height 22
click at [303, 136] on icon at bounding box center [300, 143] width 141 height 18
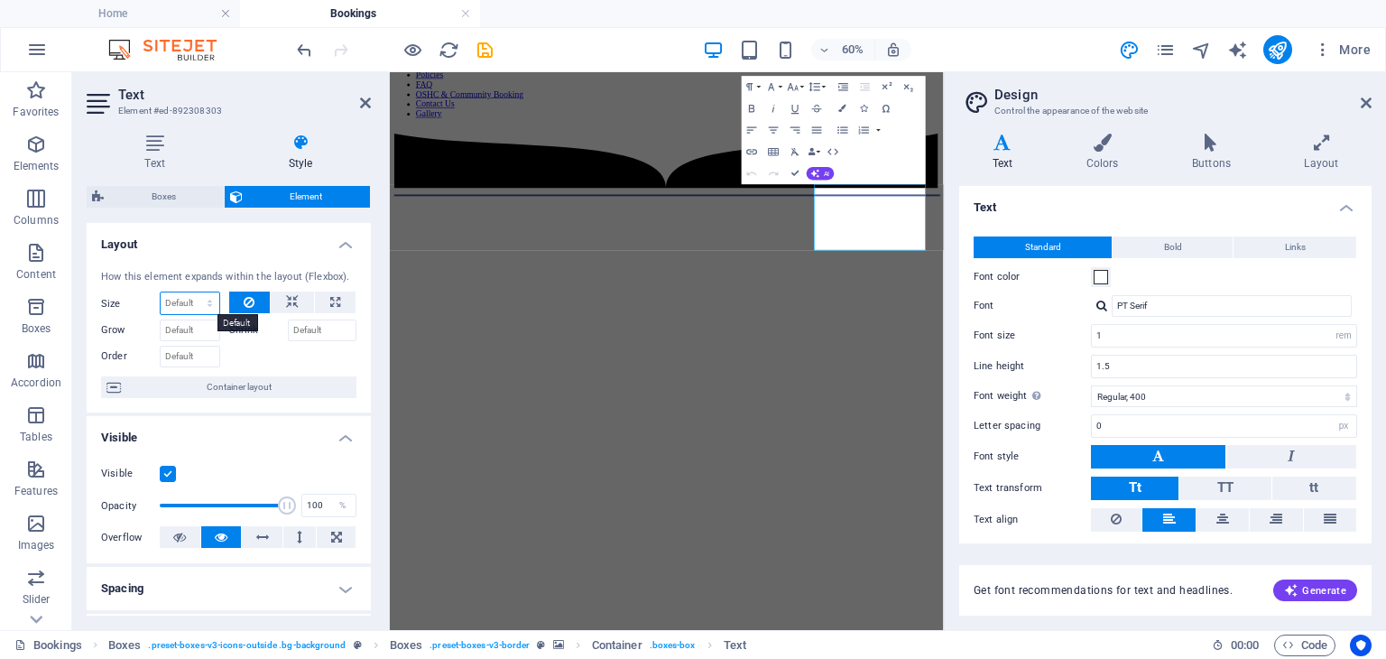
click at [199, 300] on select "Default auto px % 1/1 1/2 1/3 1/4 1/5 1/6 1/7 1/8 1/9 1/10" at bounding box center [190, 303] width 59 height 22
click at [161, 292] on select "Default auto px % 1/1 1/2 1/3 1/4 1/5 1/6 1/7 1/8 1/9 1/10" at bounding box center [190, 303] width 59 height 22
select select "DISABLED_OPTION_VALUE"
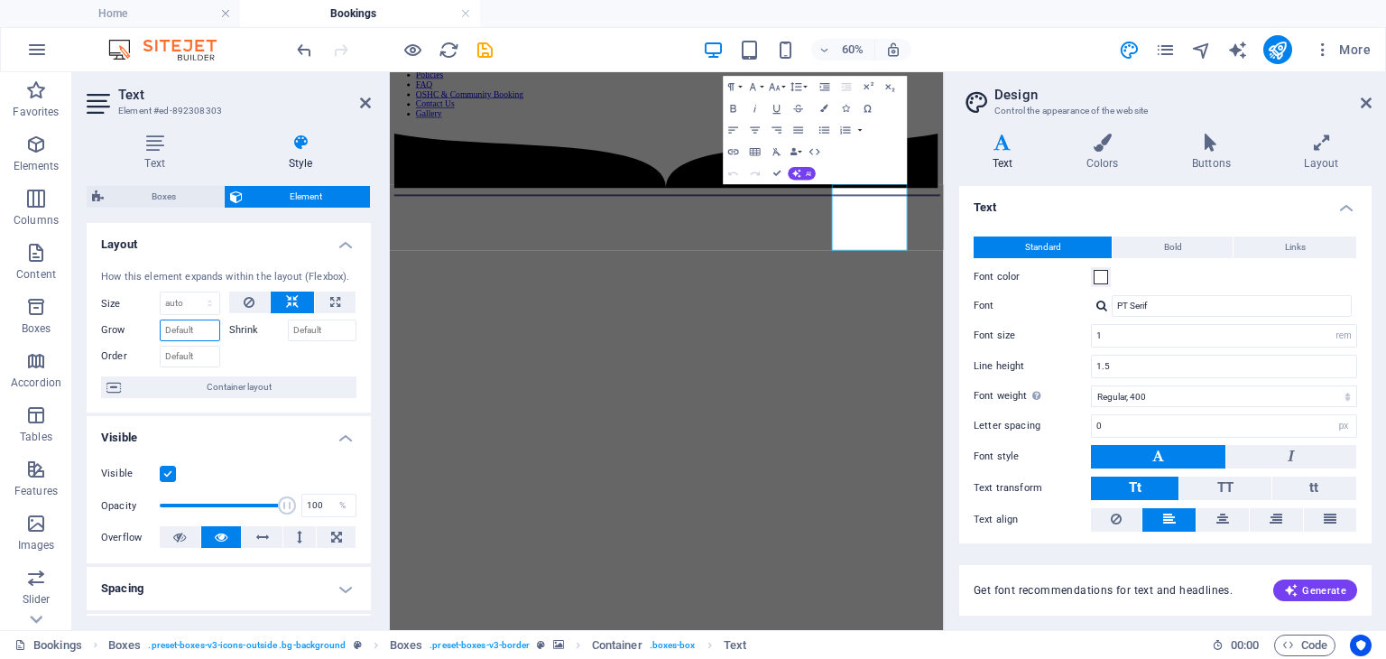
click at [196, 327] on input "Grow" at bounding box center [190, 330] width 60 height 22
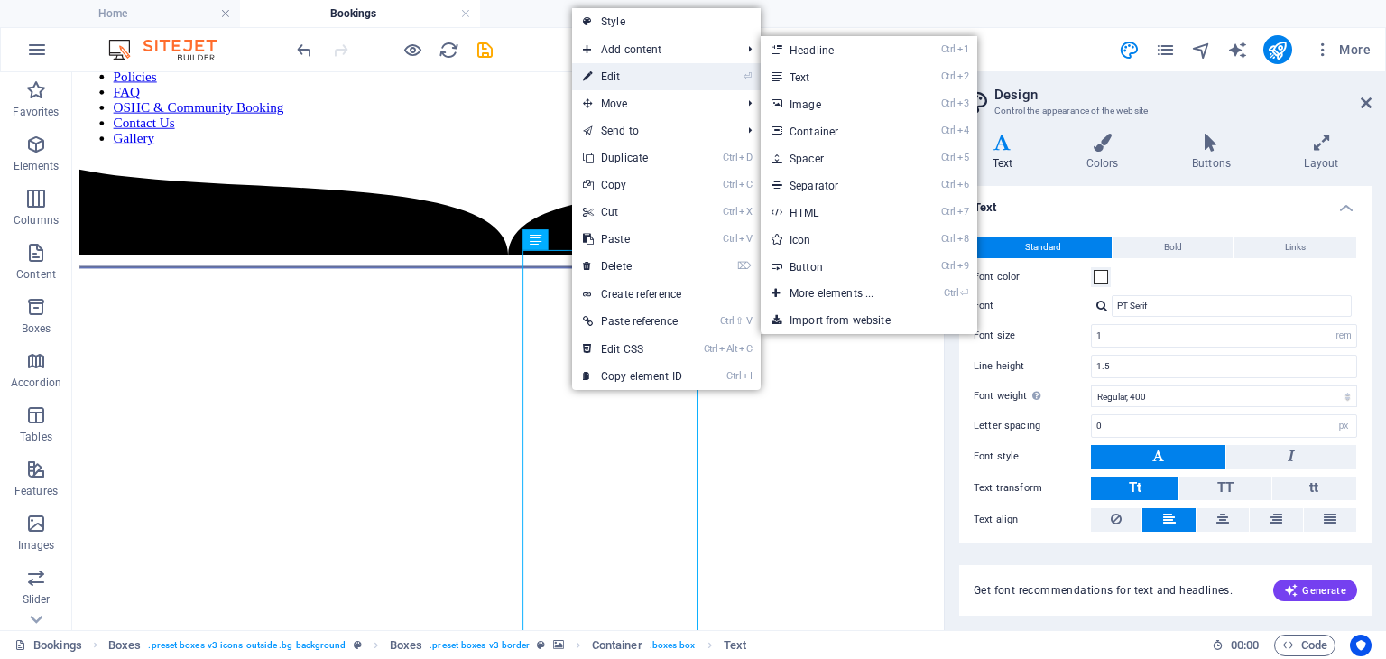
drag, startPoint x: 627, startPoint y: 80, endPoint x: 139, endPoint y: 131, distance: 490.8
click at [627, 80] on link "⏎ Edit" at bounding box center [632, 76] width 121 height 27
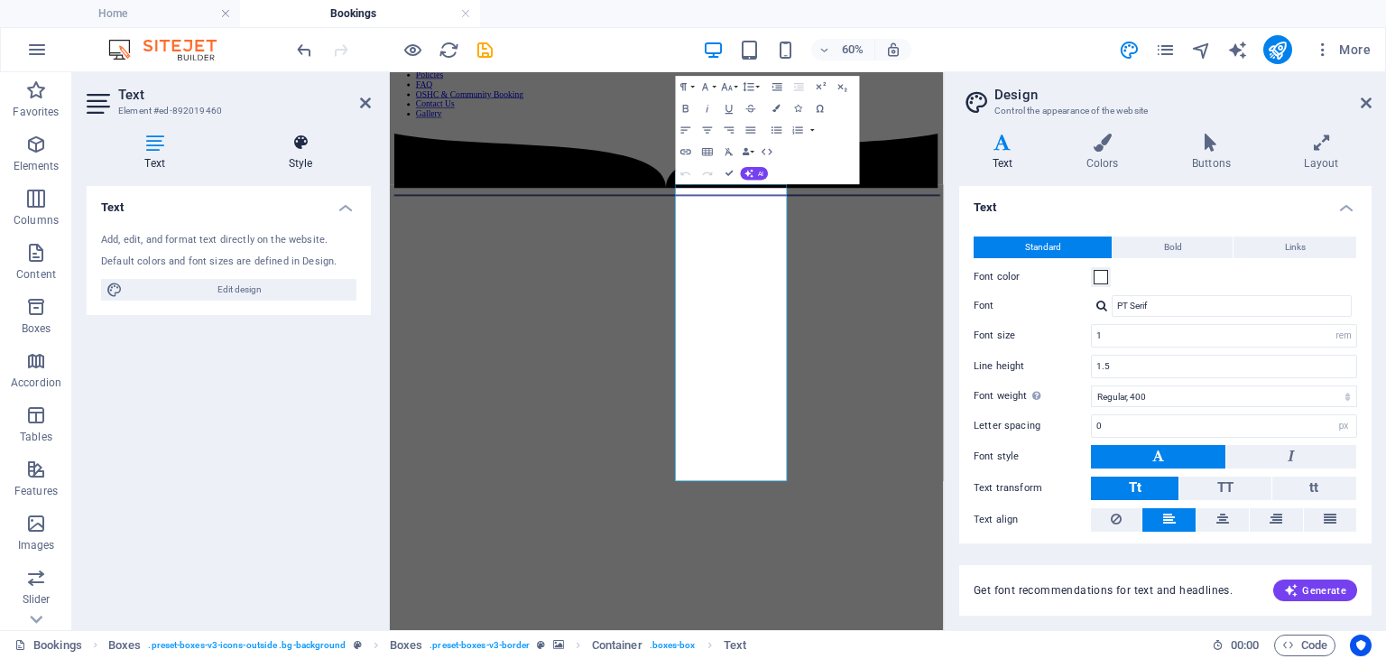
click at [303, 143] on icon at bounding box center [300, 143] width 141 height 18
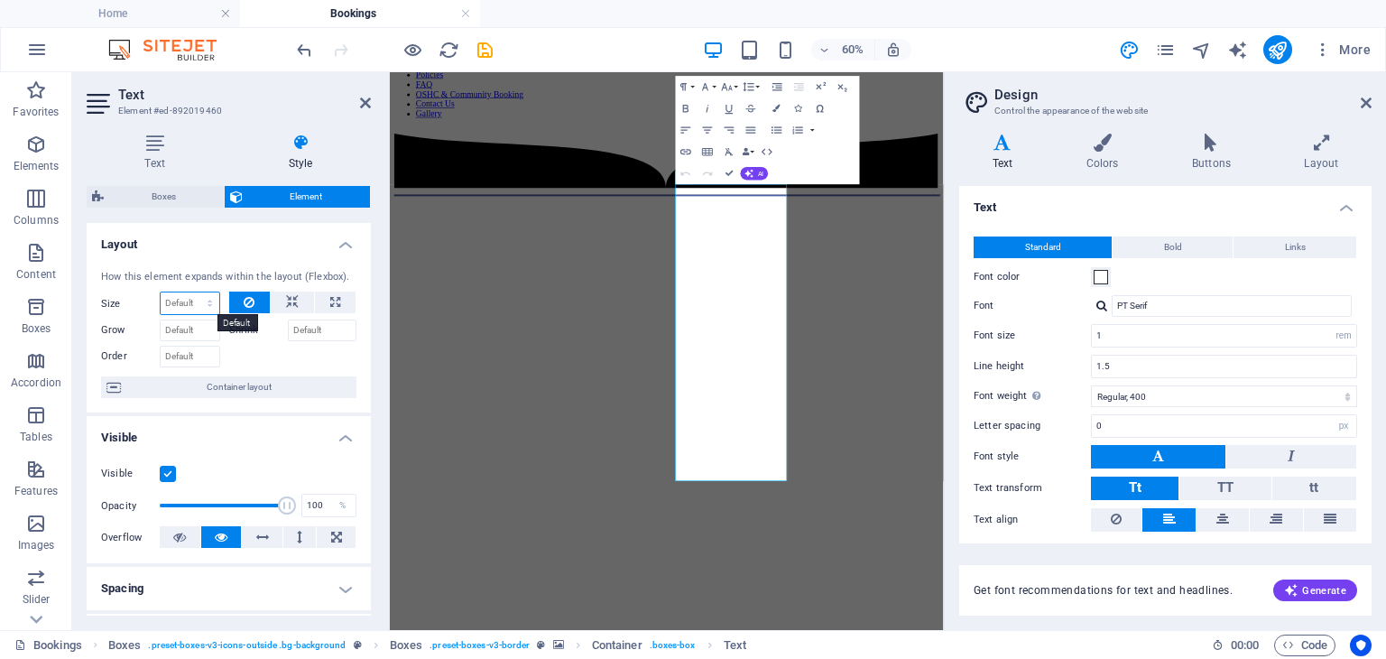
click at [190, 301] on select "Default auto px % 1/1 1/2 1/3 1/4 1/5 1/6 1/7 1/8 1/9 1/10" at bounding box center [190, 303] width 59 height 22
click at [161, 292] on select "Default auto px % 1/1 1/2 1/3 1/4 1/5 1/6 1/7 1/8 1/9 1/10" at bounding box center [190, 303] width 59 height 22
select select "DISABLED_OPTION_VALUE"
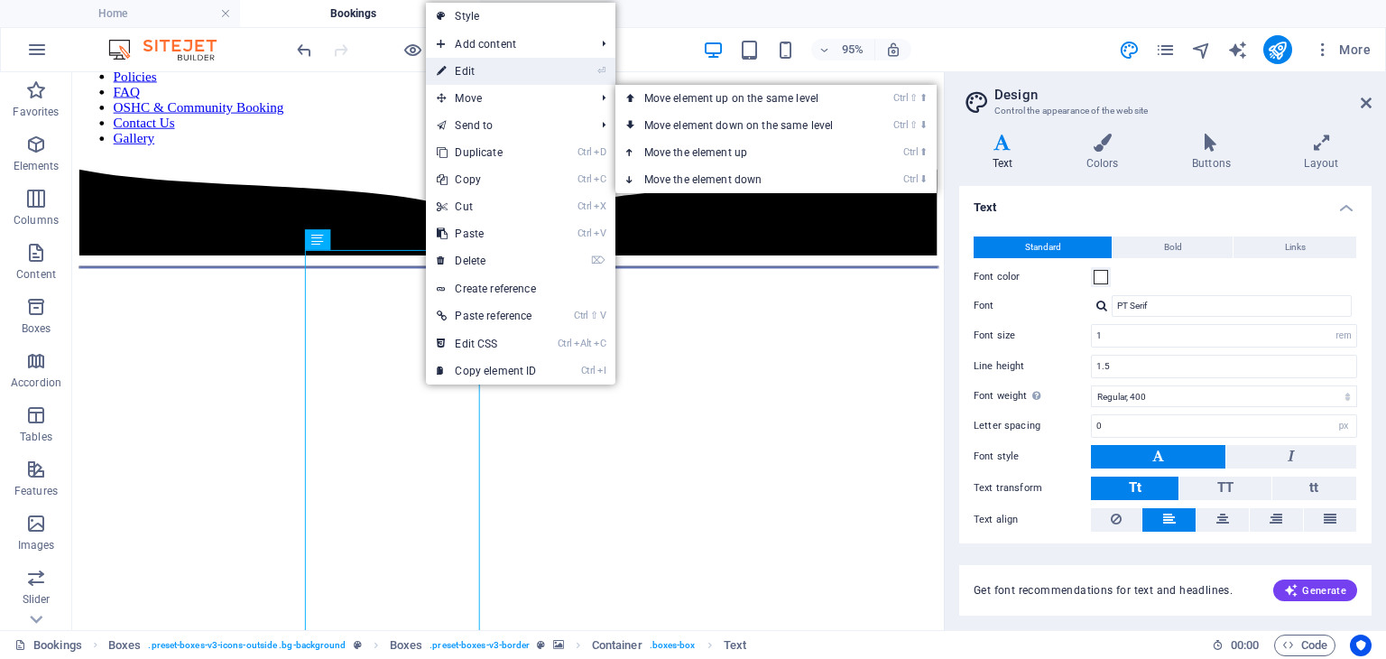
click at [540, 78] on link "⏎ Edit" at bounding box center [486, 71] width 121 height 27
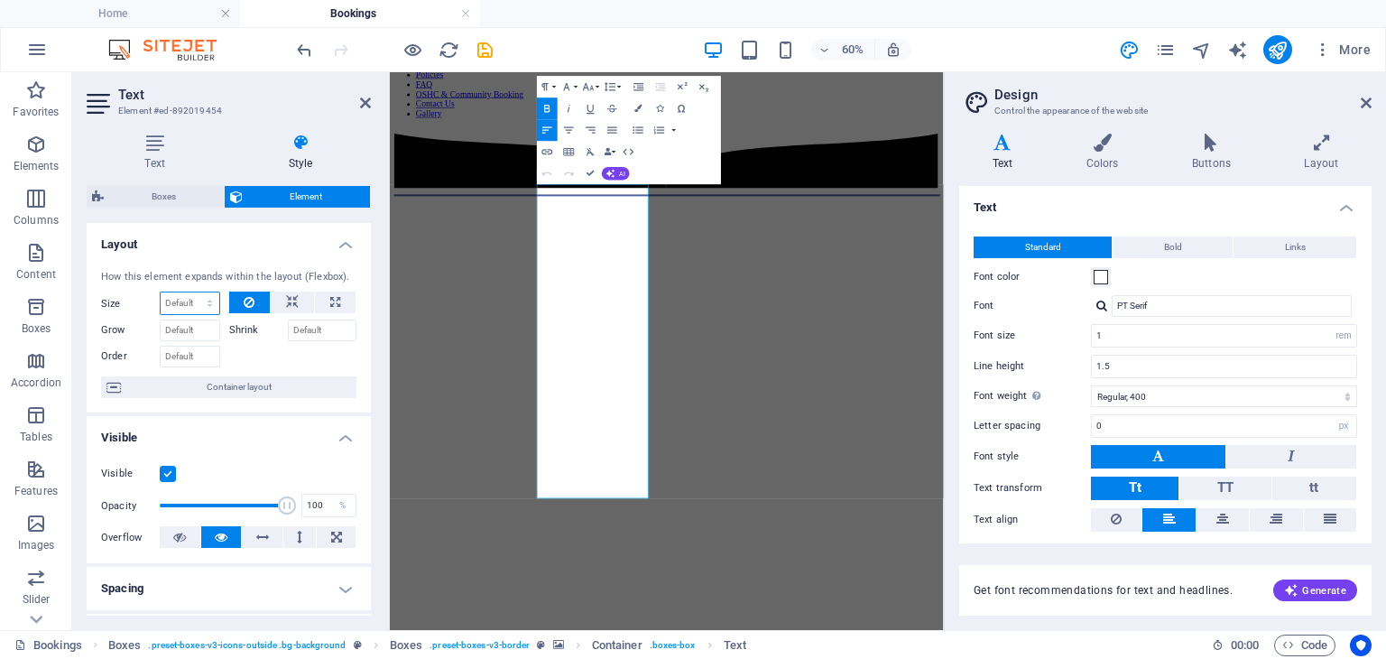
click at [202, 307] on select "Default auto px % 1/1 1/2 1/3 1/4 1/5 1/6 1/7 1/8 1/9 1/10" at bounding box center [190, 303] width 59 height 22
click at [161, 292] on select "Default auto px % 1/1 1/2 1/3 1/4 1/5 1/6 1/7 1/8 1/9 1/10" at bounding box center [190, 303] width 59 height 22
select select "DISABLED_OPTION_VALUE"
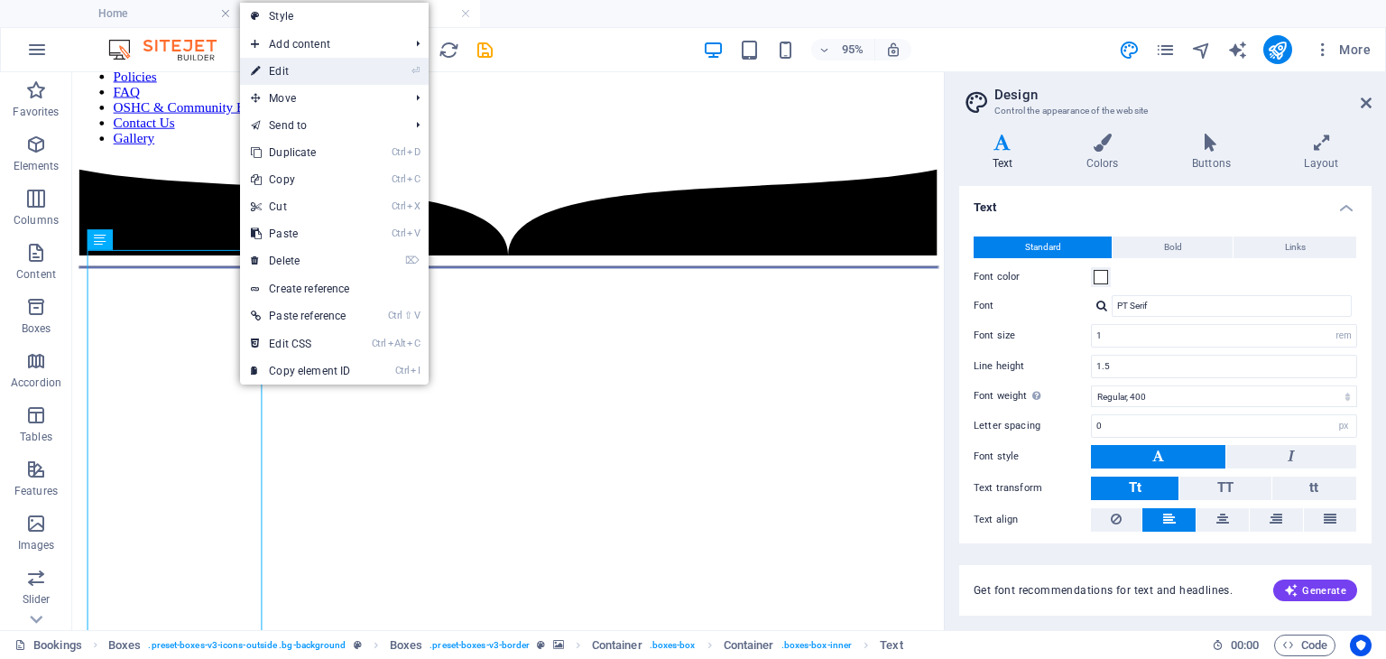
click at [336, 73] on link "⏎ Edit" at bounding box center [300, 71] width 121 height 27
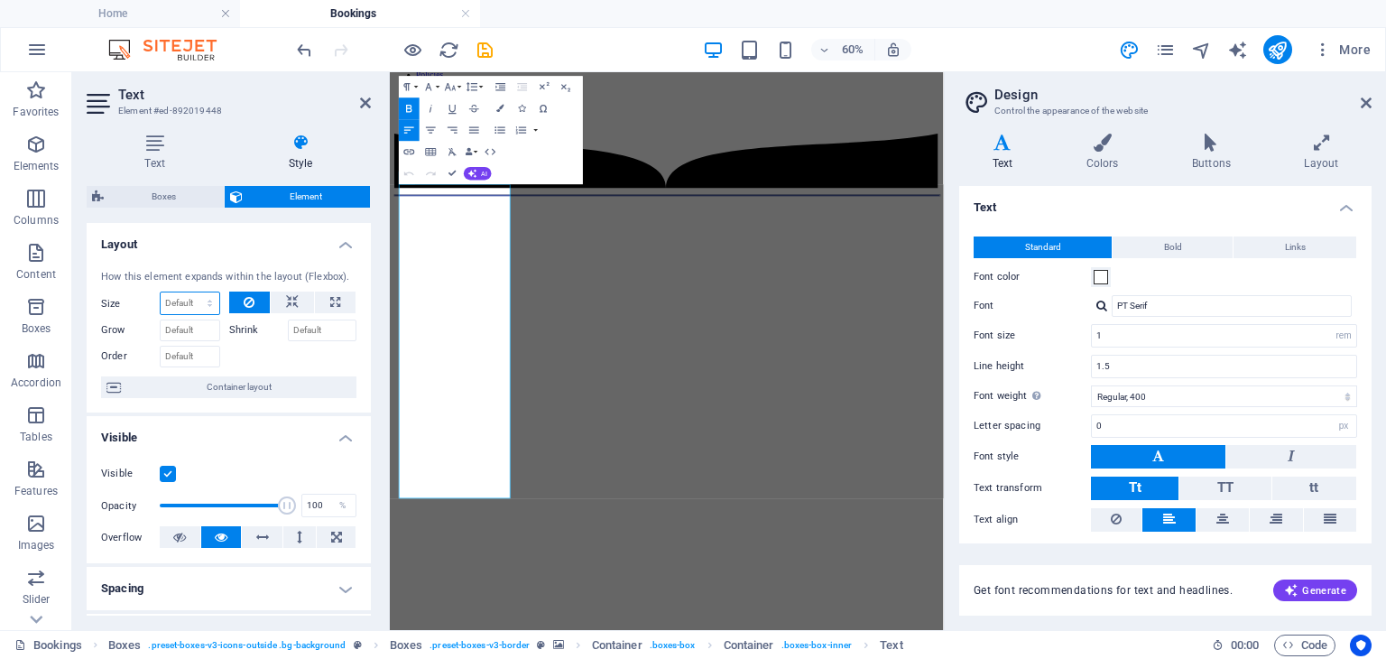
click at [180, 300] on select "Default auto px % 1/1 1/2 1/3 1/4 1/5 1/6 1/7 1/8 1/9 1/10" at bounding box center [190, 303] width 59 height 22
click at [161, 292] on select "Default auto px % 1/1 1/2 1/3 1/4 1/5 1/6 1/7 1/8 1/9 1/10" at bounding box center [190, 303] width 59 height 22
select select "DISABLED_OPTION_VALUE"
click at [989, 40] on div "60% More" at bounding box center [835, 49] width 1085 height 29
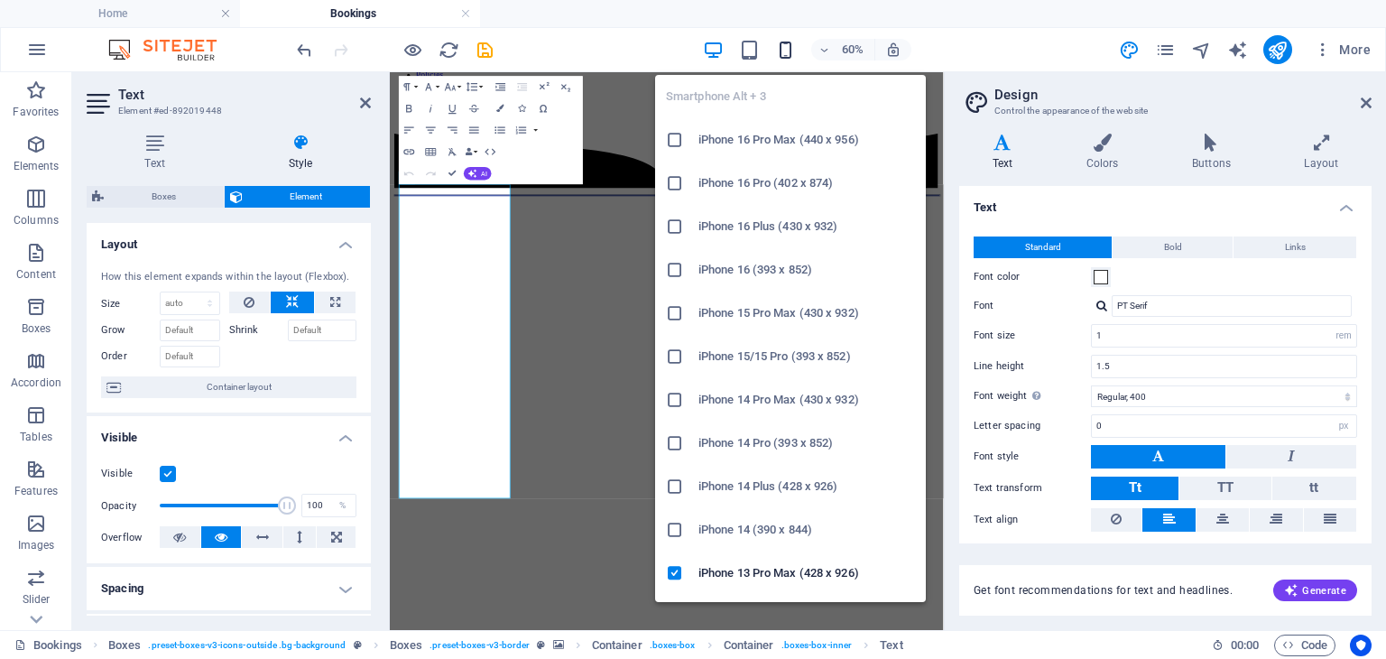
click at [783, 42] on icon "button" at bounding box center [785, 50] width 21 height 21
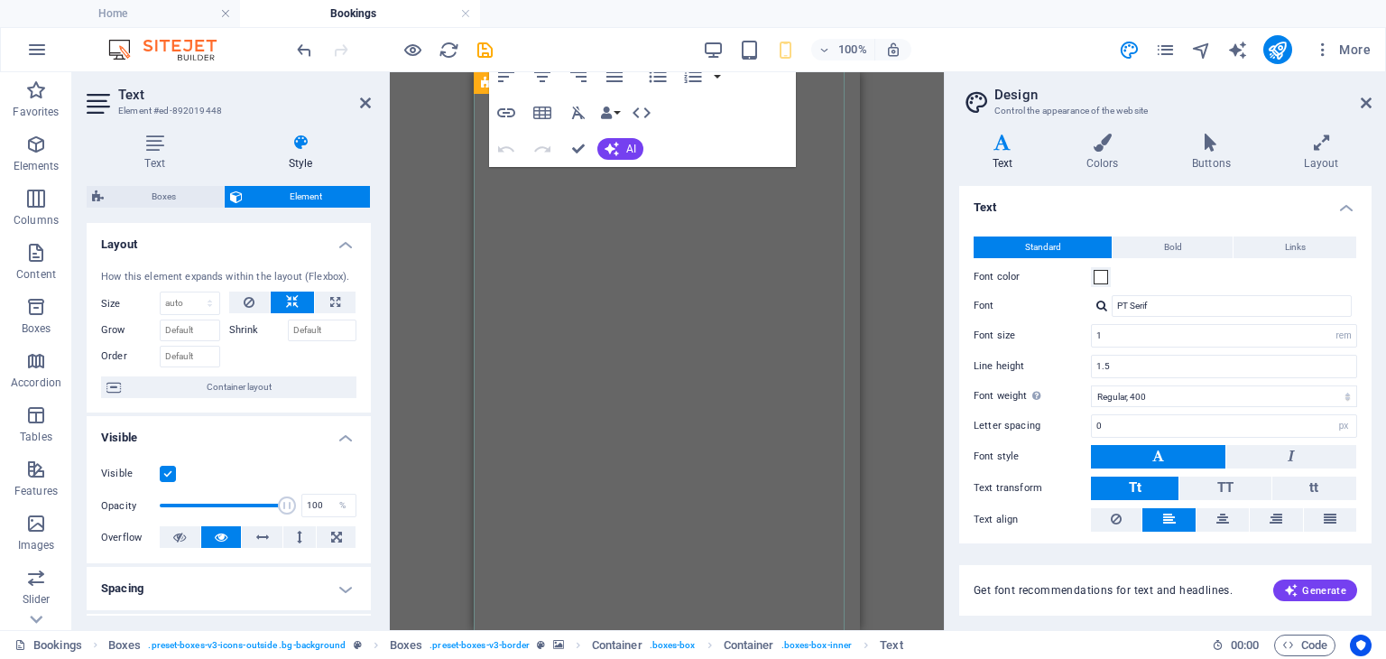
scroll to position [361, 0]
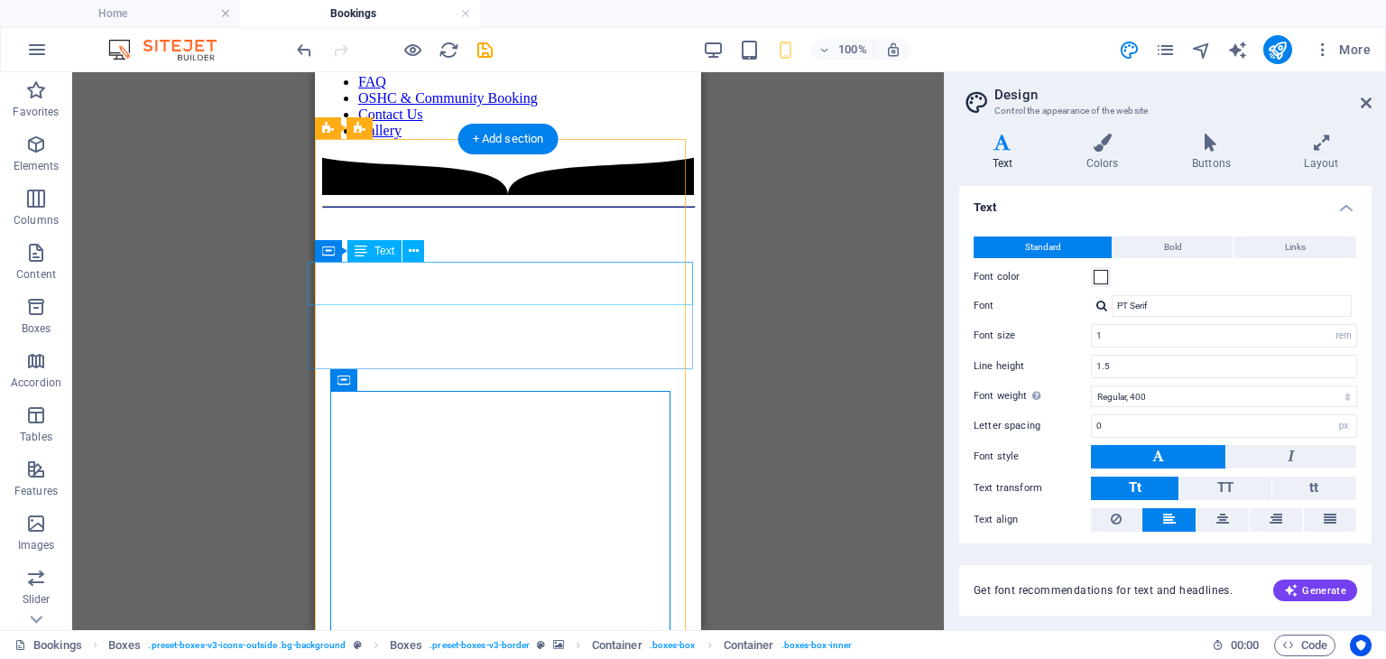
scroll to position [0, 0]
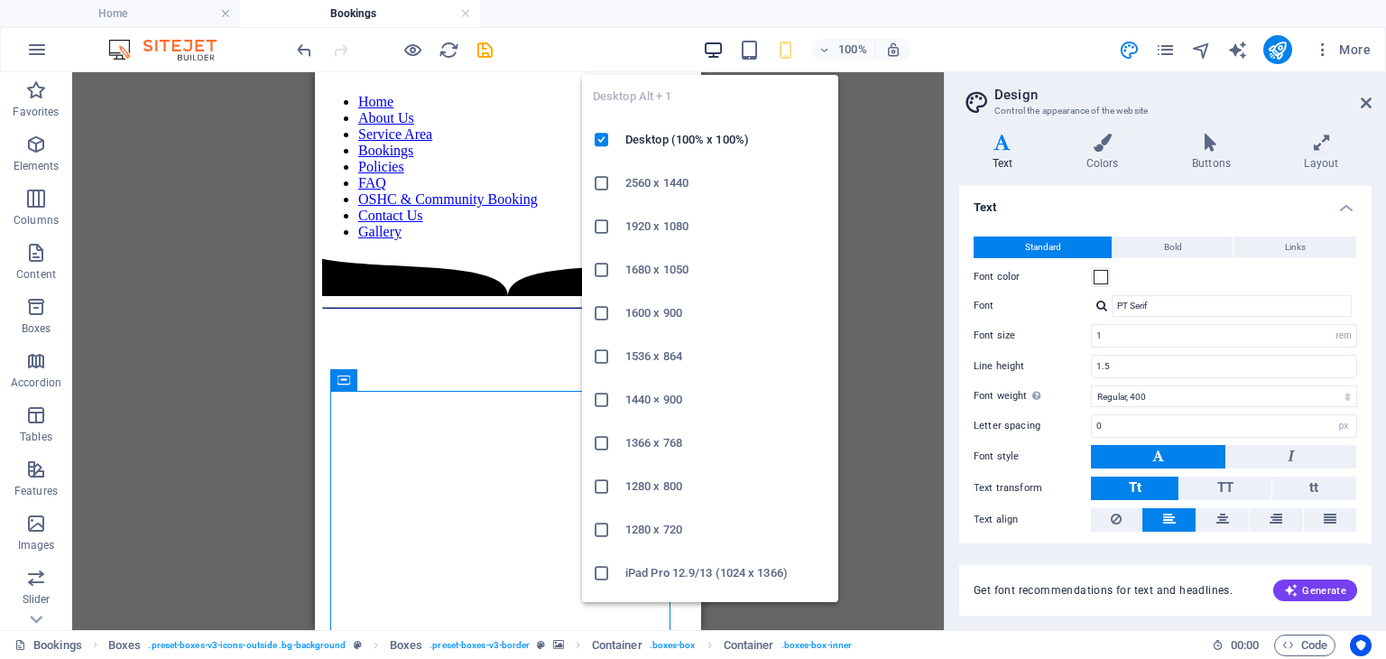
click at [711, 48] on icon "button" at bounding box center [713, 50] width 21 height 21
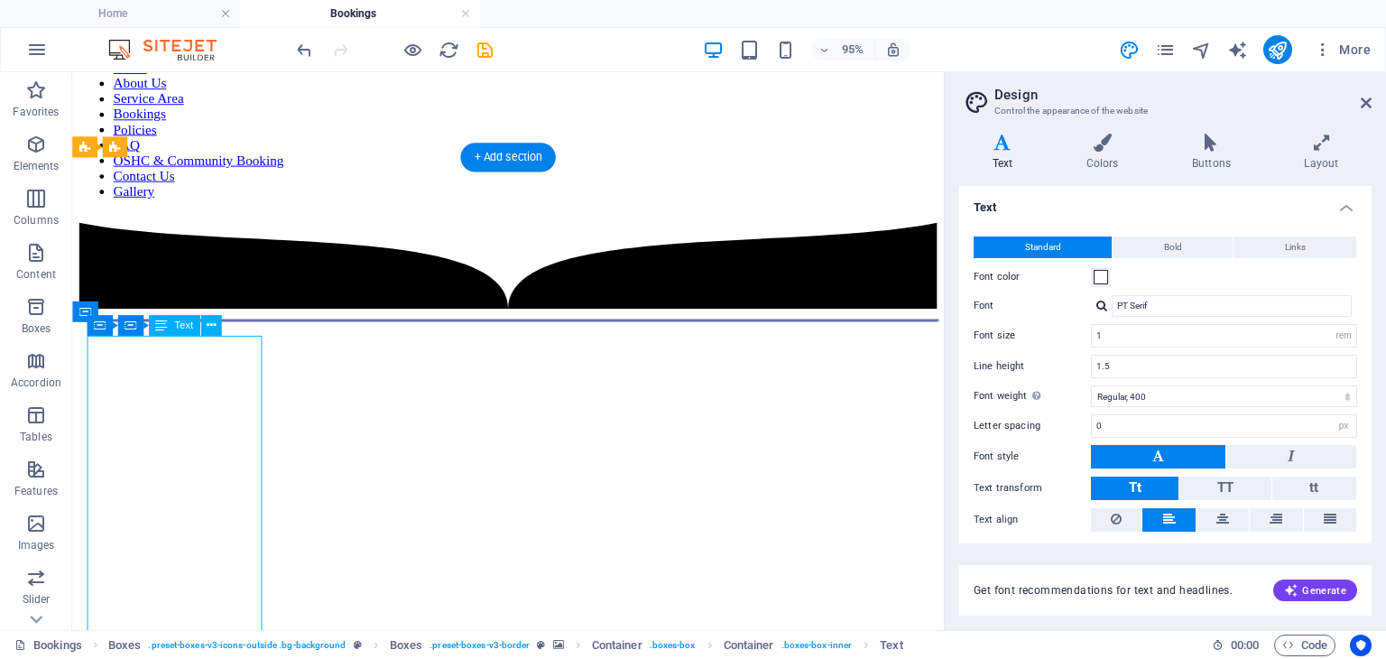
scroll to position [90, 0]
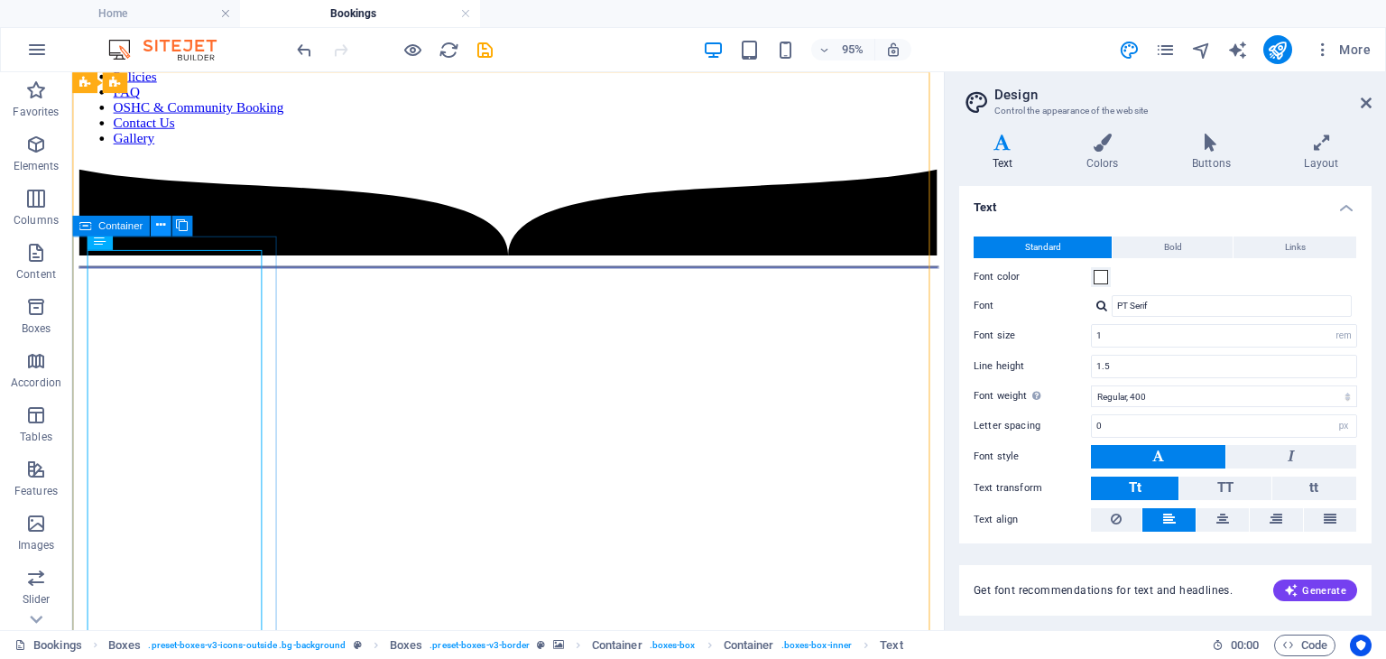
click at [154, 225] on button at bounding box center [160, 225] width 21 height 21
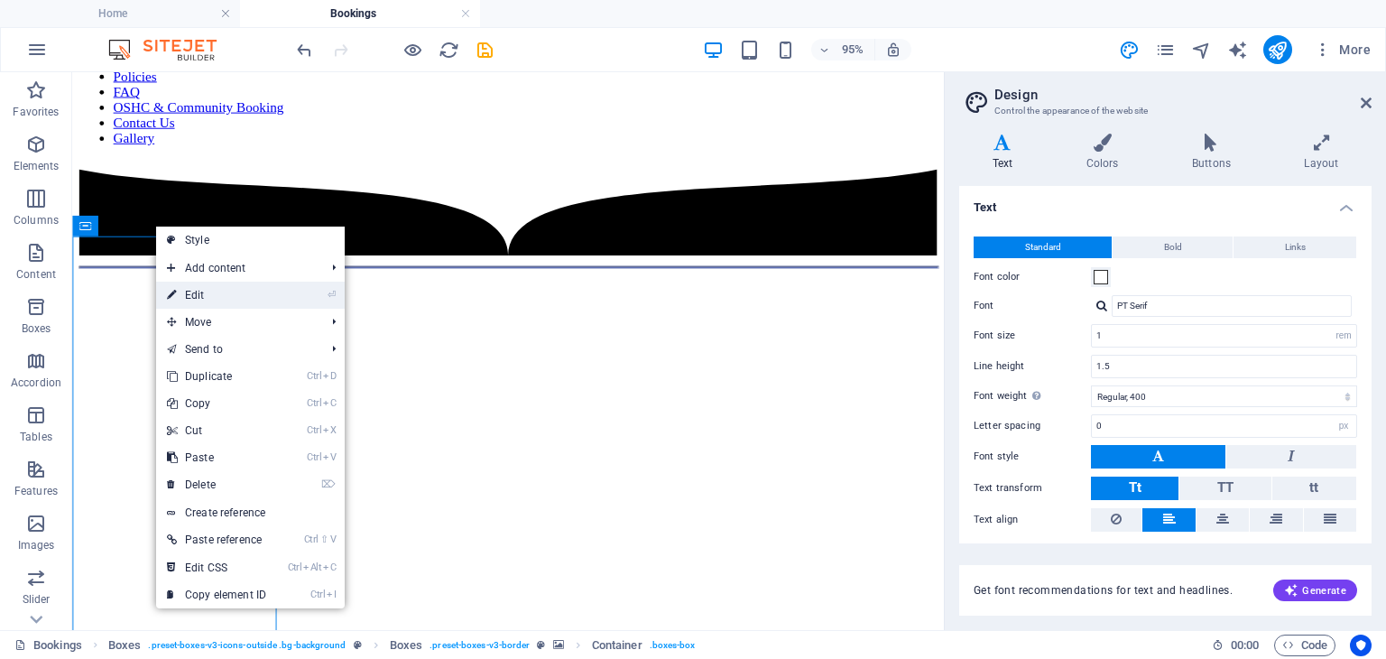
click at [199, 290] on link "⏎ Edit" at bounding box center [216, 295] width 121 height 27
select select "%"
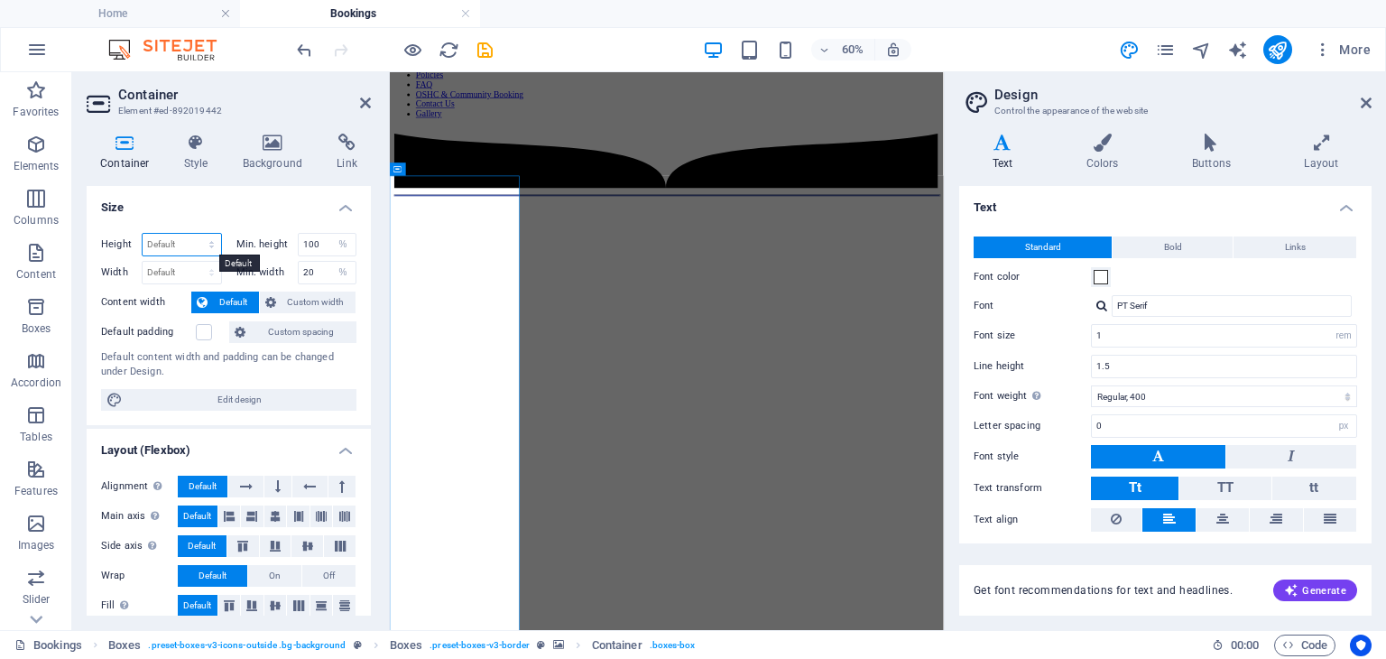
click at [185, 242] on select "Default px rem % vh vw" at bounding box center [182, 245] width 79 height 22
click at [206, 202] on h4 "Size" at bounding box center [229, 202] width 284 height 32
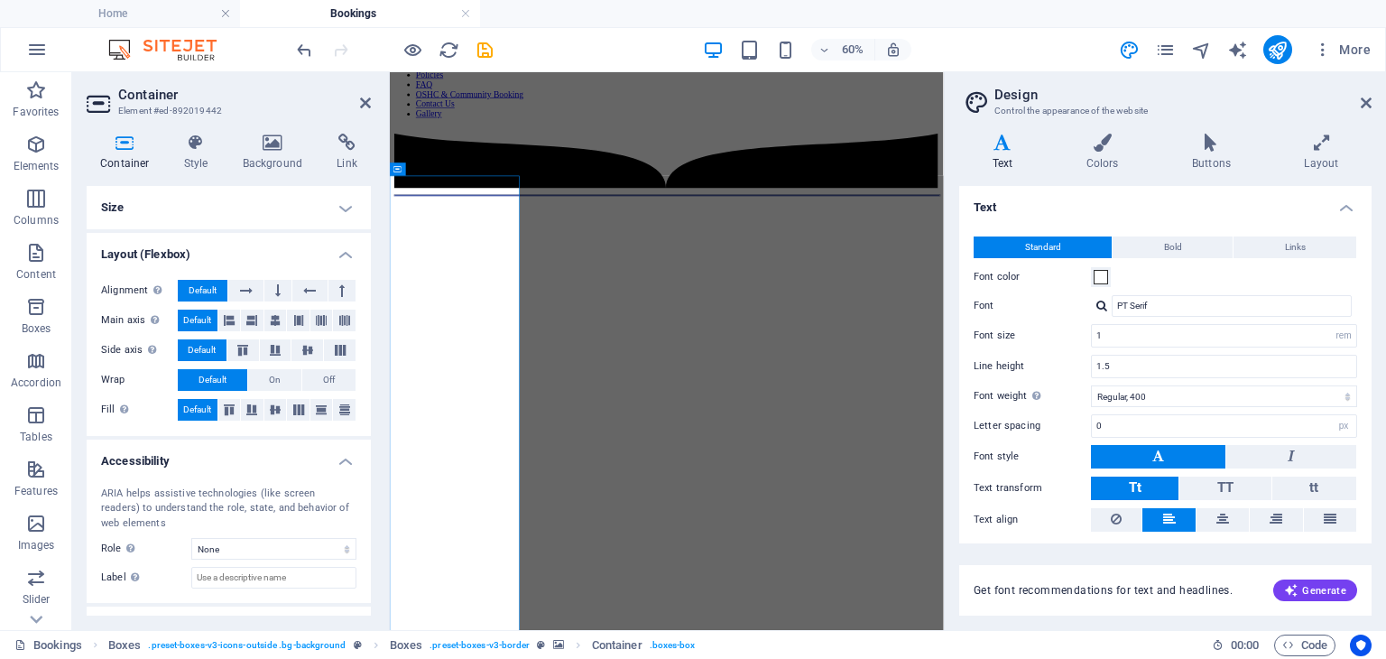
click at [131, 204] on h4 "Size" at bounding box center [229, 207] width 284 height 43
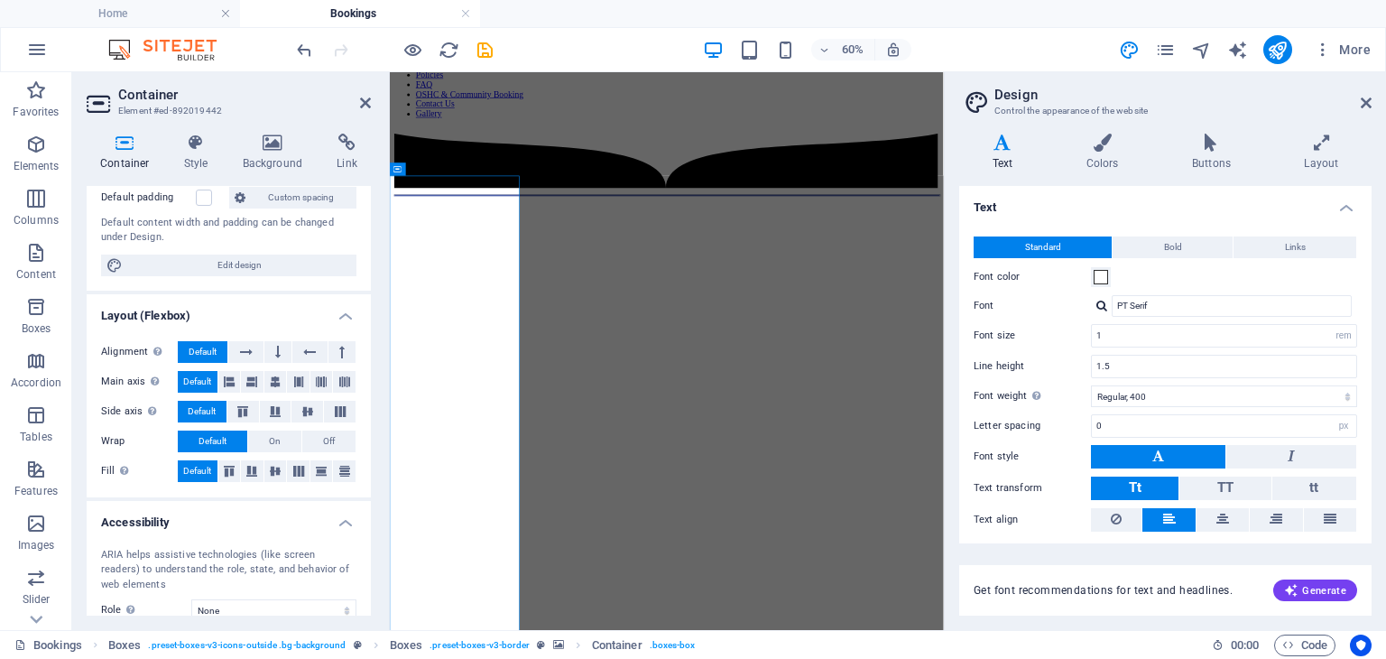
scroll to position [269, 0]
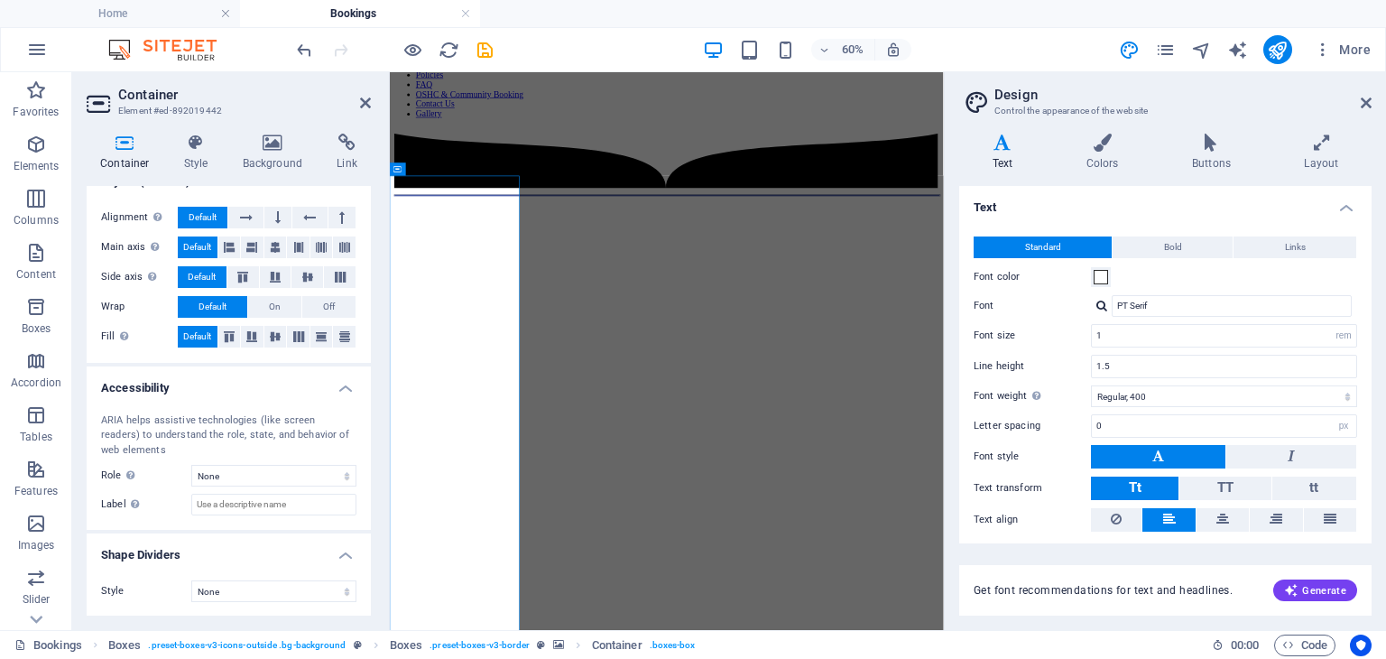
drag, startPoint x: 240, startPoint y: 270, endPoint x: 137, endPoint y: 319, distance: 113.8
click at [137, 319] on div "Alignment Determines the flex direction. Default Main axis Determine how elemen…" at bounding box center [229, 277] width 284 height 171
click at [224, 241] on icon at bounding box center [229, 247] width 11 height 22
click at [279, 216] on button at bounding box center [277, 218] width 27 height 22
click at [585, 171] on icon at bounding box center [584, 169] width 6 height 12
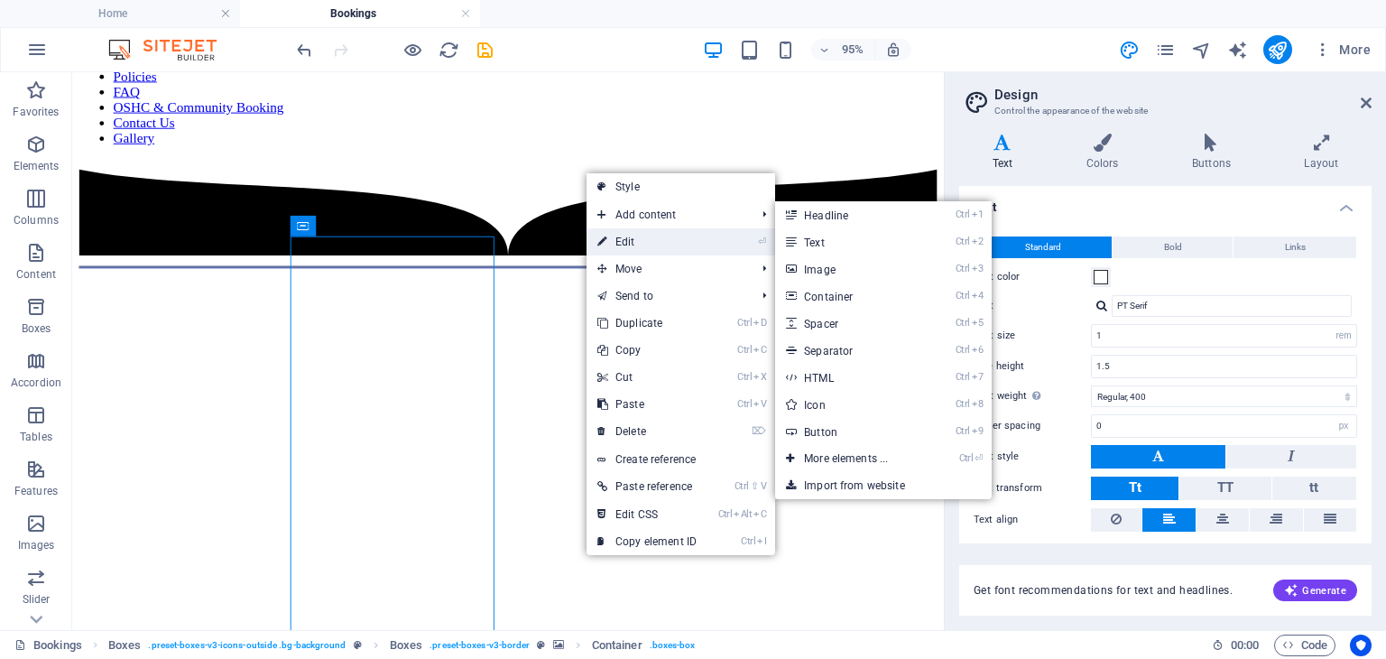
click at [623, 237] on link "⏎ Edit" at bounding box center [647, 241] width 121 height 27
select select "%"
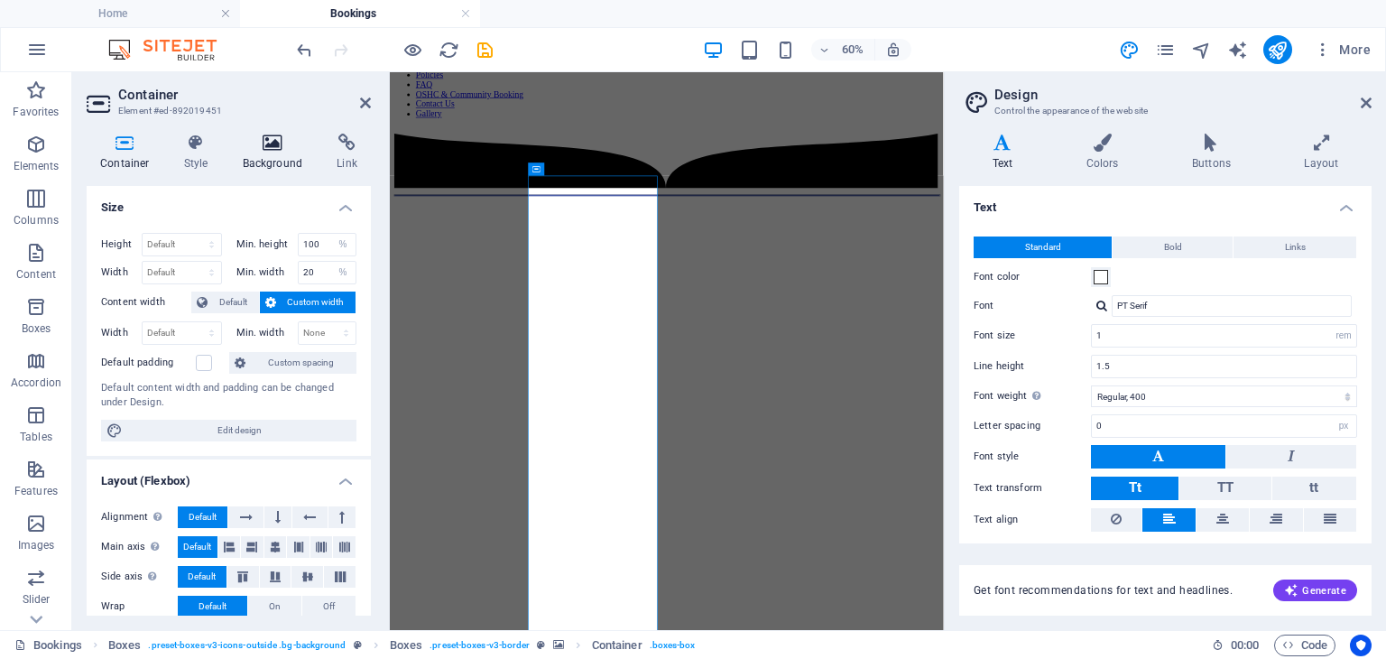
click at [279, 149] on icon at bounding box center [273, 143] width 88 height 18
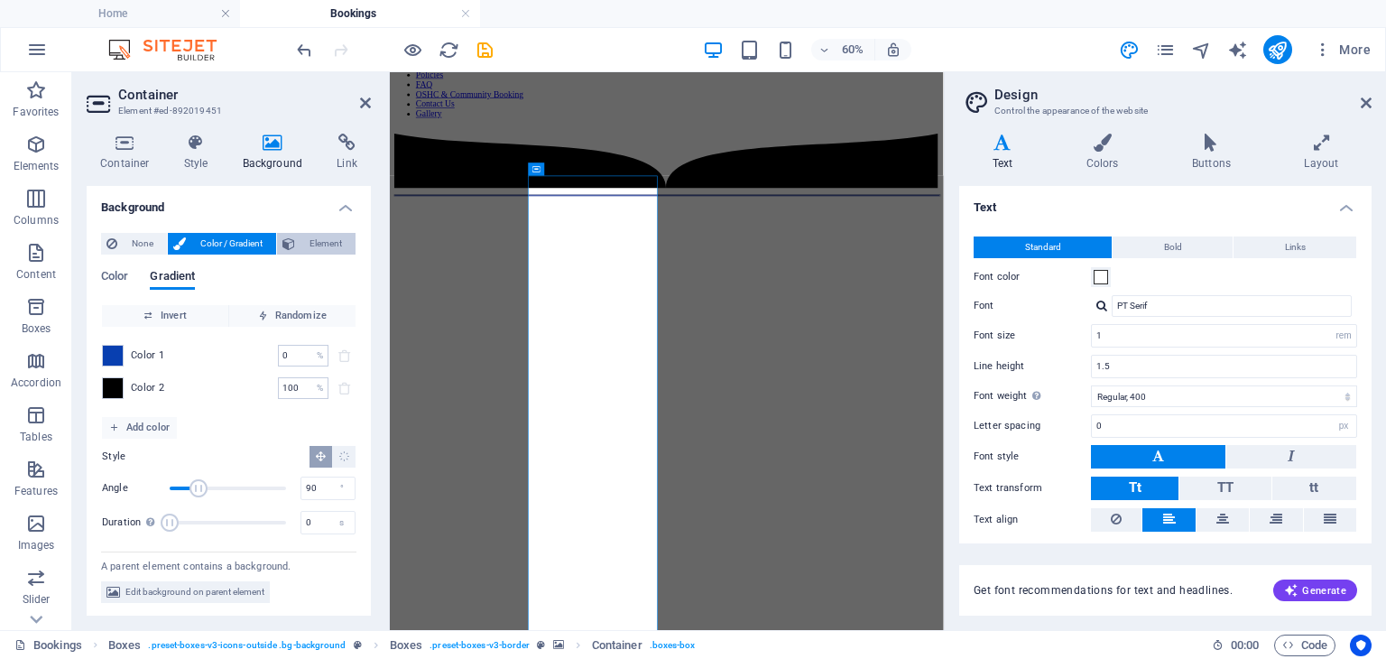
click at [328, 240] on span "Element" at bounding box center [325, 244] width 50 height 22
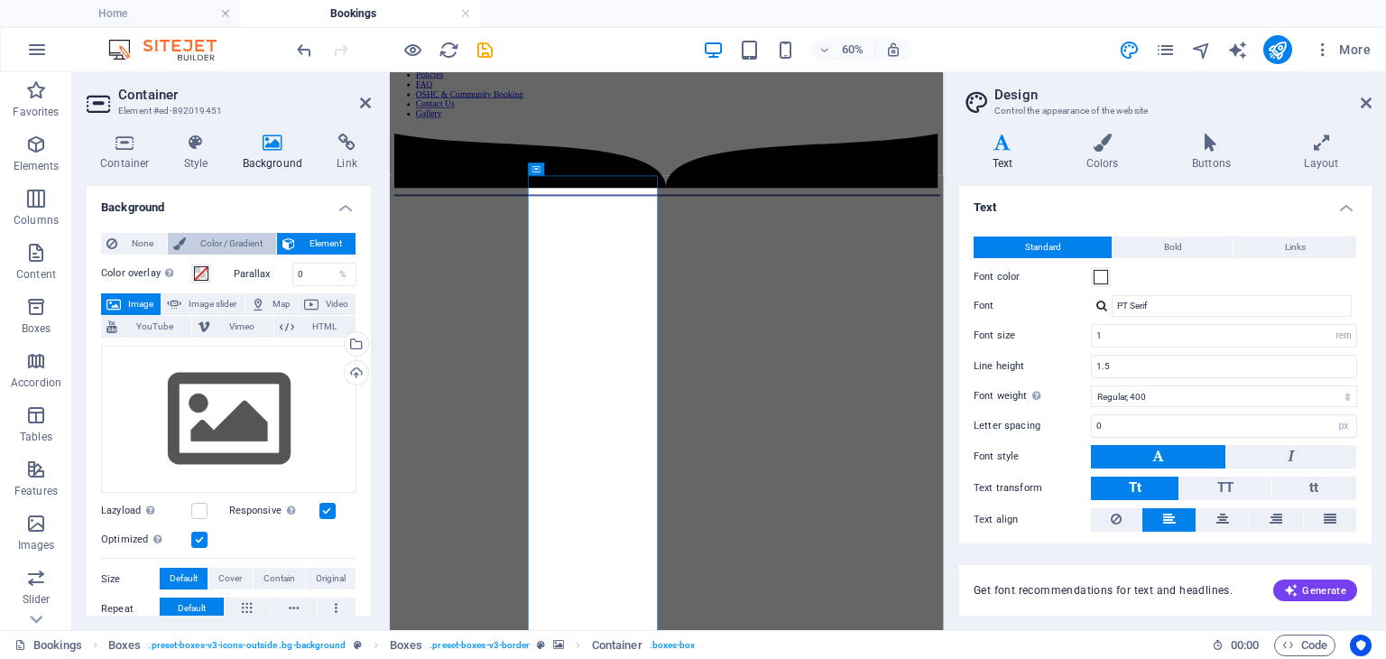
drag, startPoint x: 220, startPoint y: 239, endPoint x: 202, endPoint y: 241, distance: 18.1
click at [219, 239] on span "Color / Gradient" at bounding box center [230, 244] width 79 height 22
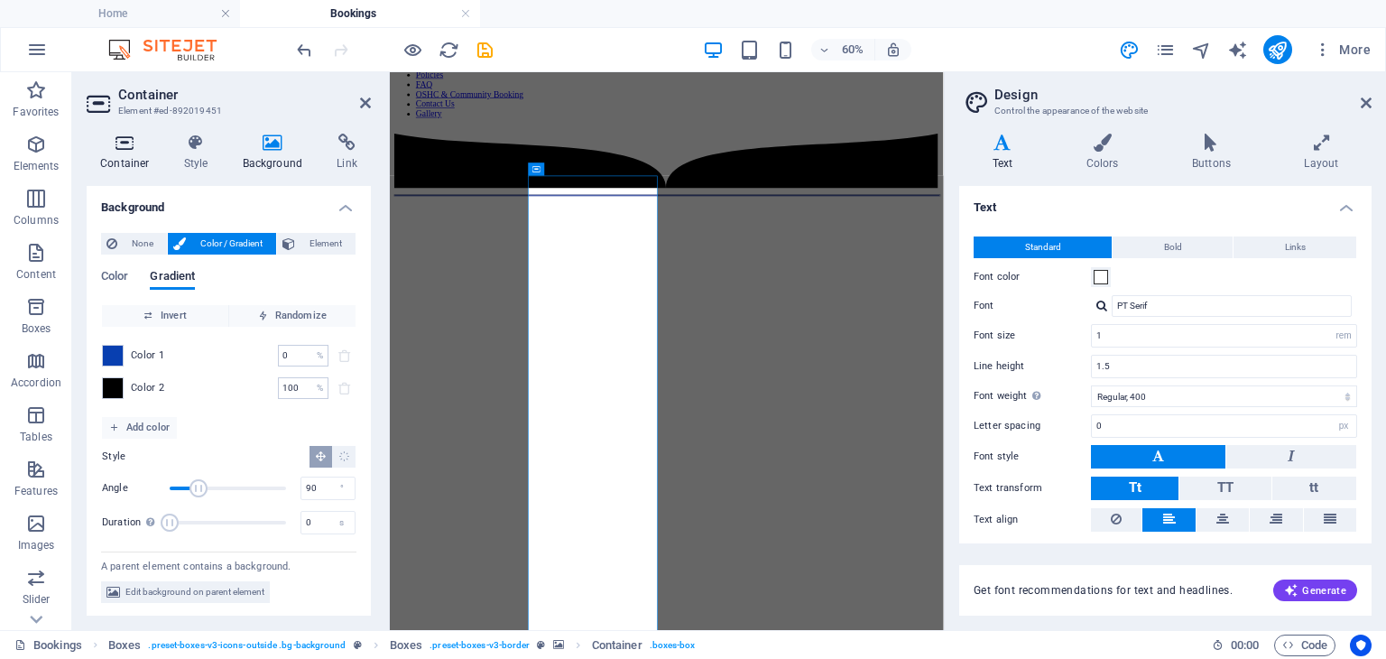
click at [129, 140] on icon at bounding box center [125, 143] width 77 height 18
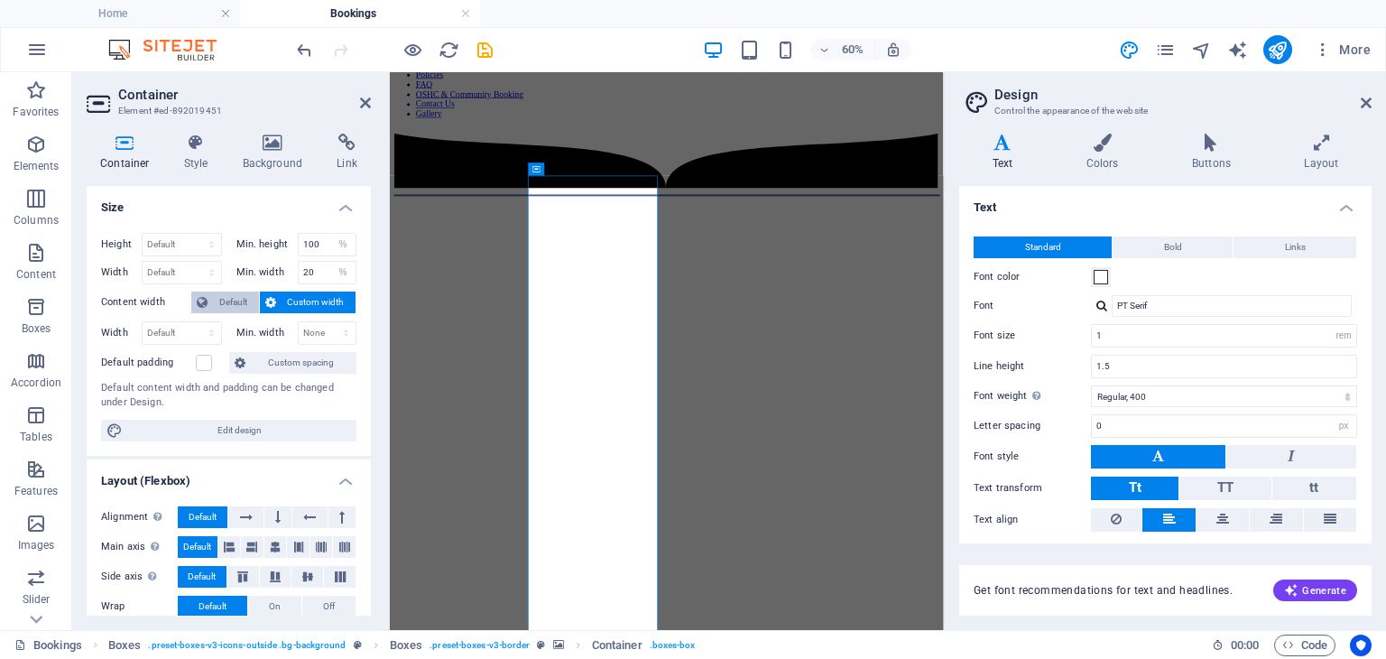
click at [235, 300] on span "Default" at bounding box center [233, 302] width 41 height 22
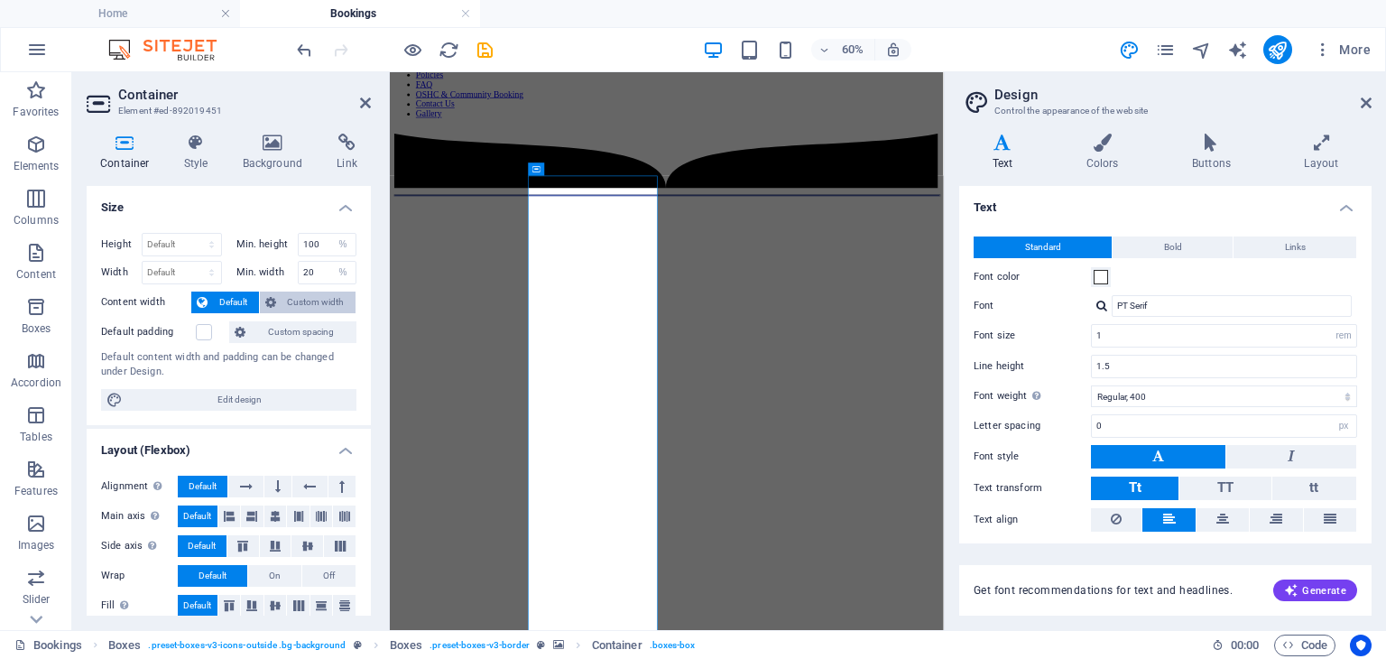
click at [298, 297] on span "Custom width" at bounding box center [316, 302] width 69 height 22
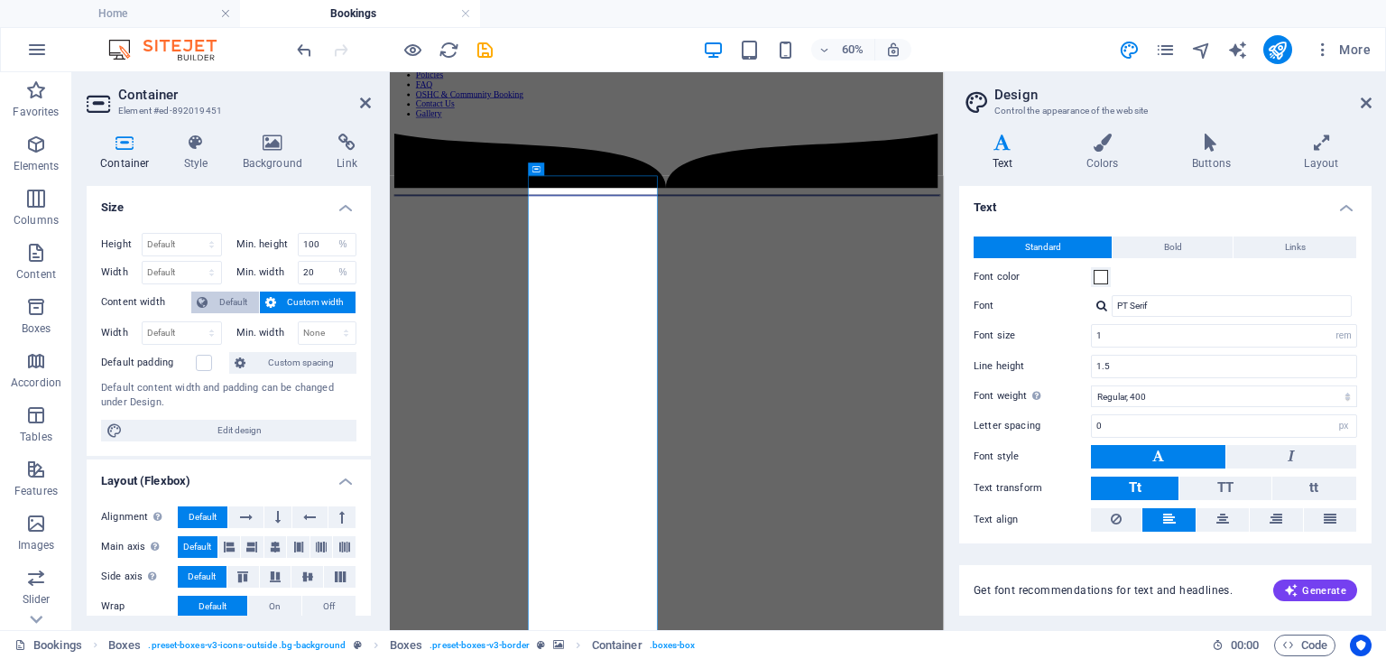
click at [217, 299] on span "Default" at bounding box center [233, 302] width 41 height 22
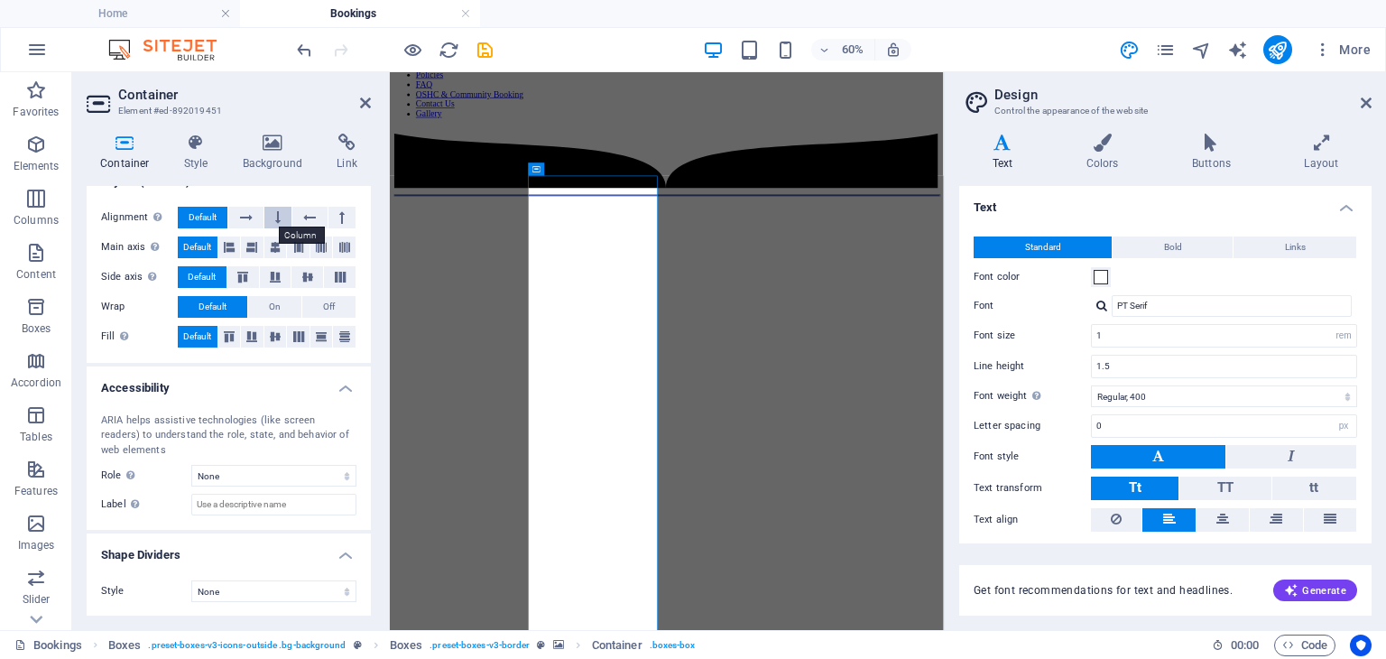
click at [278, 217] on icon at bounding box center [277, 218] width 5 height 22
click at [244, 208] on icon at bounding box center [246, 218] width 13 height 22
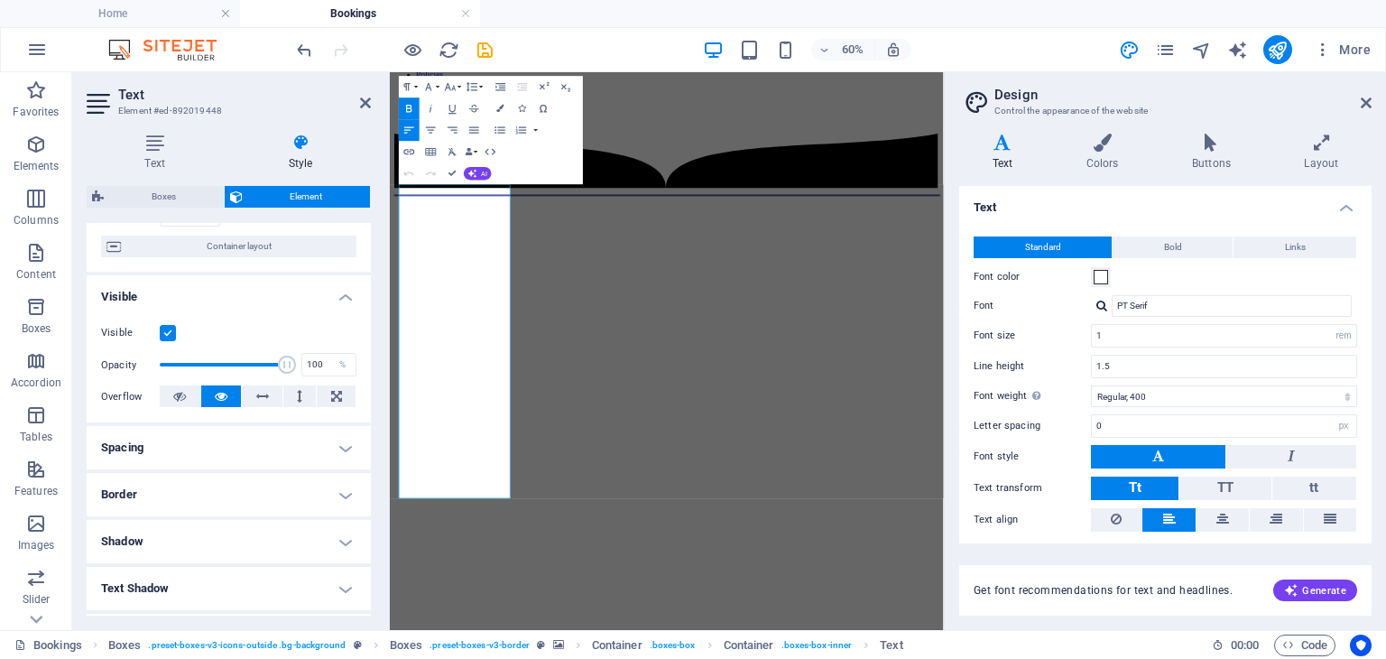
scroll to position [180, 0]
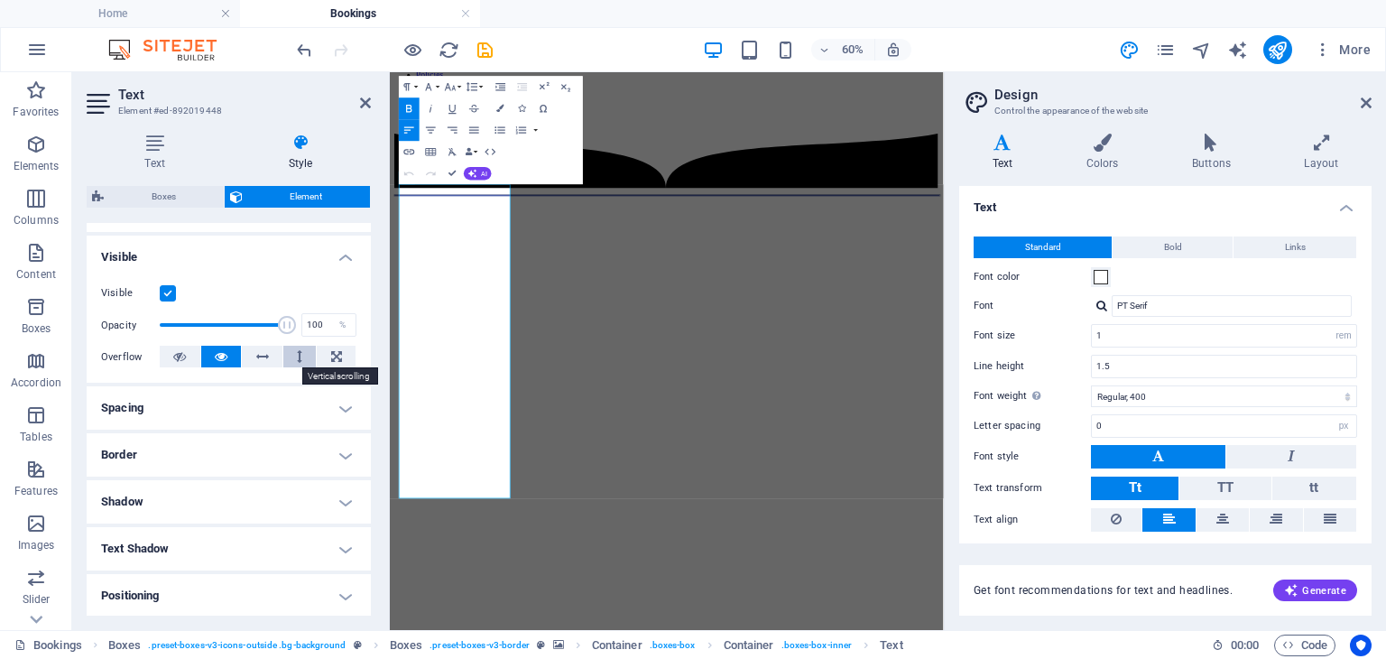
click at [292, 355] on button at bounding box center [299, 357] width 33 height 22
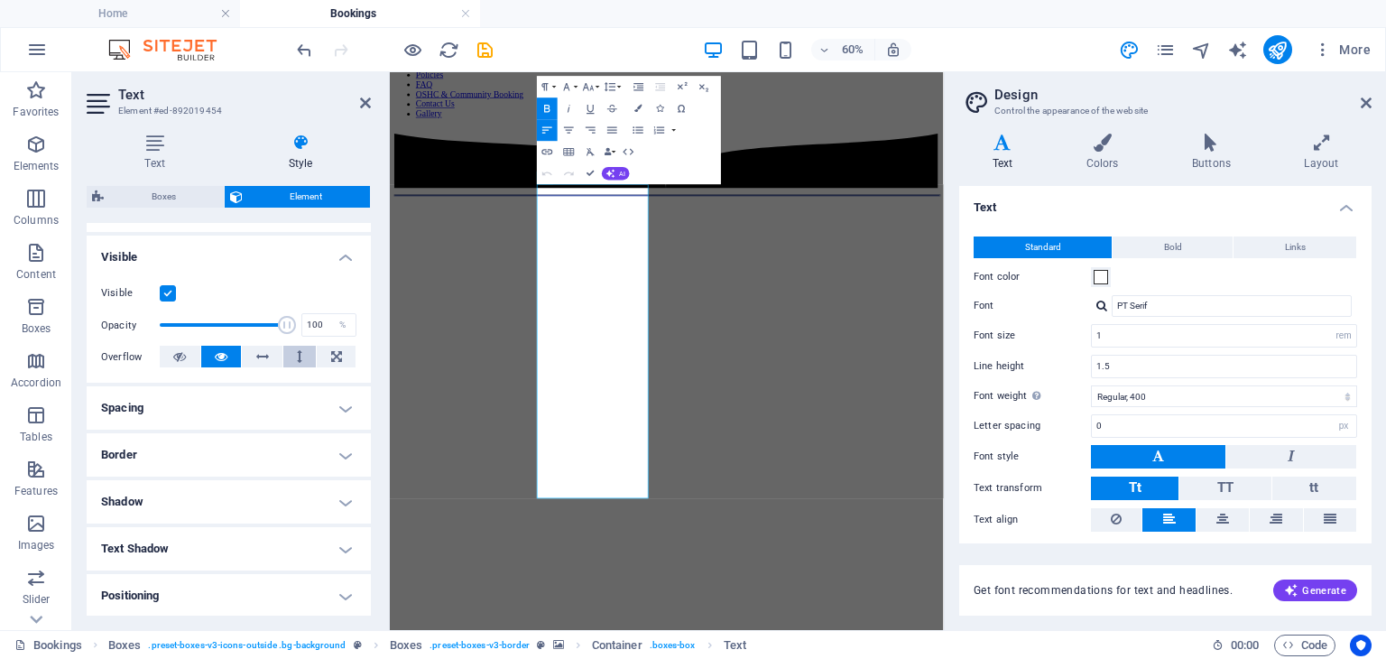
click at [298, 356] on icon at bounding box center [299, 357] width 5 height 22
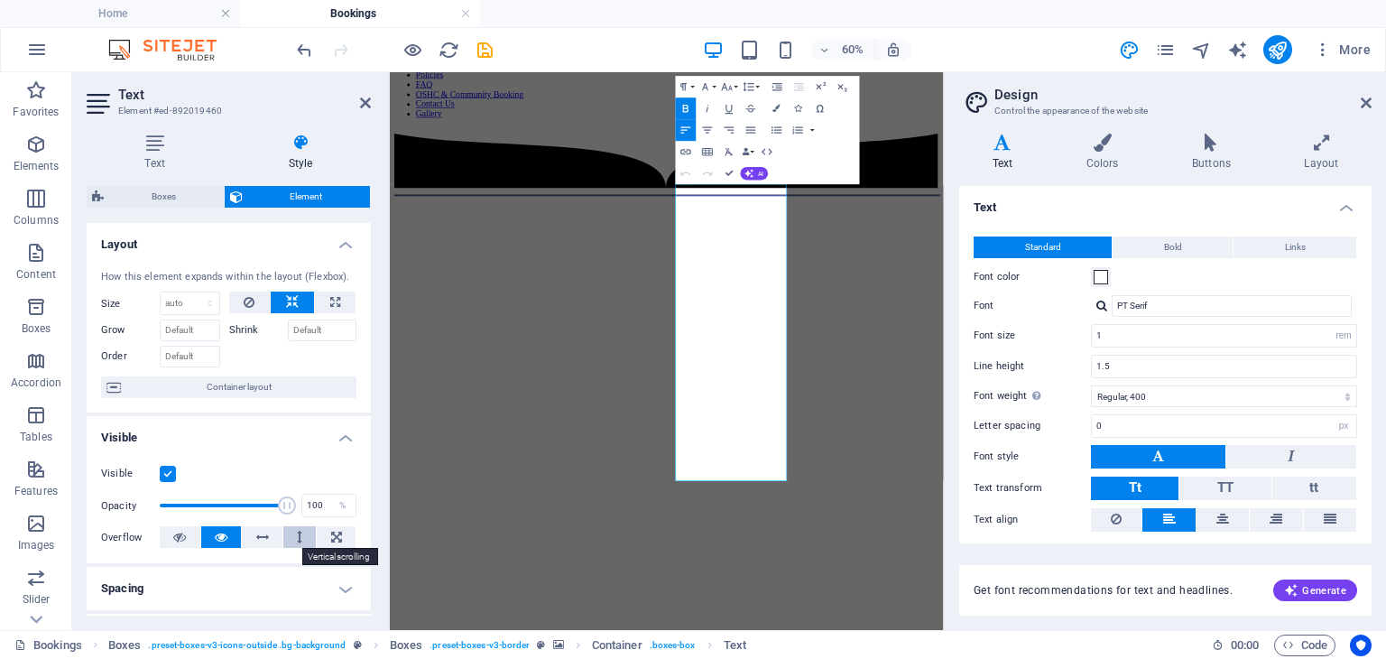
click at [293, 534] on button at bounding box center [299, 537] width 33 height 22
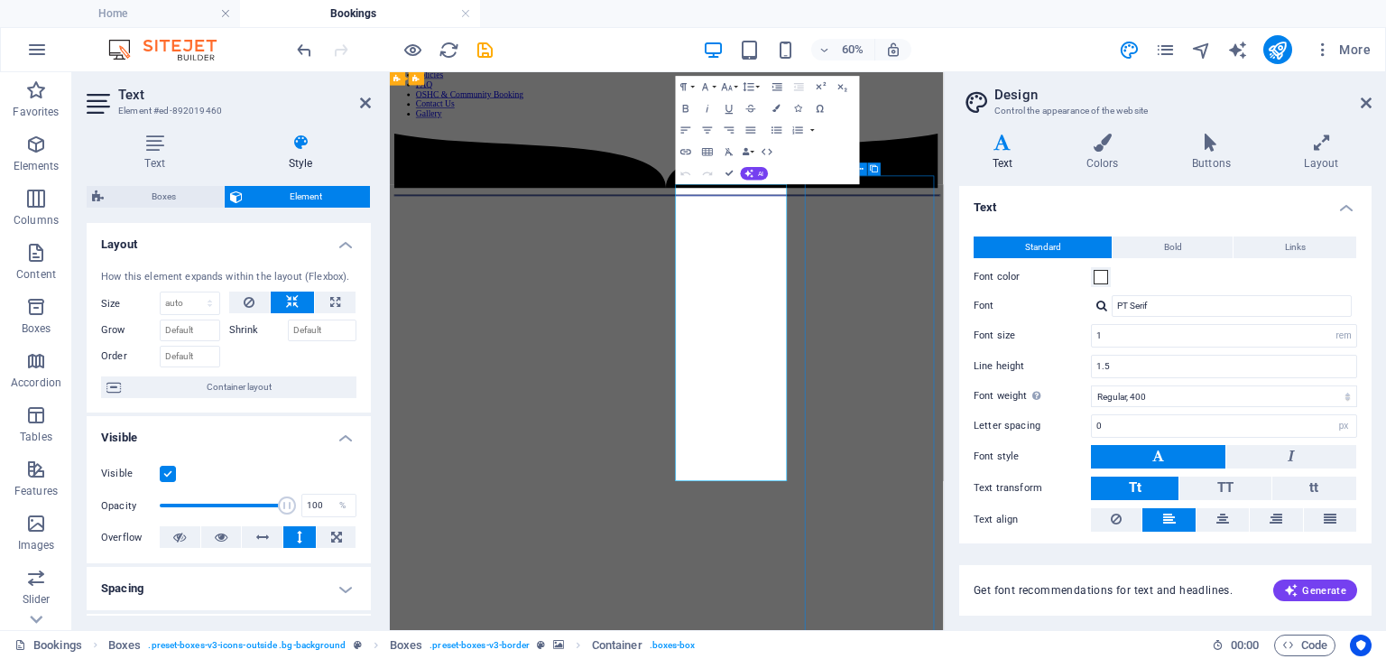
select select "%"
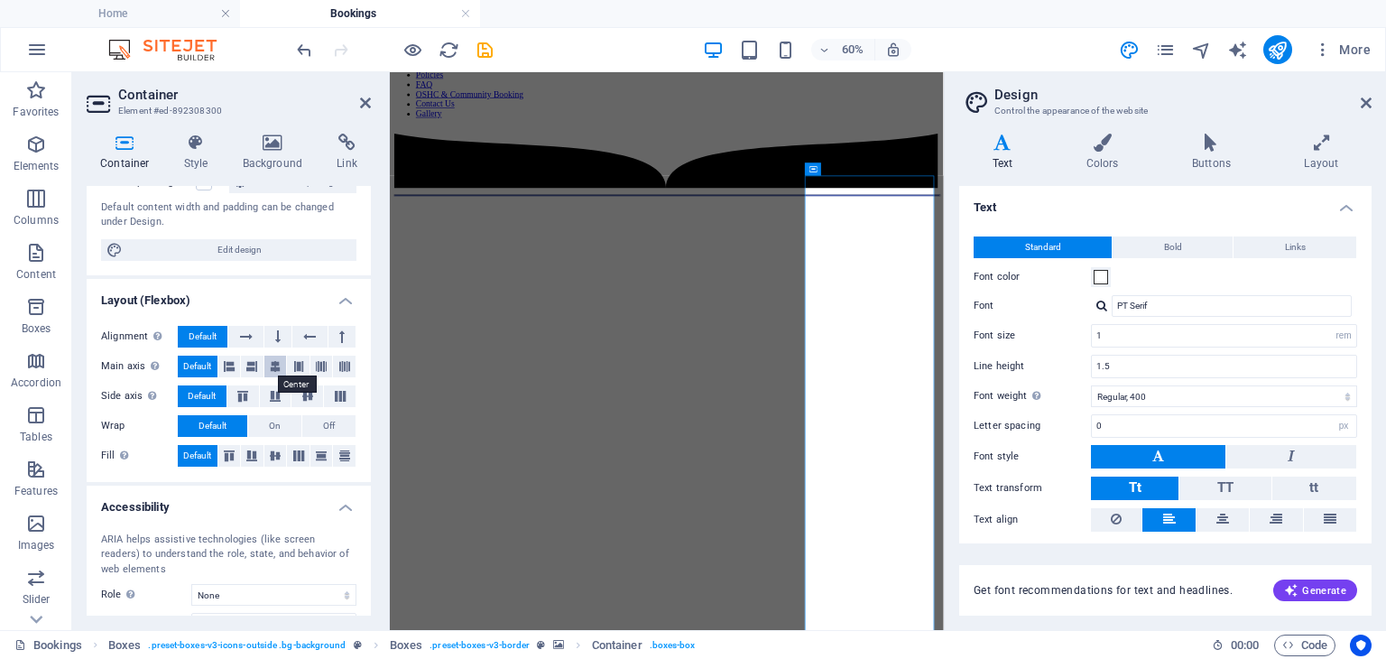
click at [274, 364] on icon at bounding box center [275, 367] width 11 height 22
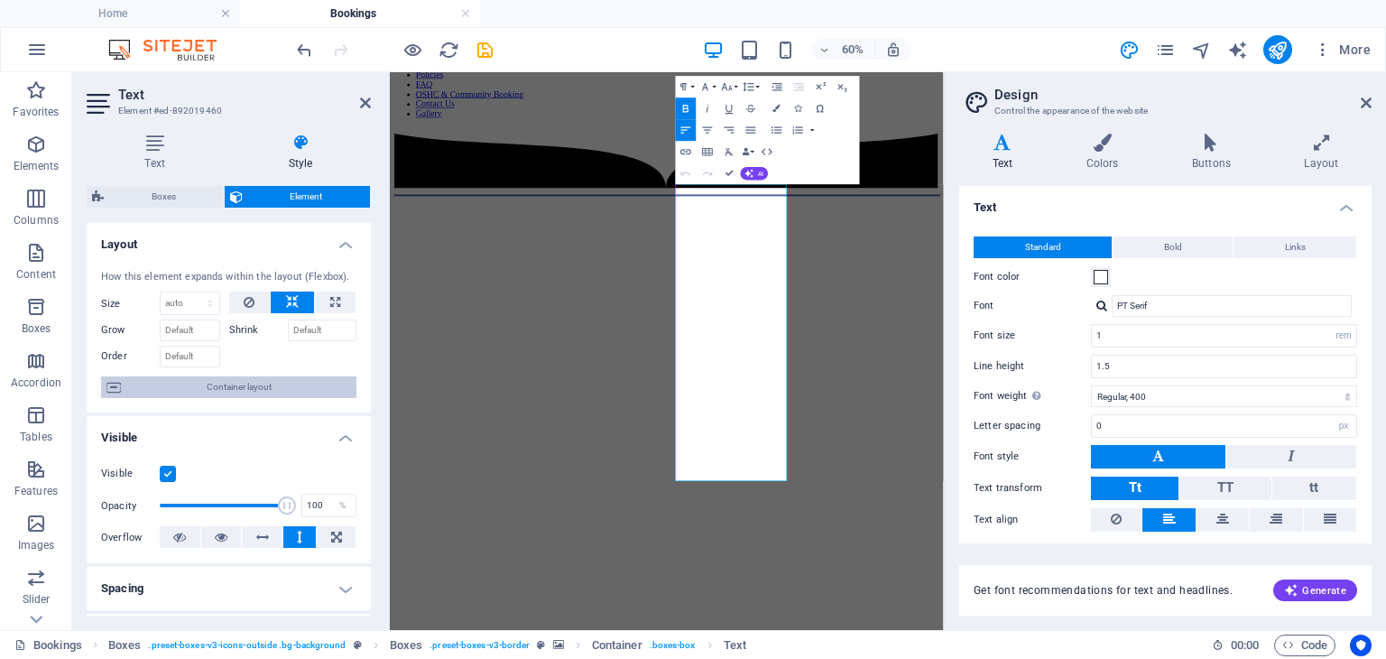
click at [284, 393] on span "Container layout" at bounding box center [238, 387] width 225 height 22
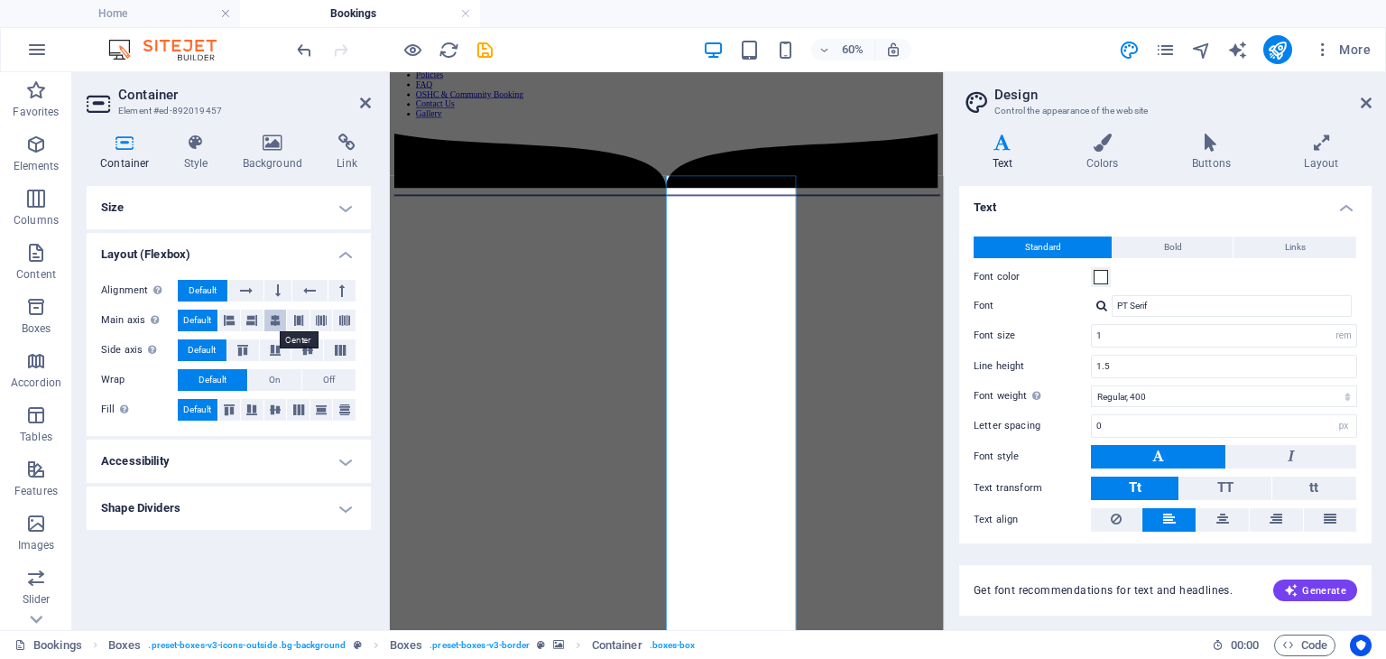
click at [276, 319] on icon at bounding box center [275, 321] width 11 height 22
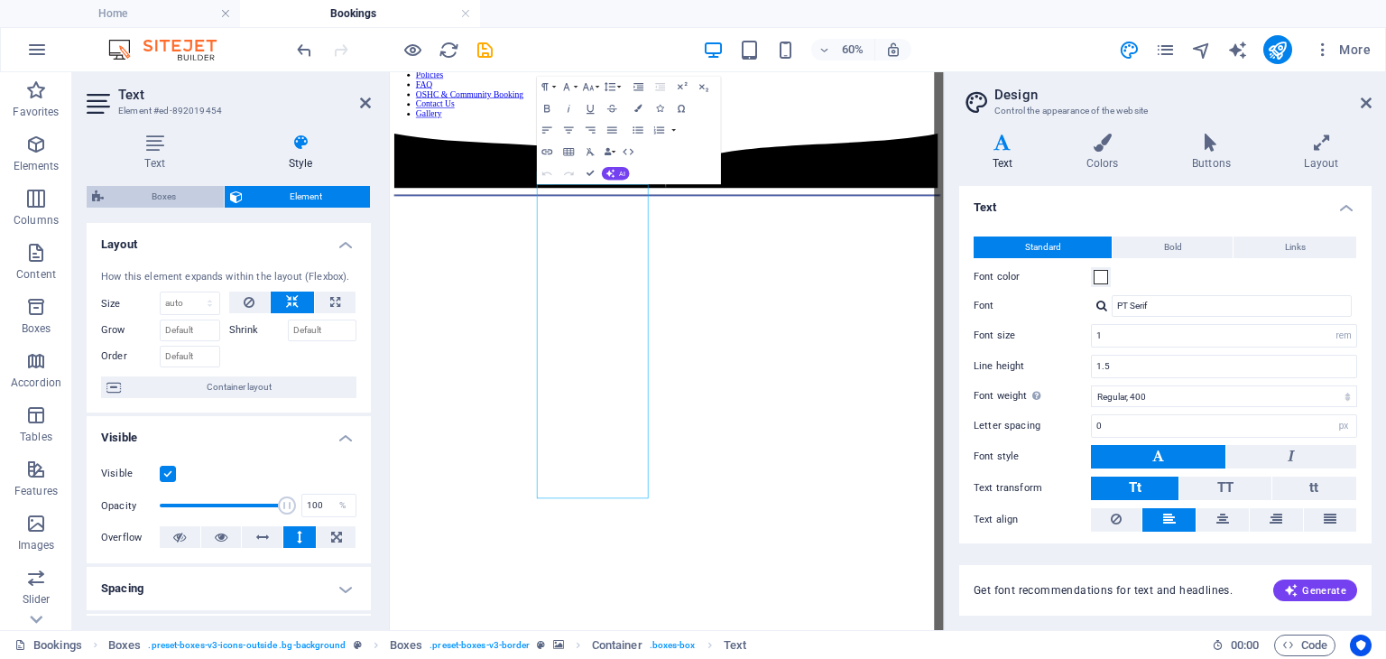
click at [168, 196] on span "Boxes" at bounding box center [163, 197] width 109 height 22
select select "rem"
select select "preset-boxes-v3-border"
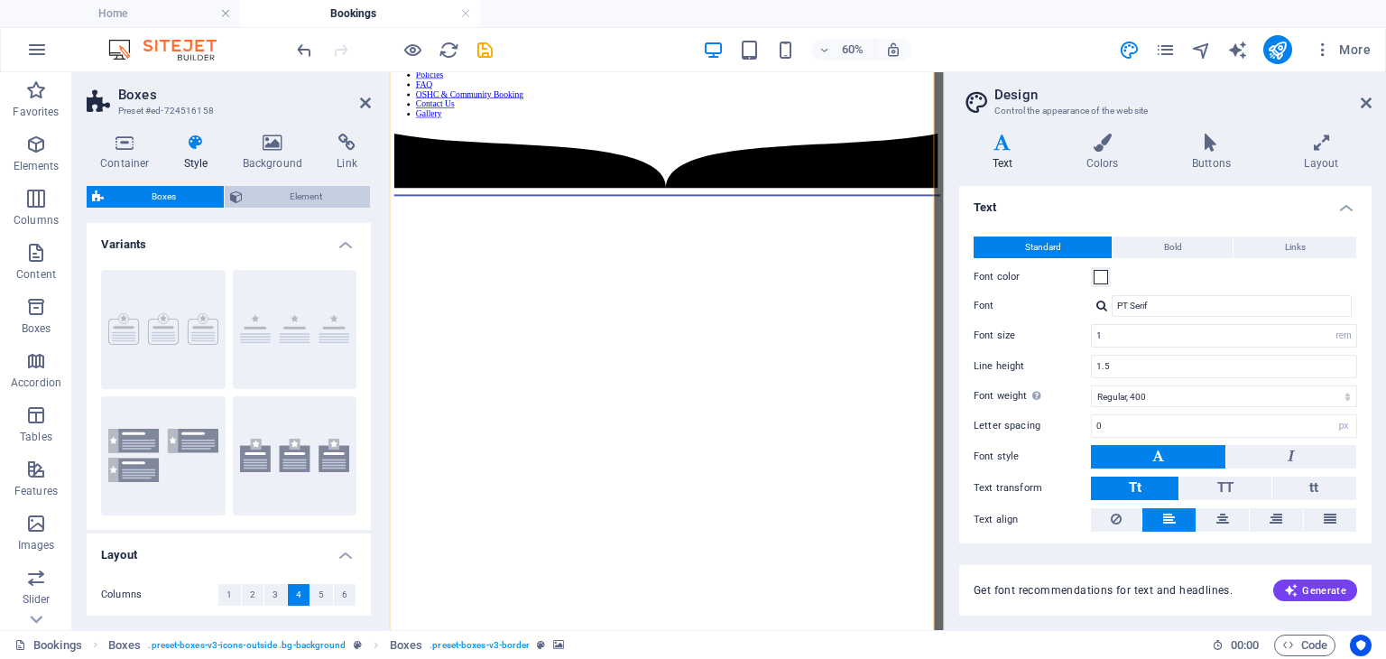
click at [283, 207] on span "Element" at bounding box center [306, 197] width 117 height 22
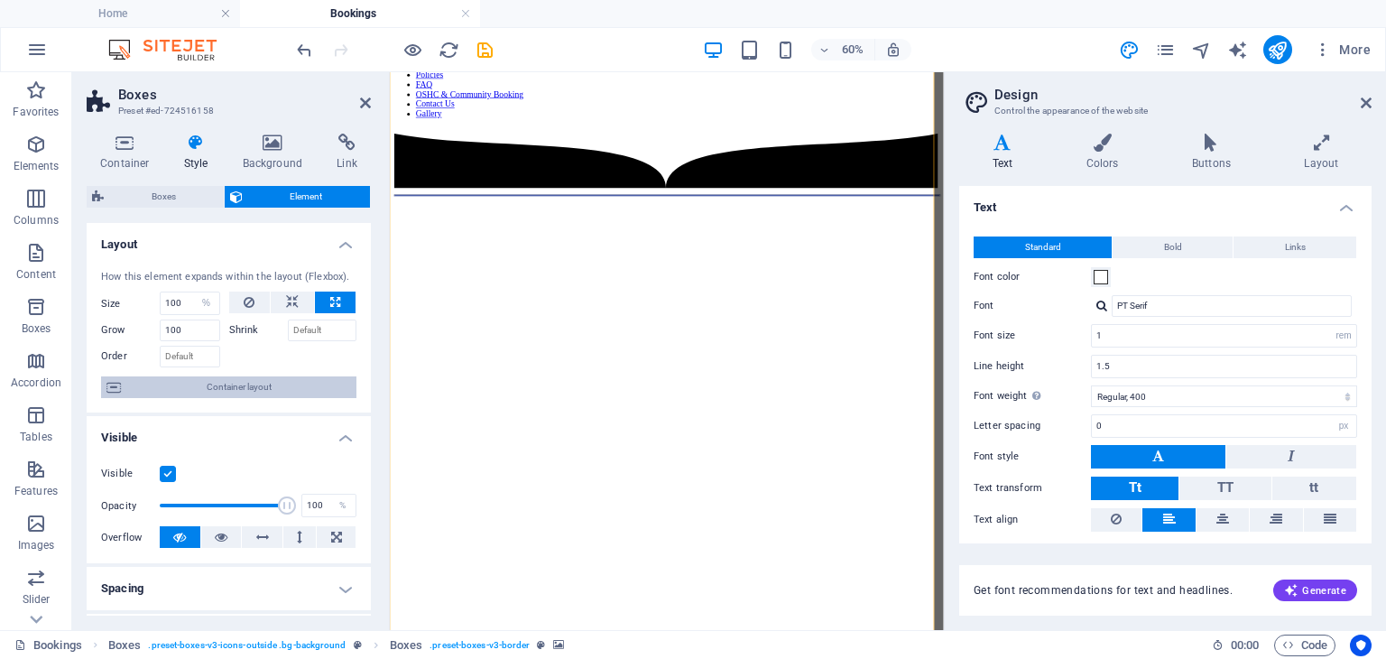
click at [254, 389] on span "Container layout" at bounding box center [238, 387] width 225 height 22
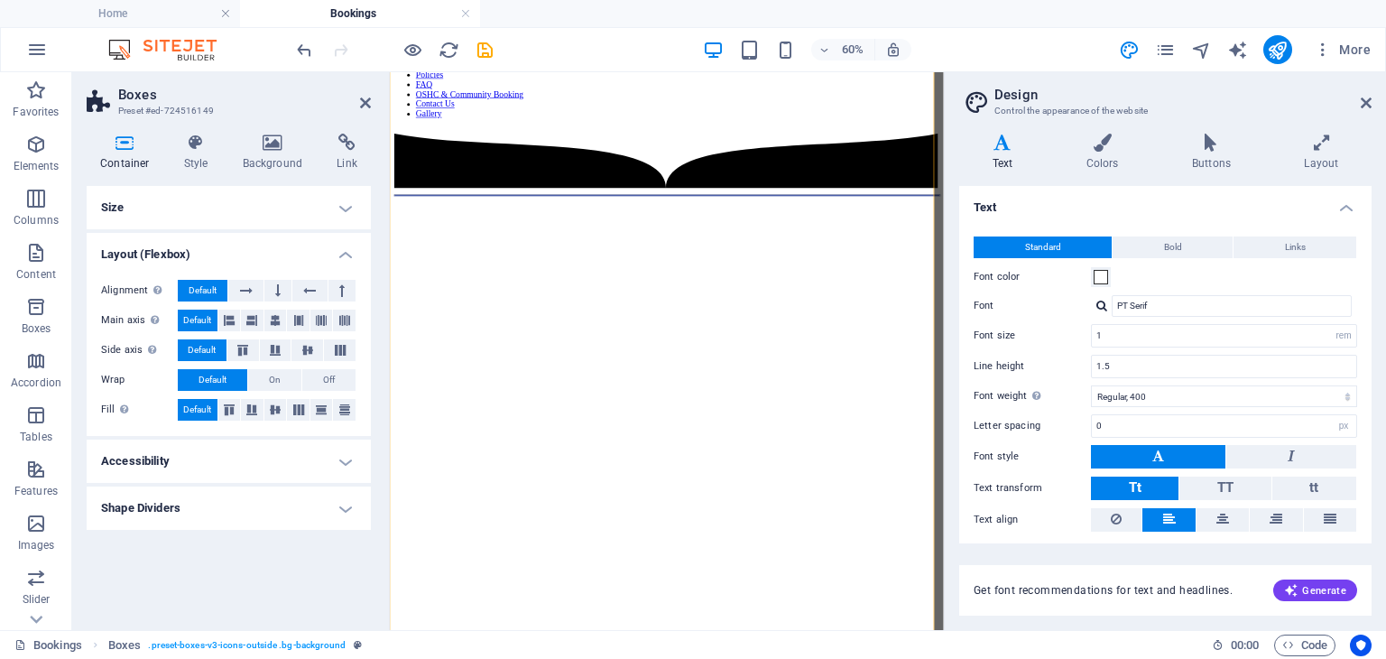
drag, startPoint x: 274, startPoint y: 348, endPoint x: 143, endPoint y: 399, distance: 140.3
click at [143, 399] on div "Alignment Determines the flex direction. Default Main axis Determine how elemen…" at bounding box center [229, 350] width 284 height 171
click at [278, 319] on icon at bounding box center [275, 321] width 11 height 22
click at [245, 349] on icon at bounding box center [243, 350] width 22 height 11
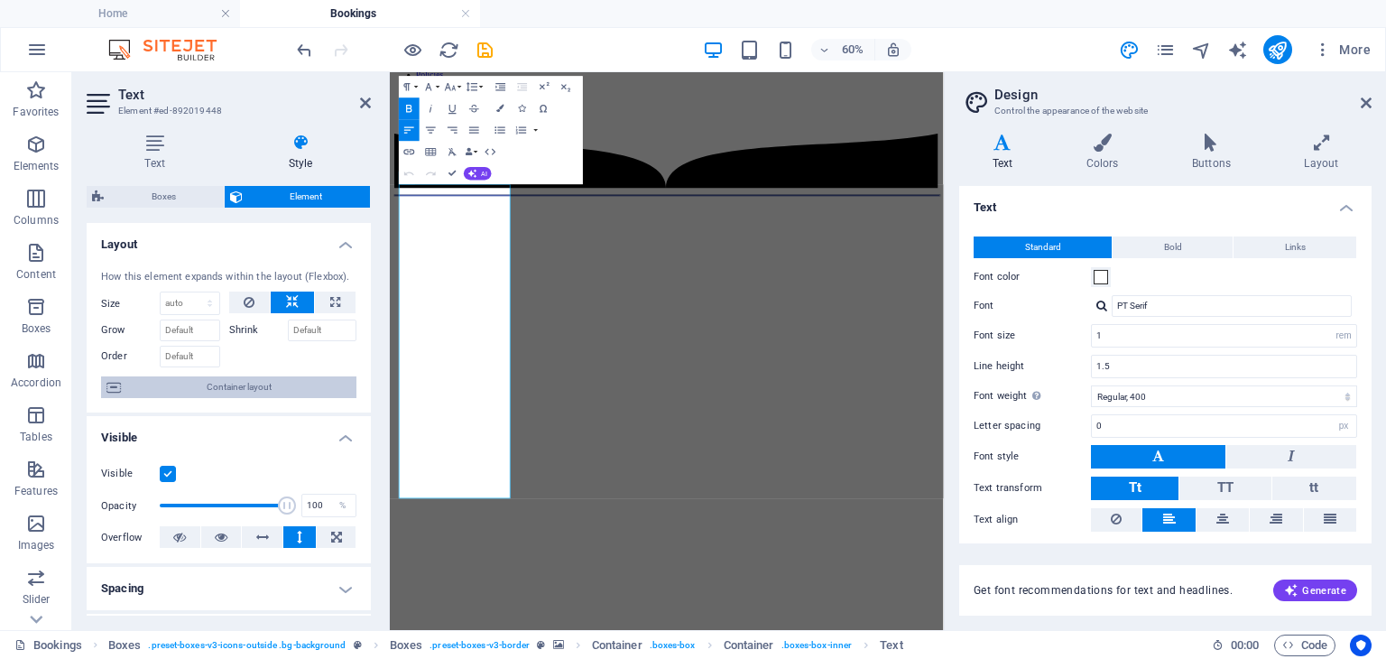
click at [267, 383] on span "Container layout" at bounding box center [238, 387] width 225 height 22
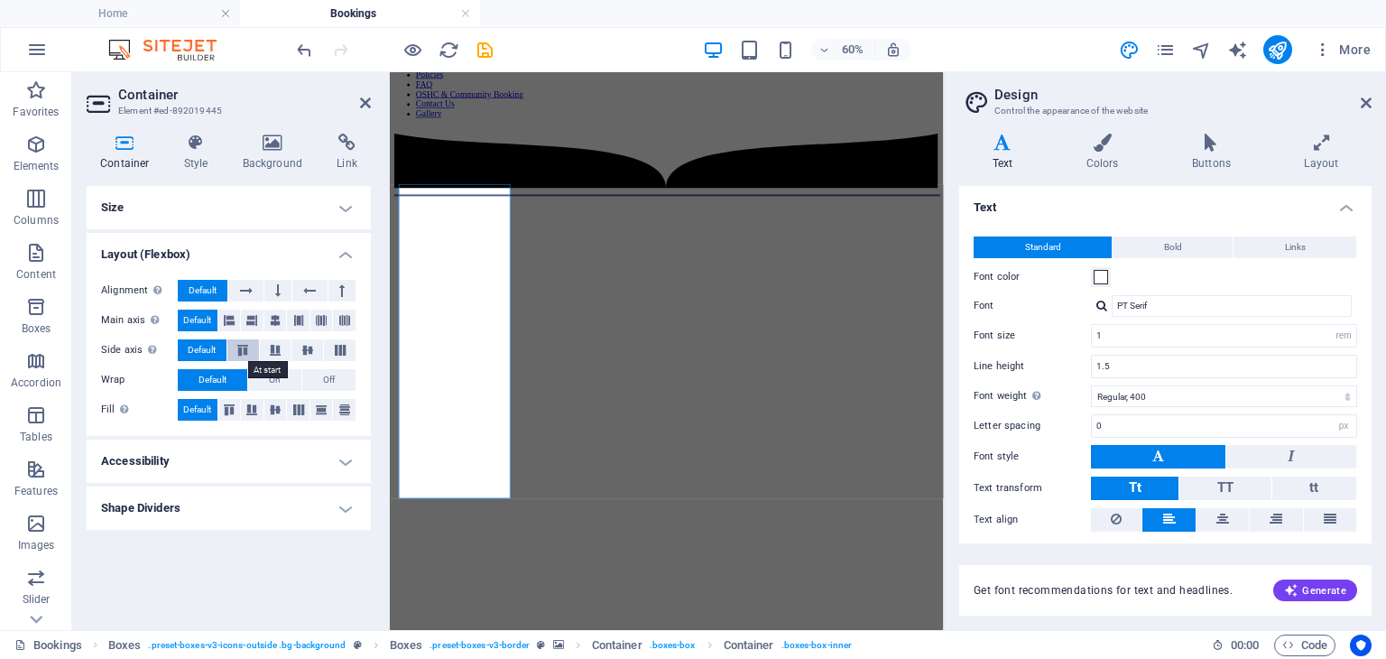
click at [240, 349] on icon at bounding box center [243, 350] width 22 height 11
click at [444, 168] on icon at bounding box center [446, 169] width 6 height 12
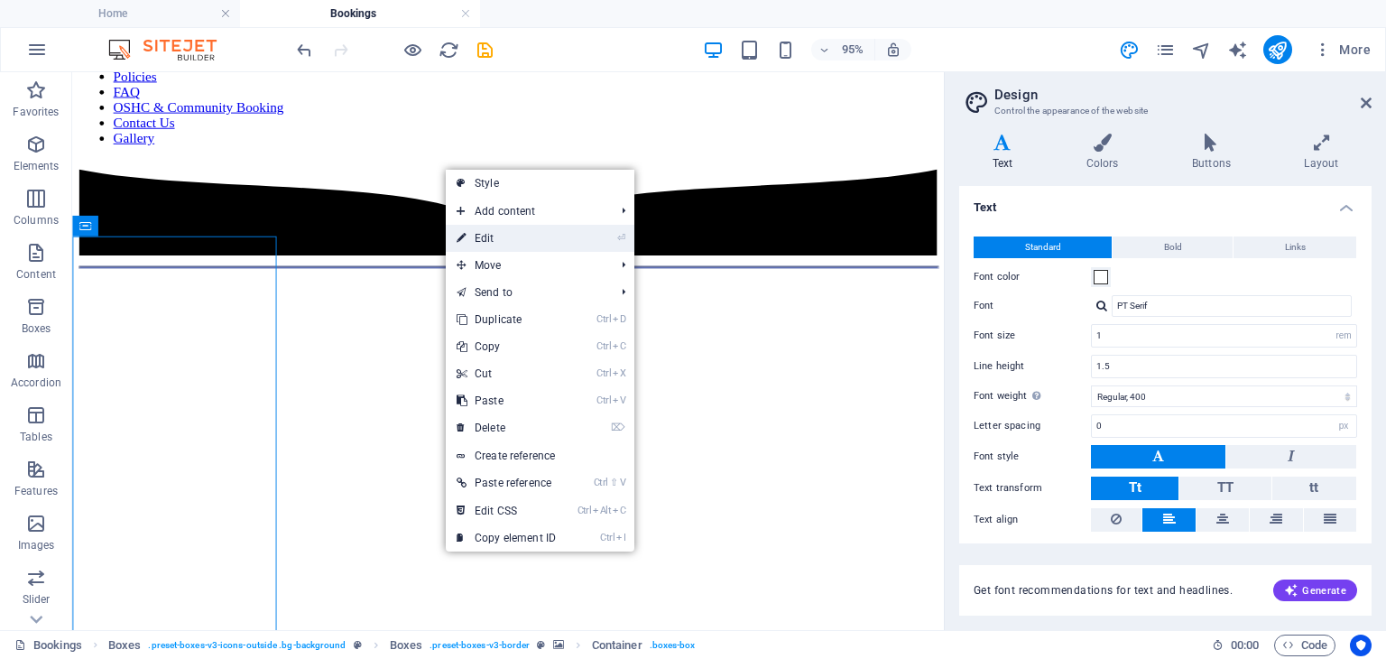
drag, startPoint x: 473, startPoint y: 236, endPoint x: 139, endPoint y: 275, distance: 336.2
click at [473, 236] on link "⏎ Edit" at bounding box center [506, 238] width 121 height 27
select select "%"
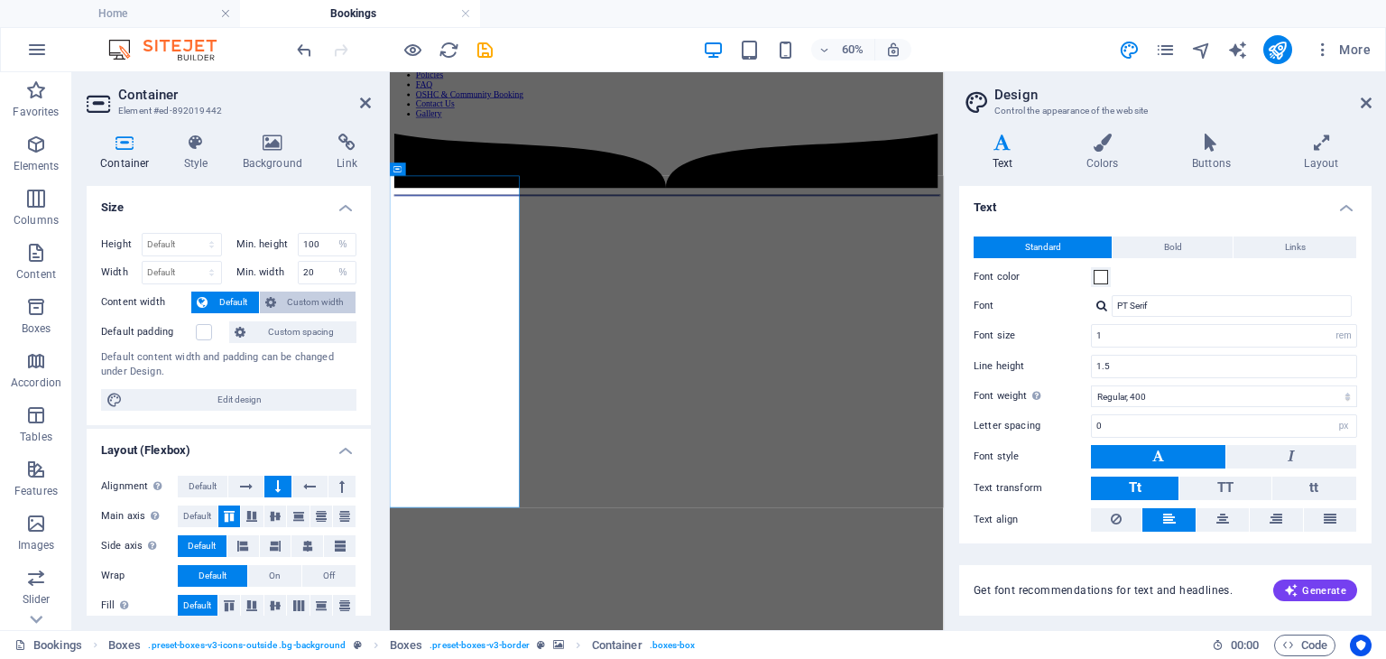
click at [303, 296] on span "Custom width" at bounding box center [316, 302] width 69 height 22
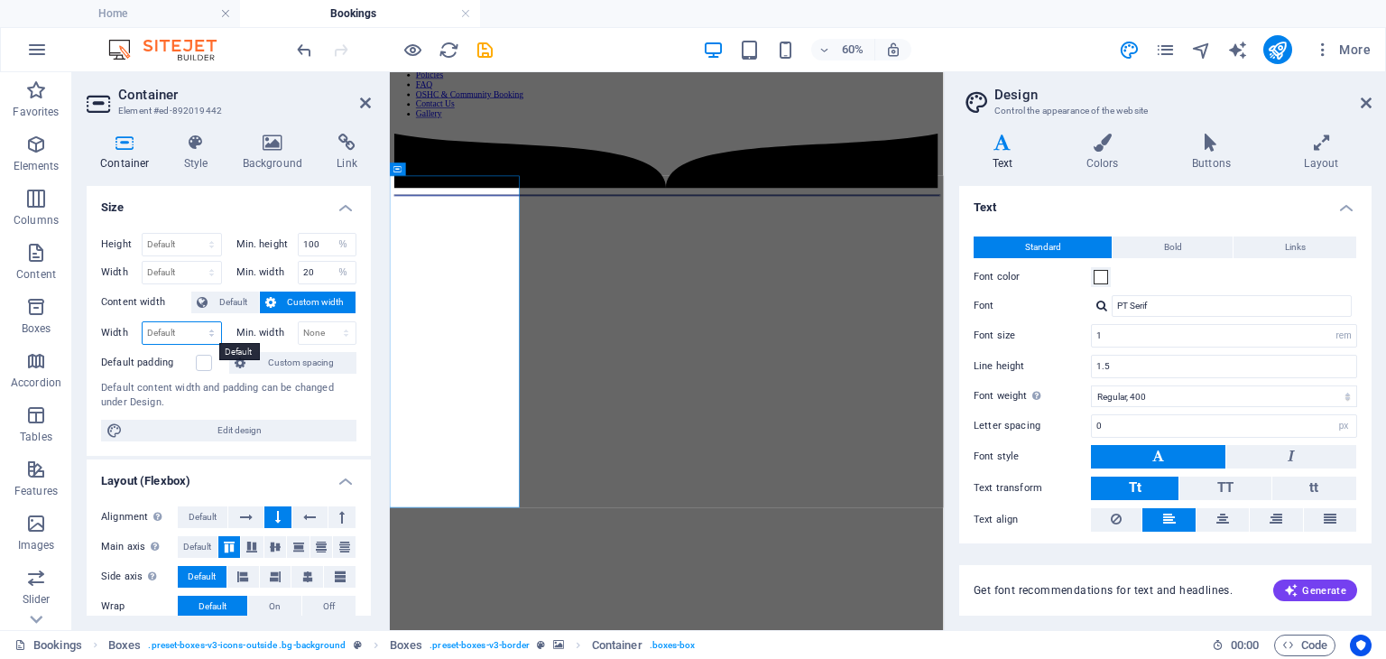
click at [202, 333] on select "Default px rem % em vh vw" at bounding box center [182, 333] width 79 height 22
select select "%"
click at [193, 322] on select "Default px rem % em vh vw" at bounding box center [182, 333] width 79 height 22
type input "99.17"
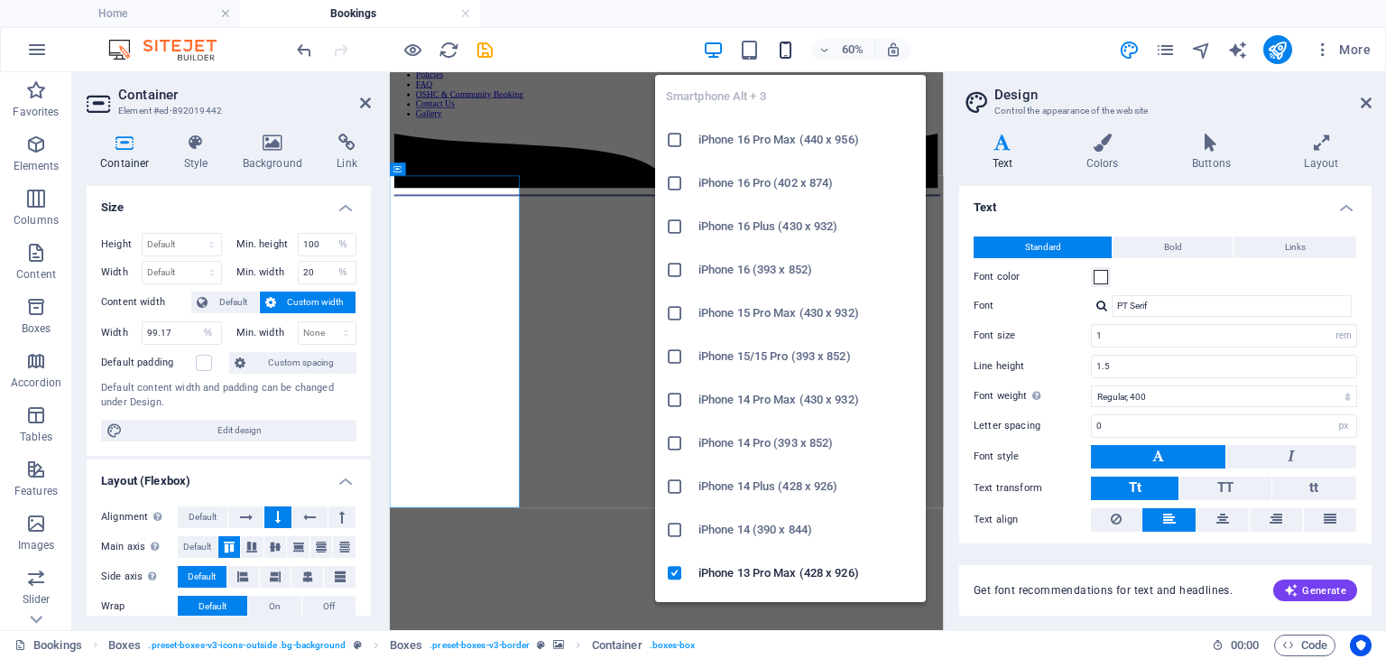
click at [782, 51] on icon "button" at bounding box center [785, 50] width 21 height 21
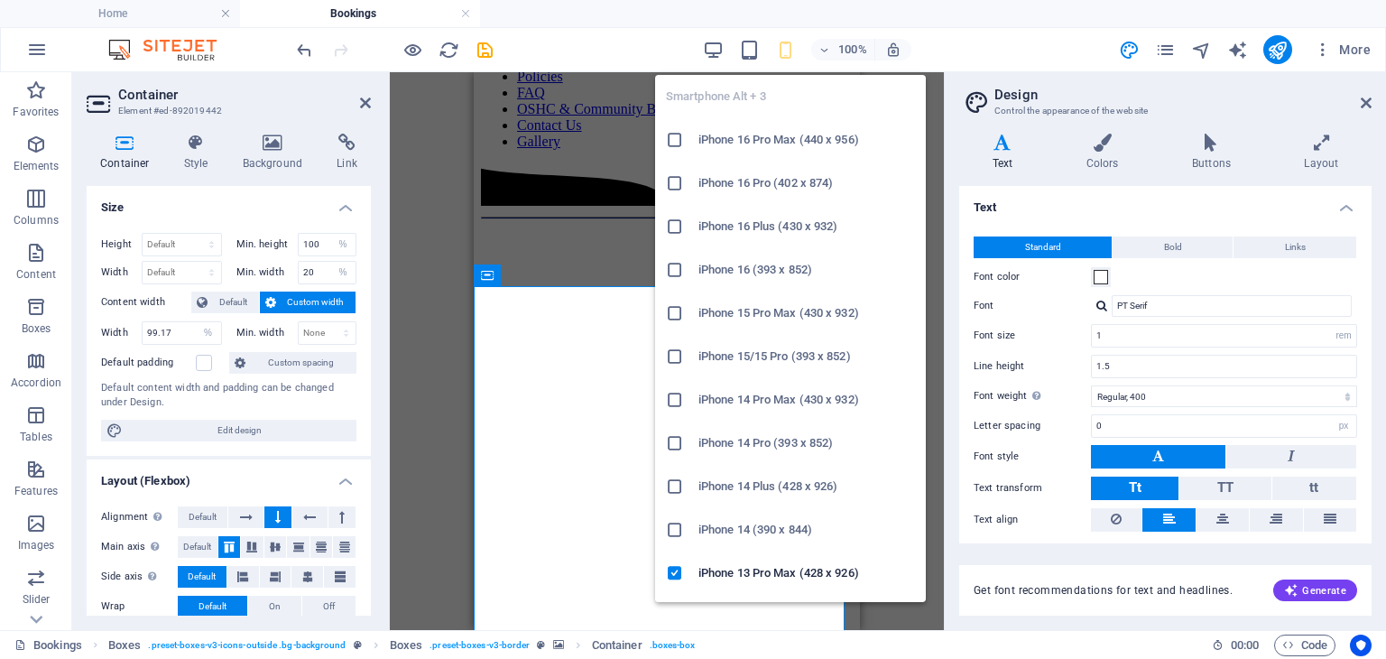
click at [676, 135] on icon at bounding box center [675, 140] width 18 height 18
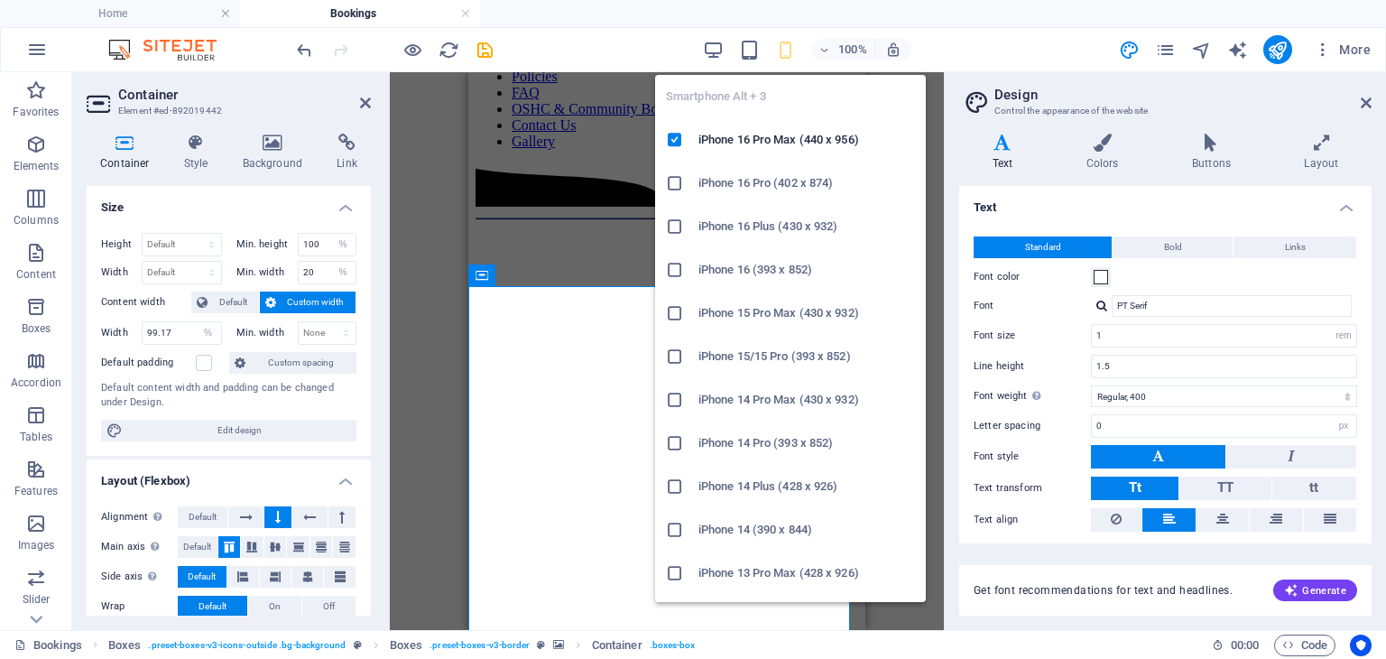
click at [672, 570] on icon at bounding box center [675, 573] width 18 height 18
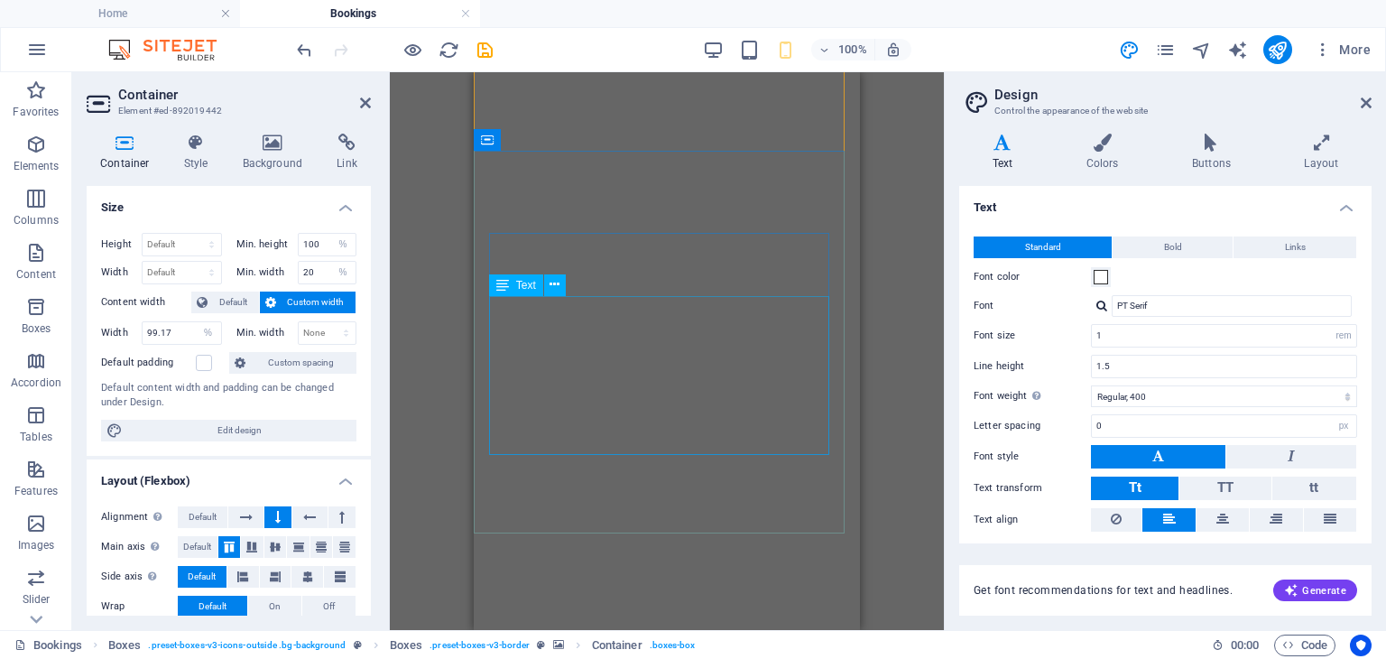
scroll to position [2415, 0]
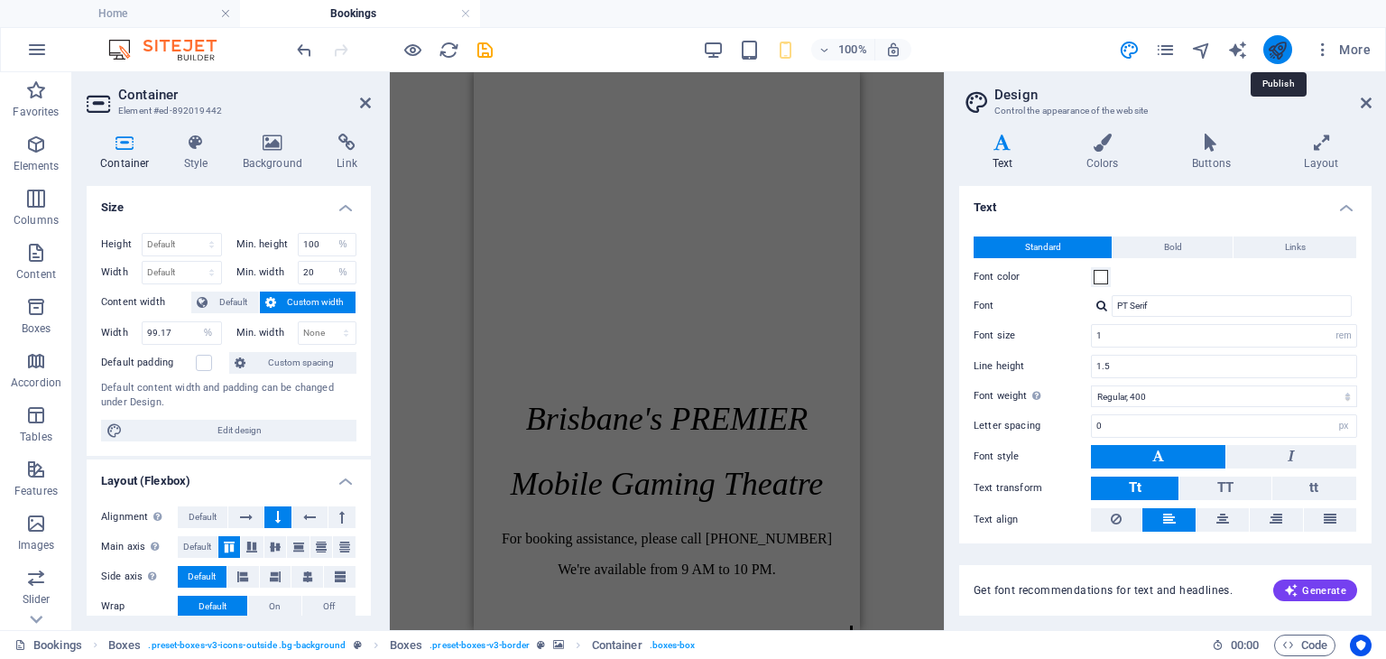
click at [1272, 51] on icon "publish" at bounding box center [1277, 50] width 21 height 21
